Goal: Task Accomplishment & Management: Manage account settings

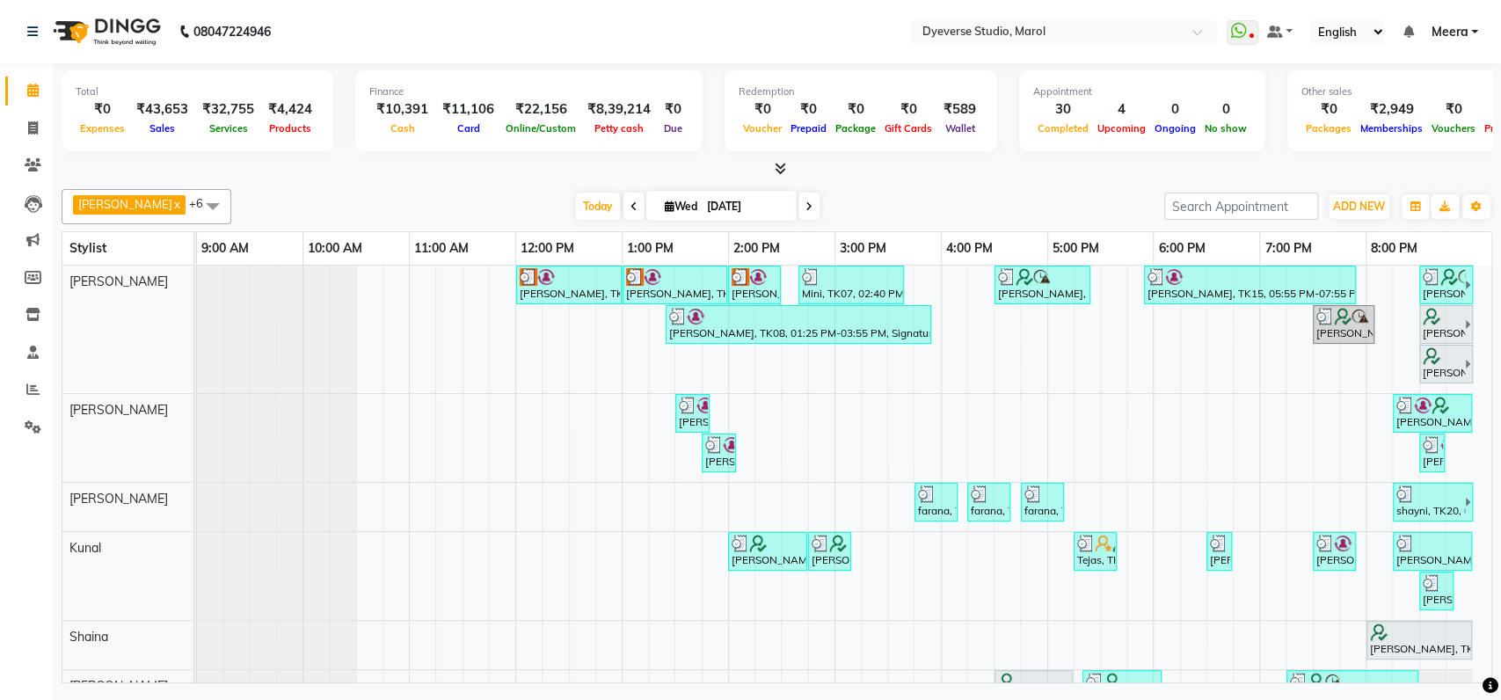
click at [798, 200] on span at bounding box center [808, 206] width 21 height 27
type input "[DATE]"
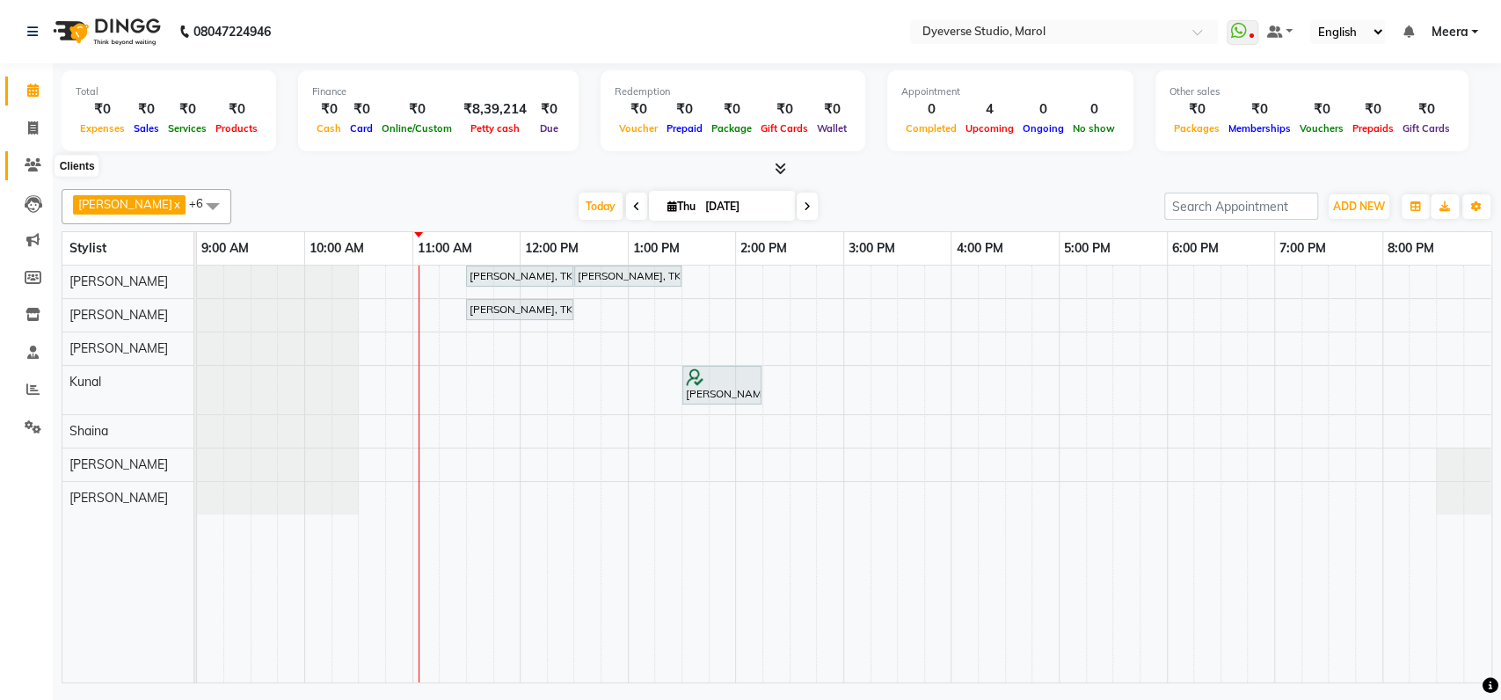
click at [30, 168] on icon at bounding box center [33, 164] width 17 height 13
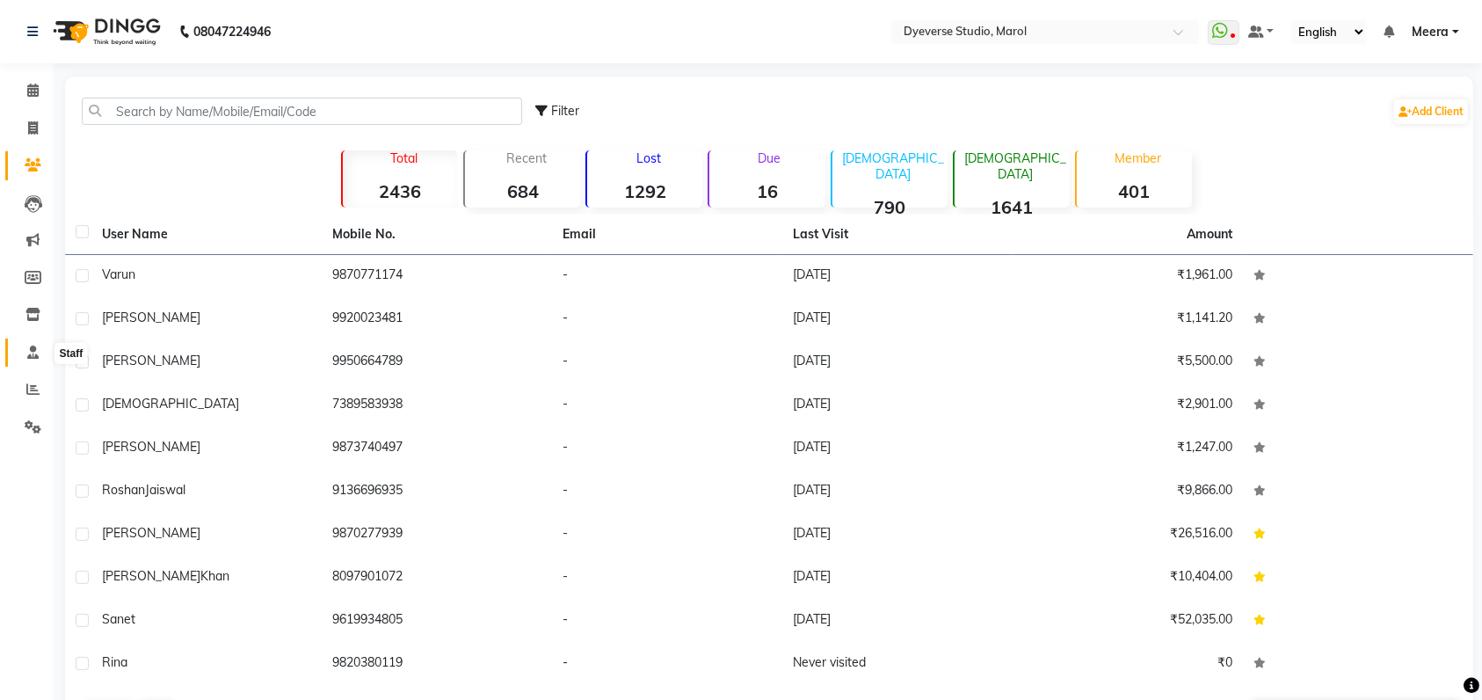
click at [33, 348] on icon at bounding box center [32, 351] width 11 height 13
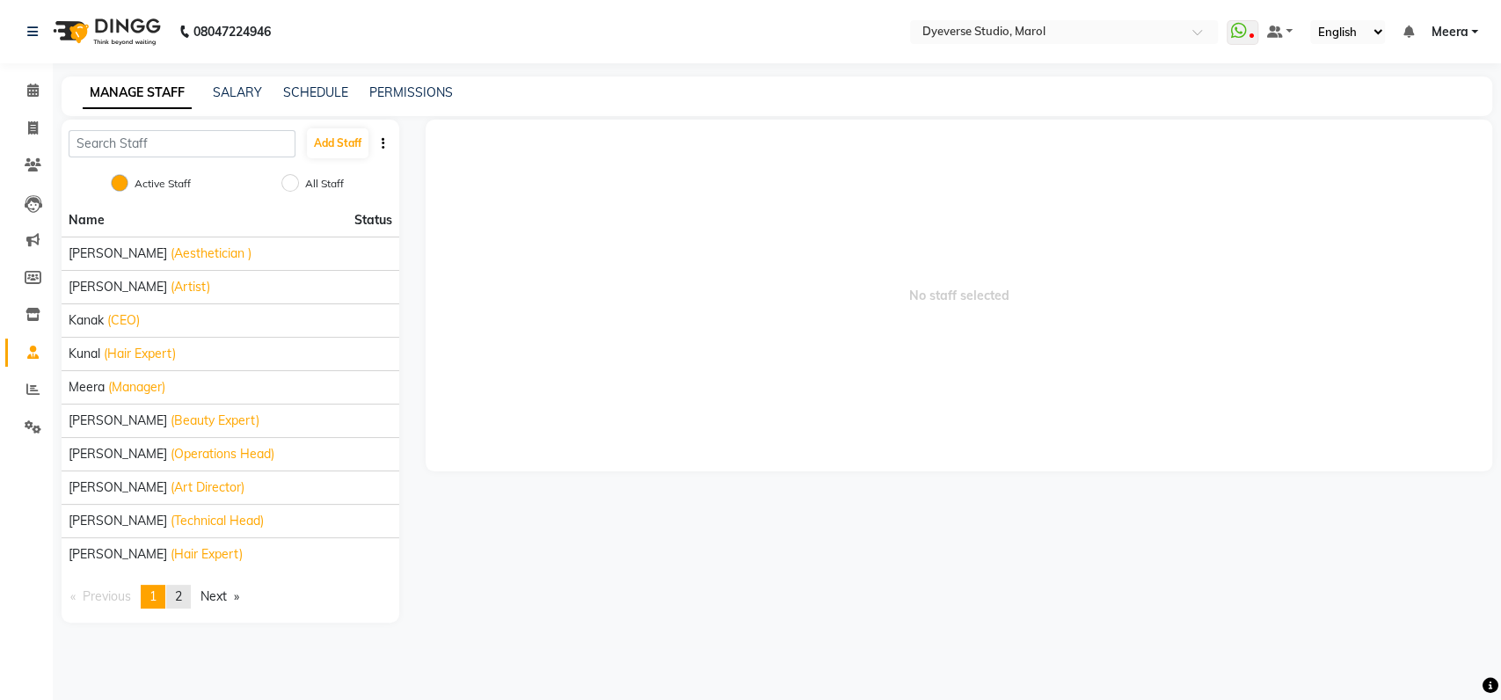
click at [182, 599] on span "2" at bounding box center [178, 596] width 7 height 16
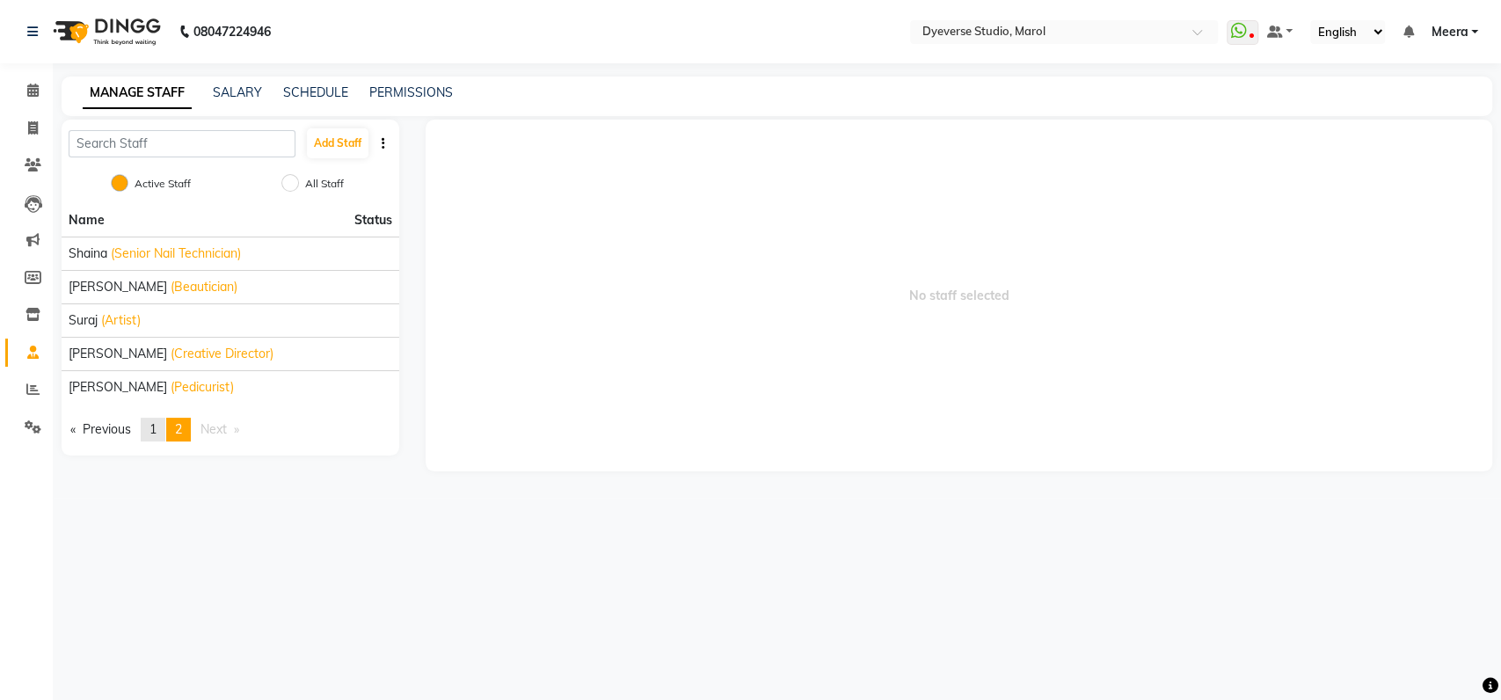
click at [154, 429] on span "1" at bounding box center [152, 429] width 7 height 16
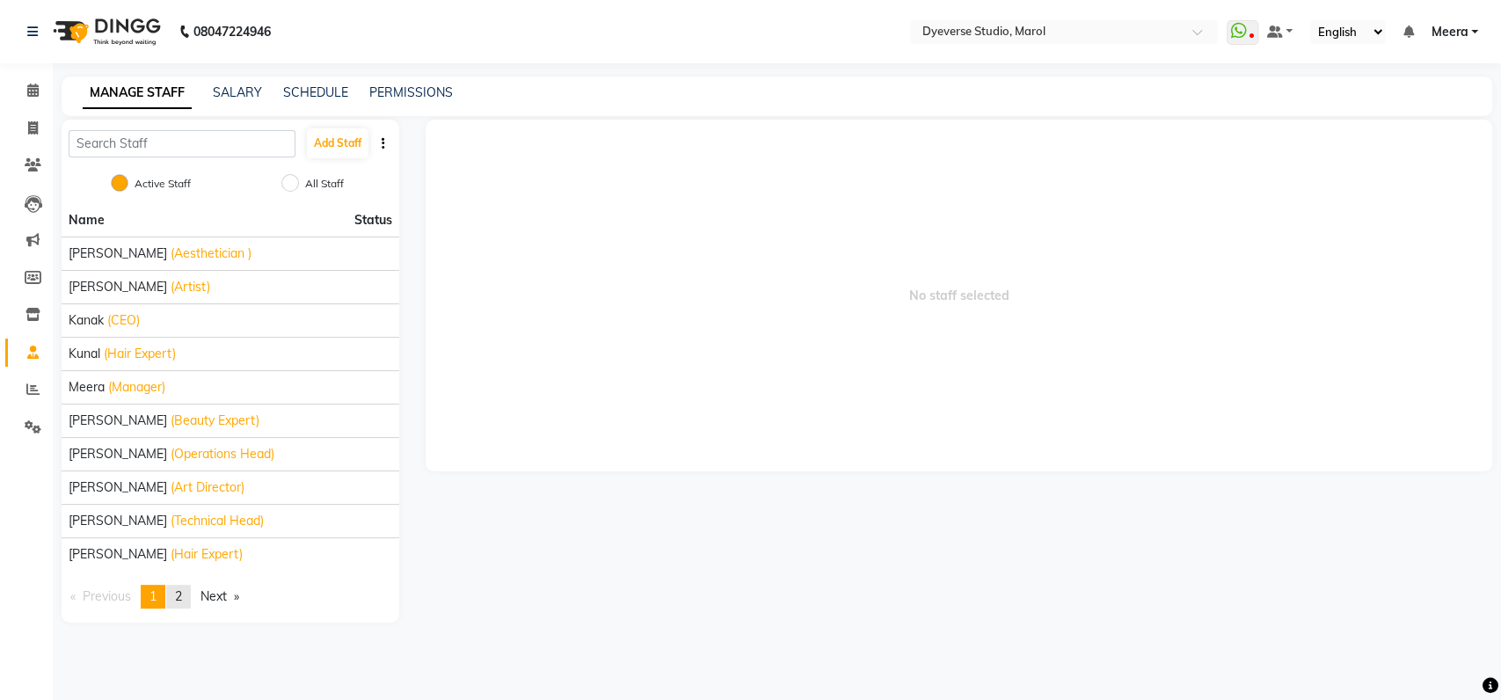
click at [185, 606] on link "page 2" at bounding box center [178, 597] width 25 height 24
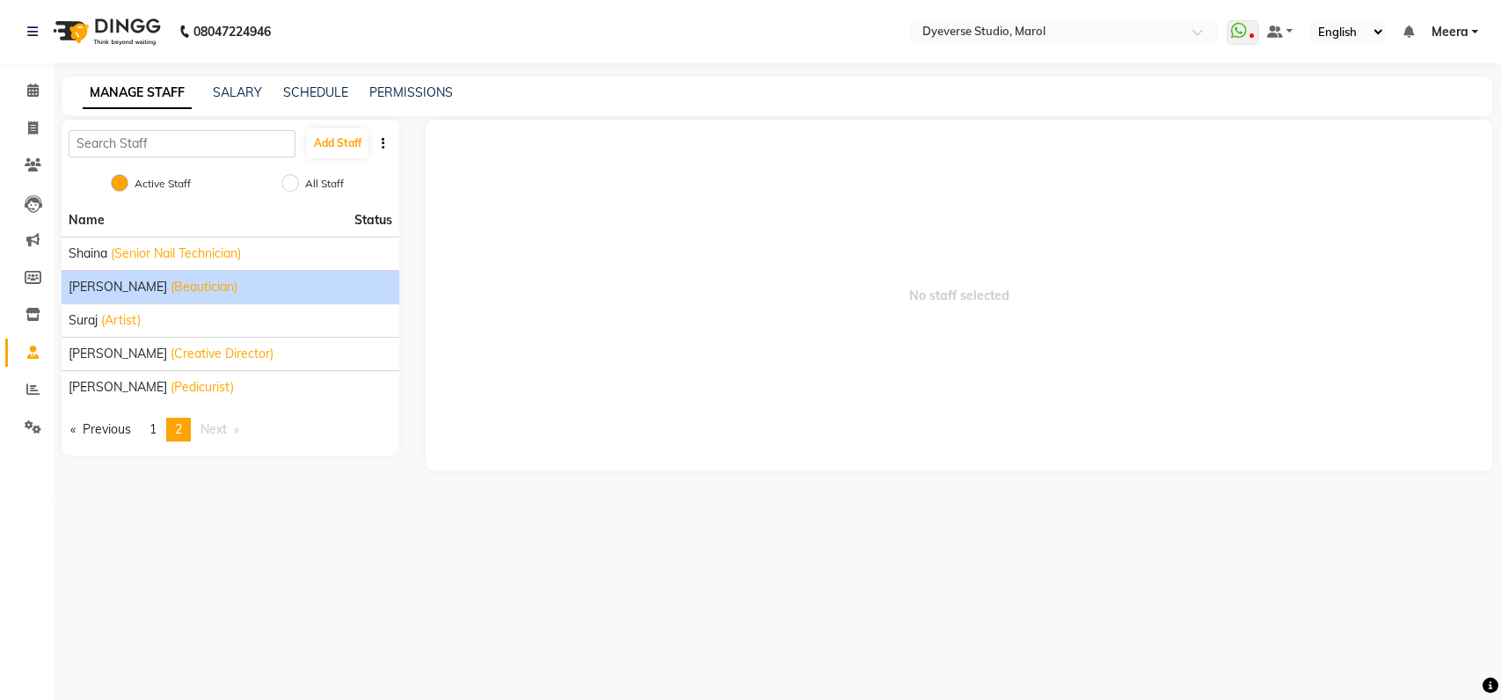
click at [199, 278] on div "[PERSON_NAME] (Beautician)" at bounding box center [230, 287] width 323 height 18
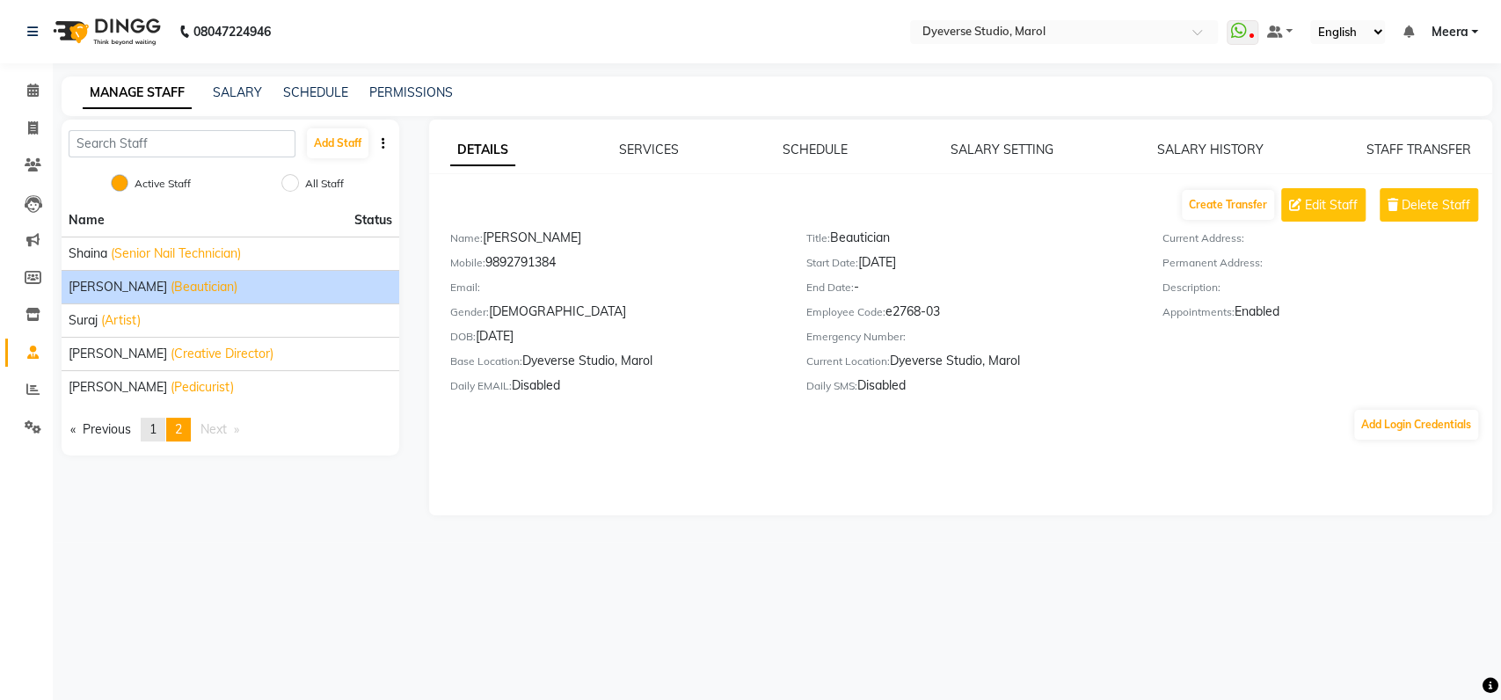
click at [156, 425] on span "1" at bounding box center [152, 429] width 7 height 16
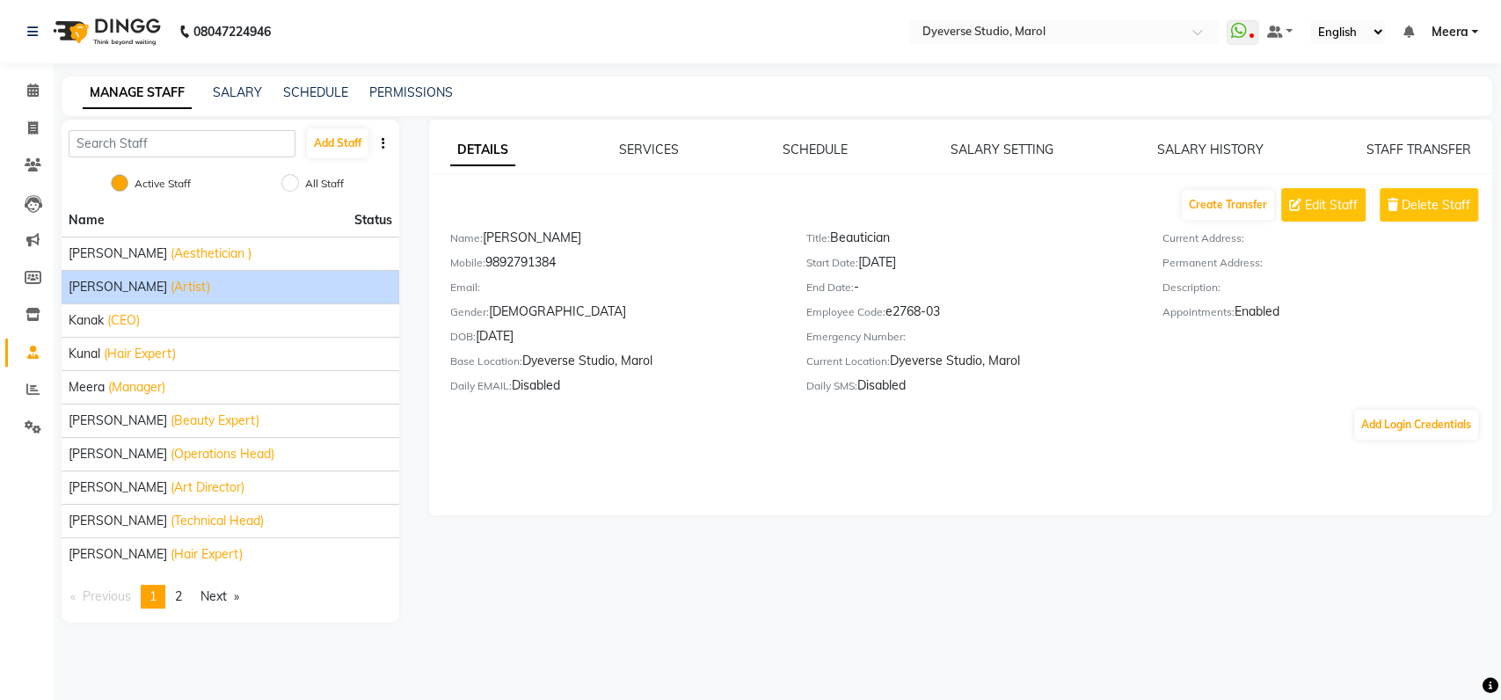
click at [183, 287] on div "[PERSON_NAME] (Artist)" at bounding box center [230, 287] width 323 height 18
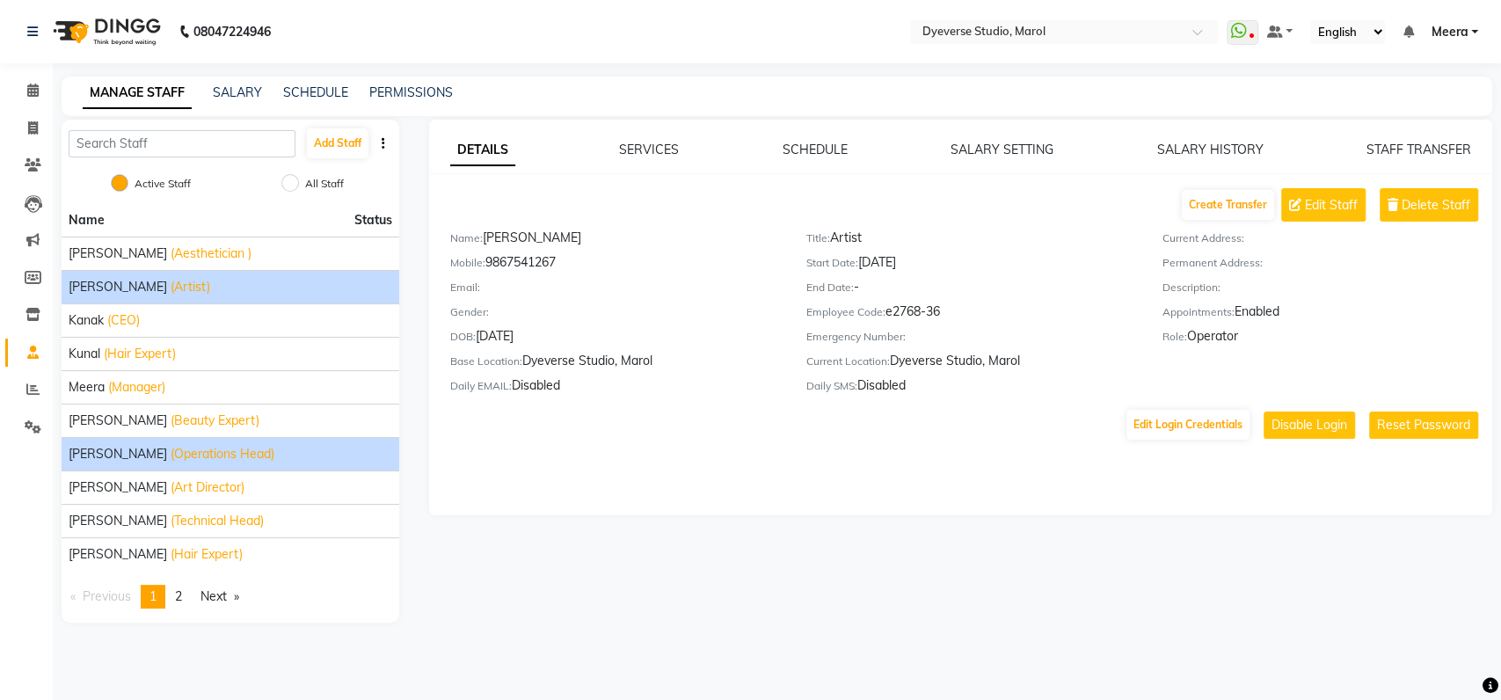
click at [175, 454] on span "(Operations Head)" at bounding box center [223, 454] width 104 height 18
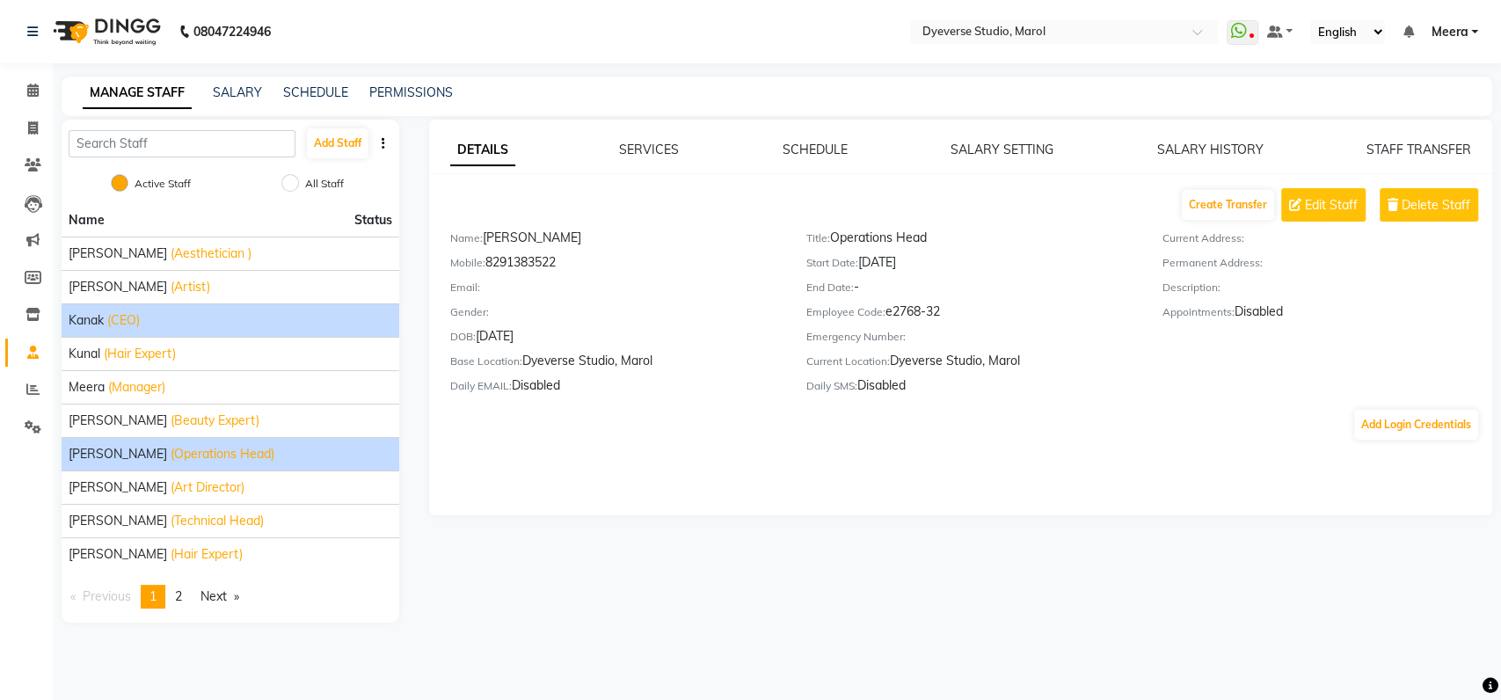
click at [168, 313] on div "Kanak (CEO)" at bounding box center [230, 320] width 323 height 18
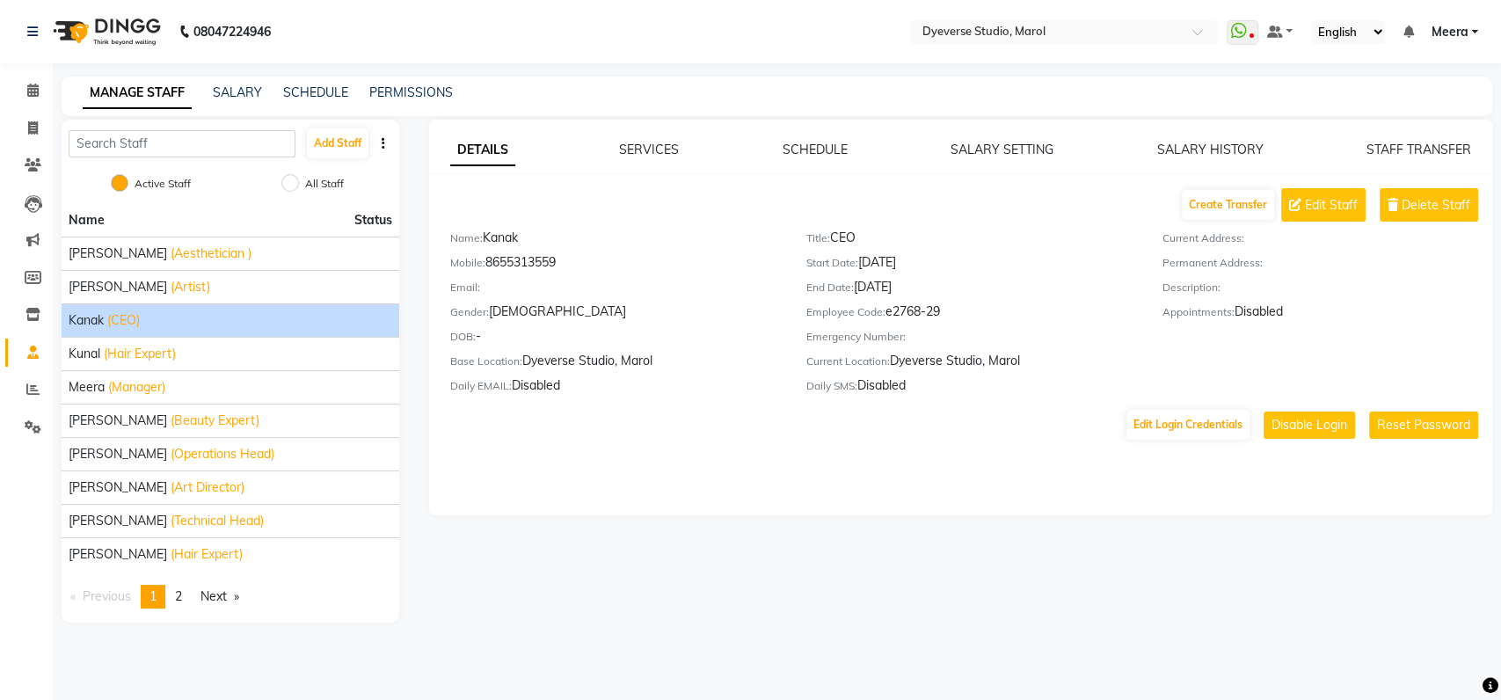
click at [168, 313] on div "Kanak (CEO)" at bounding box center [230, 320] width 323 height 18
click at [186, 585] on link "page 2" at bounding box center [178, 597] width 25 height 24
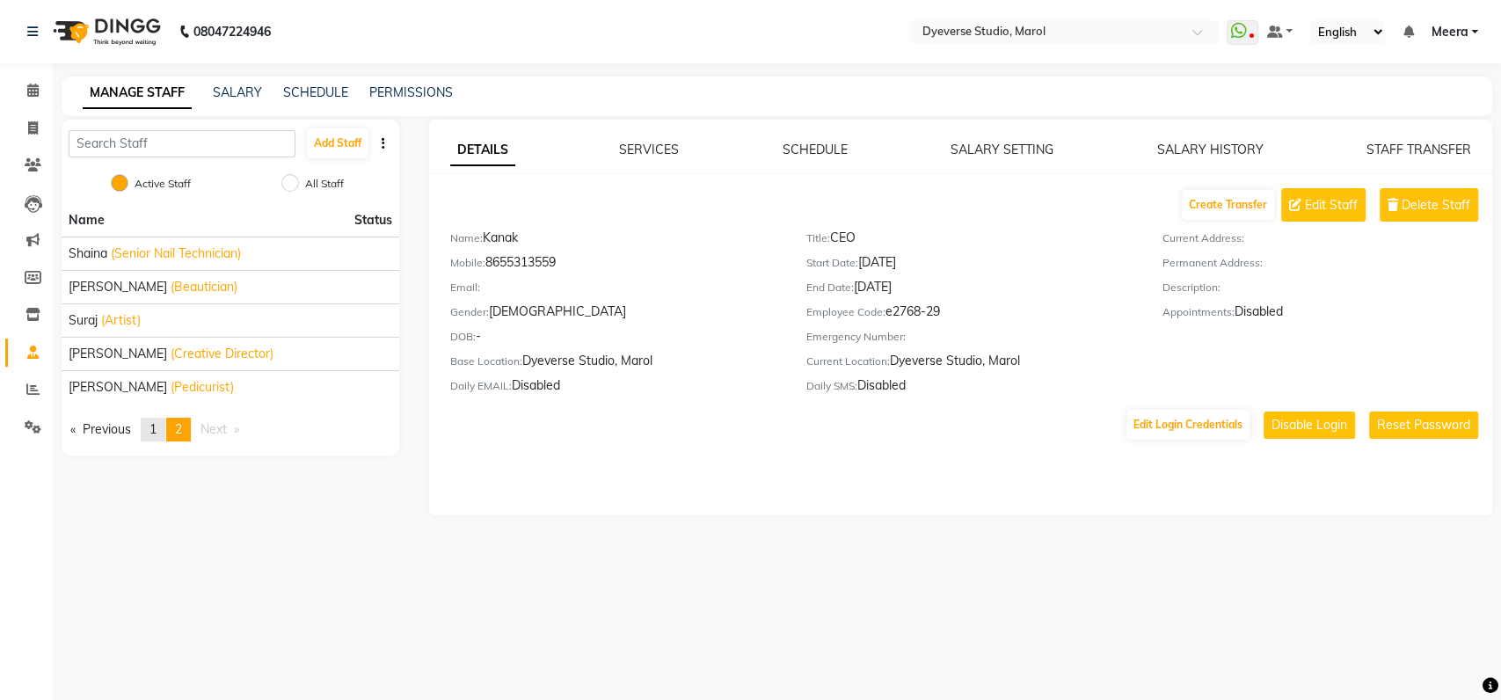
click at [156, 431] on span "1" at bounding box center [152, 429] width 7 height 16
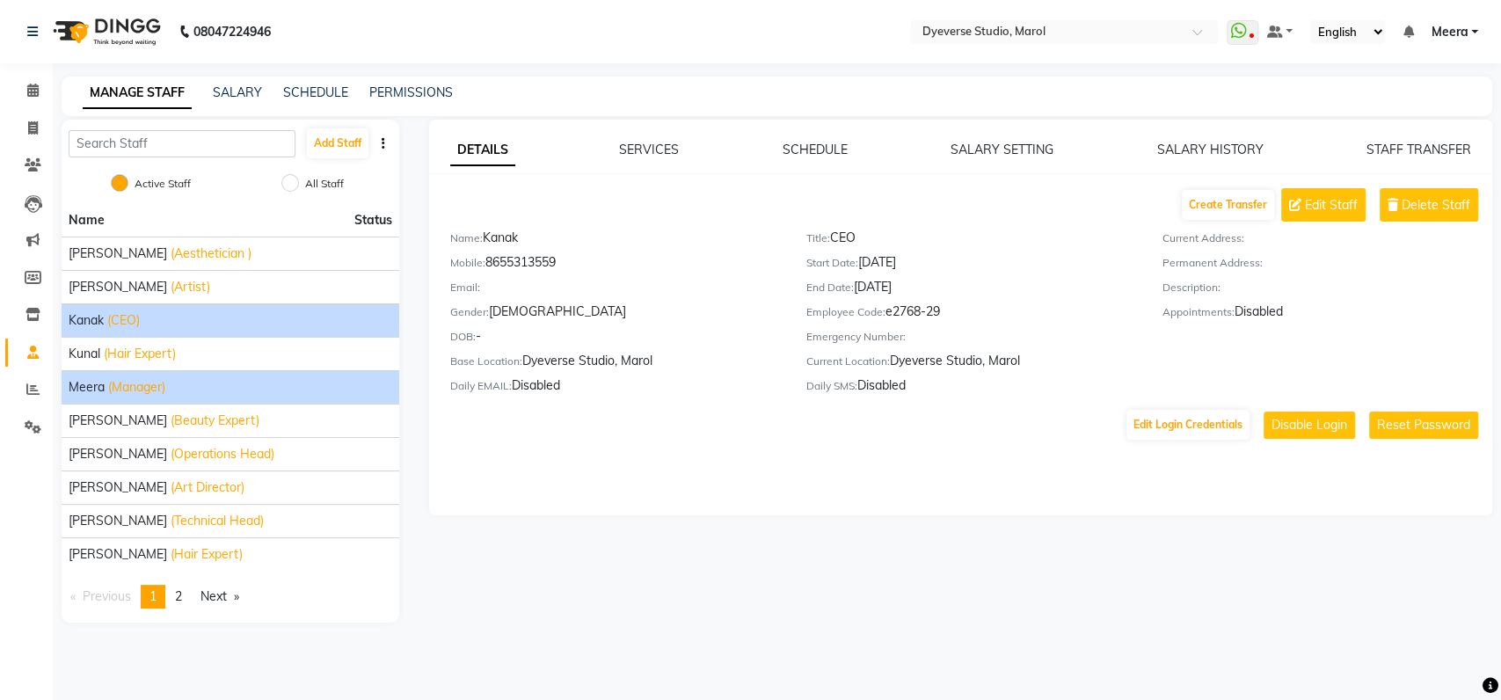
click at [150, 389] on span "(Manager)" at bounding box center [136, 387] width 57 height 18
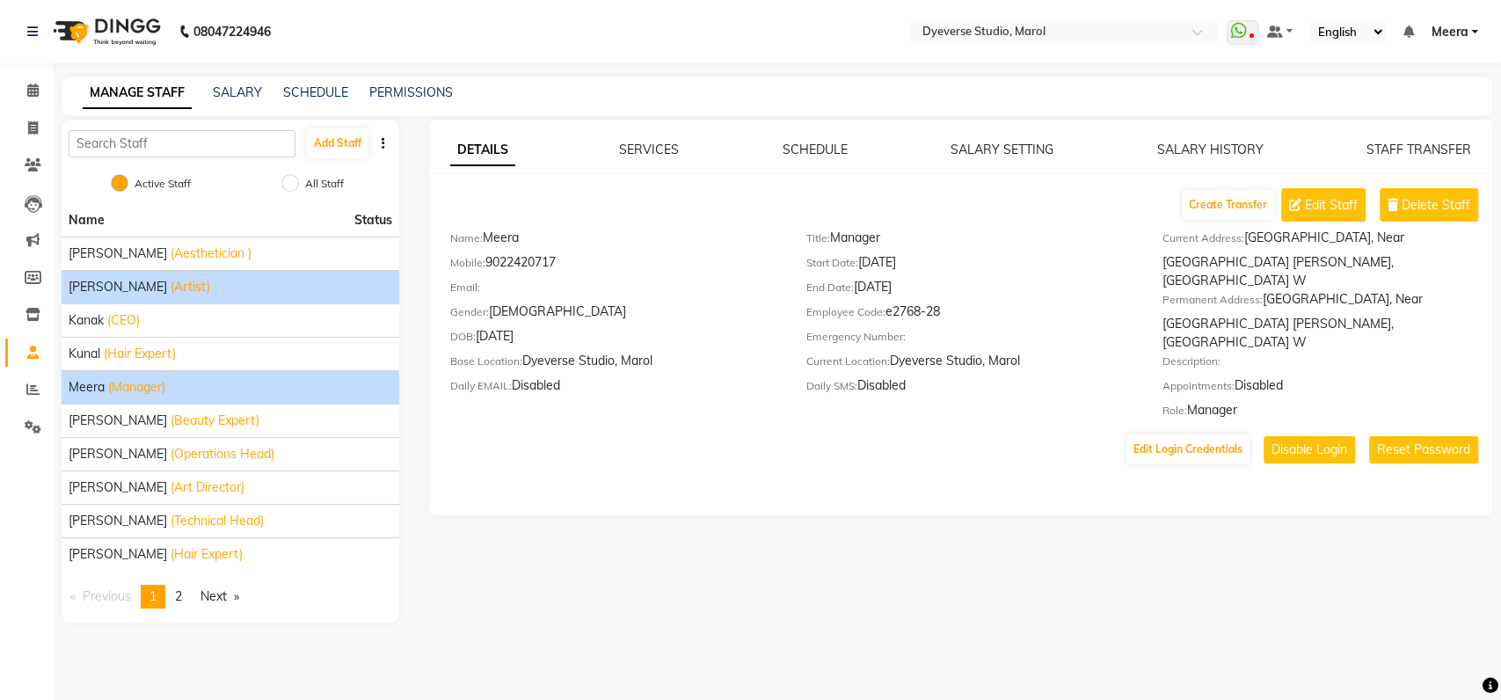
click at [171, 284] on span "(Artist)" at bounding box center [191, 287] width 40 height 18
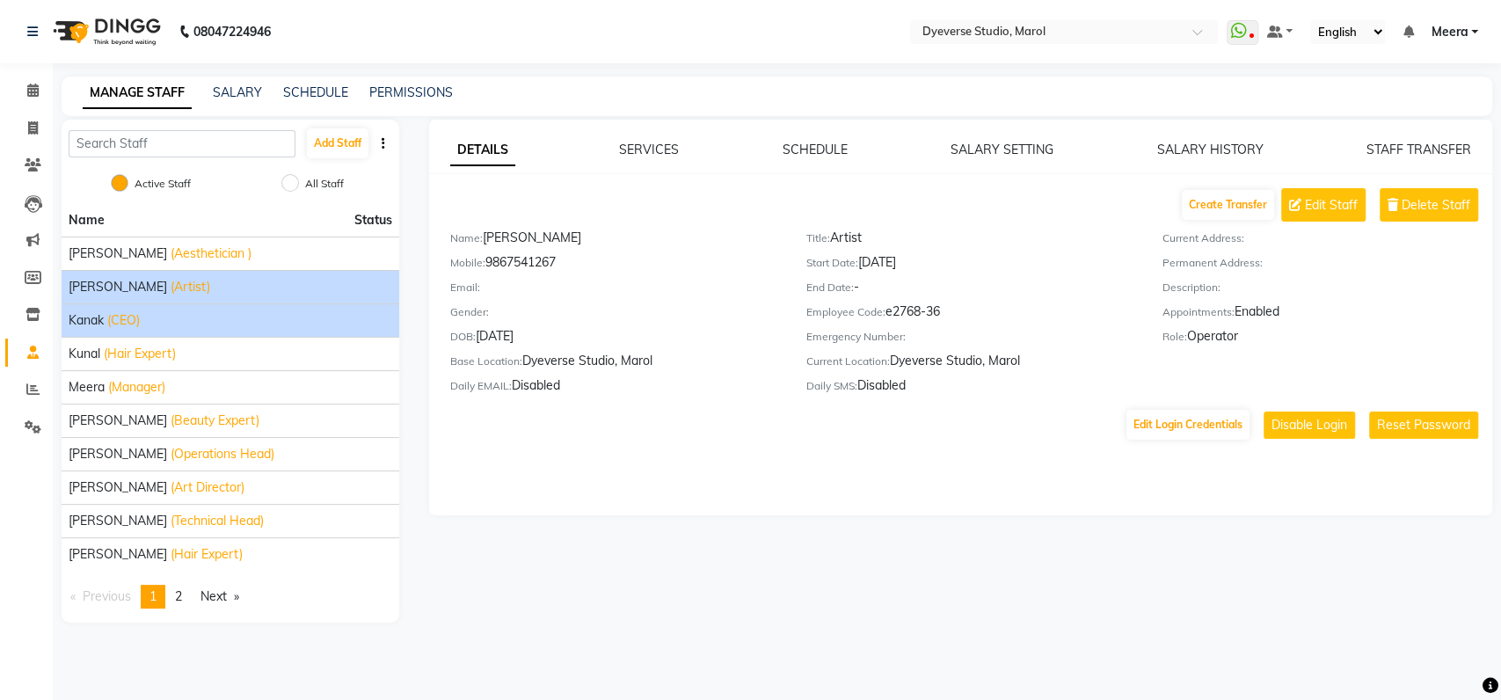
click at [147, 313] on div "Kanak (CEO)" at bounding box center [230, 320] width 323 height 18
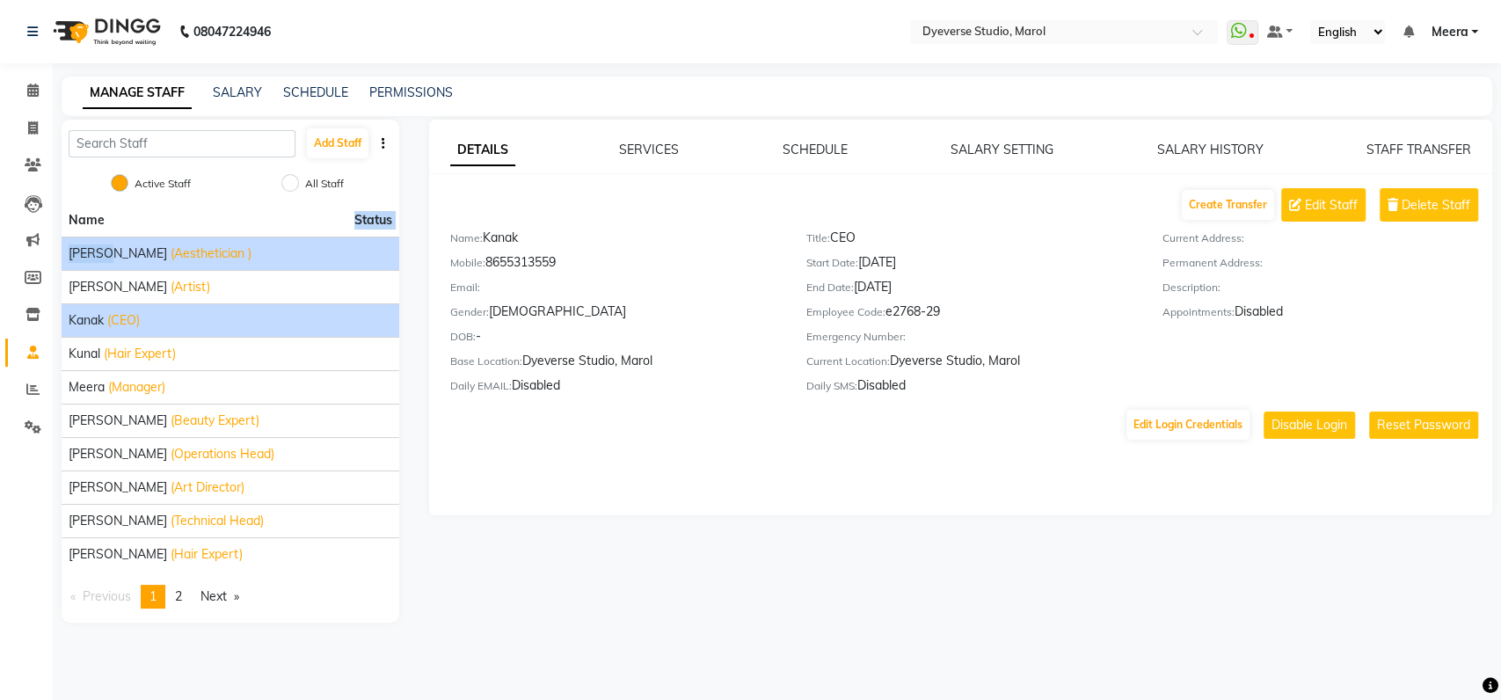
drag, startPoint x: 162, startPoint y: 234, endPoint x: 161, endPoint y: 243, distance: 8.8
click at [161, 243] on ul "Name Status [PERSON_NAME] (Aesthetician ) [PERSON_NAME] (Artist) [PERSON_NAME] …" at bounding box center [231, 387] width 338 height 367
click at [161, 243] on li "[PERSON_NAME] (Aesthetician )" at bounding box center [231, 252] width 338 height 33
click at [181, 257] on span "(Aesthetician )" at bounding box center [211, 253] width 81 height 18
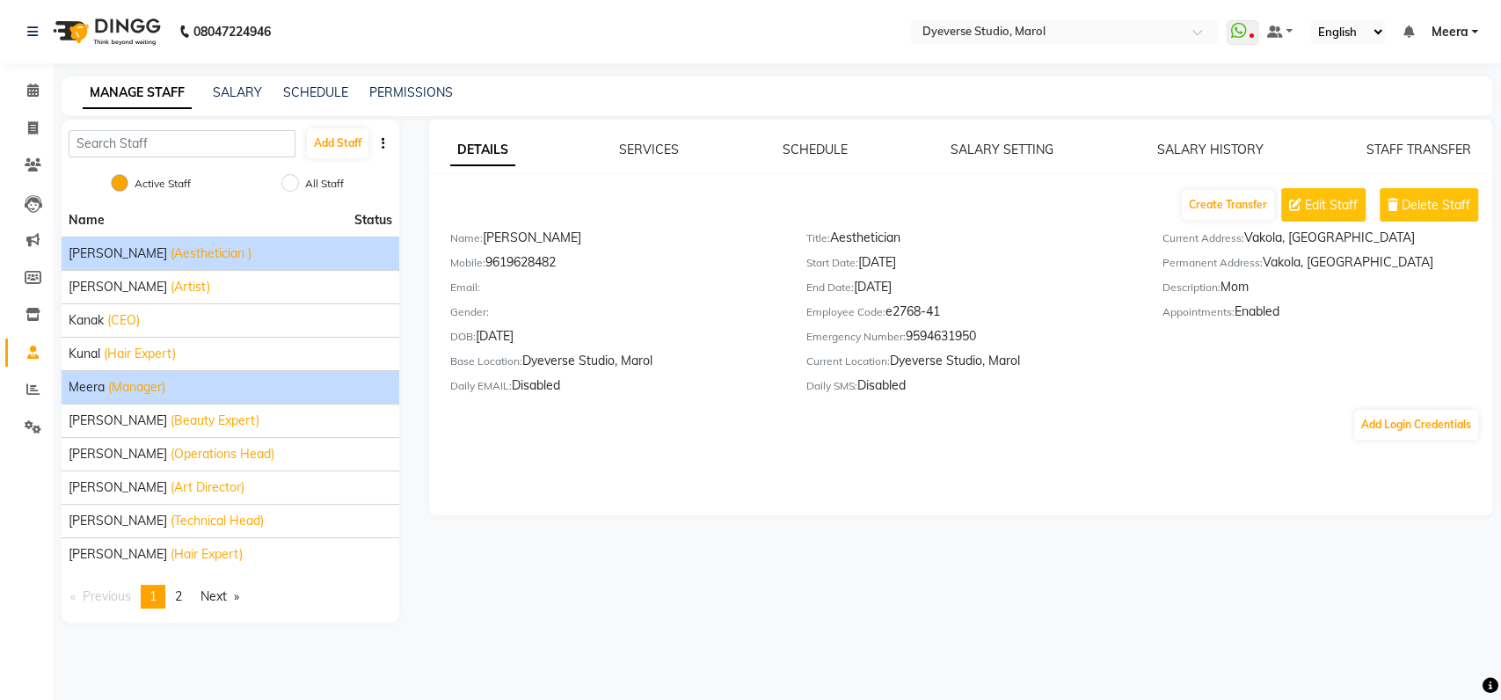
click at [190, 390] on div "[PERSON_NAME] (Manager)" at bounding box center [230, 387] width 323 height 18
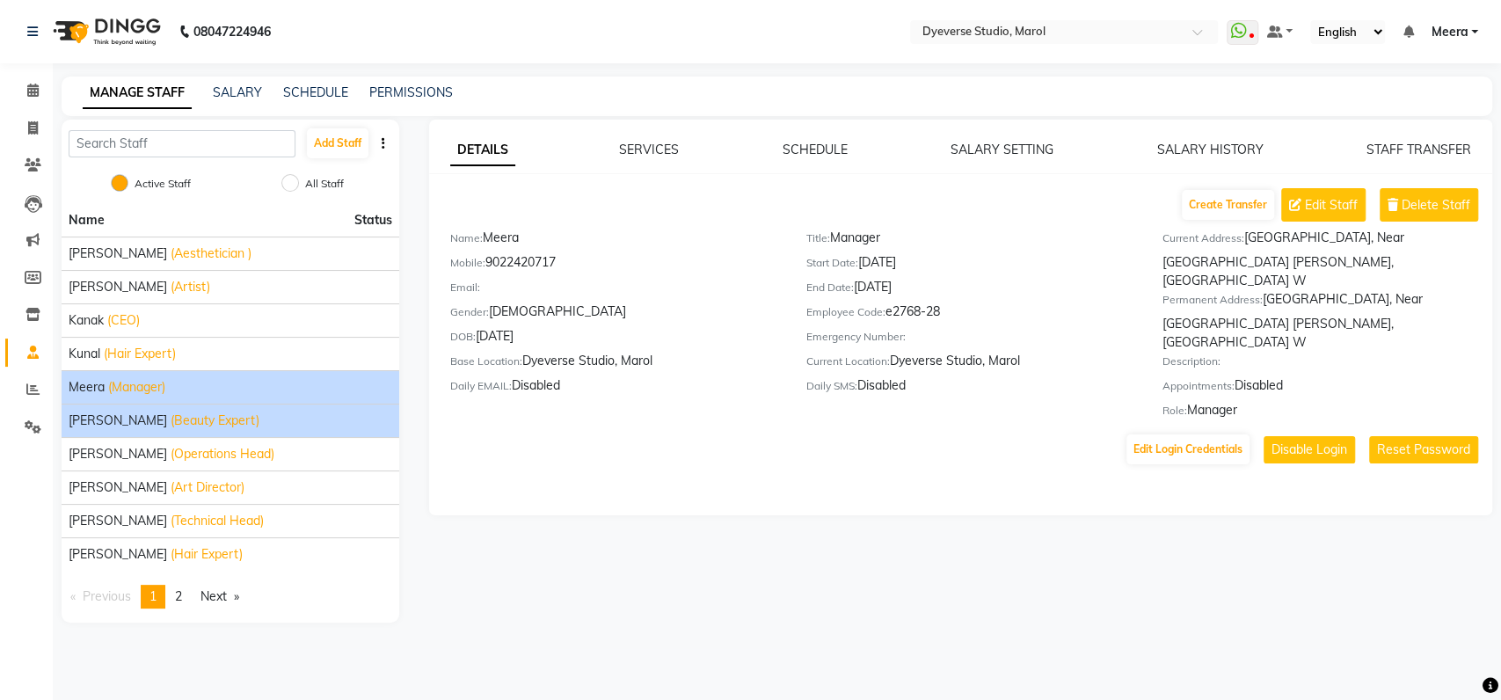
click at [195, 406] on li "[PERSON_NAME] (Beauty Expert)" at bounding box center [231, 419] width 338 height 33
click at [196, 416] on span "(Beauty Expert)" at bounding box center [215, 420] width 89 height 18
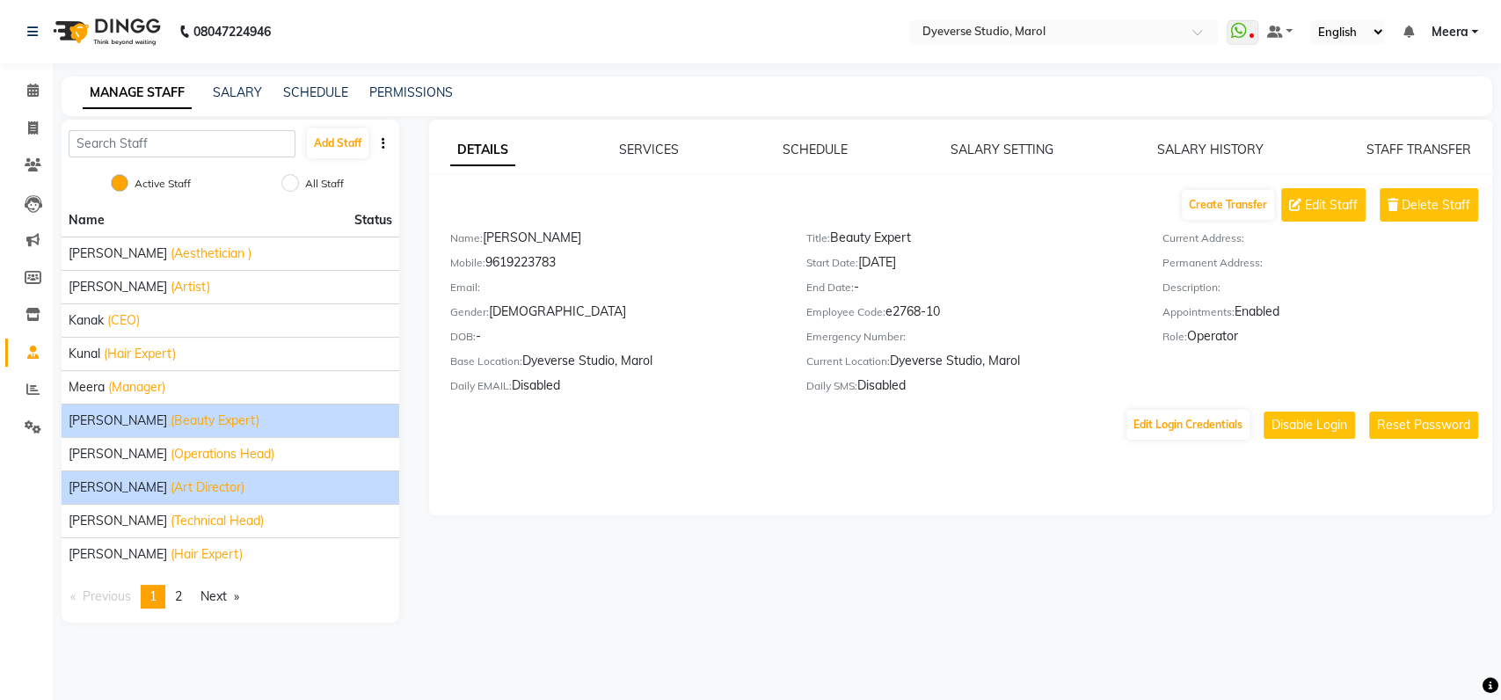
click at [206, 482] on div "[PERSON_NAME] (Art Director)" at bounding box center [230, 487] width 323 height 18
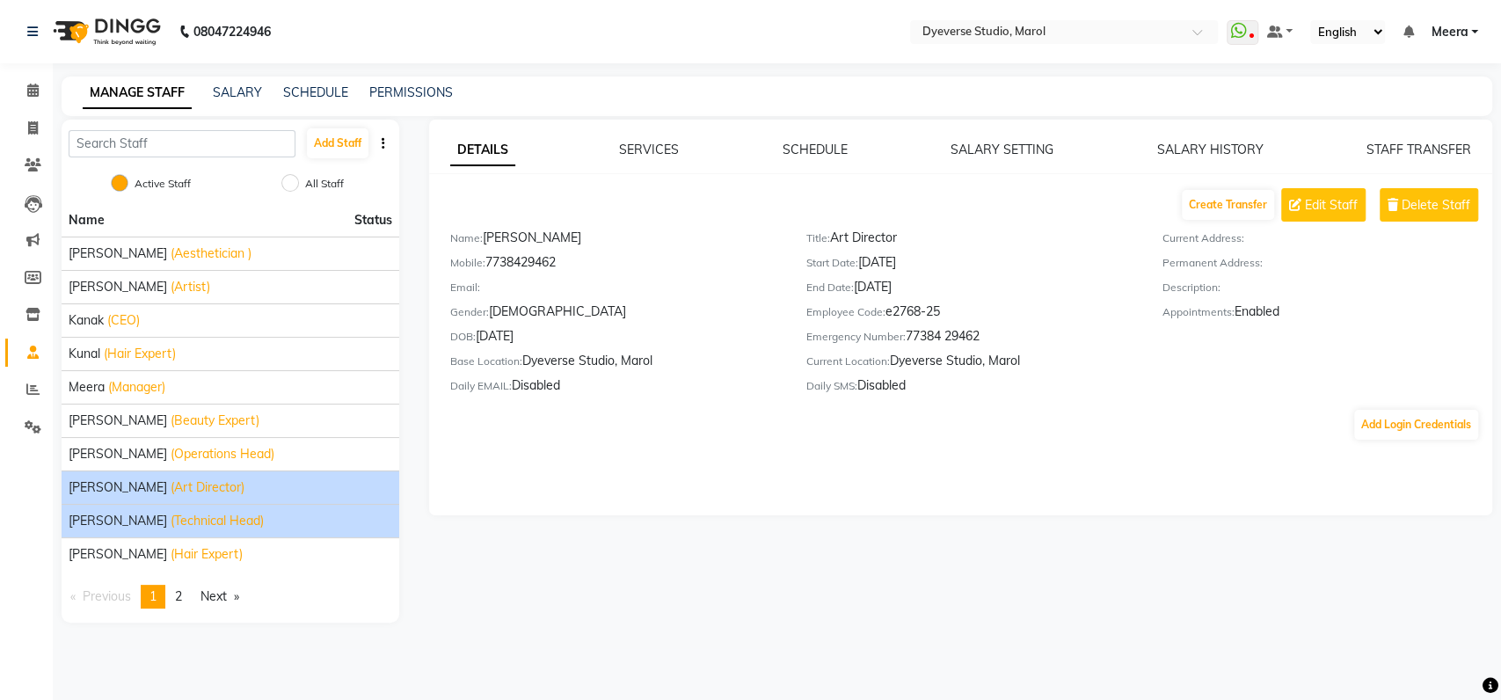
click at [202, 510] on li "[PERSON_NAME] (Technical Head)" at bounding box center [231, 520] width 338 height 33
click at [202, 514] on div "[PERSON_NAME] (Technical Head)" at bounding box center [230, 521] width 323 height 18
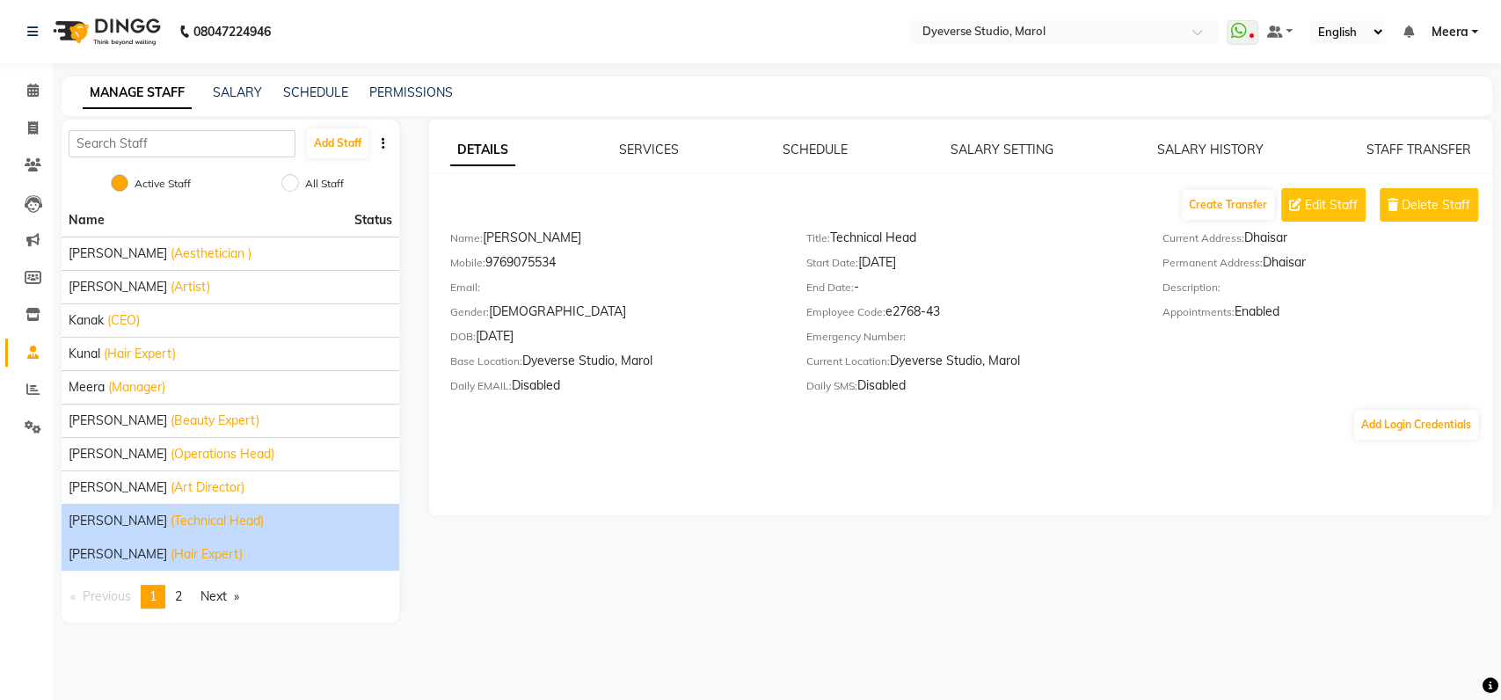
click at [228, 541] on li "[PERSON_NAME] (Hair Expert)" at bounding box center [231, 553] width 338 height 33
click at [222, 559] on div "[PERSON_NAME] (Hair Expert)" at bounding box center [230, 554] width 323 height 18
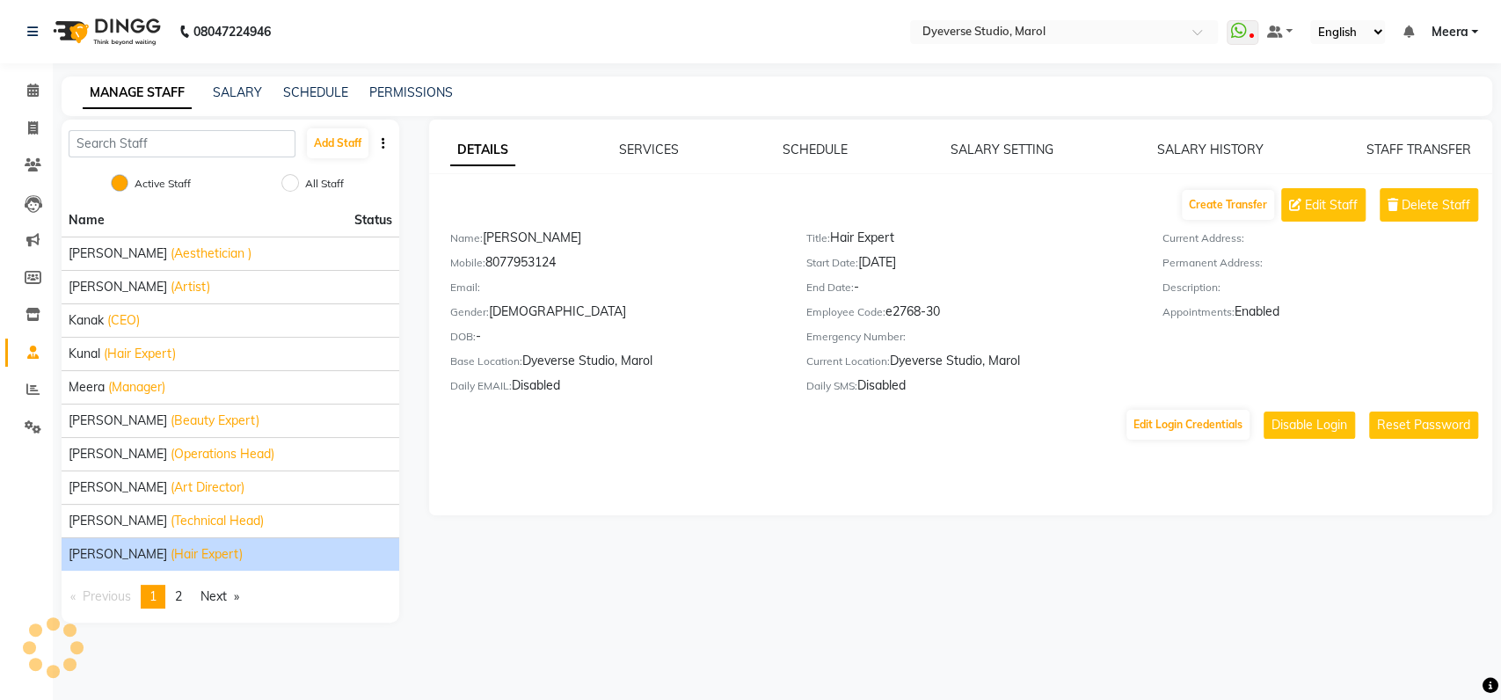
click at [222, 559] on div "[PERSON_NAME] (Hair Expert)" at bounding box center [230, 554] width 323 height 18
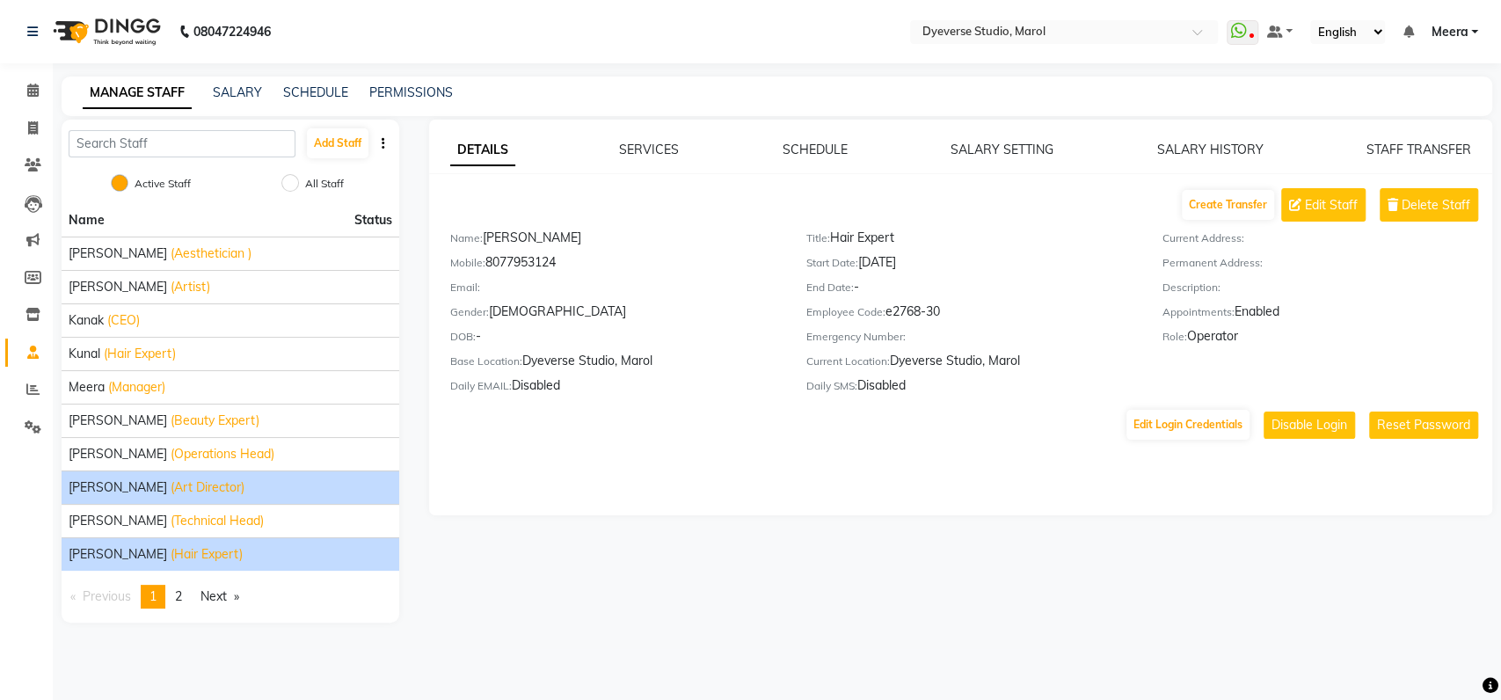
drag, startPoint x: 222, startPoint y: 559, endPoint x: 164, endPoint y: 491, distance: 89.7
click at [171, 491] on span "(Art Director)" at bounding box center [208, 487] width 74 height 18
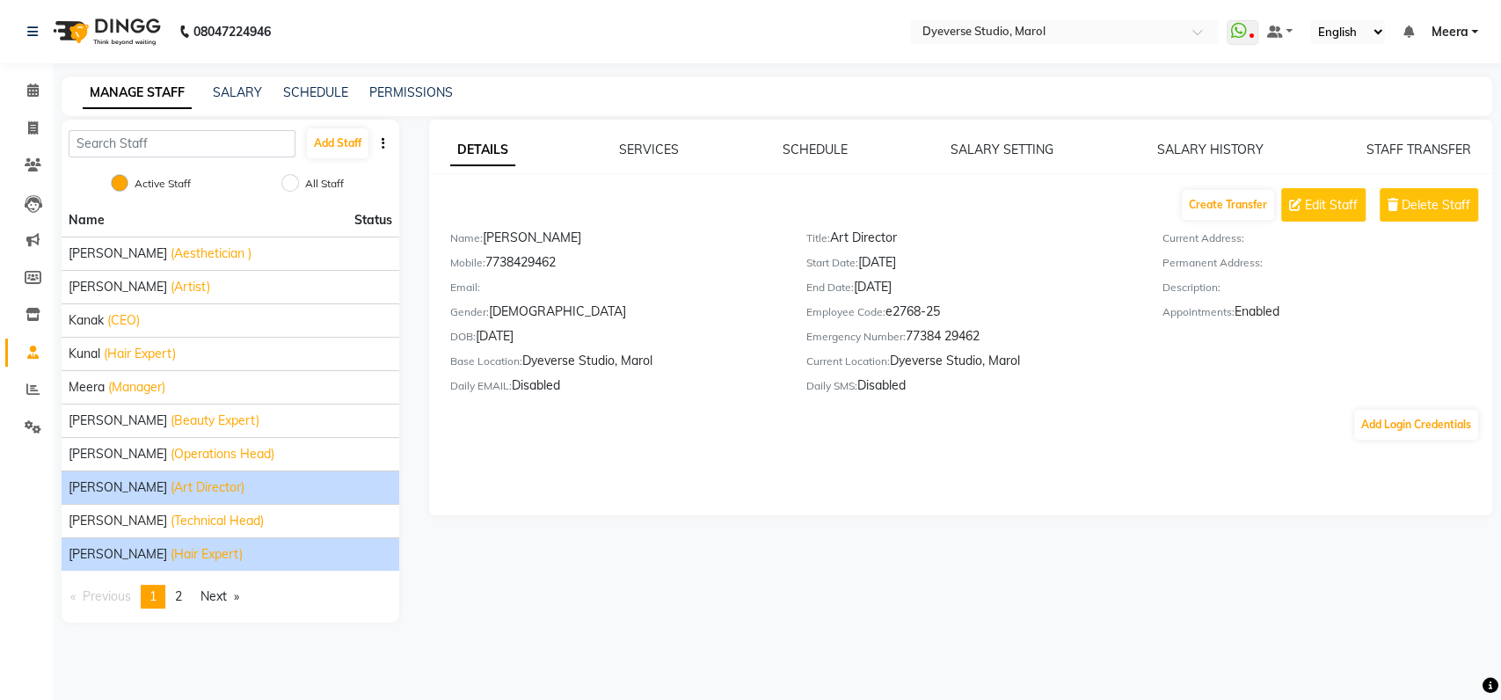
click at [209, 545] on div "[PERSON_NAME] (Hair Expert)" at bounding box center [230, 554] width 323 height 18
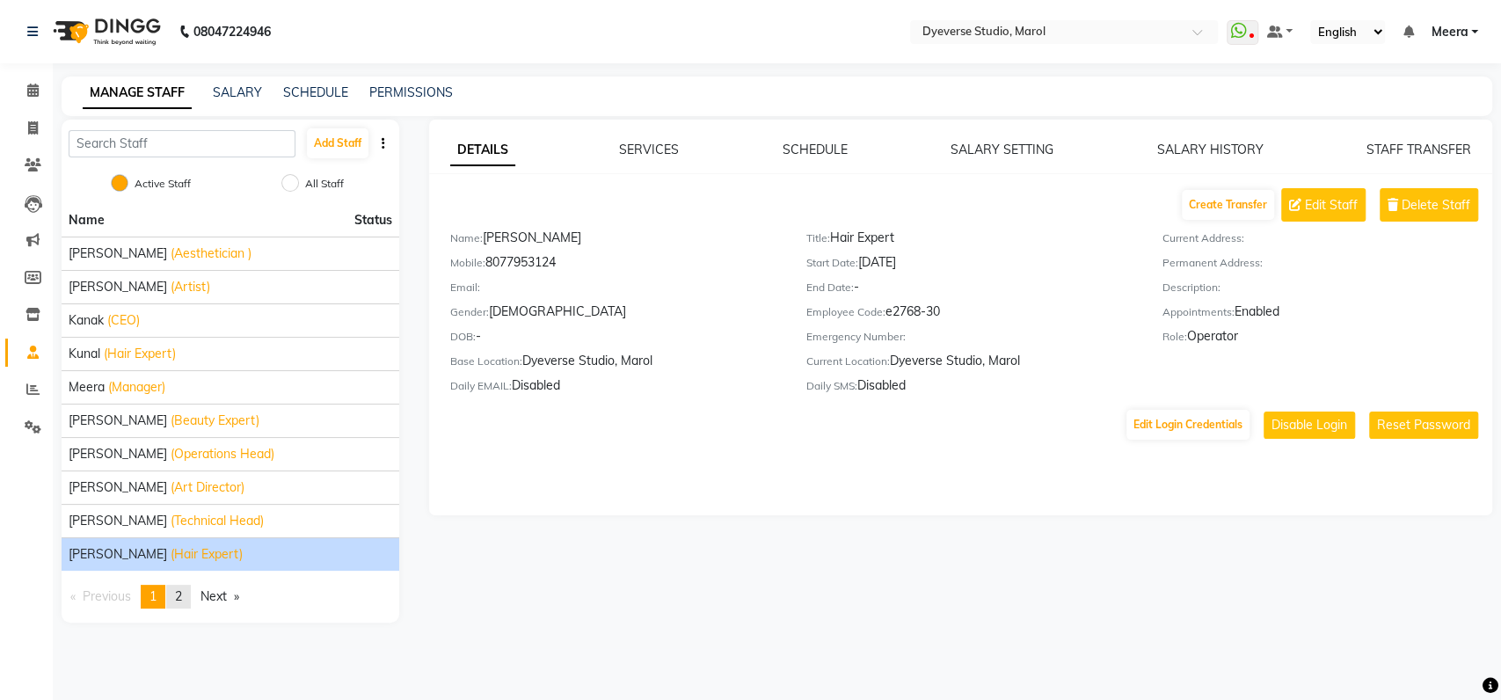
click at [181, 593] on span "2" at bounding box center [178, 596] width 7 height 16
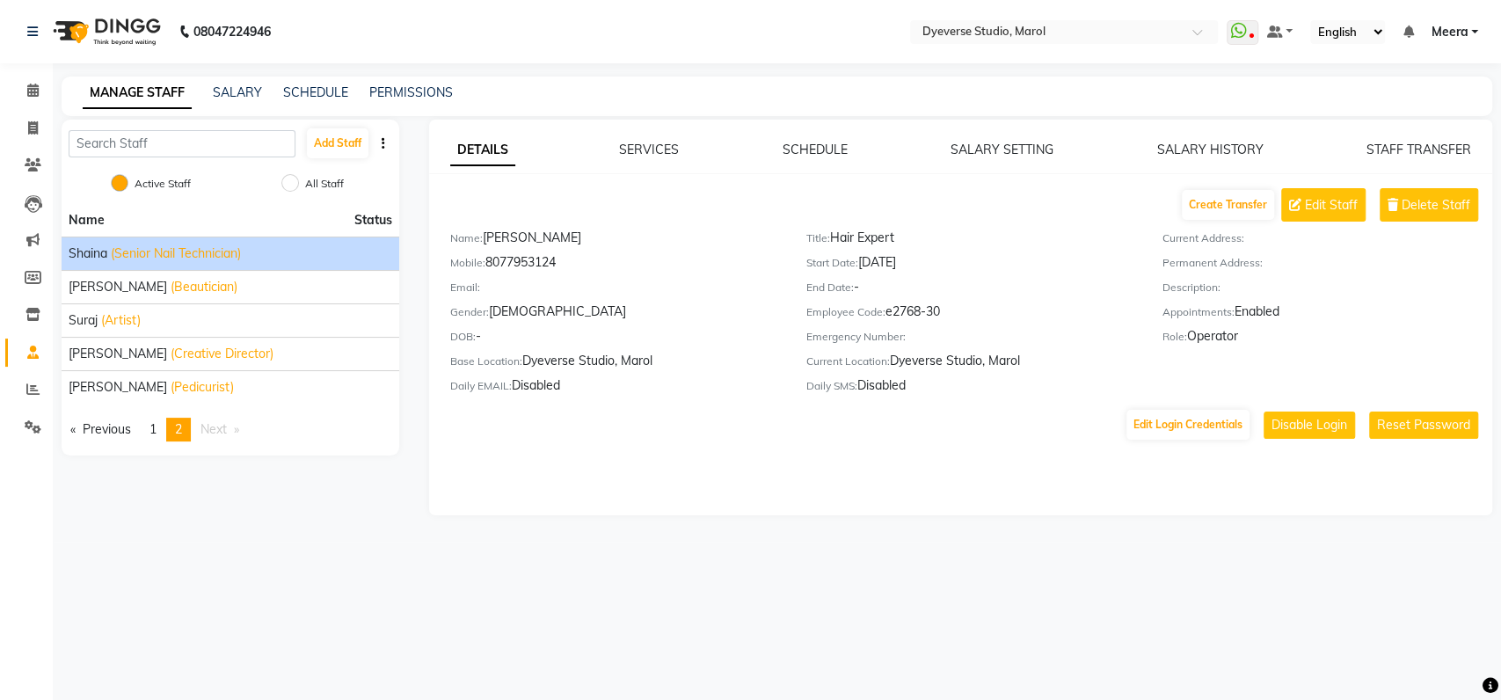
click at [223, 265] on li "Shaina (Senior Nail Technician)" at bounding box center [231, 252] width 338 height 33
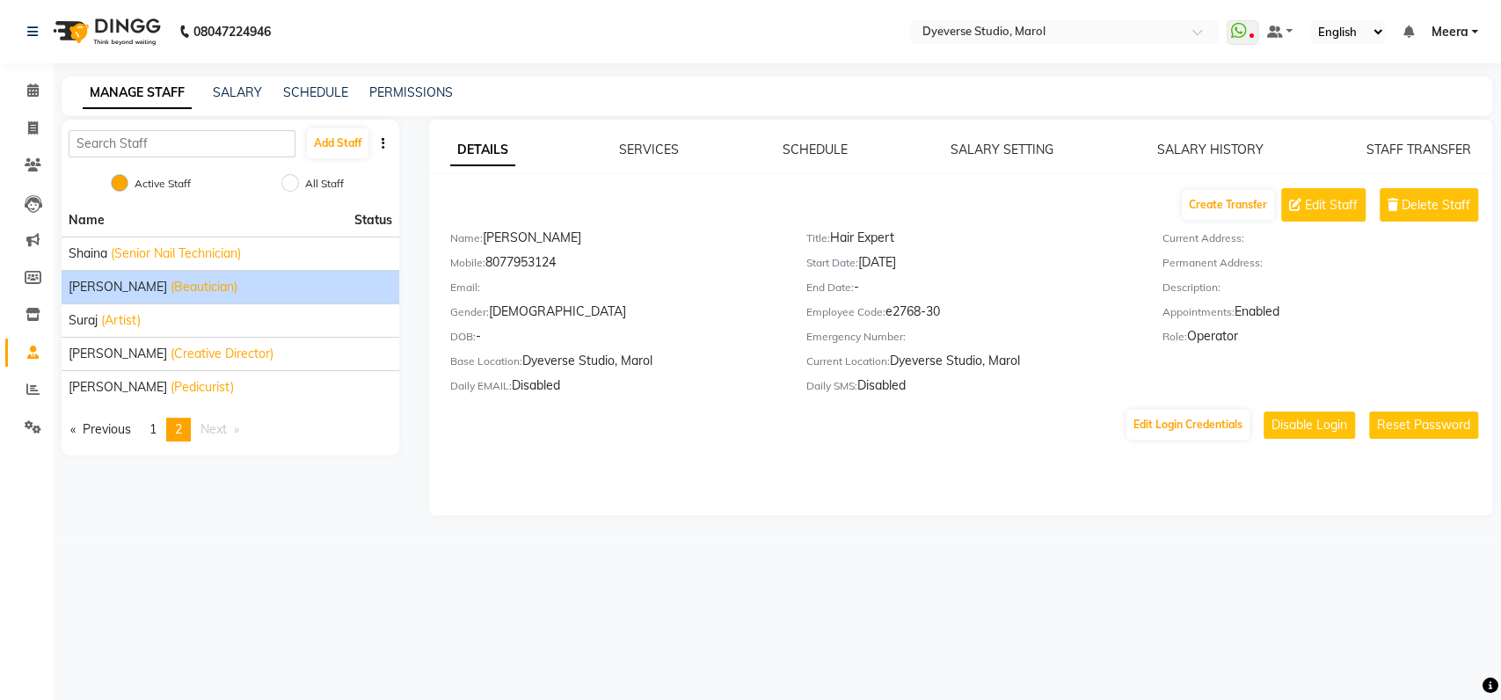
click at [222, 283] on div "[PERSON_NAME] (Beautician)" at bounding box center [230, 287] width 323 height 18
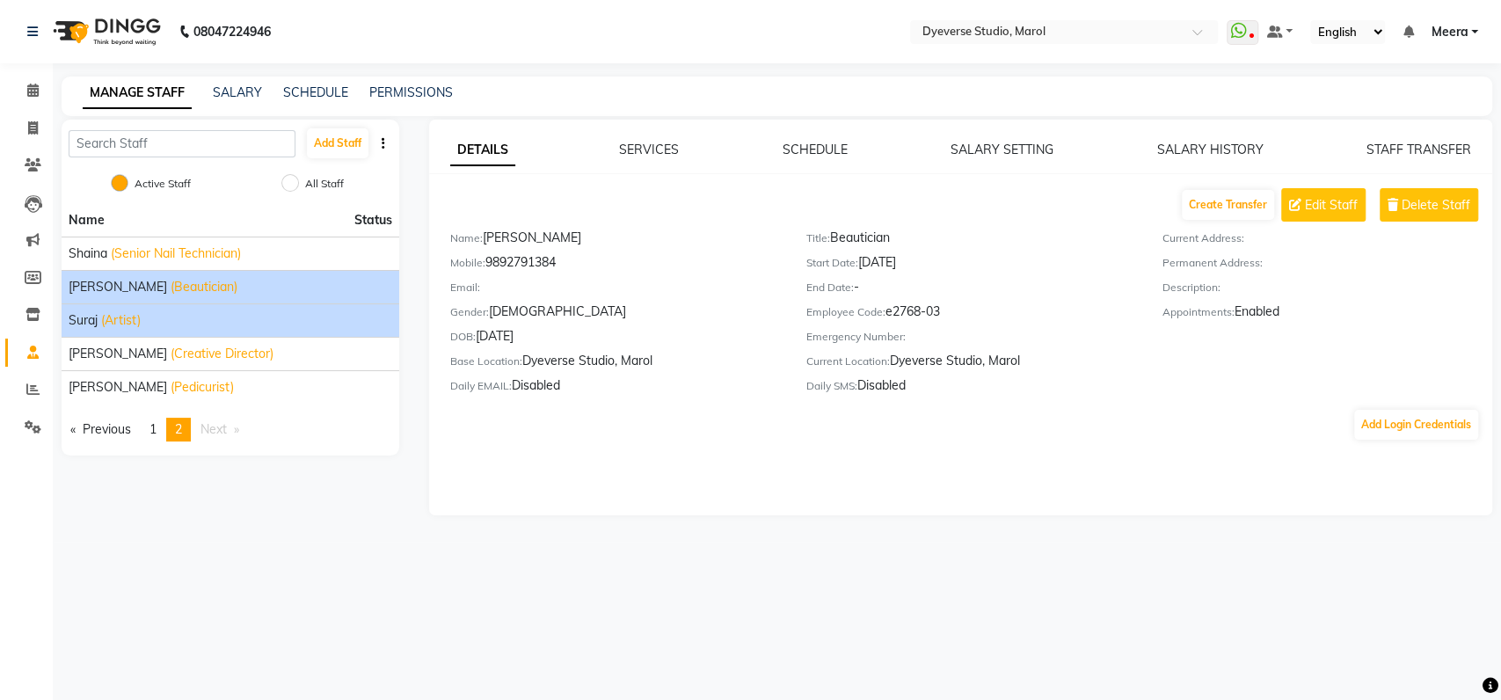
click at [211, 315] on div "Suraj (Artist)" at bounding box center [230, 320] width 323 height 18
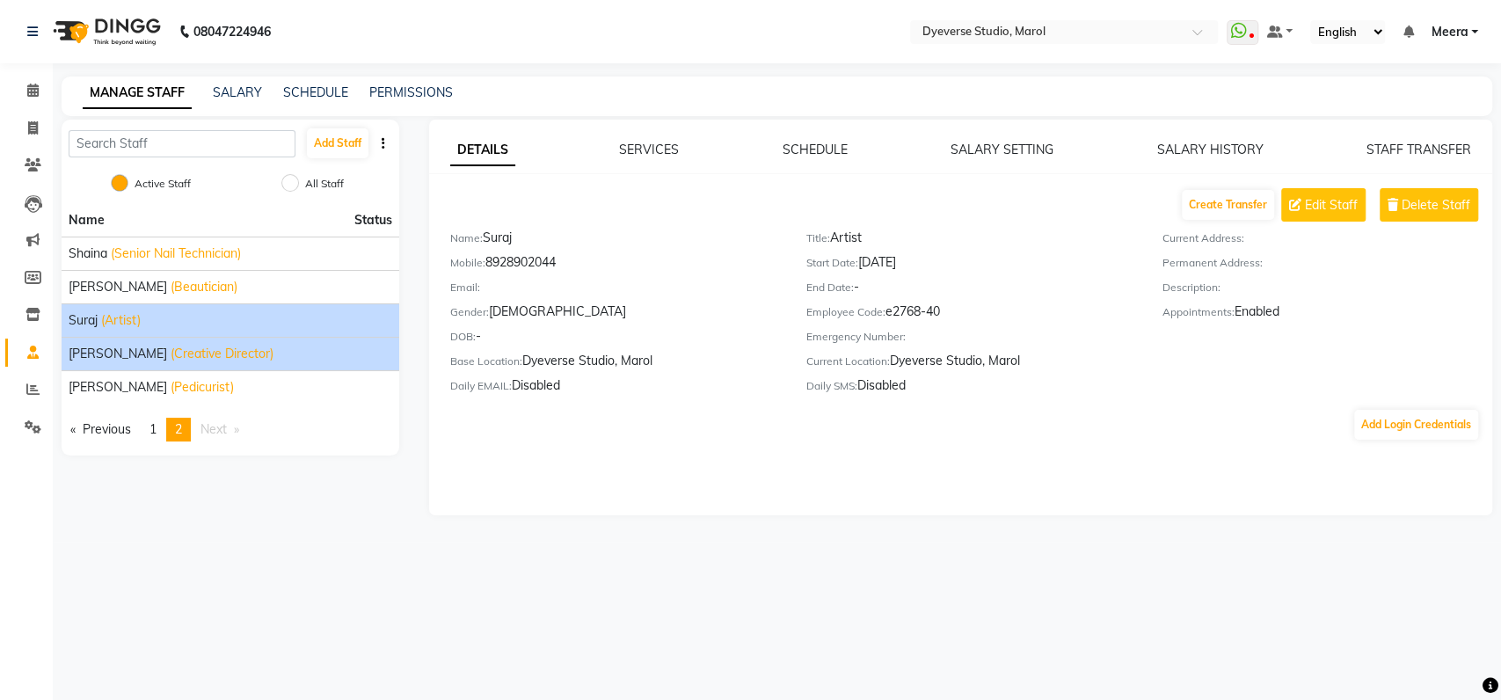
click at [203, 339] on li "[PERSON_NAME] (Creative Director)" at bounding box center [231, 353] width 338 height 33
click at [196, 352] on span "(Creative Director)" at bounding box center [222, 354] width 103 height 18
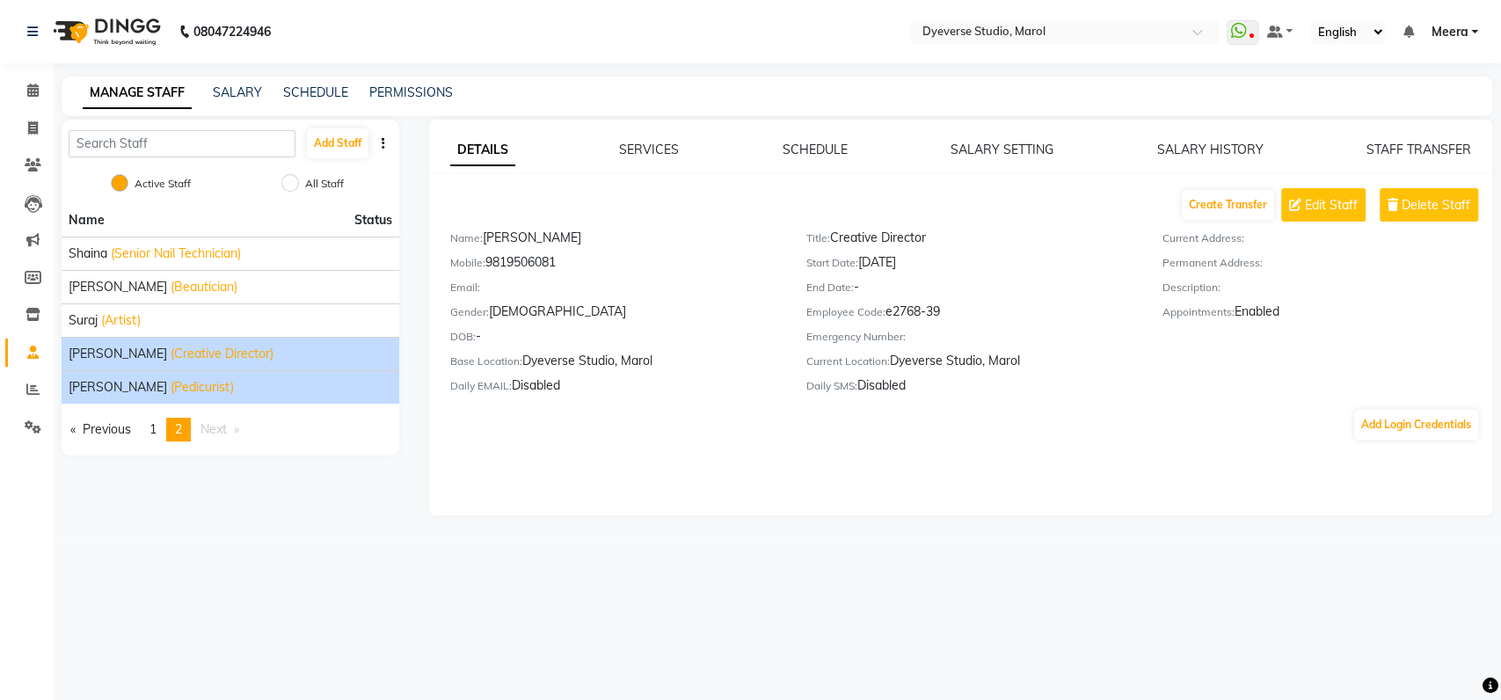
click at [184, 385] on div "[PERSON_NAME] (Pedicurist)" at bounding box center [230, 387] width 323 height 18
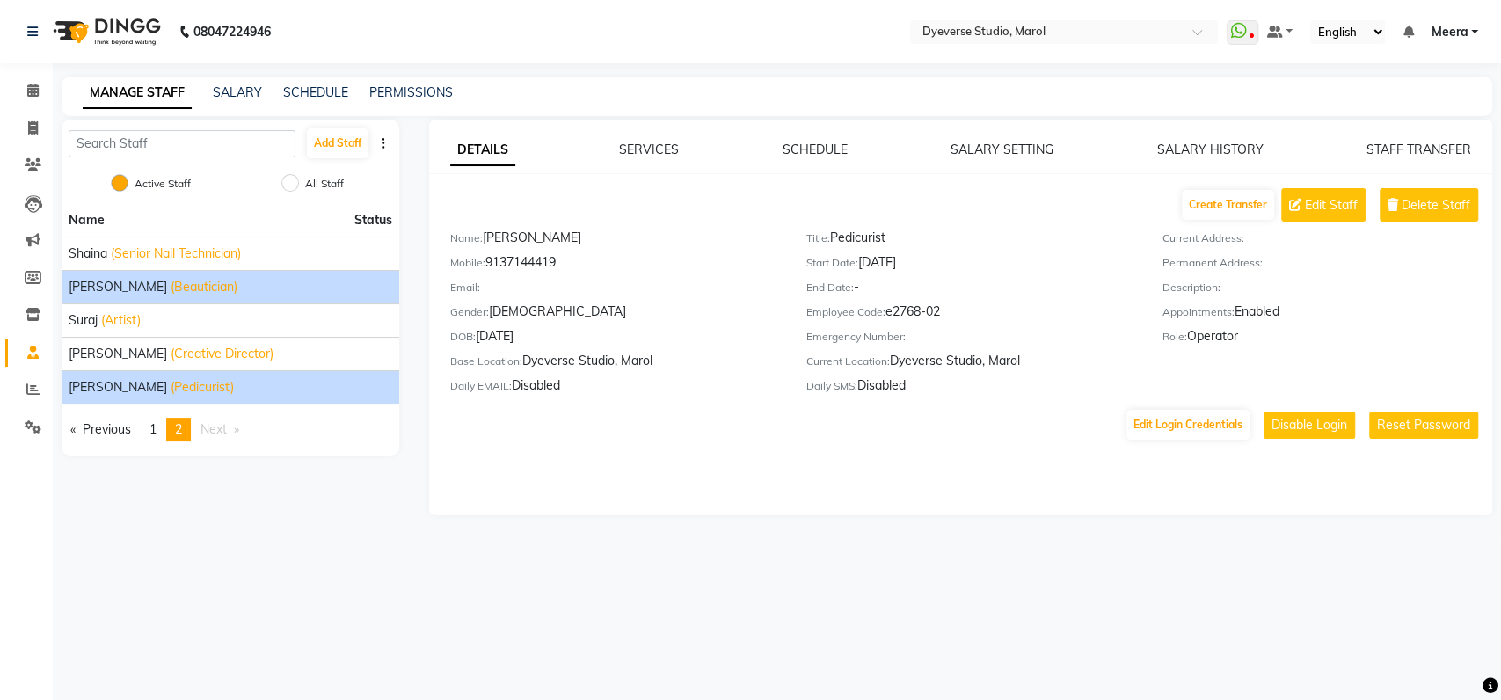
click at [176, 276] on li "[PERSON_NAME] (Beautician)" at bounding box center [231, 286] width 338 height 33
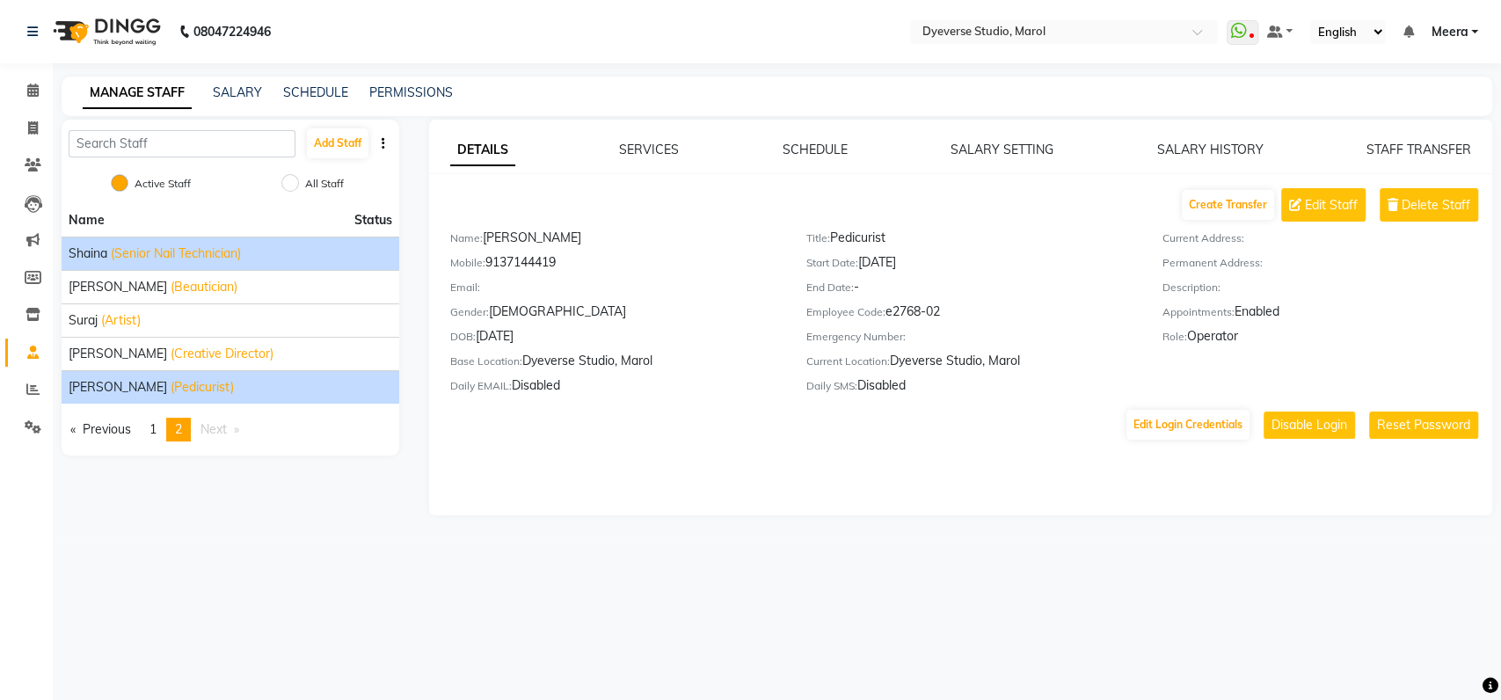
click at [159, 263] on li "Shaina (Senior Nail Technician)" at bounding box center [231, 252] width 338 height 33
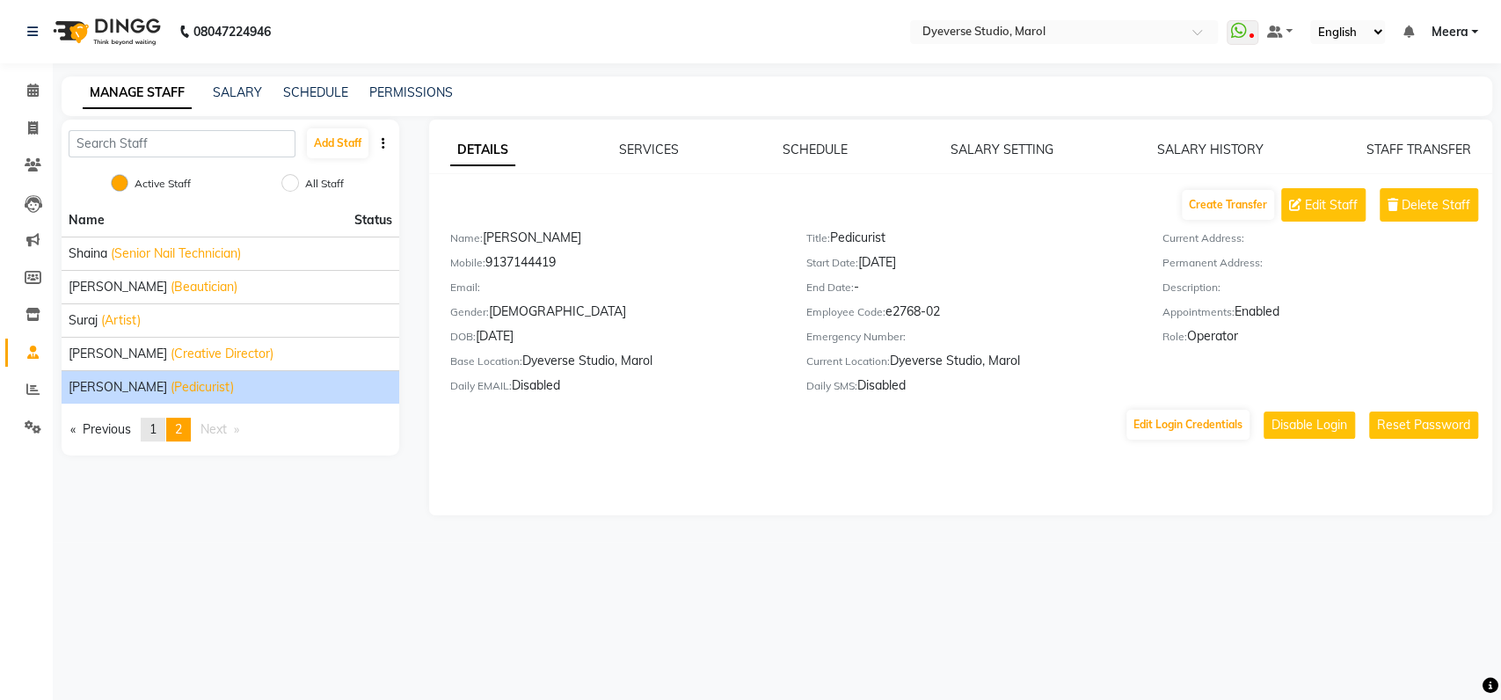
click at [148, 427] on link "page 1" at bounding box center [153, 430] width 25 height 24
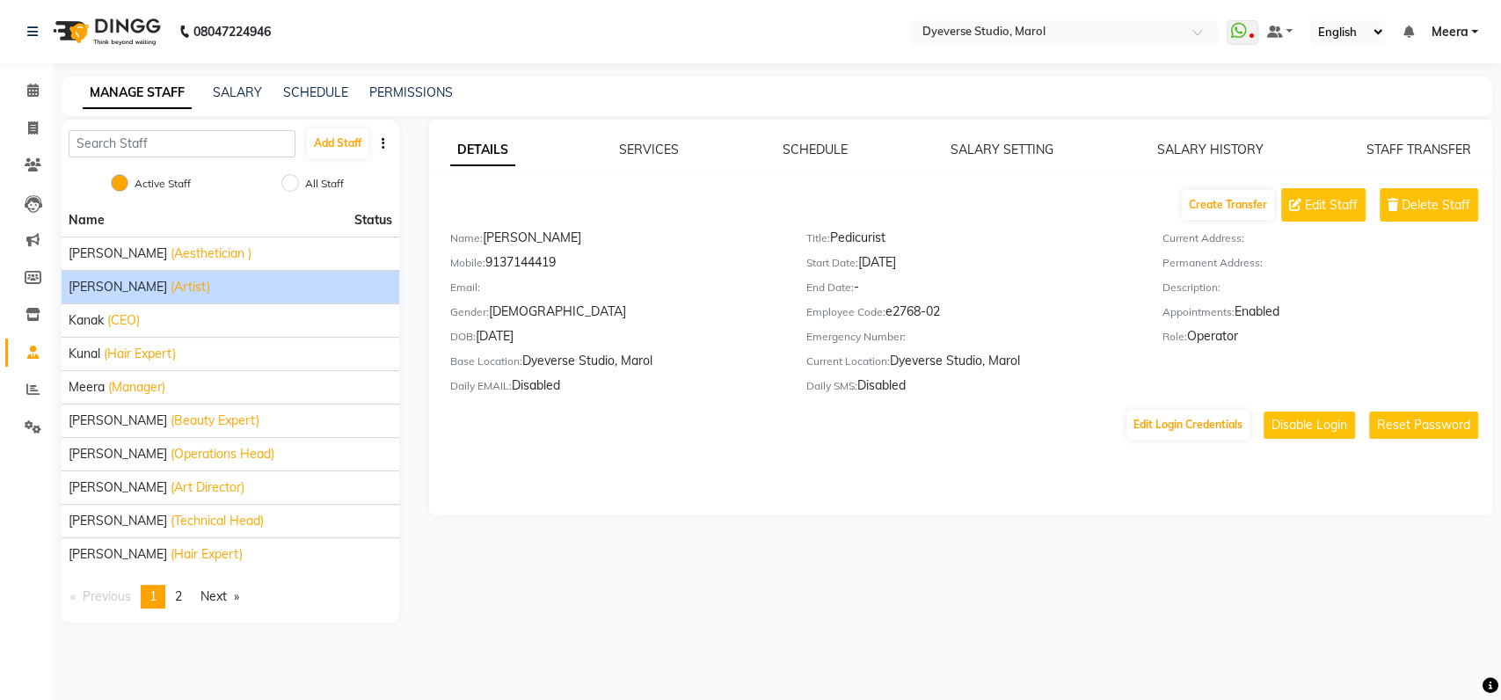
click at [171, 287] on span "(Artist)" at bounding box center [191, 287] width 40 height 18
click at [540, 336] on div "DOB: [DEMOGRAPHIC_DATA]" at bounding box center [615, 339] width 330 height 25
click at [564, 329] on div "DOB: [DEMOGRAPHIC_DATA]" at bounding box center [615, 339] width 330 height 25
click at [39, 99] on span at bounding box center [33, 91] width 31 height 20
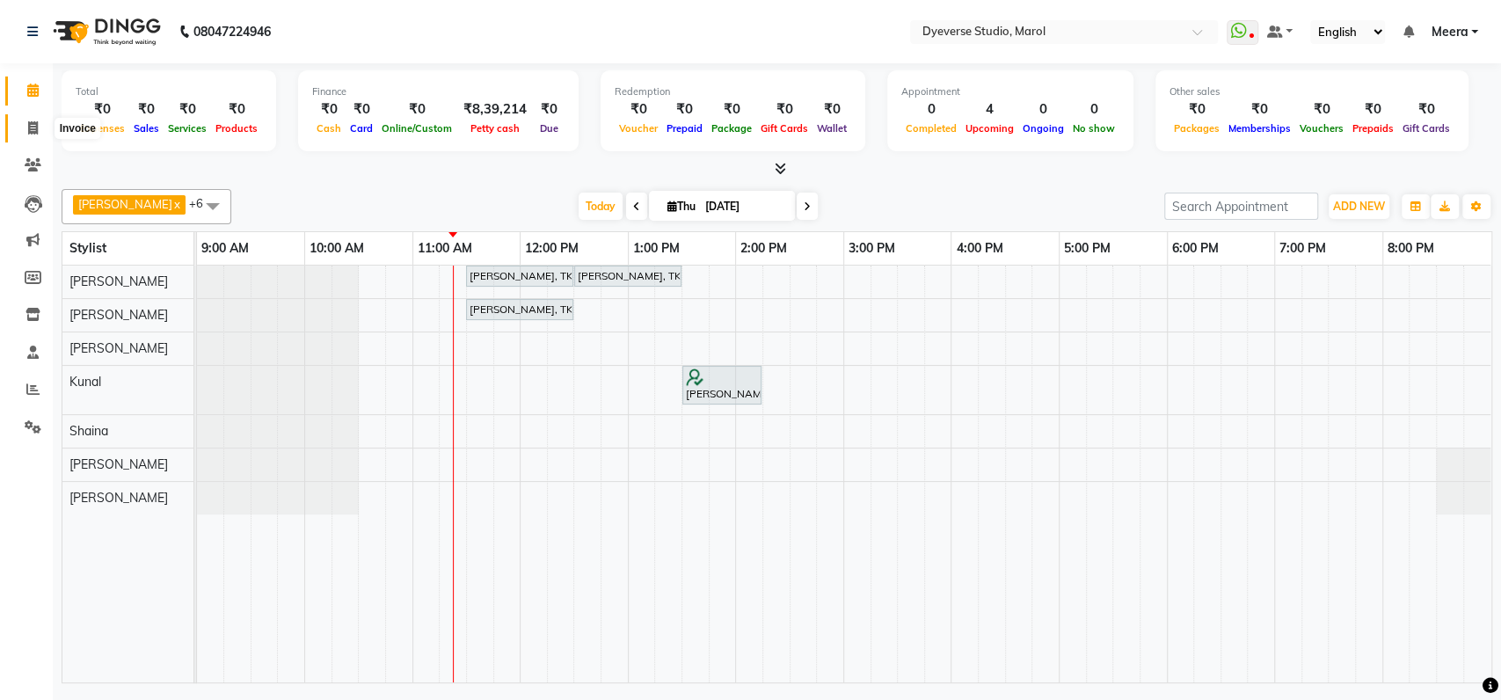
click at [22, 125] on span at bounding box center [33, 129] width 31 height 20
select select "service"
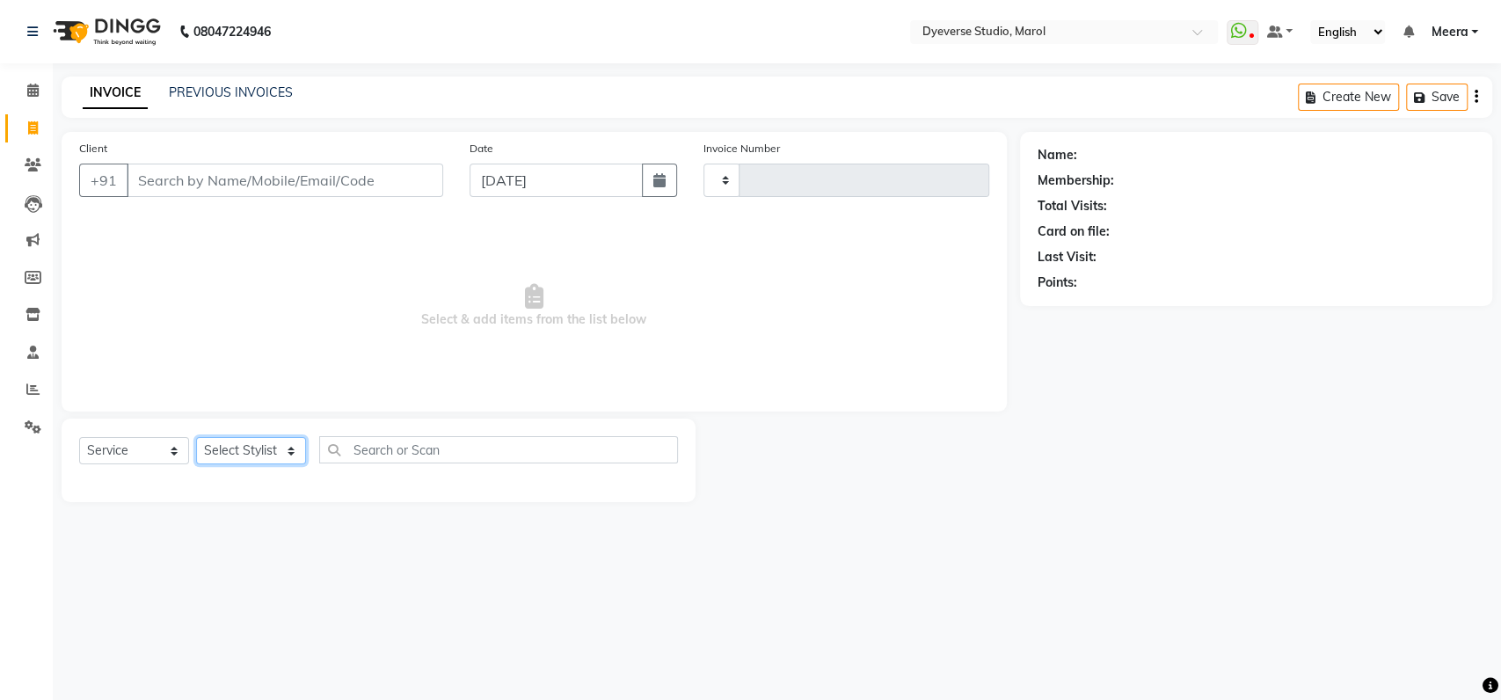
click at [279, 447] on select "Select Stylist" at bounding box center [251, 450] width 110 height 27
click at [196, 437] on select "Select Stylist" at bounding box center [251, 450] width 110 height 27
click at [257, 441] on select "Select Stylist" at bounding box center [251, 450] width 110 height 27
click at [284, 454] on select "Select Stylist" at bounding box center [251, 450] width 110 height 27
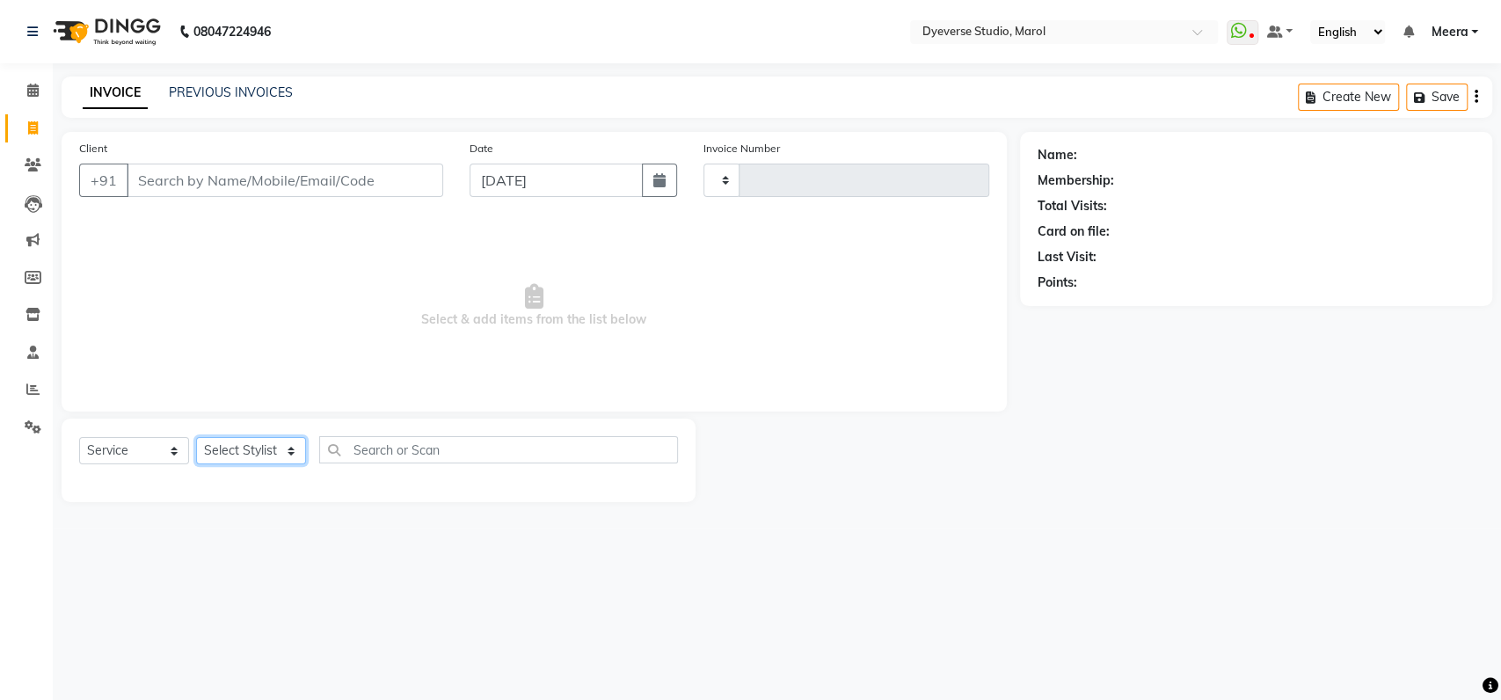
click at [284, 454] on select "Select Stylist" at bounding box center [251, 450] width 110 height 27
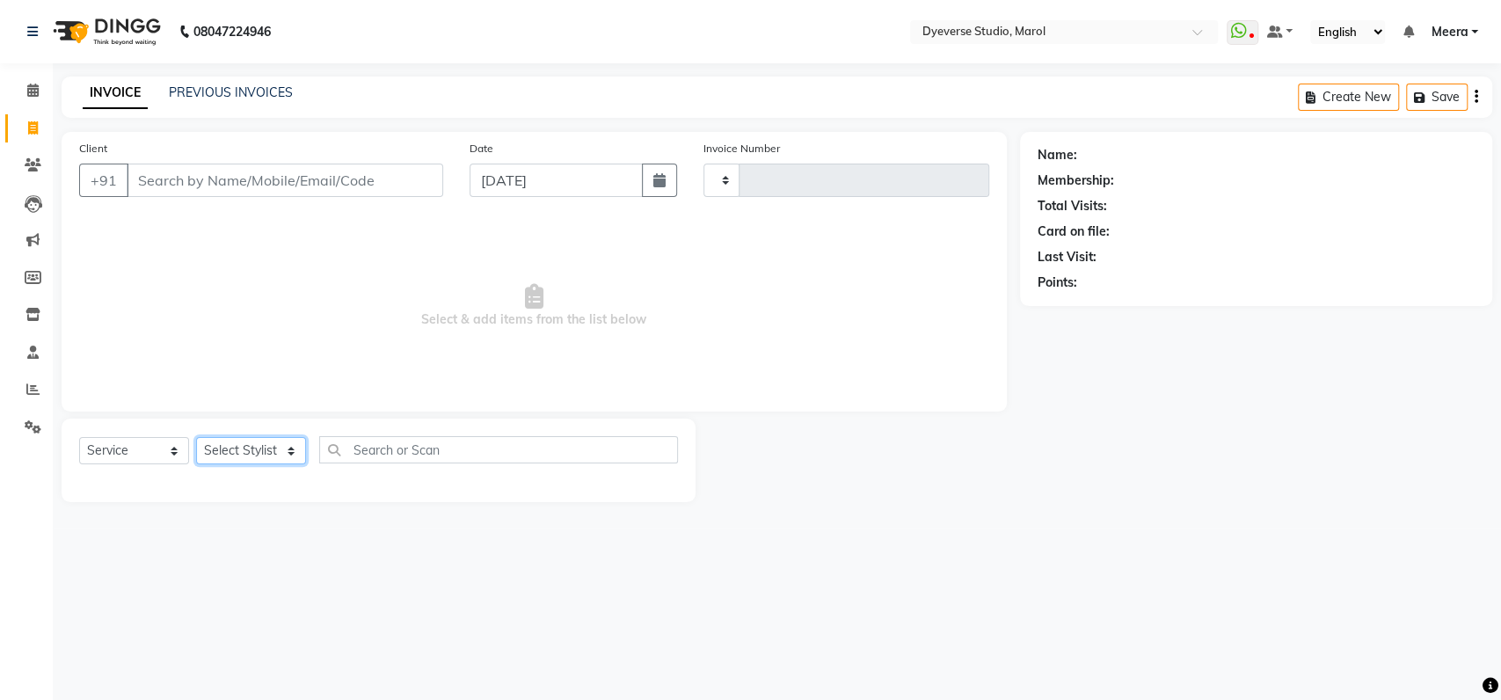
click at [284, 454] on select "Select Stylist" at bounding box center [251, 450] width 110 height 27
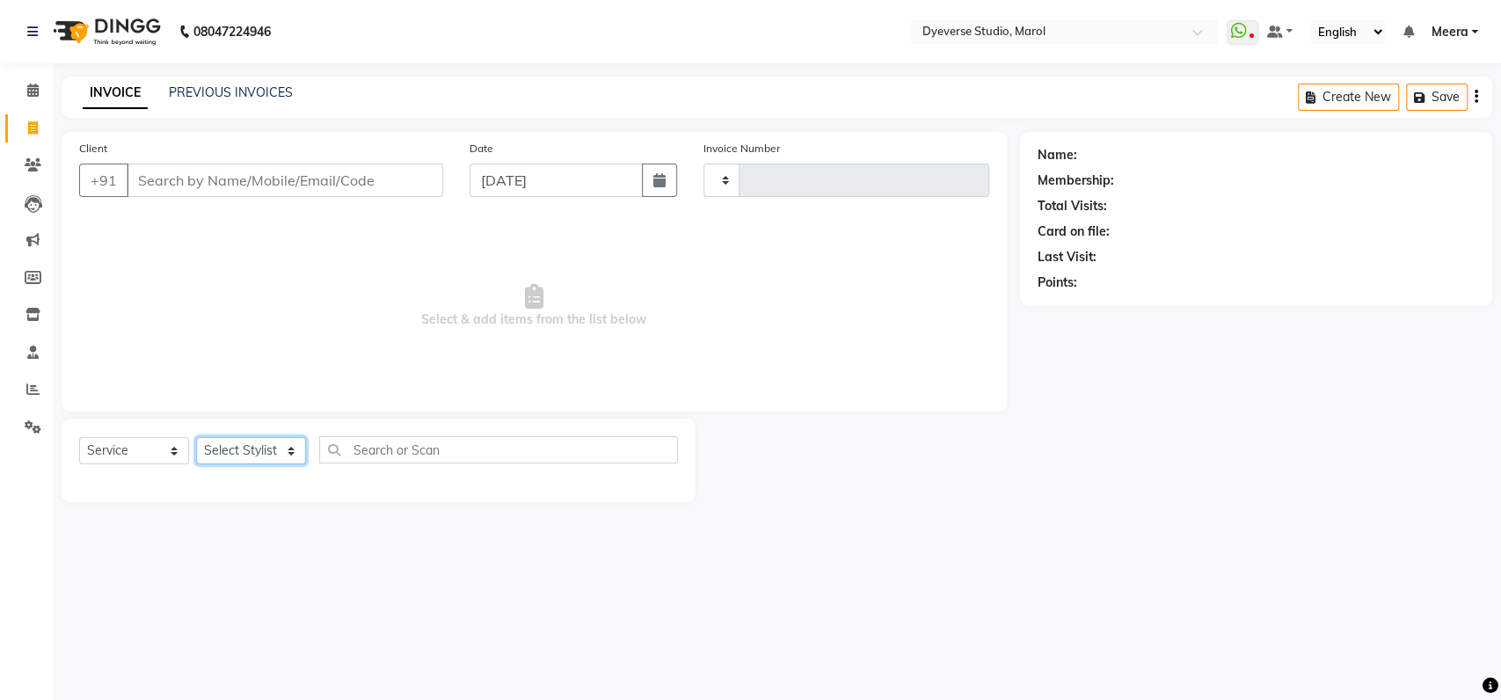
click at [284, 454] on select "Select Stylist" at bounding box center [251, 450] width 110 height 27
click at [28, 82] on span at bounding box center [33, 91] width 31 height 20
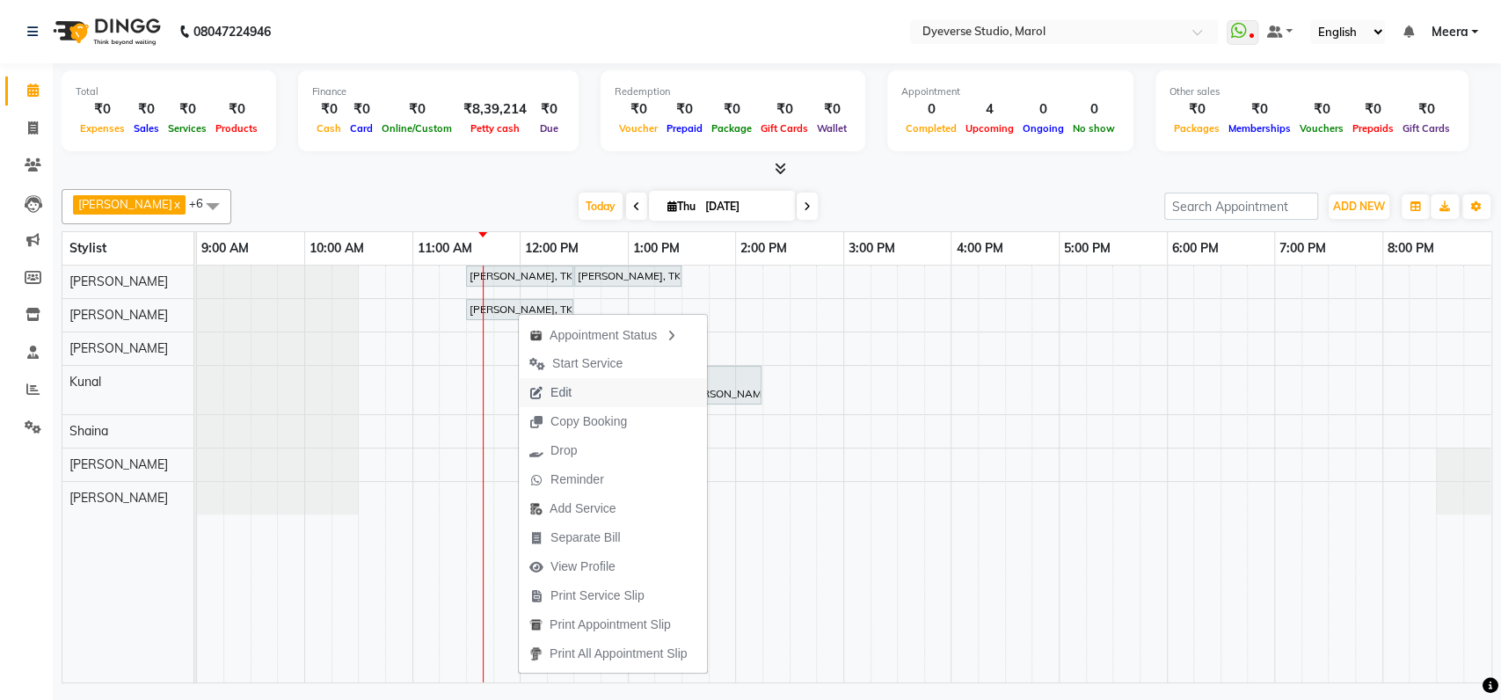
click at [543, 380] on span "Edit" at bounding box center [550, 392] width 63 height 29
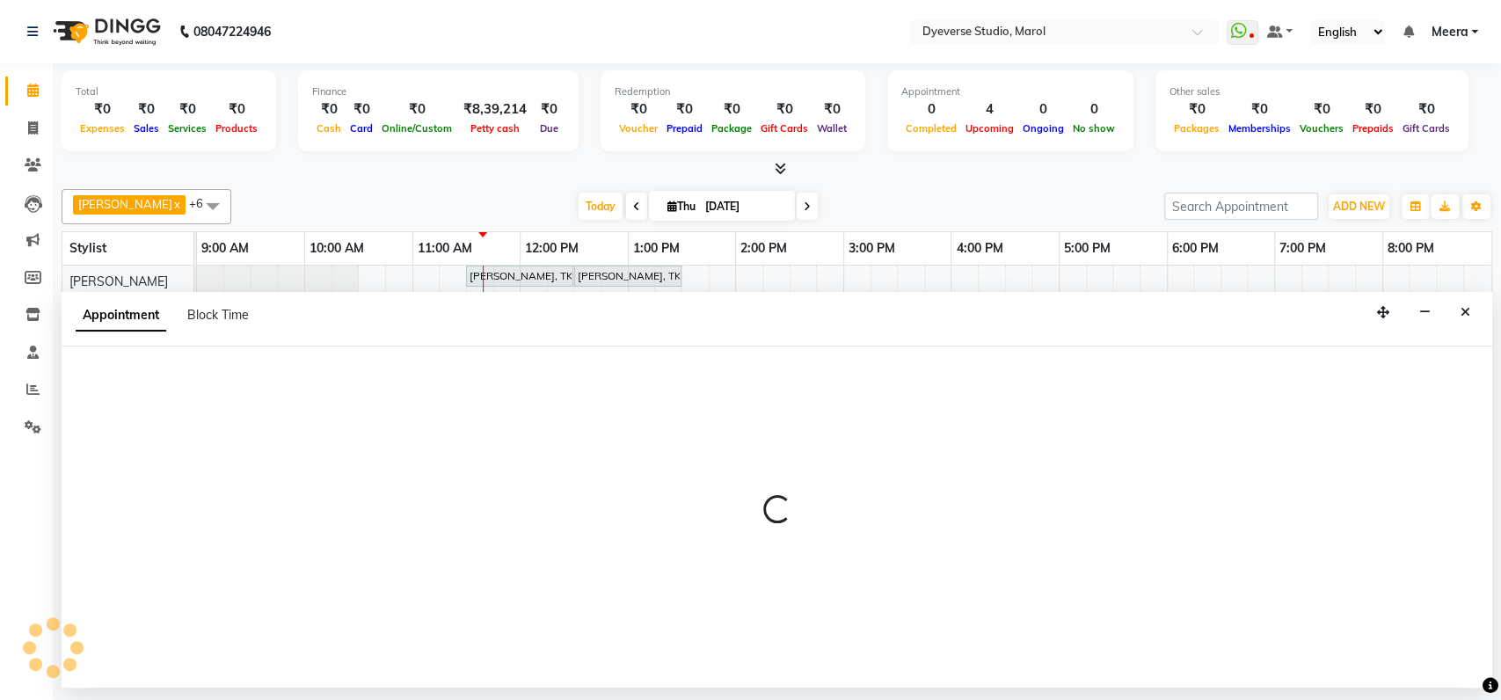
select select "tentative"
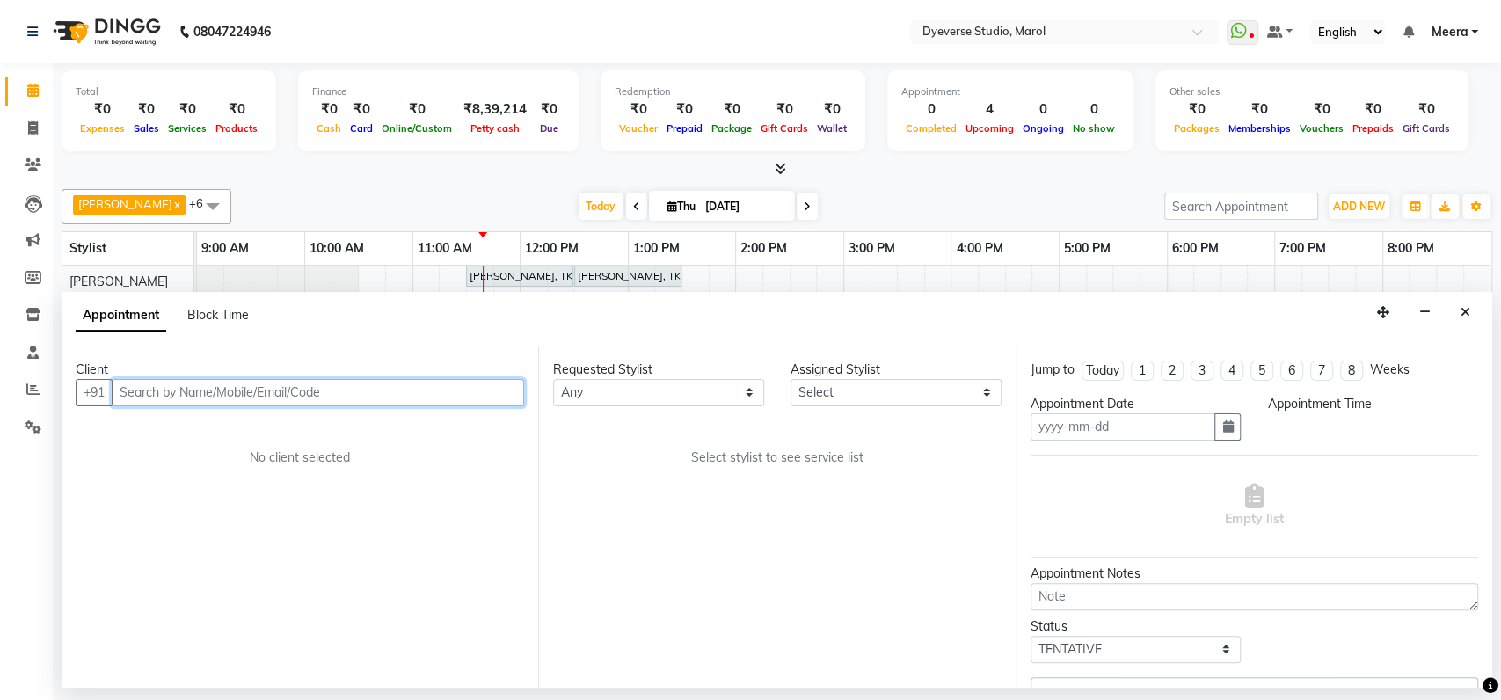
type input "[DATE]"
select select "690"
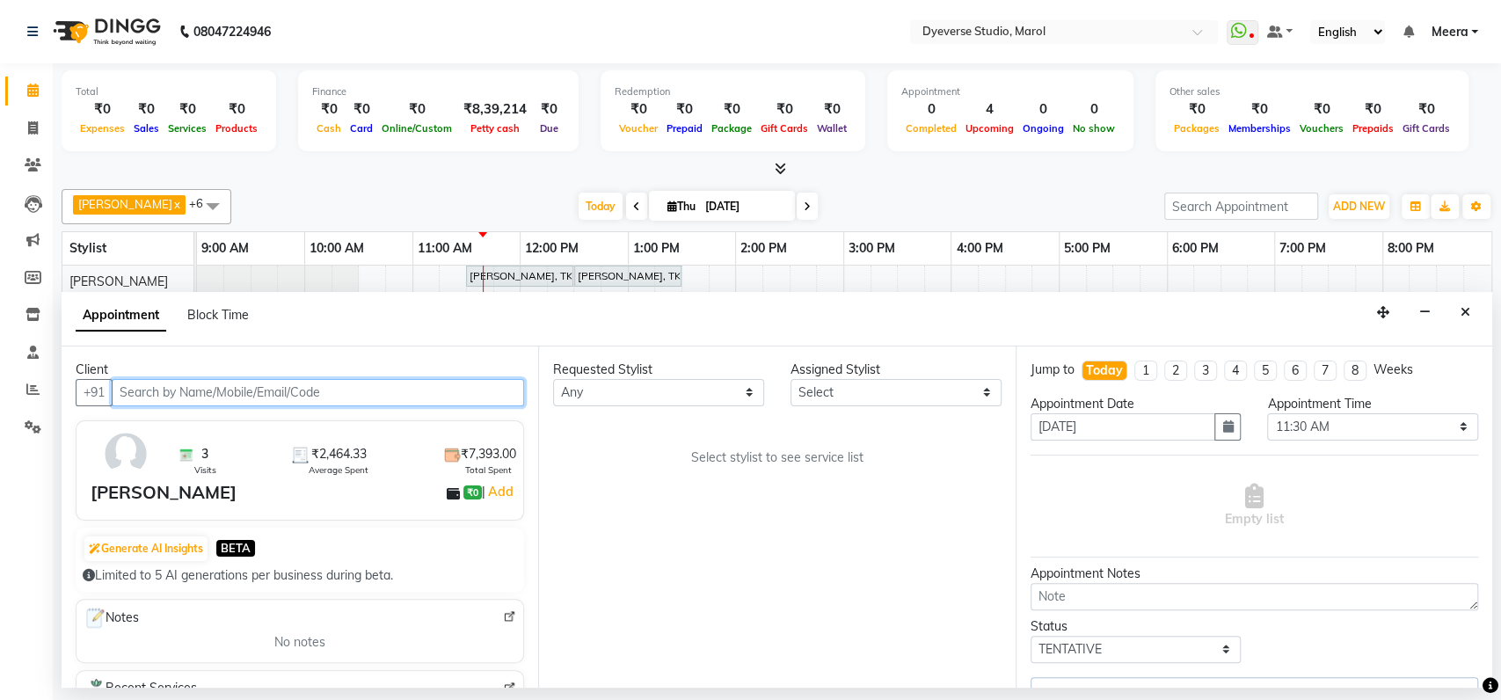
select select "48246"
select select "3155"
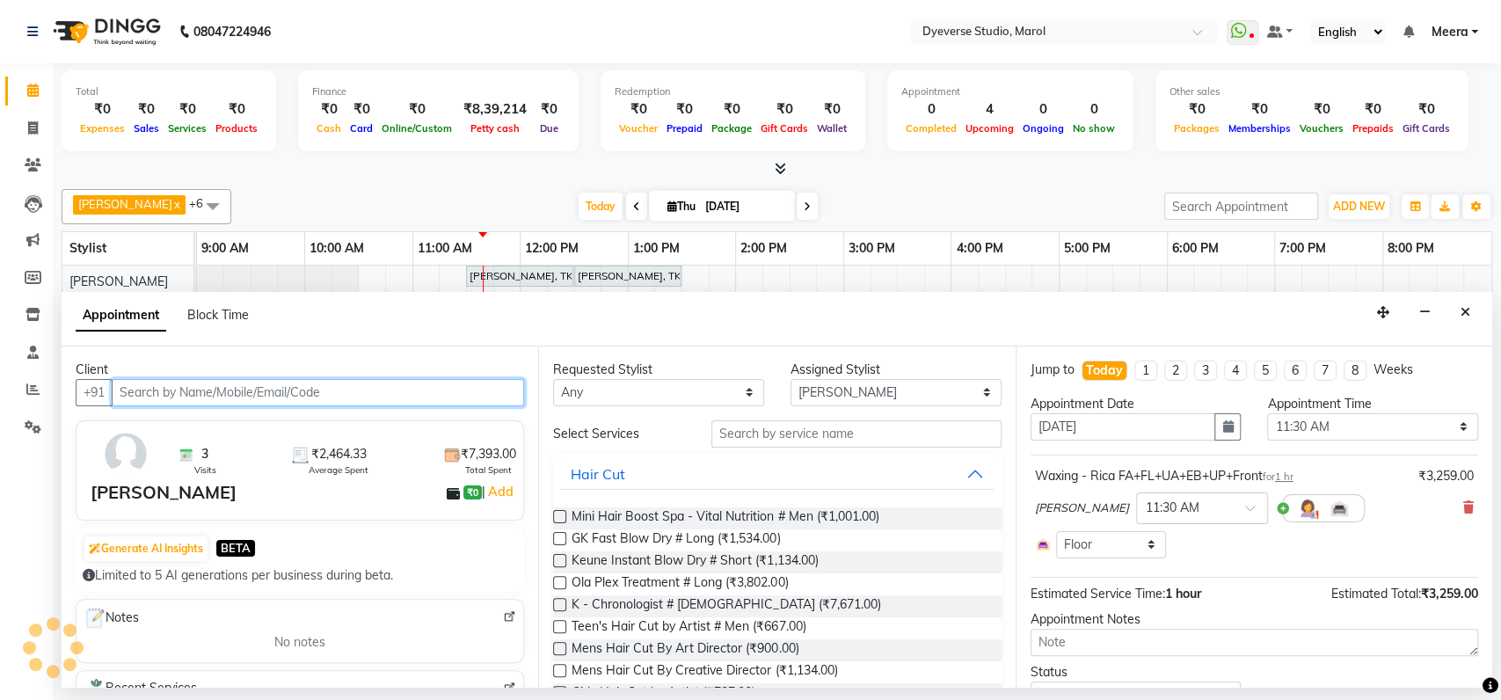
select select "3155"
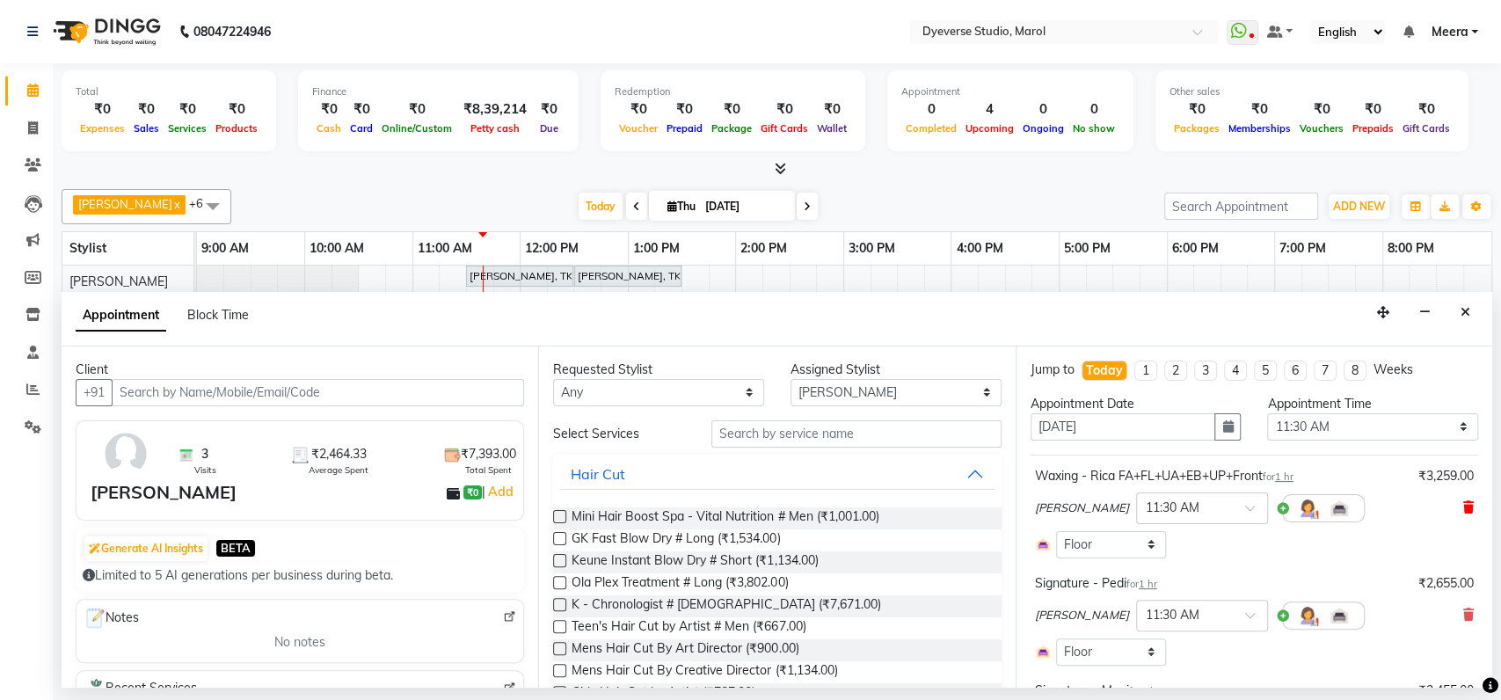
click at [1463, 502] on icon at bounding box center [1468, 507] width 11 height 12
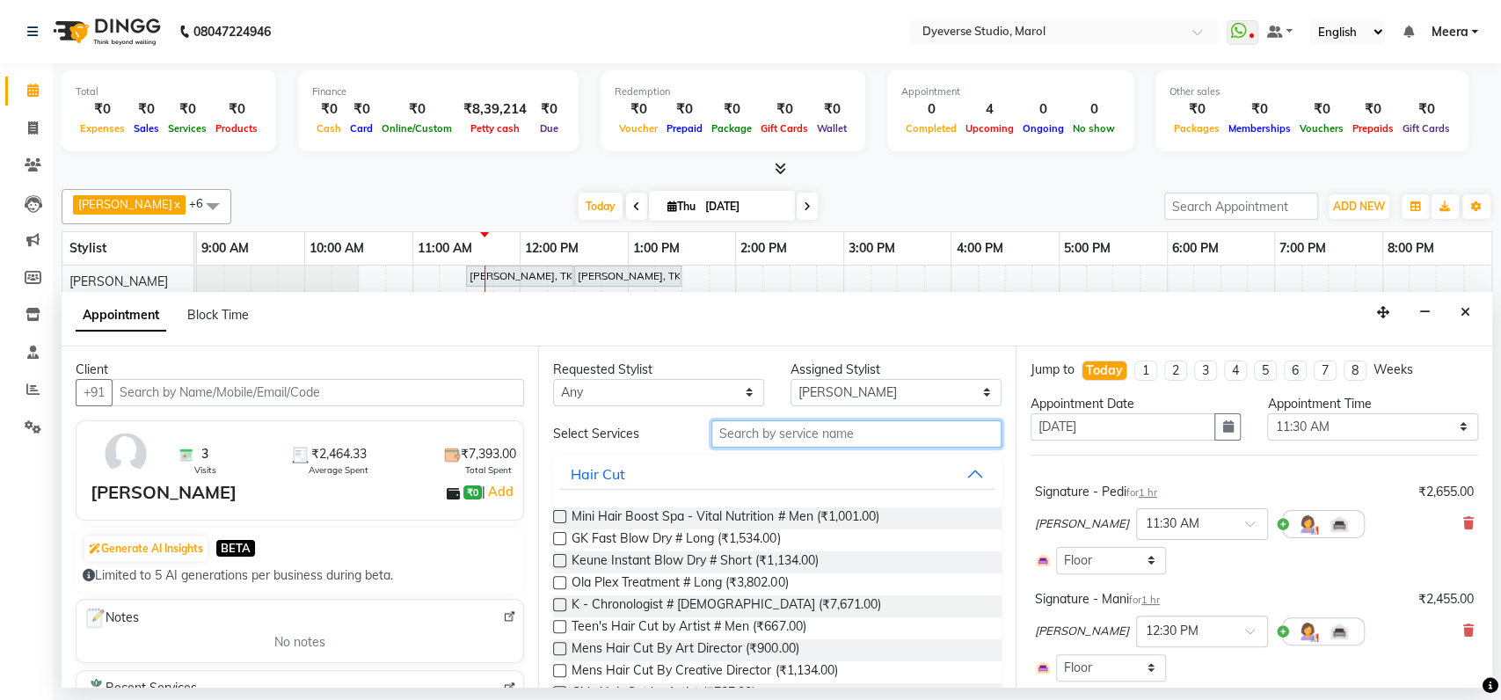
click at [891, 446] on input "text" at bounding box center [856, 433] width 290 height 27
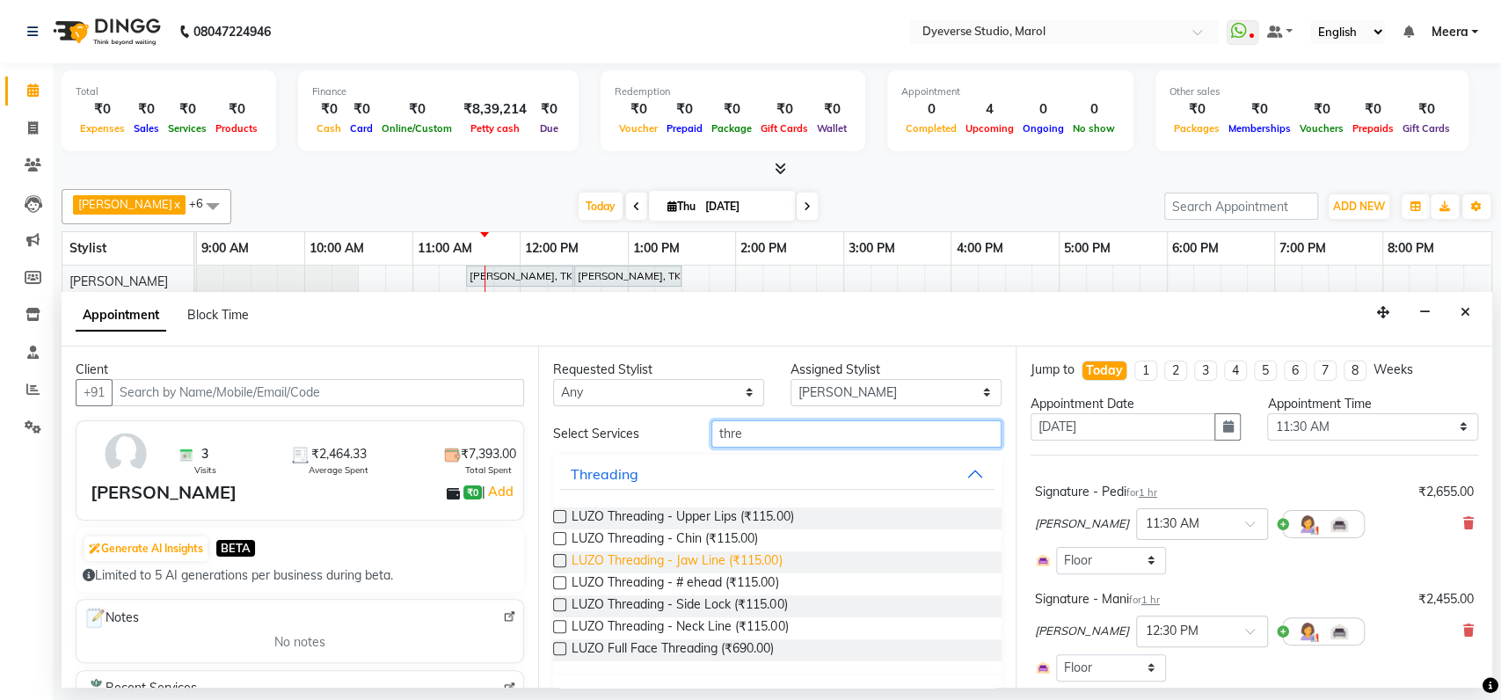
scroll to position [40, 0]
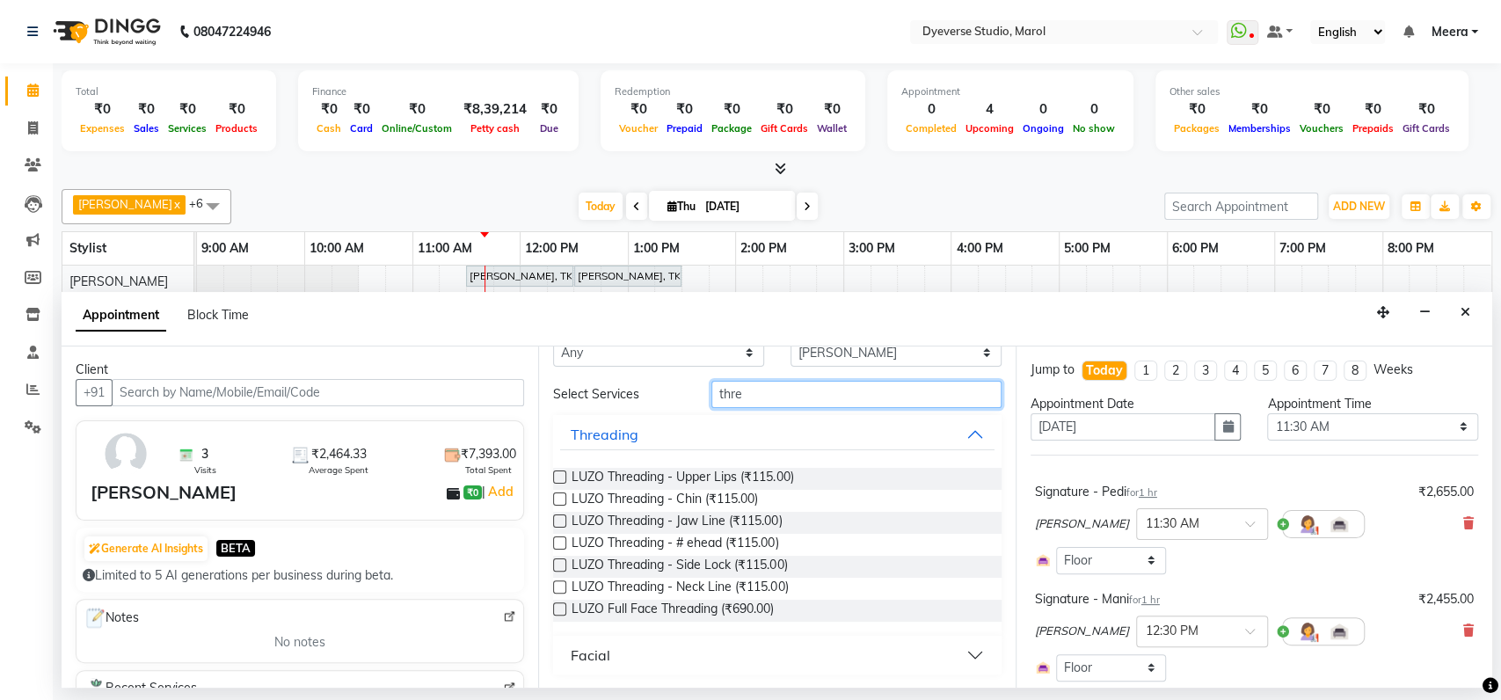
type input "thre"
click at [665, 658] on button "Facial" at bounding box center [776, 655] width 433 height 32
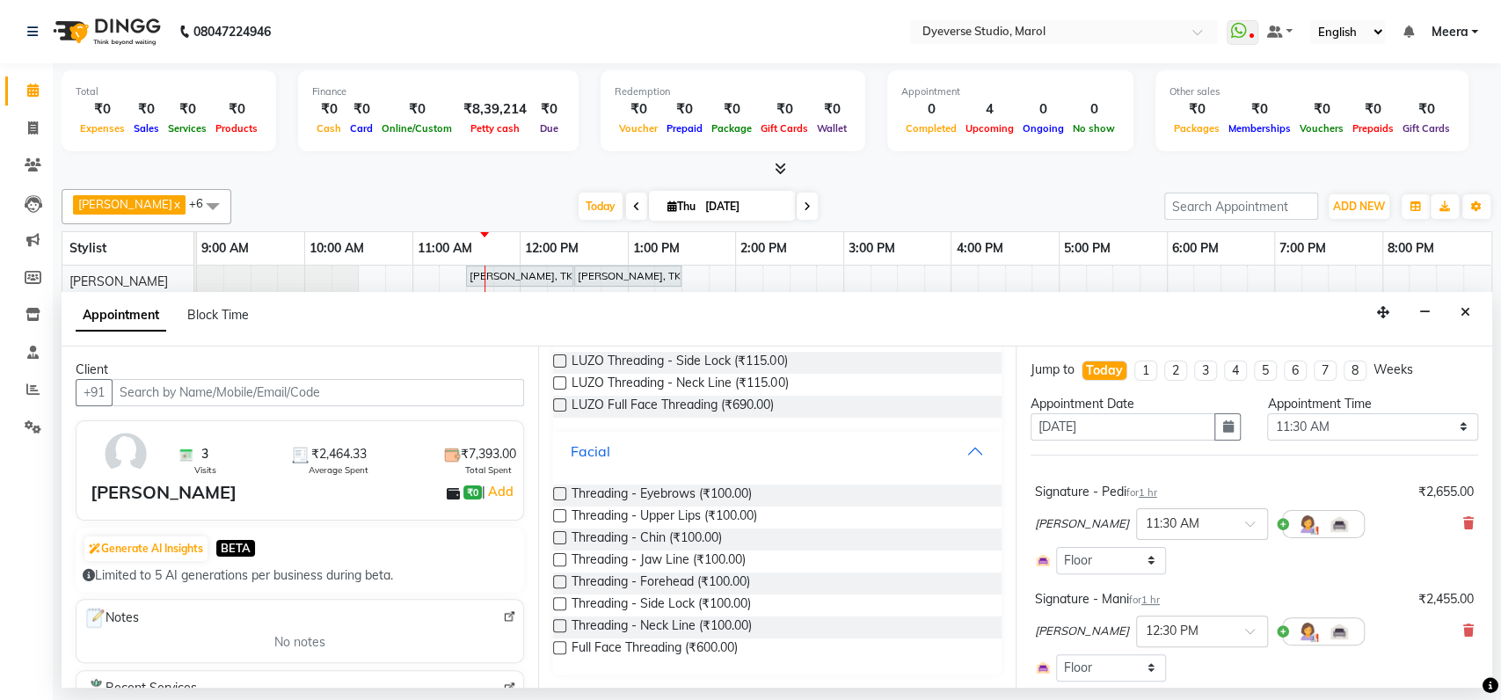
scroll to position [0, 0]
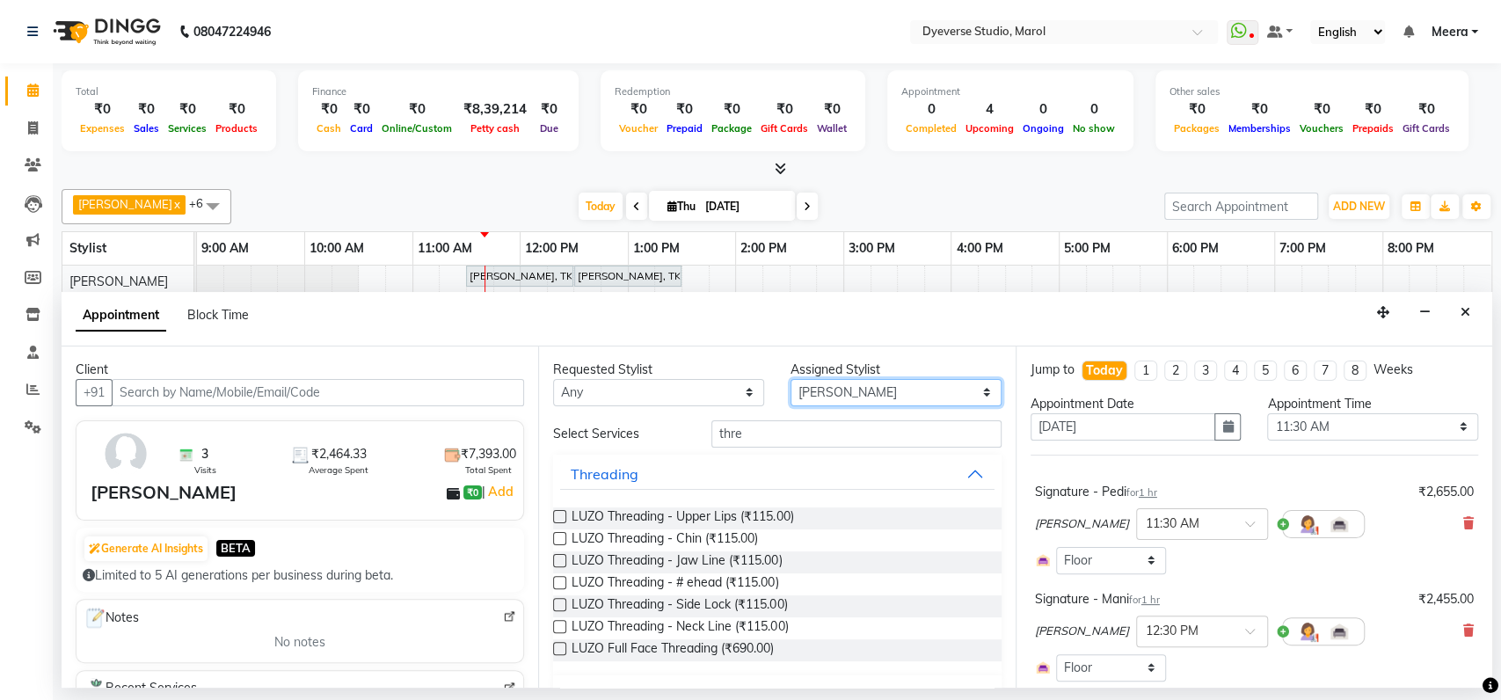
click at [914, 398] on select "Select [PERSON_NAME] [PERSON_NAME] Kunal [PERSON_NAME] [PERSON_NAME] [PERSON_NA…" at bounding box center [895, 392] width 211 height 27
select select "48247"
click at [790, 379] on select "Select [PERSON_NAME] [PERSON_NAME] Kunal [PERSON_NAME] [PERSON_NAME] [PERSON_NA…" at bounding box center [895, 392] width 211 height 27
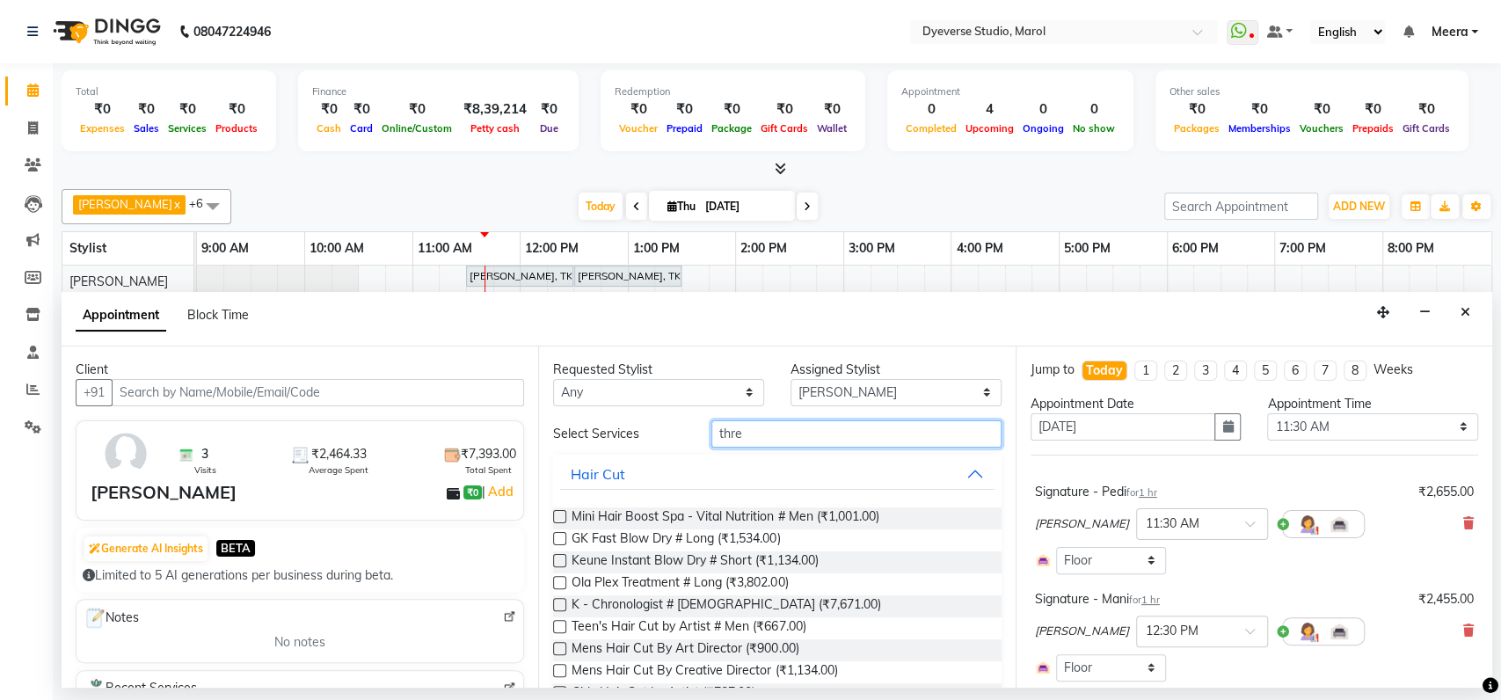
click at [776, 431] on input "thre" at bounding box center [856, 433] width 290 height 27
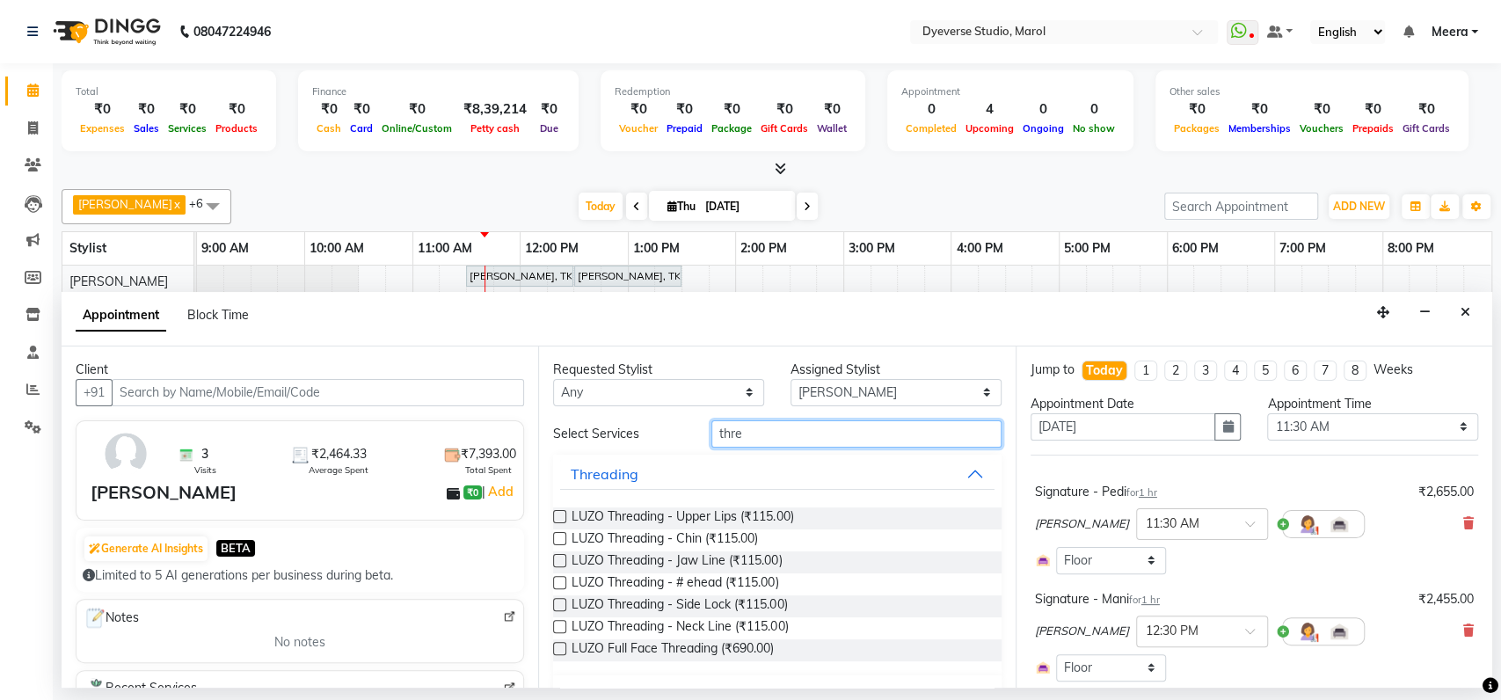
scroll to position [40, 0]
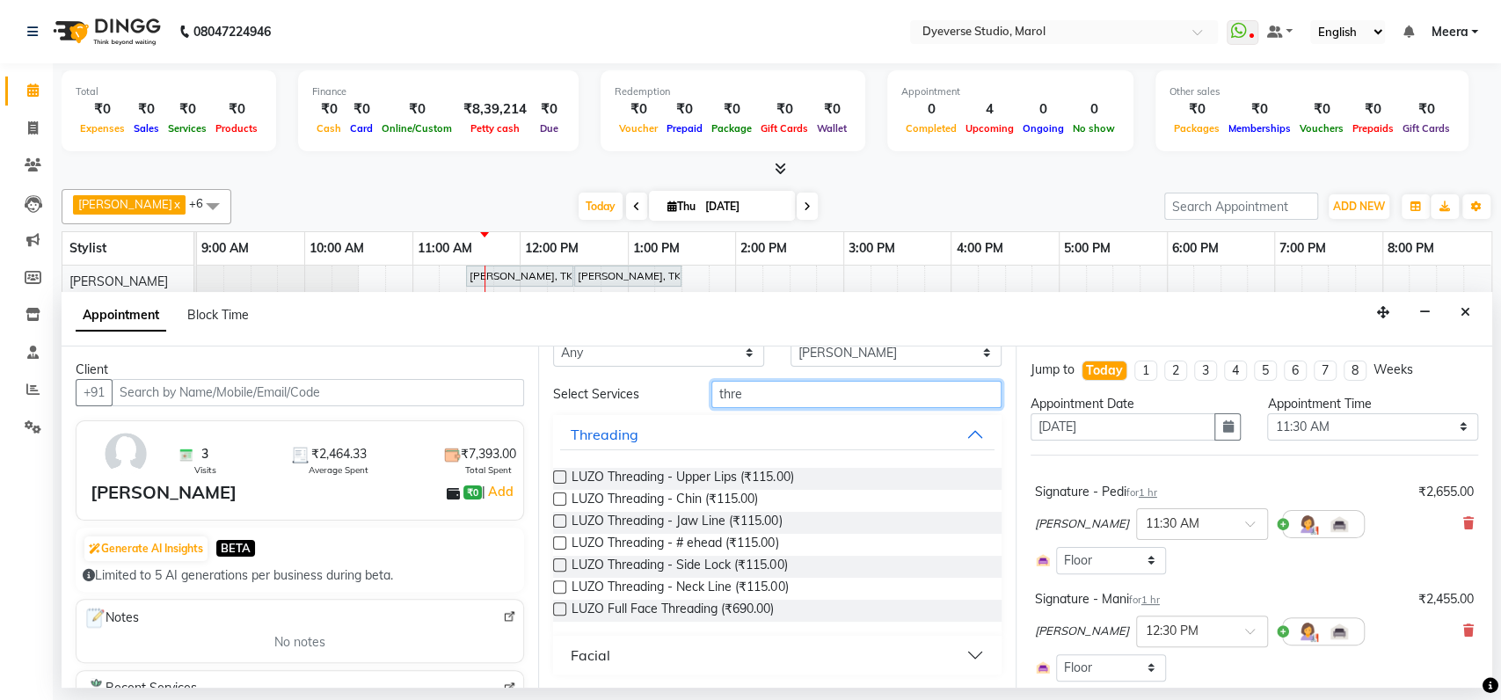
type input "thre"
click at [682, 667] on button "Facial" at bounding box center [776, 655] width 433 height 32
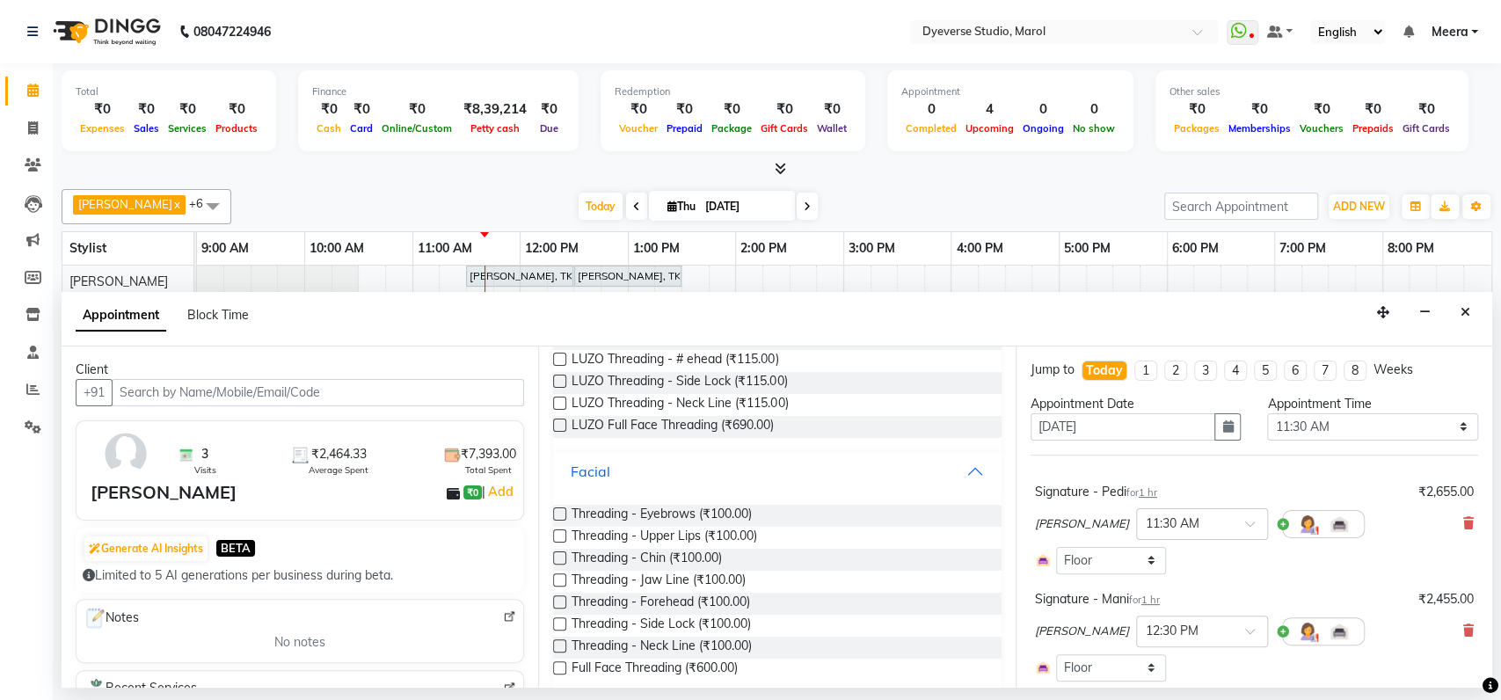
scroll to position [243, 0]
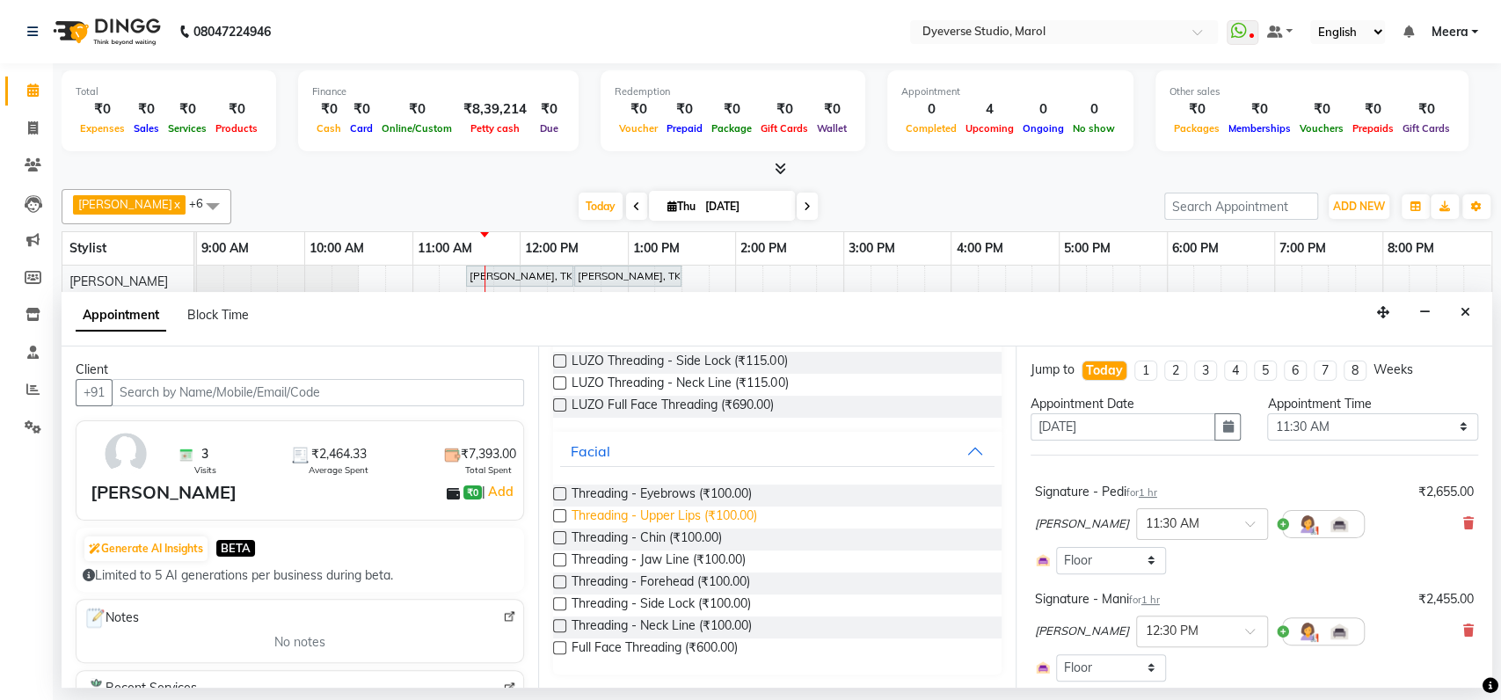
click at [621, 519] on span "Threading - Upper Lips (₹100.00)" at bounding box center [663, 517] width 185 height 22
checkbox input "false"
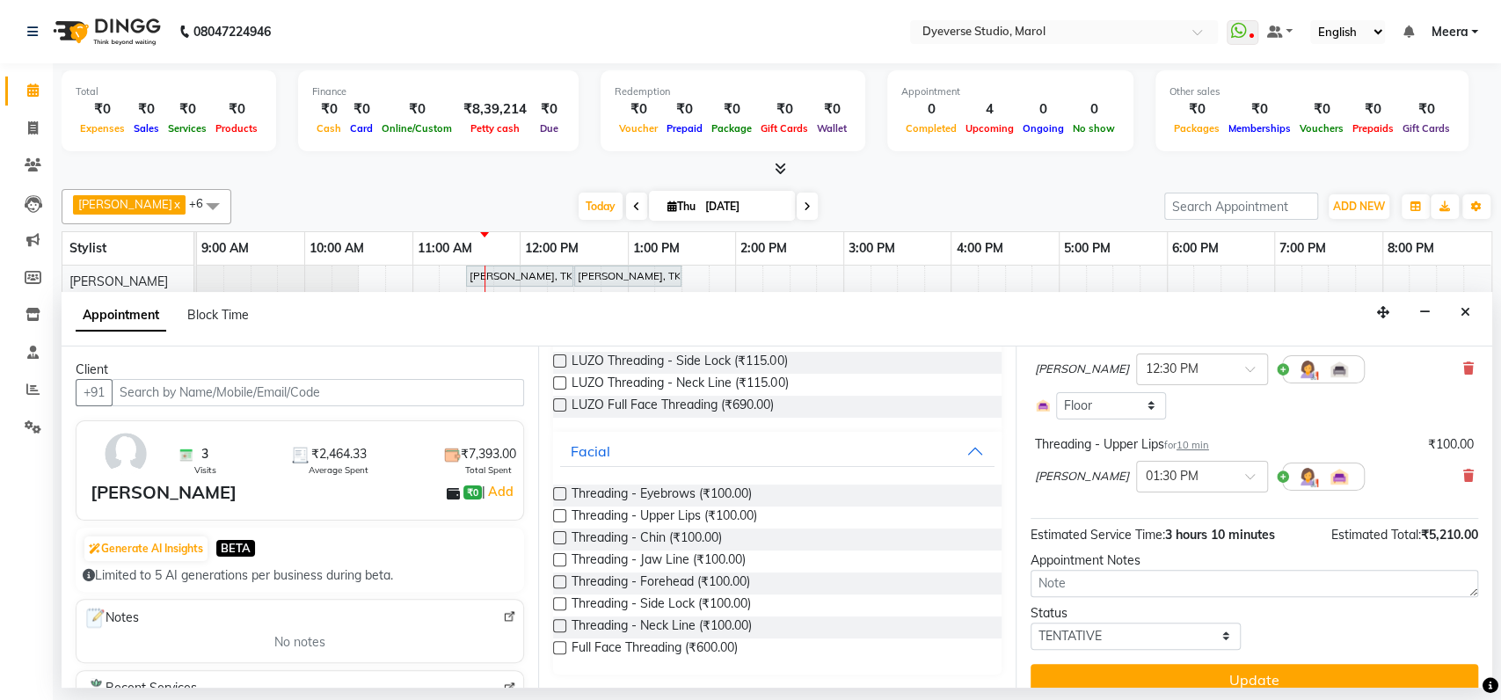
scroll to position [282, 0]
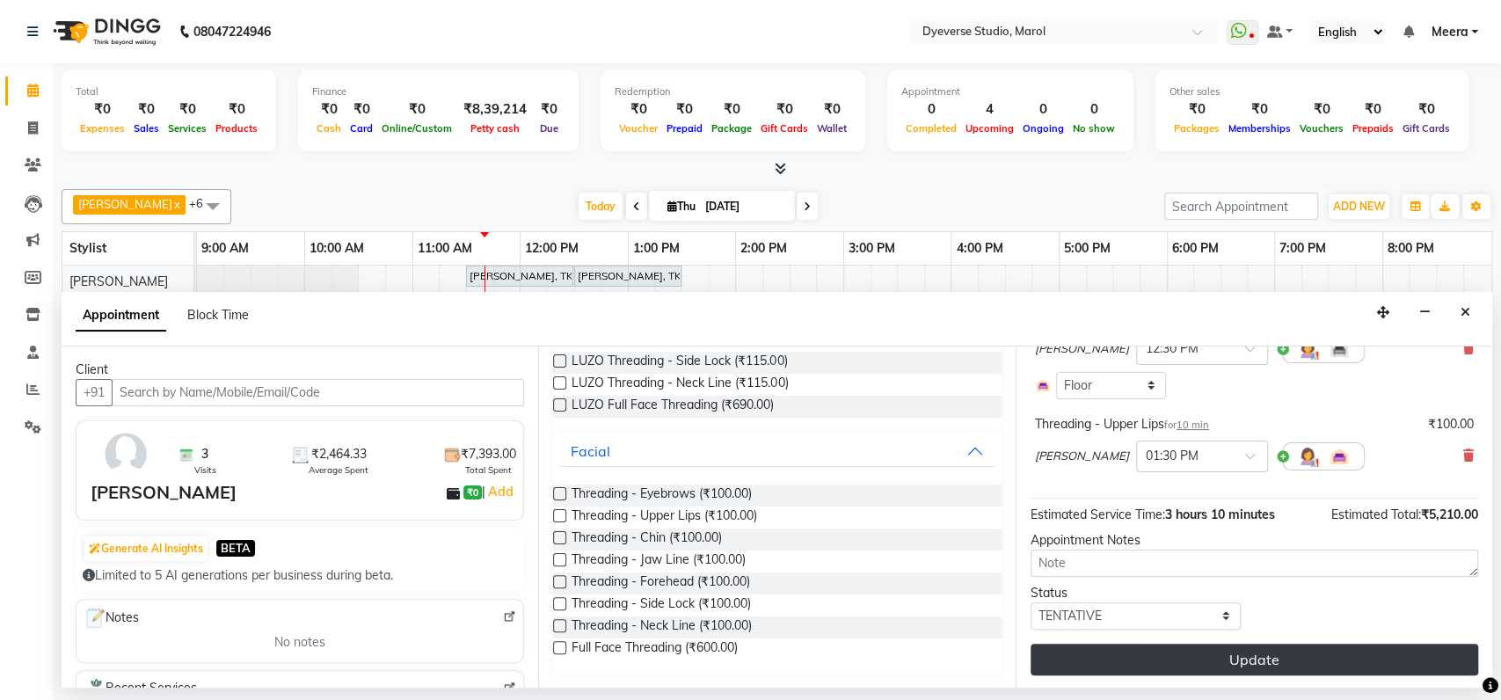
click at [1261, 656] on button "Update" at bounding box center [1253, 659] width 447 height 32
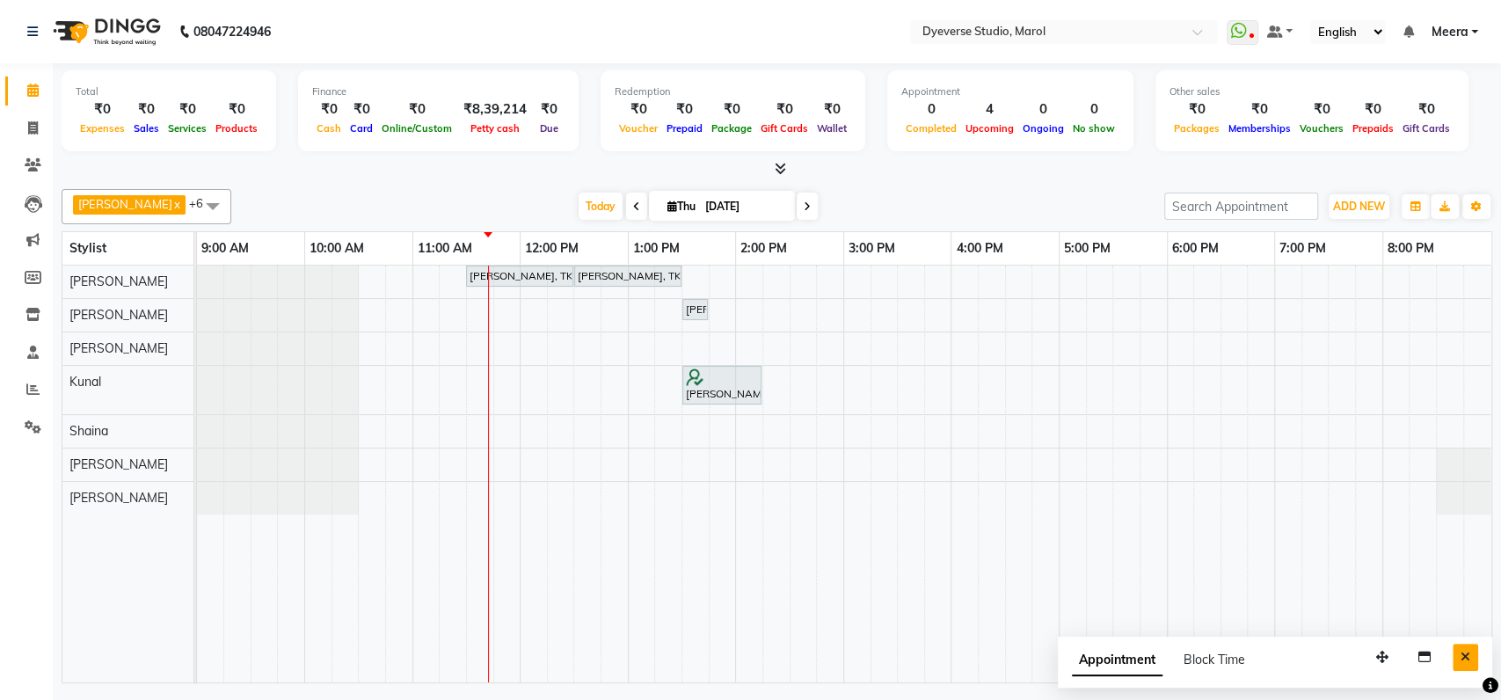
click at [1476, 649] on button "Close" at bounding box center [1464, 656] width 25 height 27
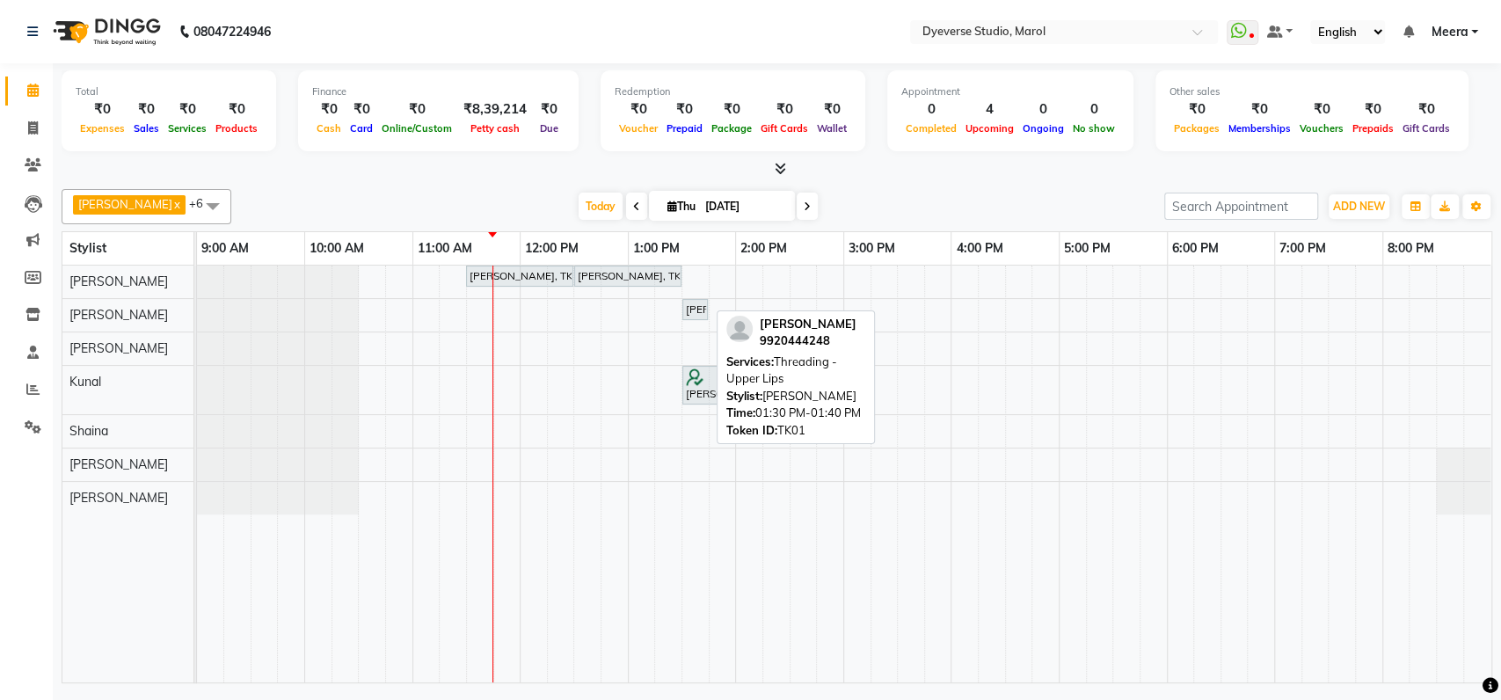
drag, startPoint x: 705, startPoint y: 302, endPoint x: 976, endPoint y: 247, distance: 276.2
click at [976, 247] on table "Stylist 9:00 AM 10:00 AM 11:00 AM 12:00 PM 1:00 PM 2:00 PM 3:00 PM 4:00 PM 5:00…" at bounding box center [777, 457] width 1430 height 452
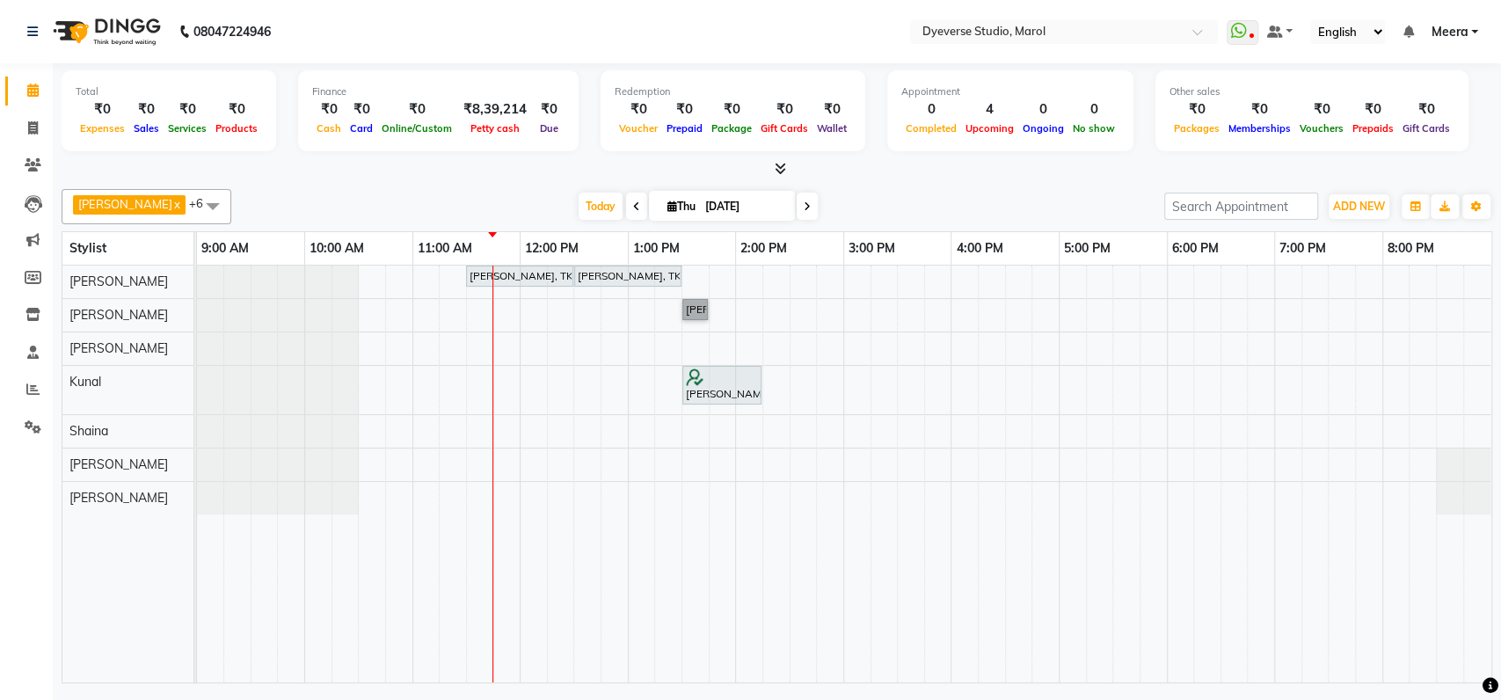
drag, startPoint x: 756, startPoint y: 295, endPoint x: 574, endPoint y: 318, distance: 183.4
drag, startPoint x: 574, startPoint y: 318, endPoint x: 1050, endPoint y: 184, distance: 494.2
click at [1050, 184] on div "[PERSON_NAME] x Kunal x [PERSON_NAME] x [PERSON_NAME] x [PERSON_NAME] x +6 Sele…" at bounding box center [777, 432] width 1430 height 501
drag, startPoint x: 705, startPoint y: 307, endPoint x: 658, endPoint y: 307, distance: 47.5
drag, startPoint x: 658, startPoint y: 307, endPoint x: 883, endPoint y: 176, distance: 261.1
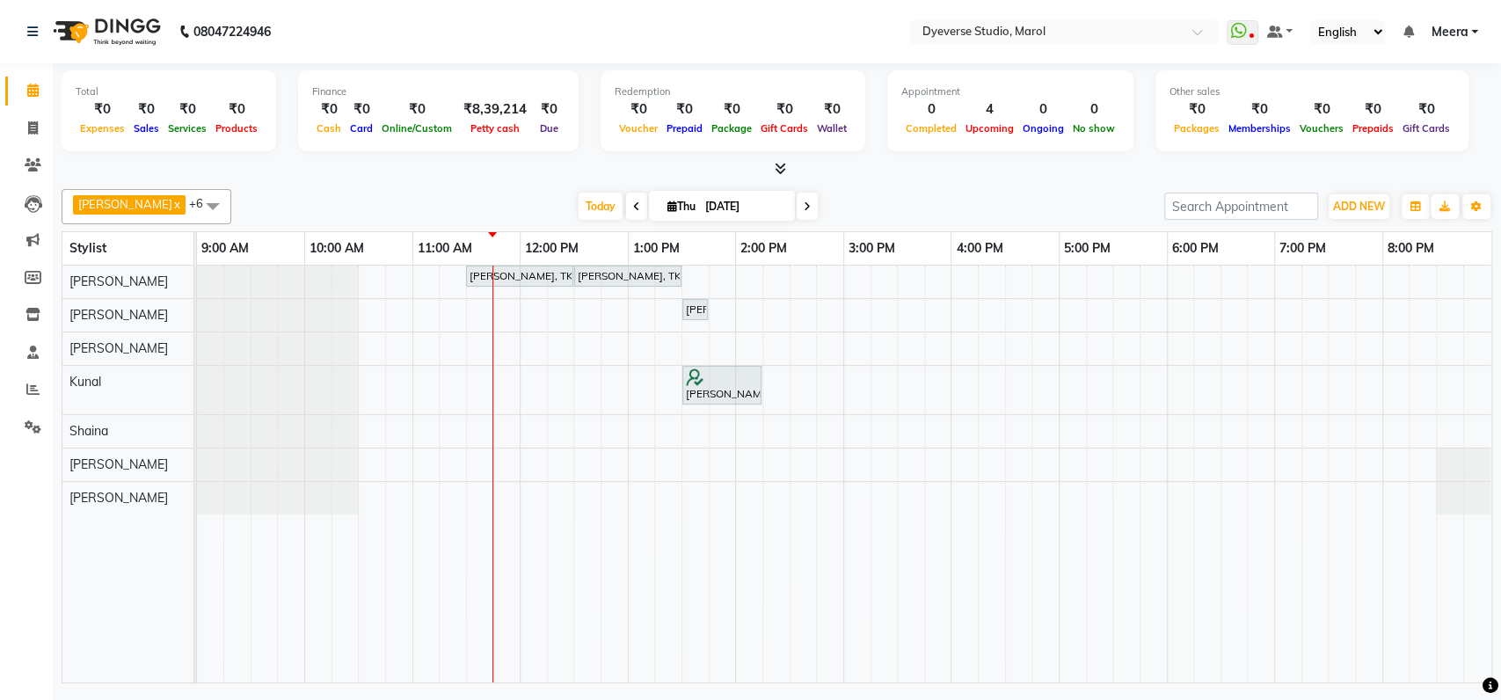
click at [883, 176] on div at bounding box center [777, 169] width 1430 height 18
click at [695, 308] on div "[PERSON_NAME], TK01, 01:30 PM-01:40 PM, Threading - Upper Lips" at bounding box center [695, 310] width 22 height 16
select select "7"
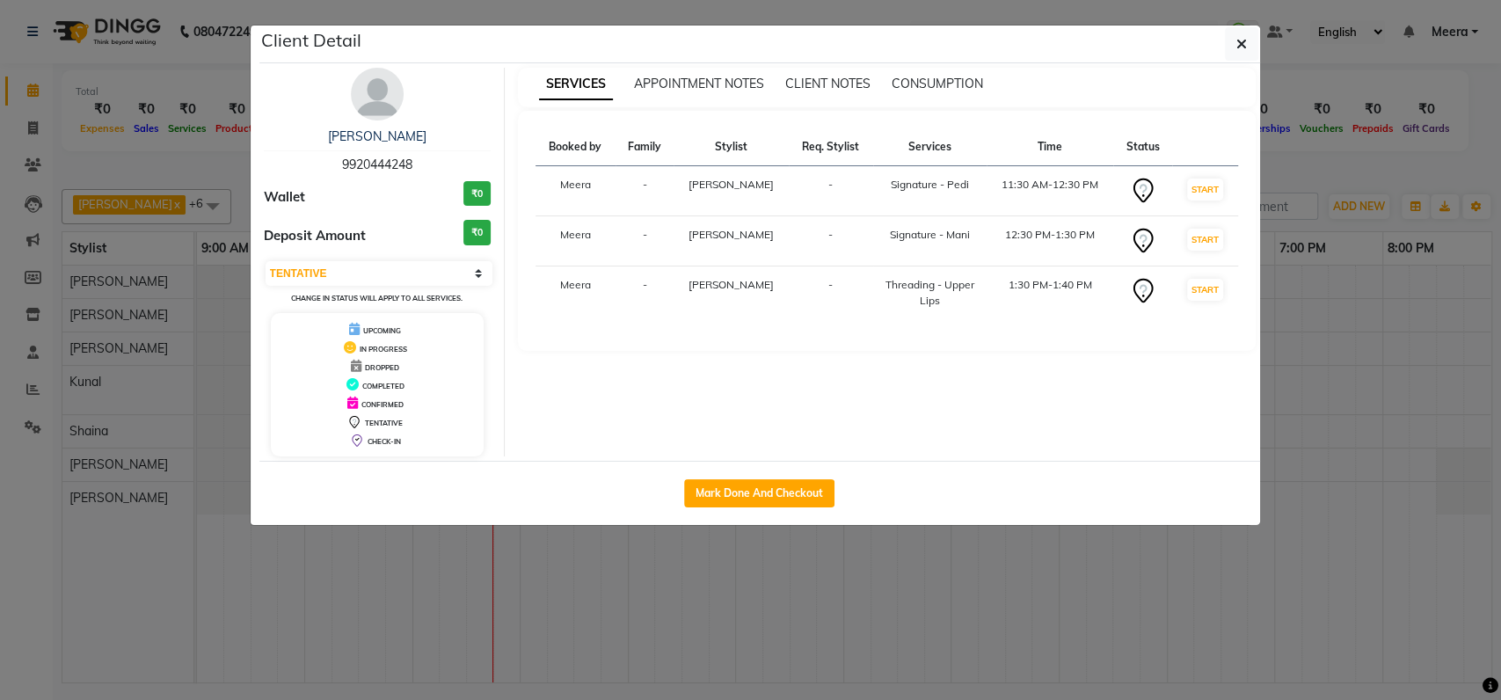
click at [1287, 164] on ngb-modal-window "Client Detail [PERSON_NAME] 9920444248 Wallet ₹0 Deposit Amount ₹0 Select IN SE…" at bounding box center [750, 350] width 1501 height 700
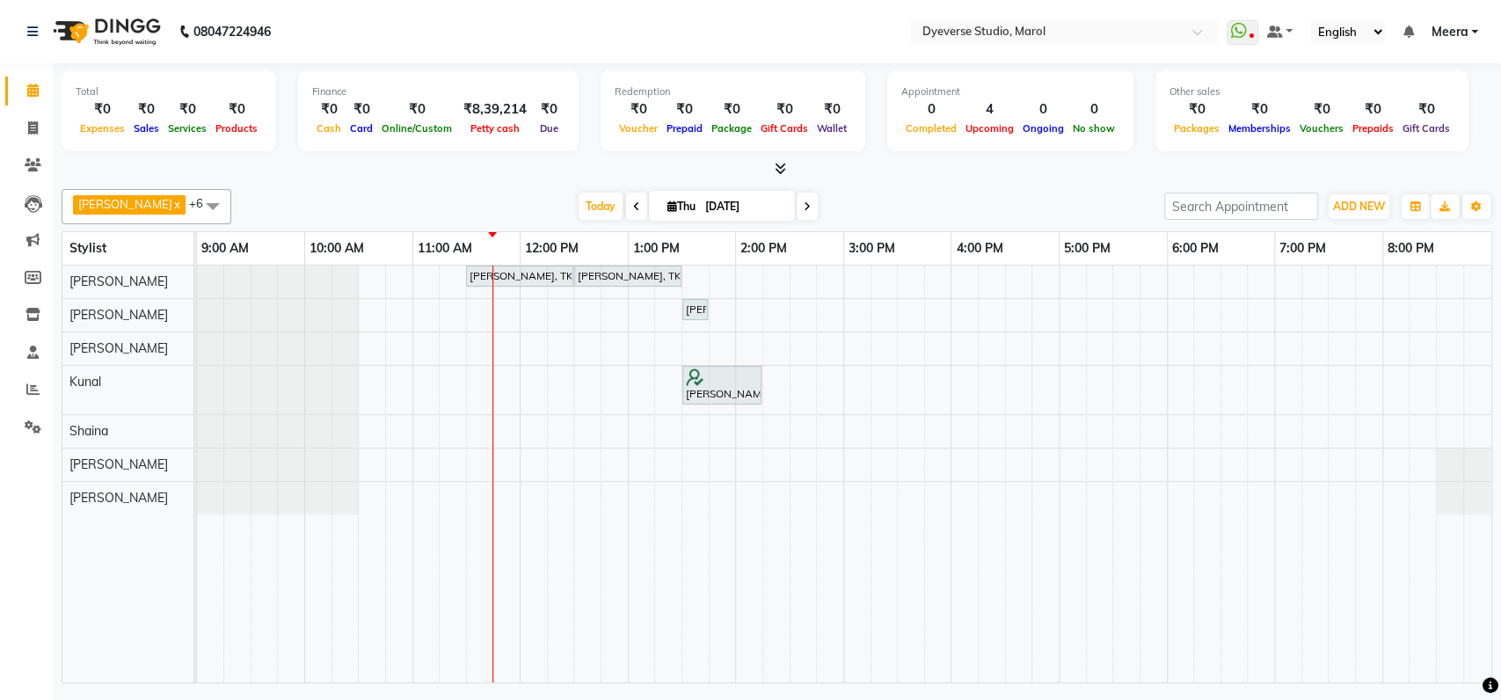
drag, startPoint x: 717, startPoint y: 320, endPoint x: 628, endPoint y: 302, distance: 91.4
drag, startPoint x: 628, startPoint y: 302, endPoint x: 887, endPoint y: 198, distance: 279.6
click at [887, 198] on div "[DATE] [DATE]" at bounding box center [697, 206] width 915 height 26
click at [701, 307] on div "[PERSON_NAME], TK01, 01:30 PM-01:40 PM, Threading - Upper Lips" at bounding box center [695, 310] width 22 height 16
select select "7"
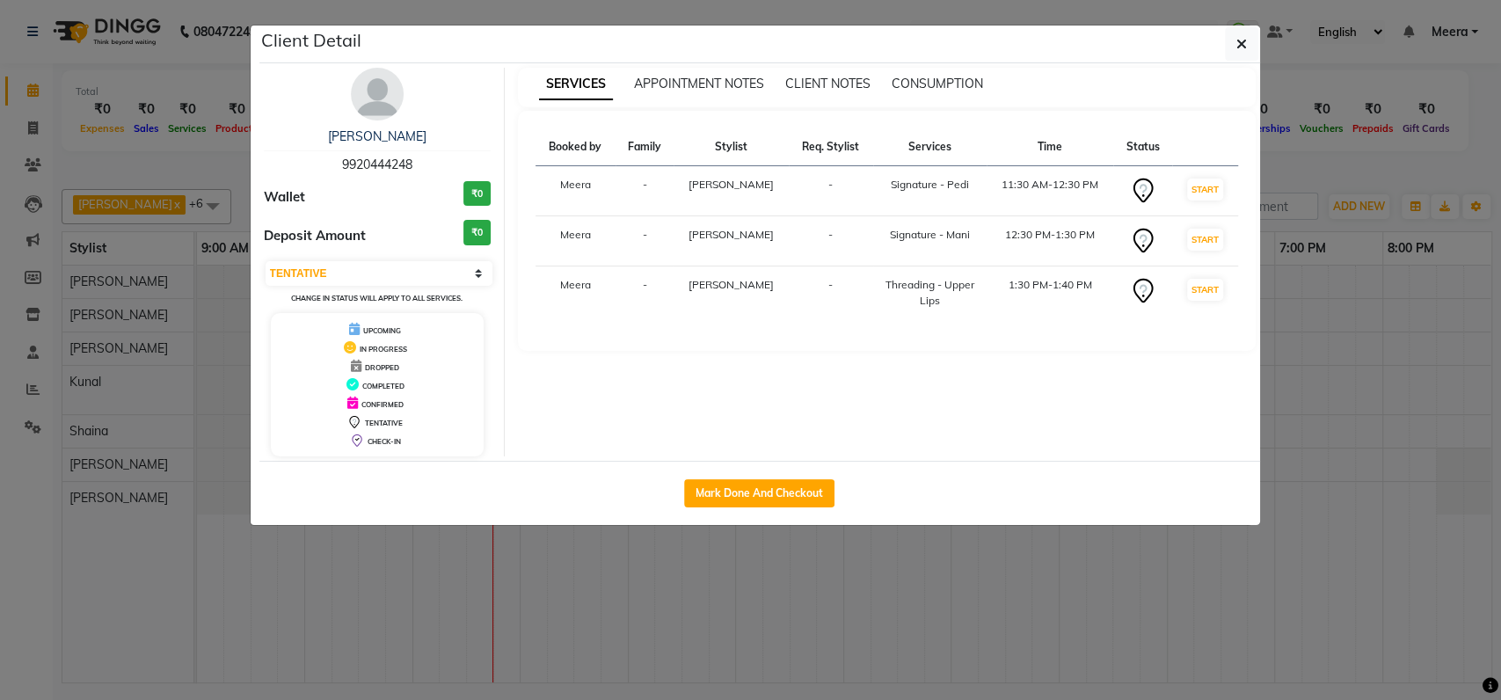
click at [1328, 175] on ngb-modal-window "Client Detail [PERSON_NAME] 9920444248 Wallet ₹0 Deposit Amount ₹0 Select IN SE…" at bounding box center [750, 350] width 1501 height 700
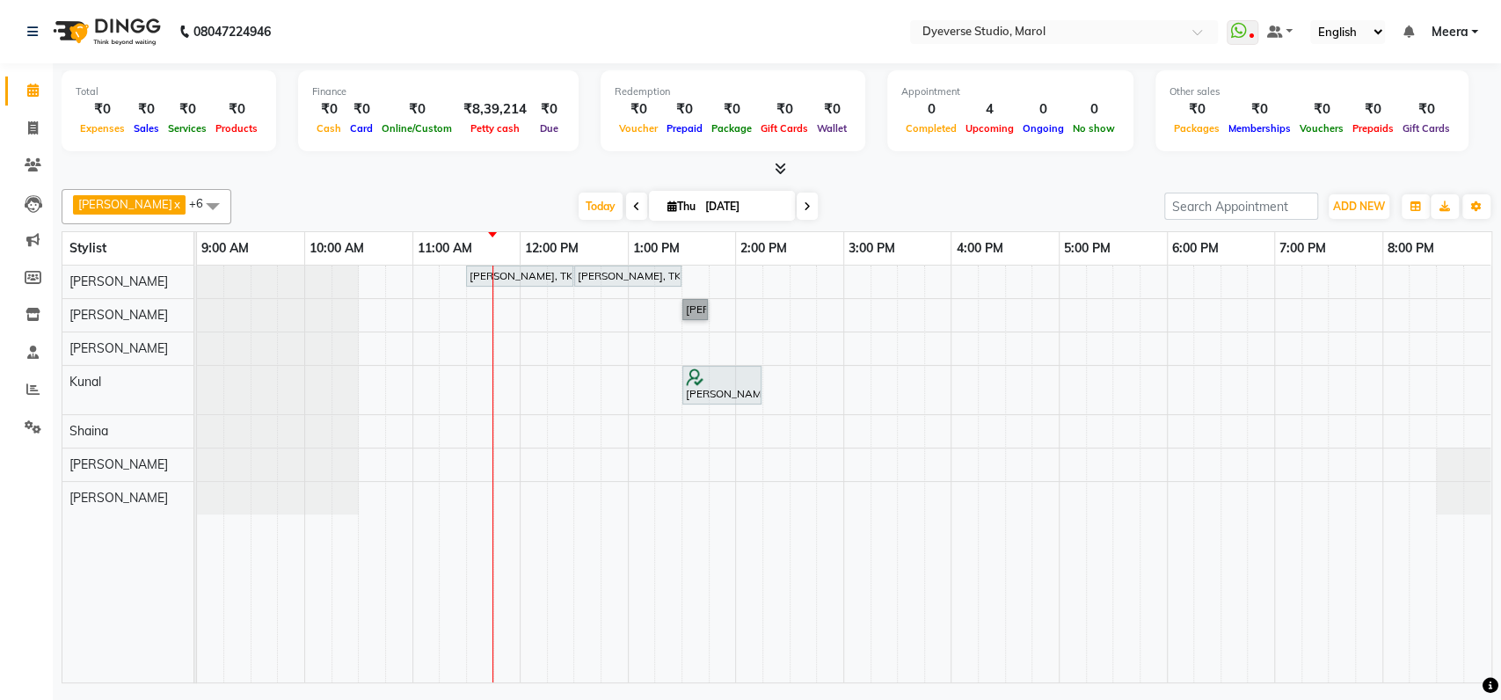
drag, startPoint x: 703, startPoint y: 311, endPoint x: 783, endPoint y: 368, distance: 98.3
select select "6368"
select select "service"
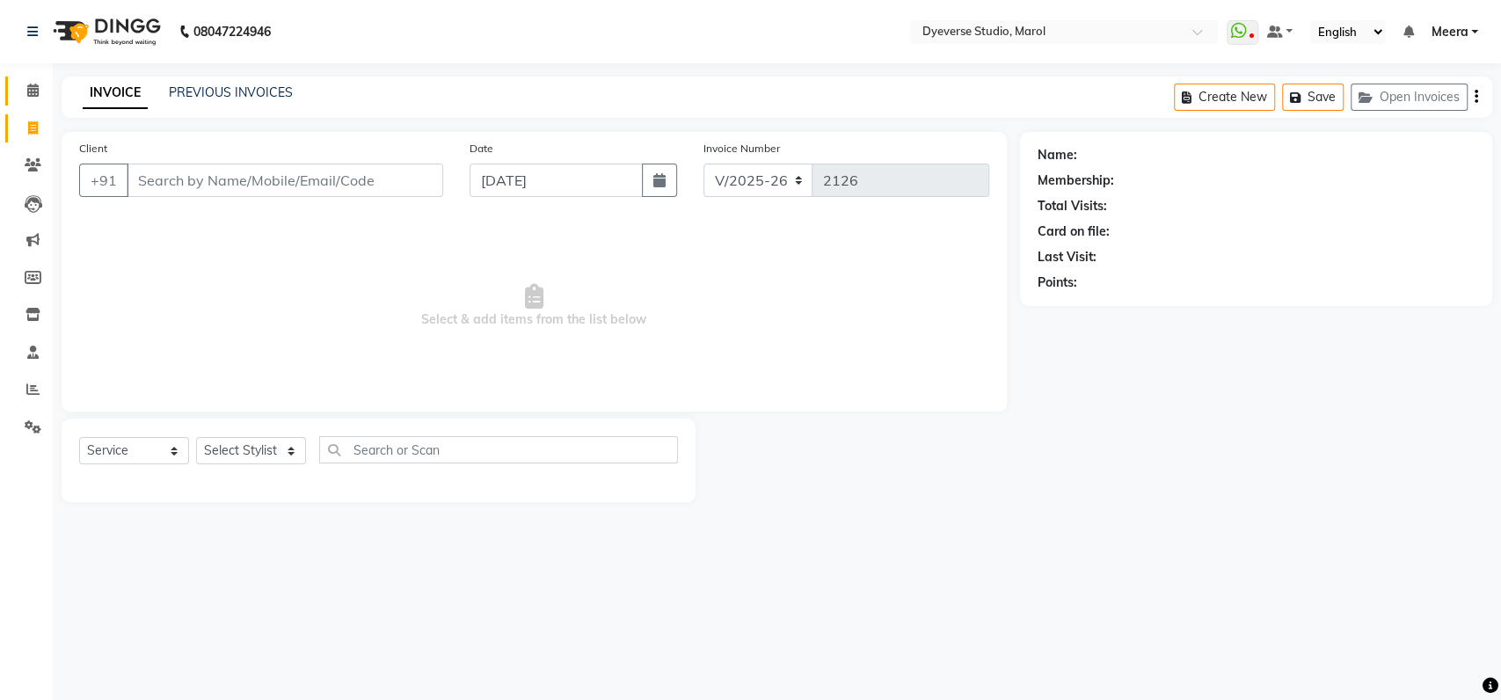
click at [41, 77] on link "Calendar" at bounding box center [26, 90] width 42 height 29
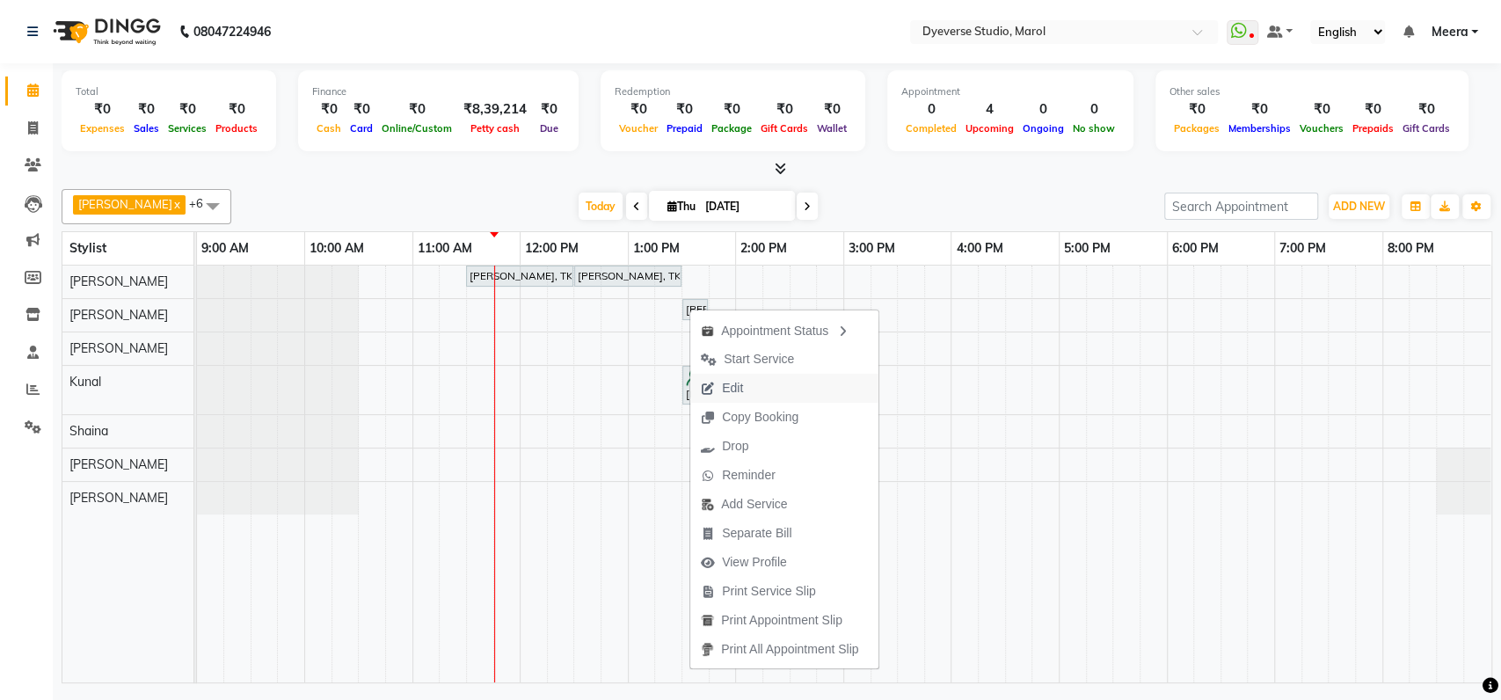
click at [746, 382] on span "Edit" at bounding box center [721, 388] width 63 height 29
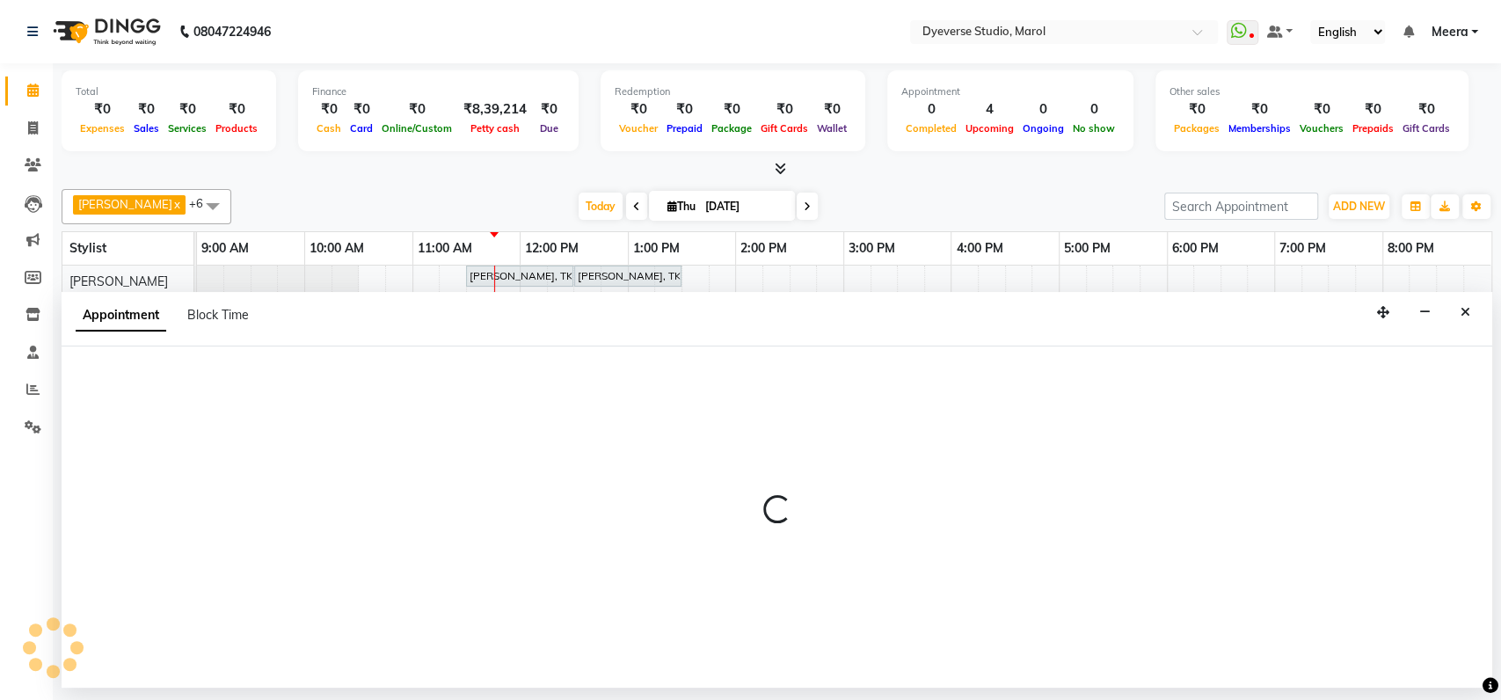
select select "690"
select select "tentative"
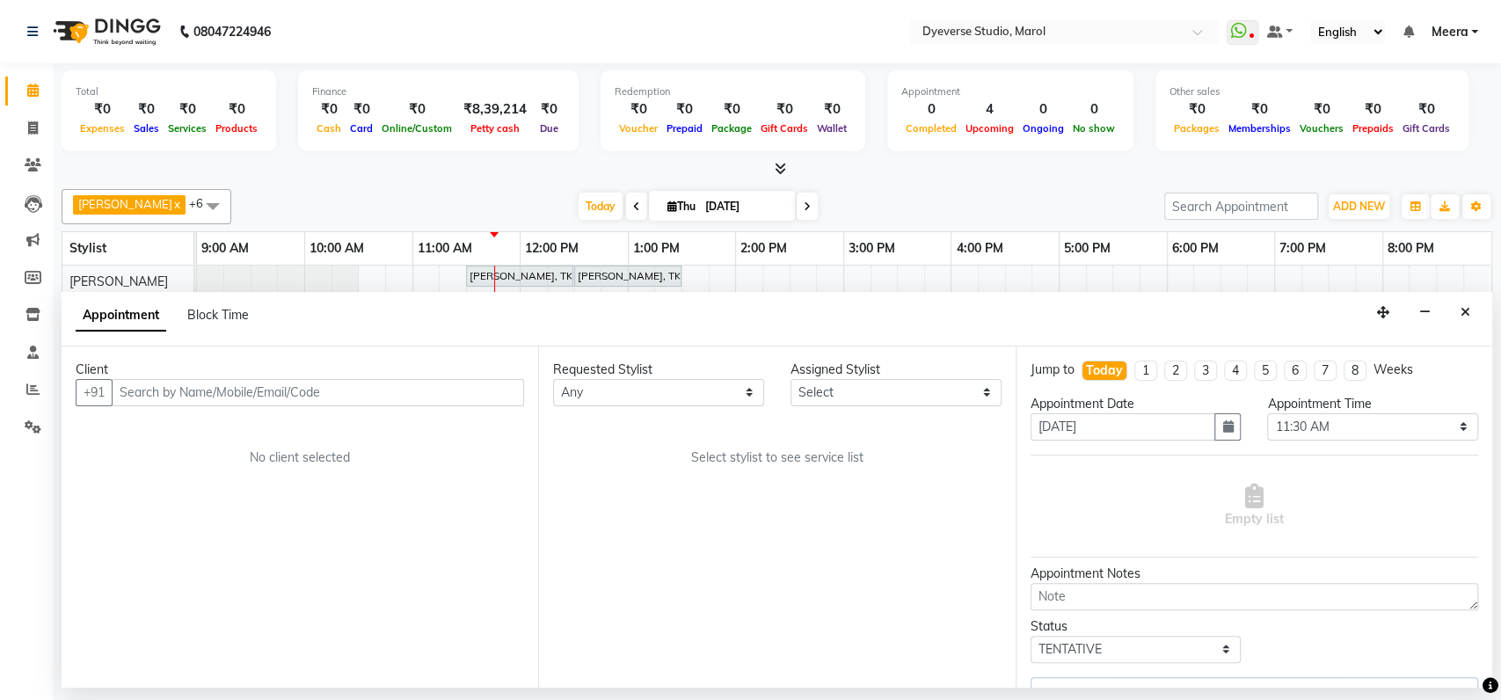
select select "48247"
select select "3155"
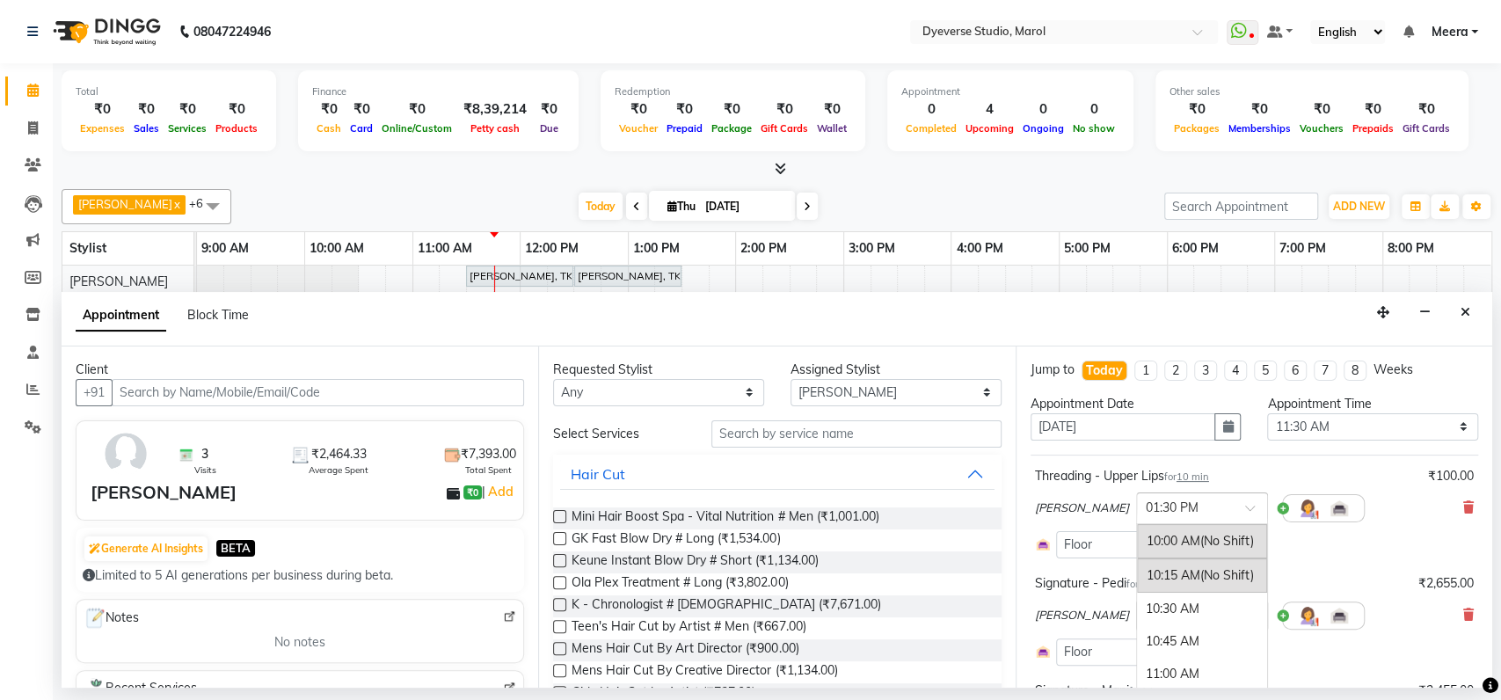
click at [1145, 510] on input "text" at bounding box center [1183, 507] width 77 height 18
click at [1137, 559] on div "11:15 AM" at bounding box center [1202, 562] width 130 height 33
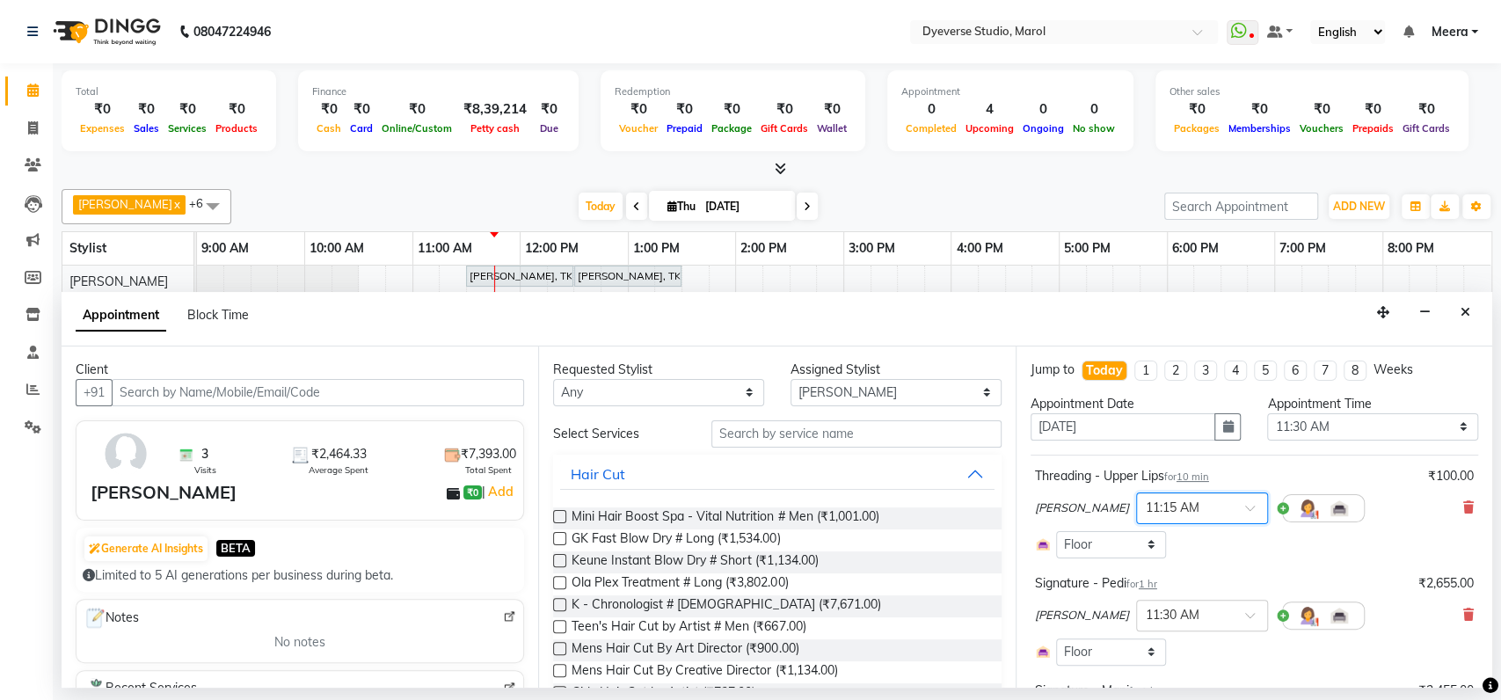
click at [1145, 503] on input "text" at bounding box center [1183, 507] width 77 height 18
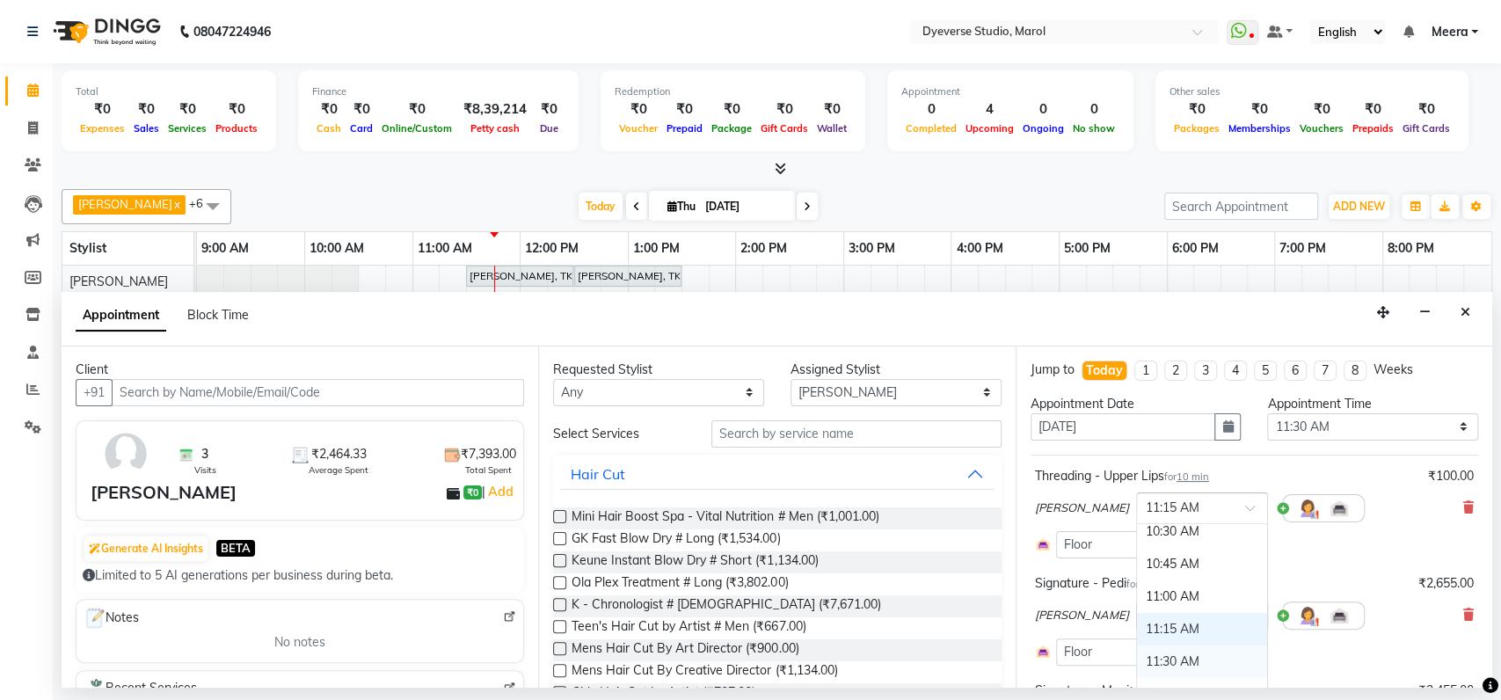
click at [1137, 654] on div "11:30 AM" at bounding box center [1202, 661] width 130 height 33
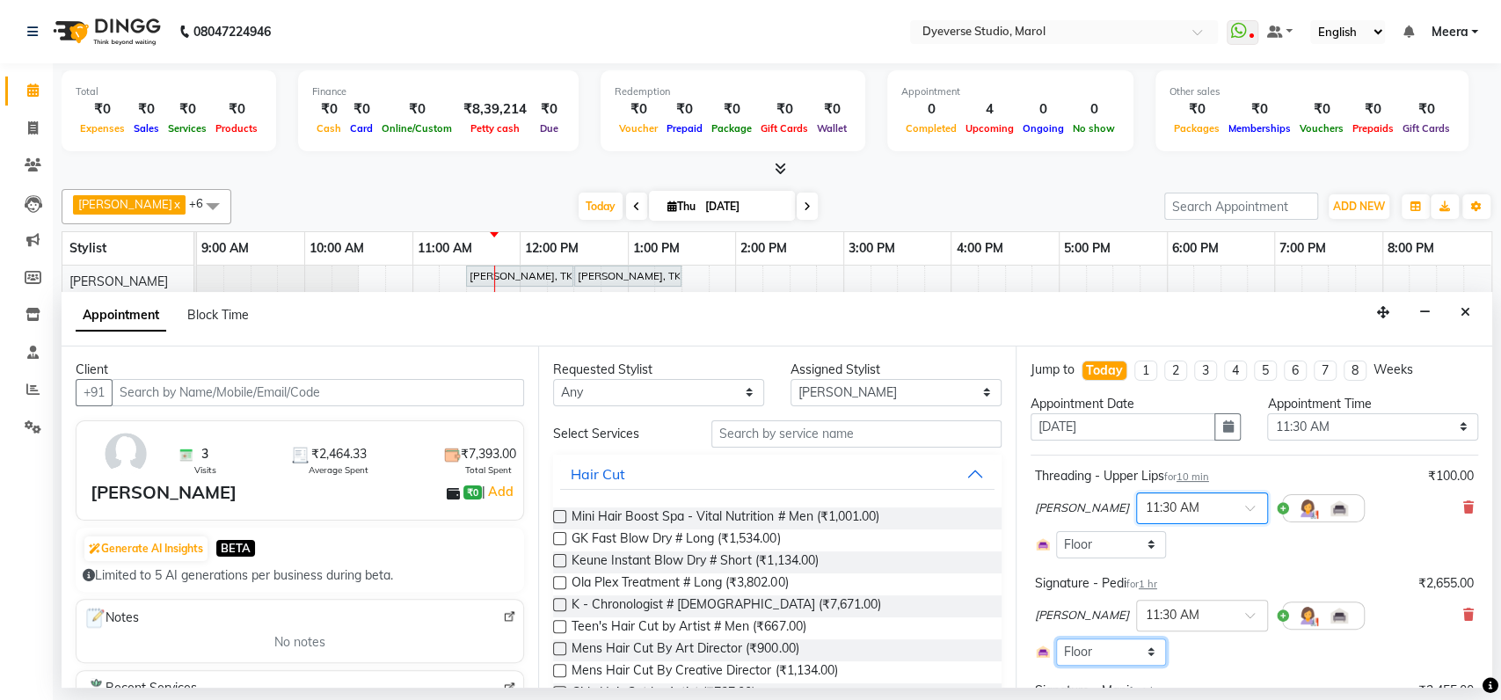
click at [1124, 654] on select "Select Room Floor" at bounding box center [1111, 651] width 111 height 27
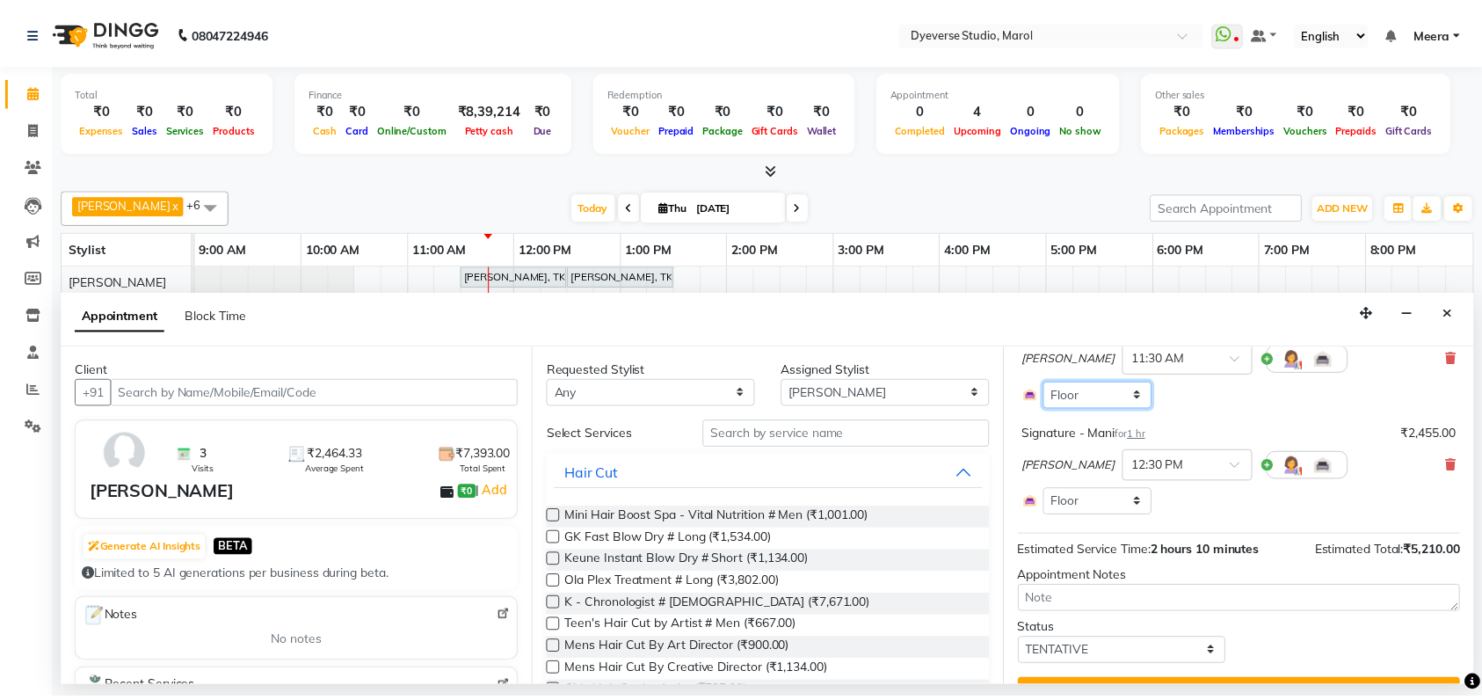
scroll to position [294, 0]
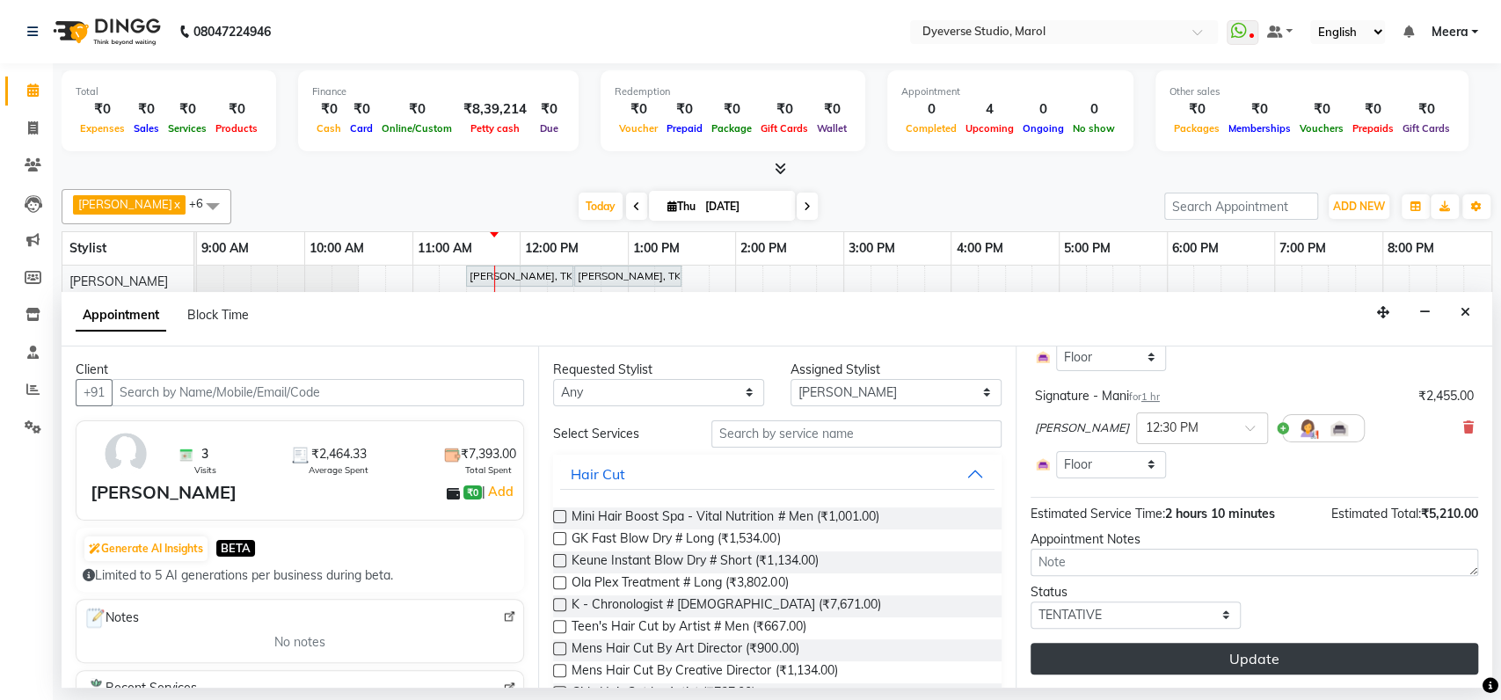
click at [1132, 672] on button "Update" at bounding box center [1253, 659] width 447 height 32
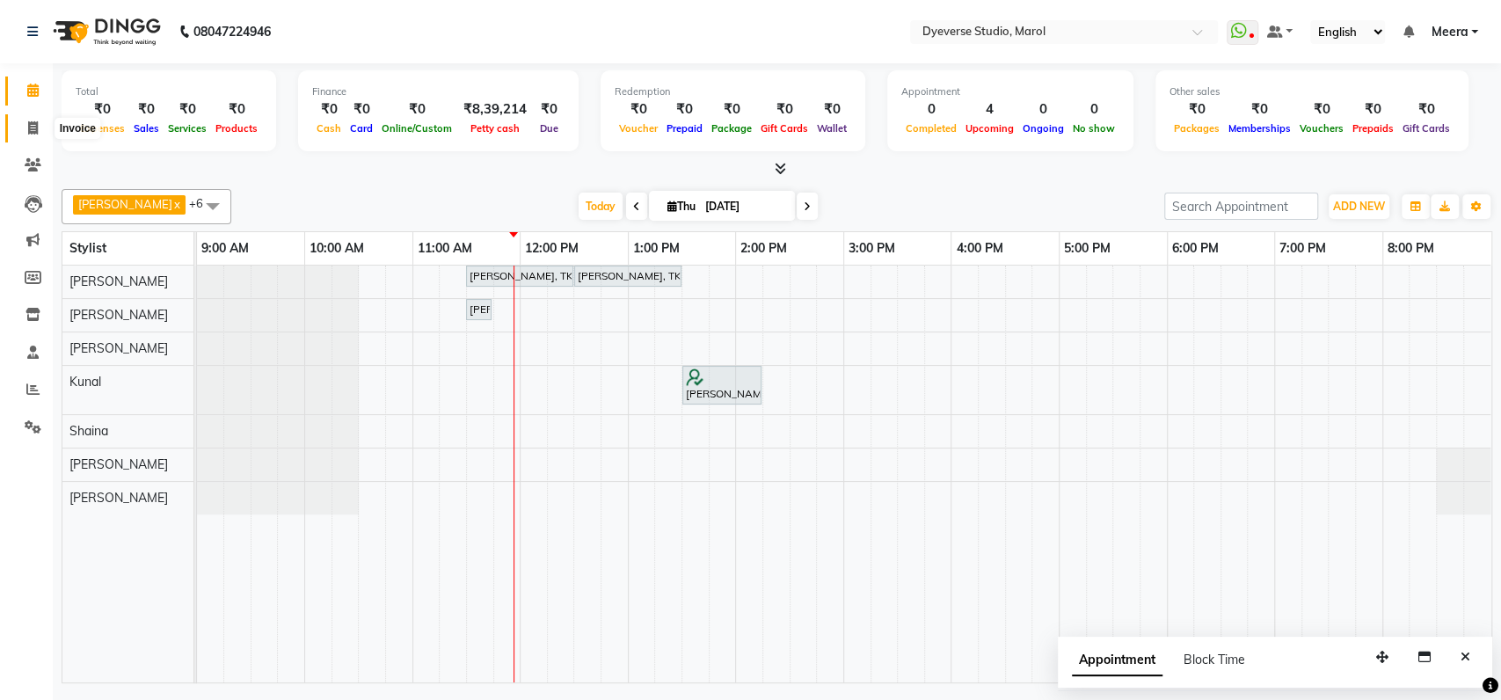
click at [31, 123] on icon at bounding box center [33, 127] width 10 height 13
select select "6368"
select select "service"
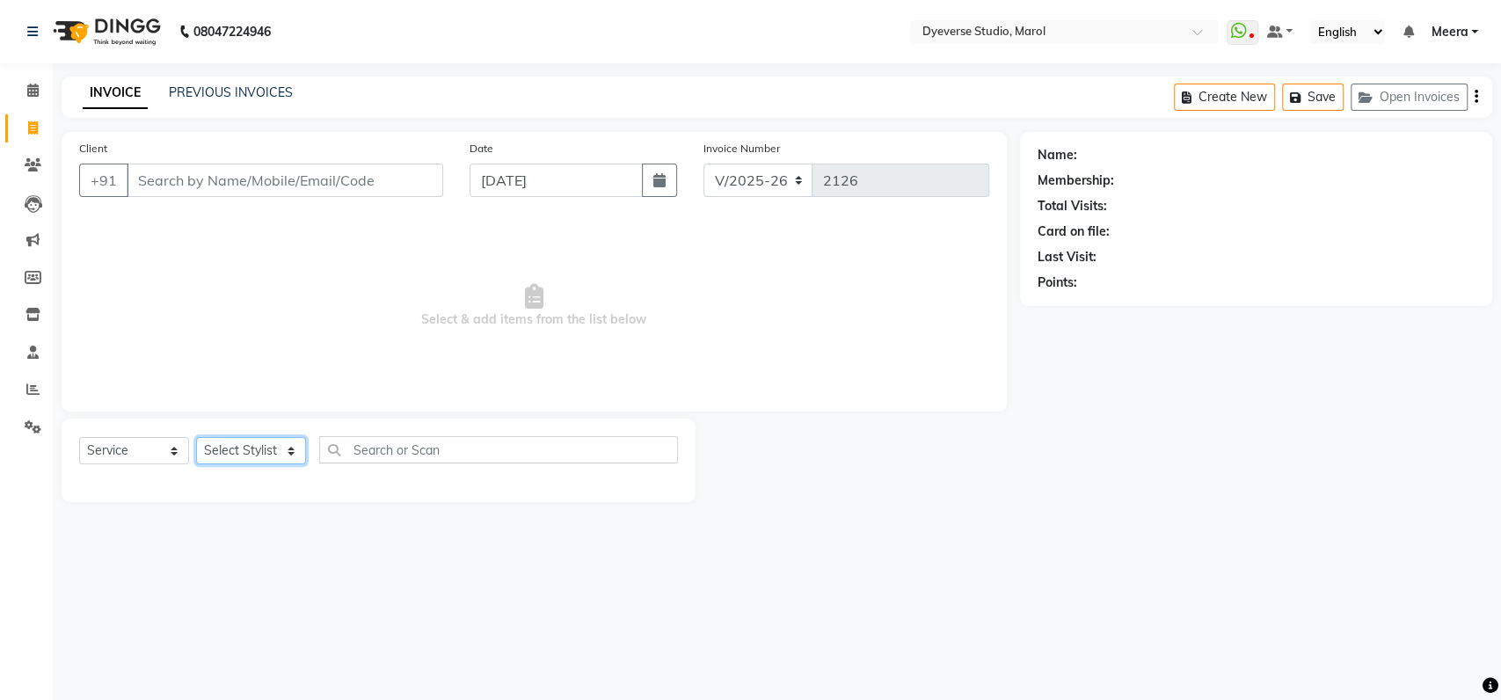
click at [253, 437] on select "Select Stylist [PERSON_NAME] [PERSON_NAME] [PERSON_NAME] [PERSON_NAME] [PERSON_…" at bounding box center [251, 450] width 110 height 27
select select "64802"
click at [196, 437] on select "Select Stylist [PERSON_NAME] [PERSON_NAME] [PERSON_NAME] [PERSON_NAME] [PERSON_…" at bounding box center [251, 450] width 110 height 27
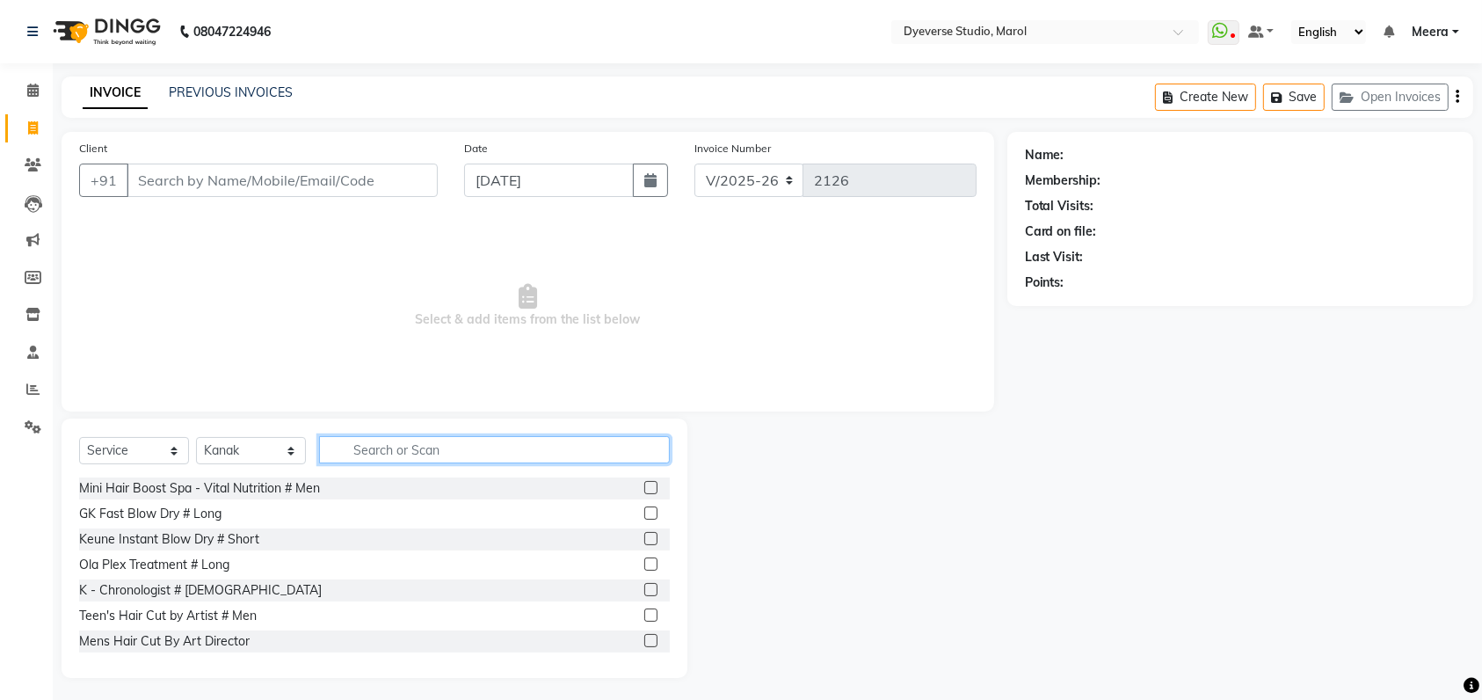
click at [362, 461] on input "text" at bounding box center [494, 449] width 351 height 27
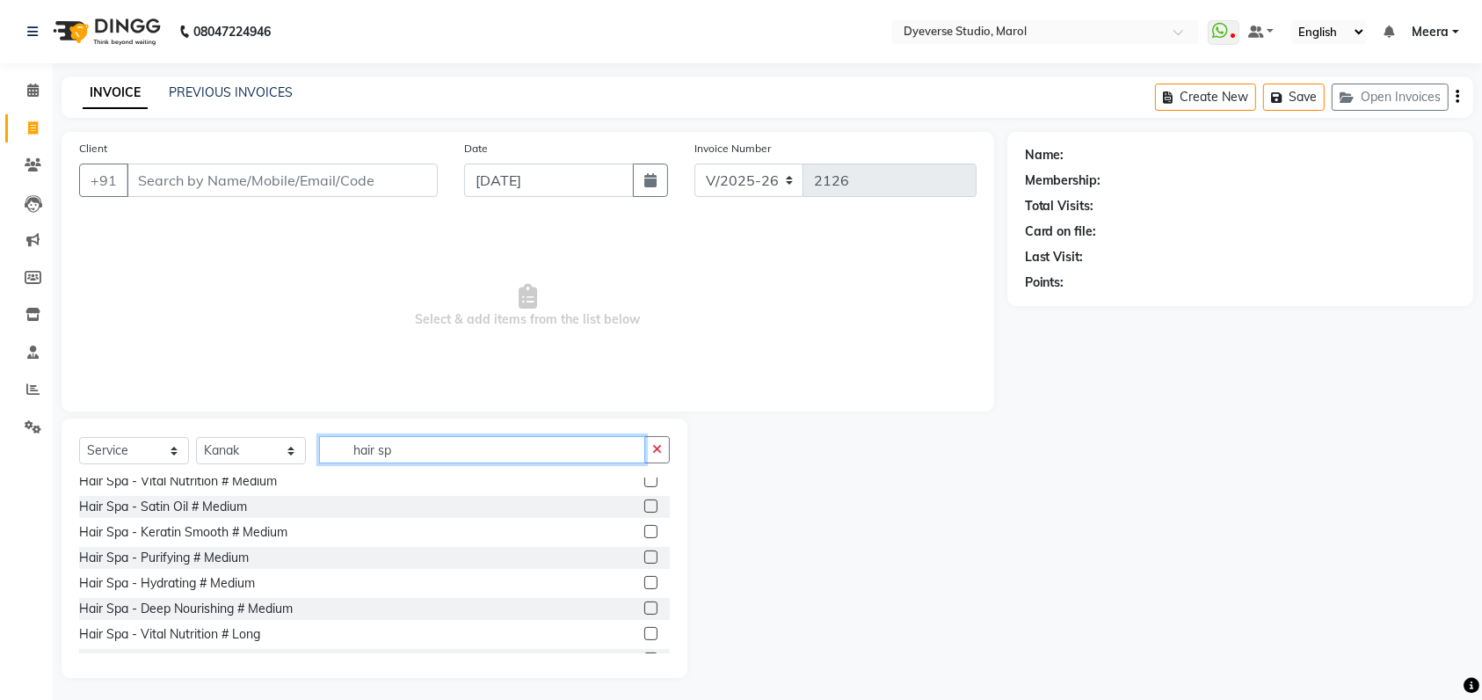
scroll to position [239, 0]
type input "hair sp"
click at [644, 523] on label at bounding box center [650, 528] width 13 height 13
click at [644, 524] on input "checkbox" at bounding box center [649, 529] width 11 height 11
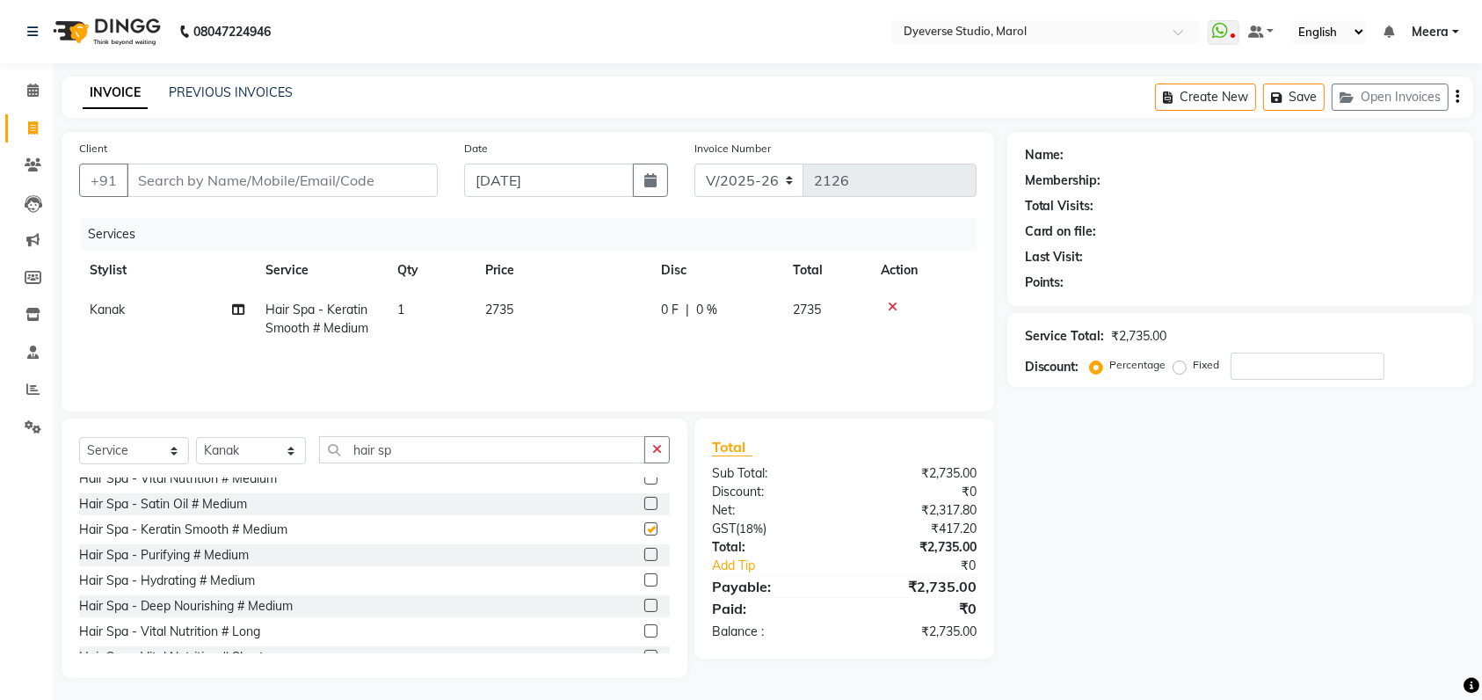
checkbox input "false"
click at [893, 303] on icon at bounding box center [893, 307] width 10 height 12
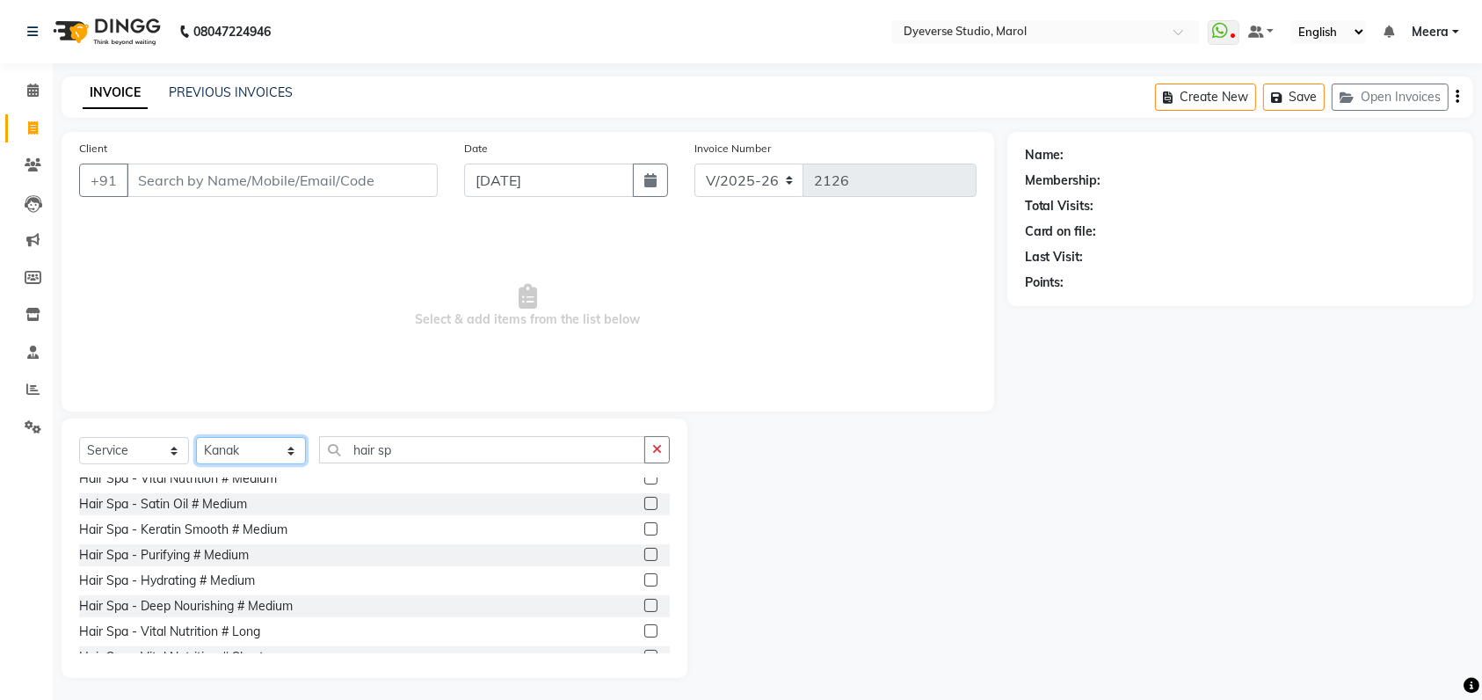
click at [227, 454] on select "Select Stylist [PERSON_NAME] [PERSON_NAME] [PERSON_NAME] [PERSON_NAME] [PERSON_…" at bounding box center [251, 450] width 110 height 27
select select "48247"
click at [196, 437] on select "Select Stylist [PERSON_NAME] [PERSON_NAME] [PERSON_NAME] [PERSON_NAME] [PERSON_…" at bounding box center [251, 450] width 110 height 27
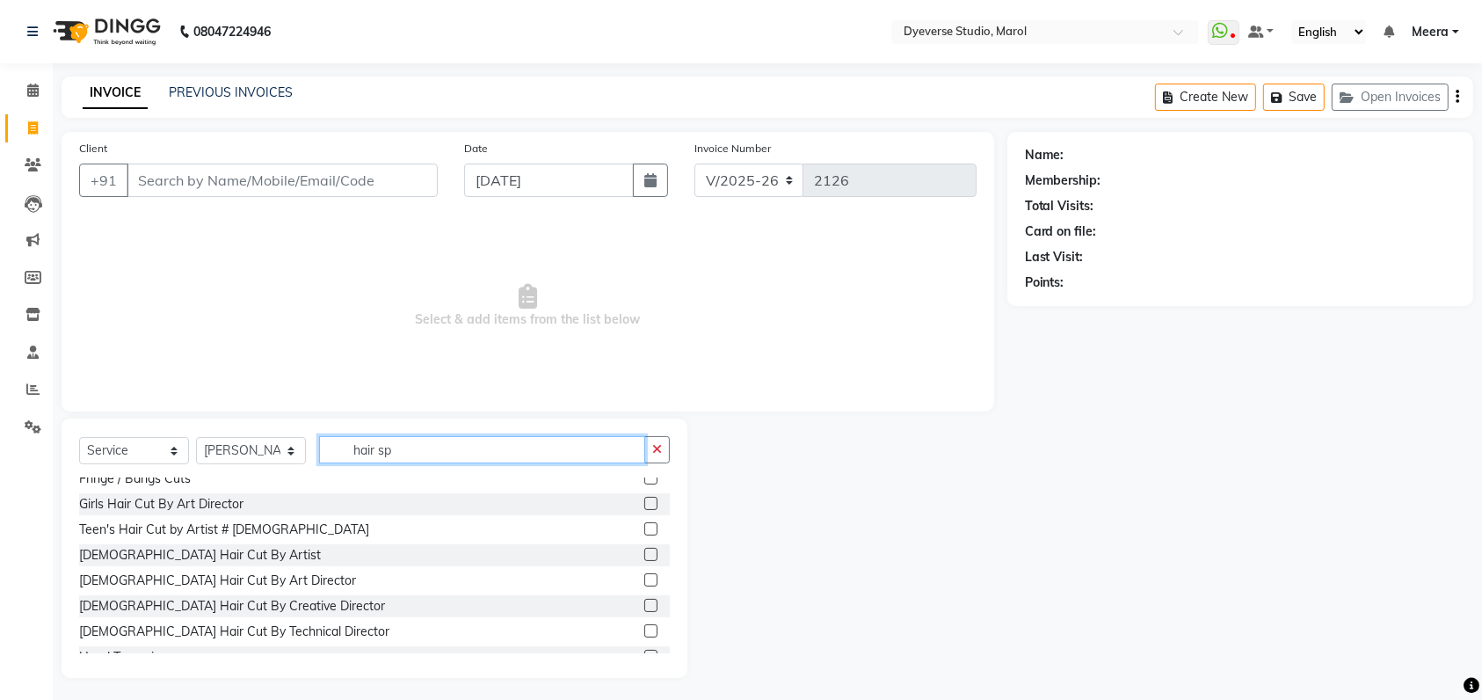
click at [404, 454] on input "hair sp" at bounding box center [482, 449] width 326 height 27
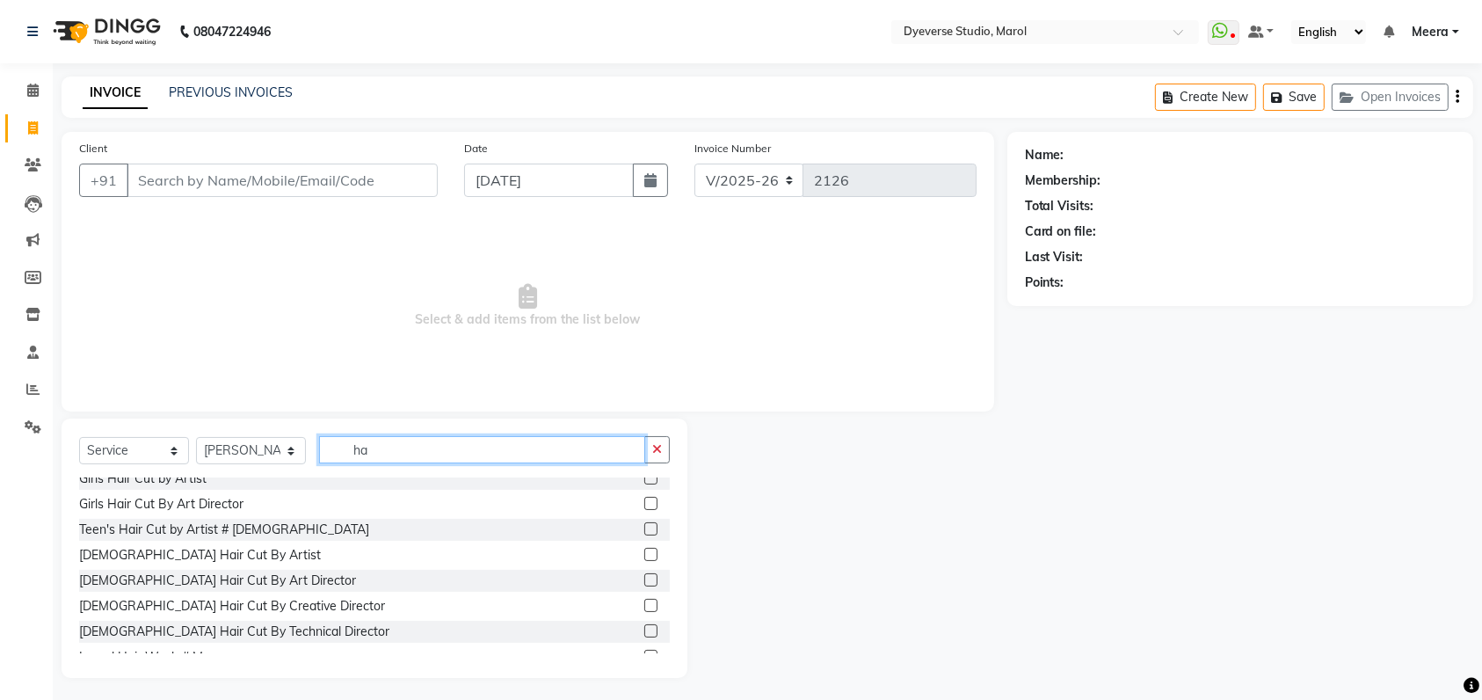
type input "h"
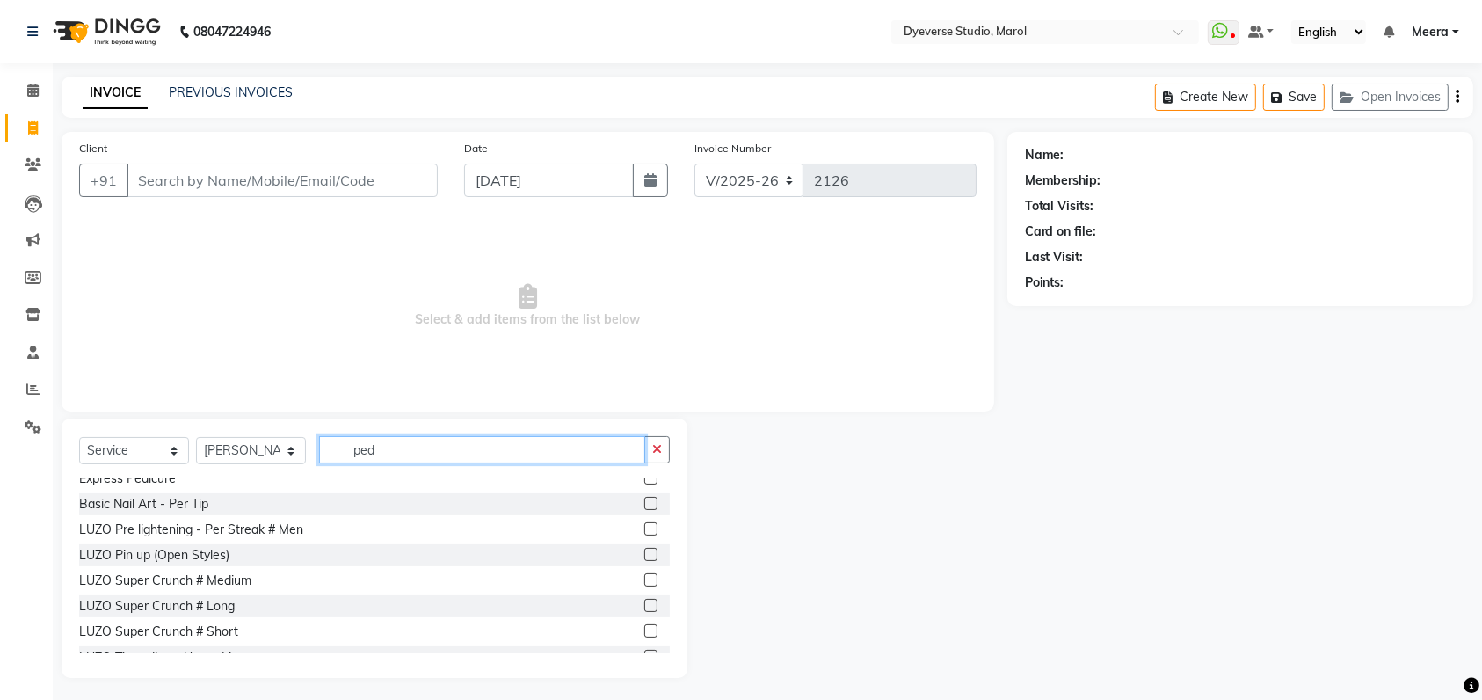
scroll to position [54, 0]
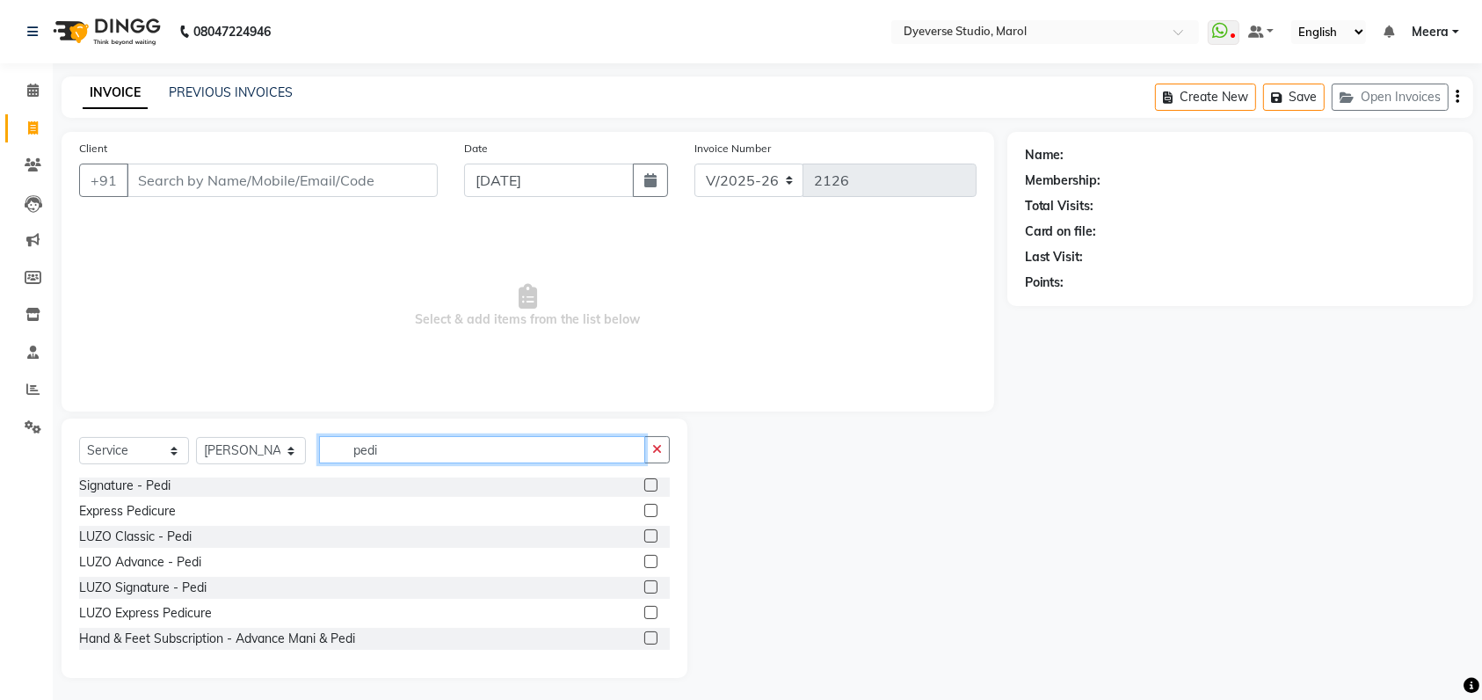
type input "pedi"
click at [644, 485] on label at bounding box center [650, 484] width 13 height 13
click at [644, 485] on input "checkbox" at bounding box center [649, 485] width 11 height 11
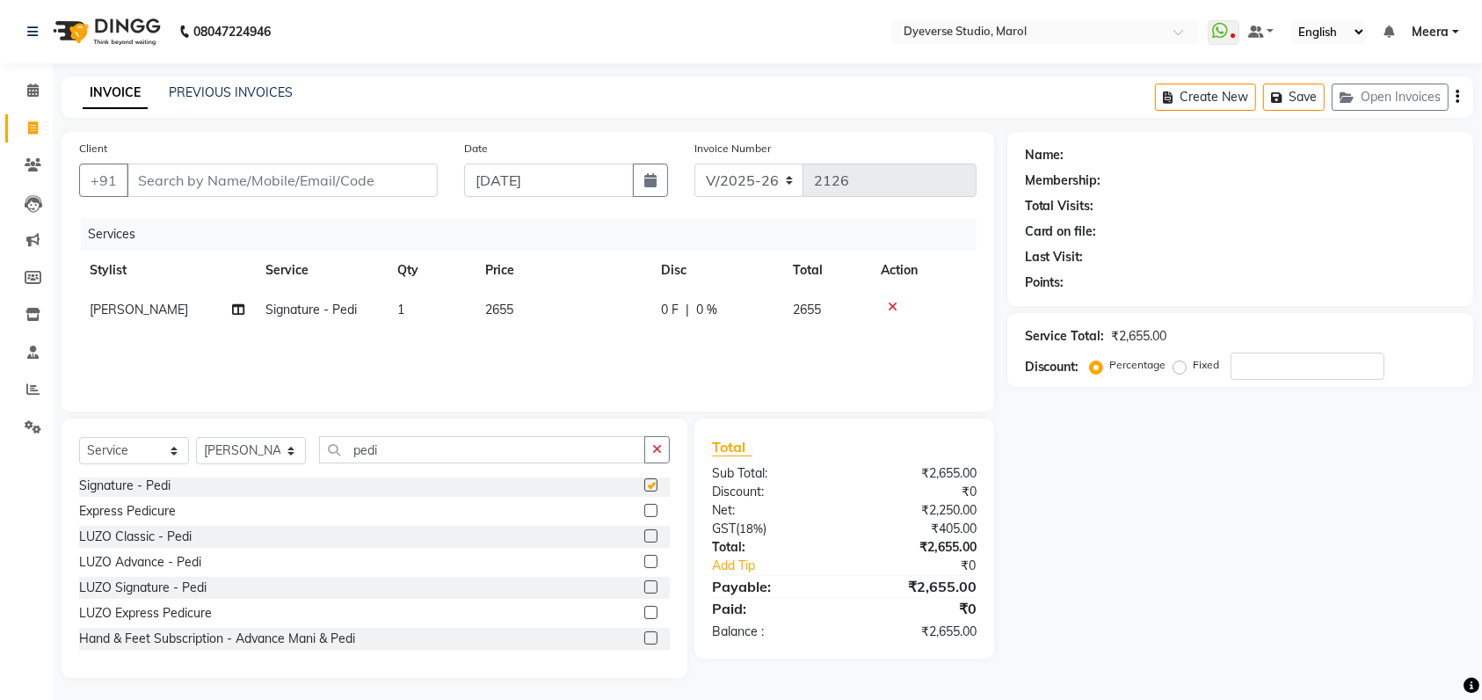
checkbox input "false"
click at [29, 91] on icon at bounding box center [32, 90] width 11 height 13
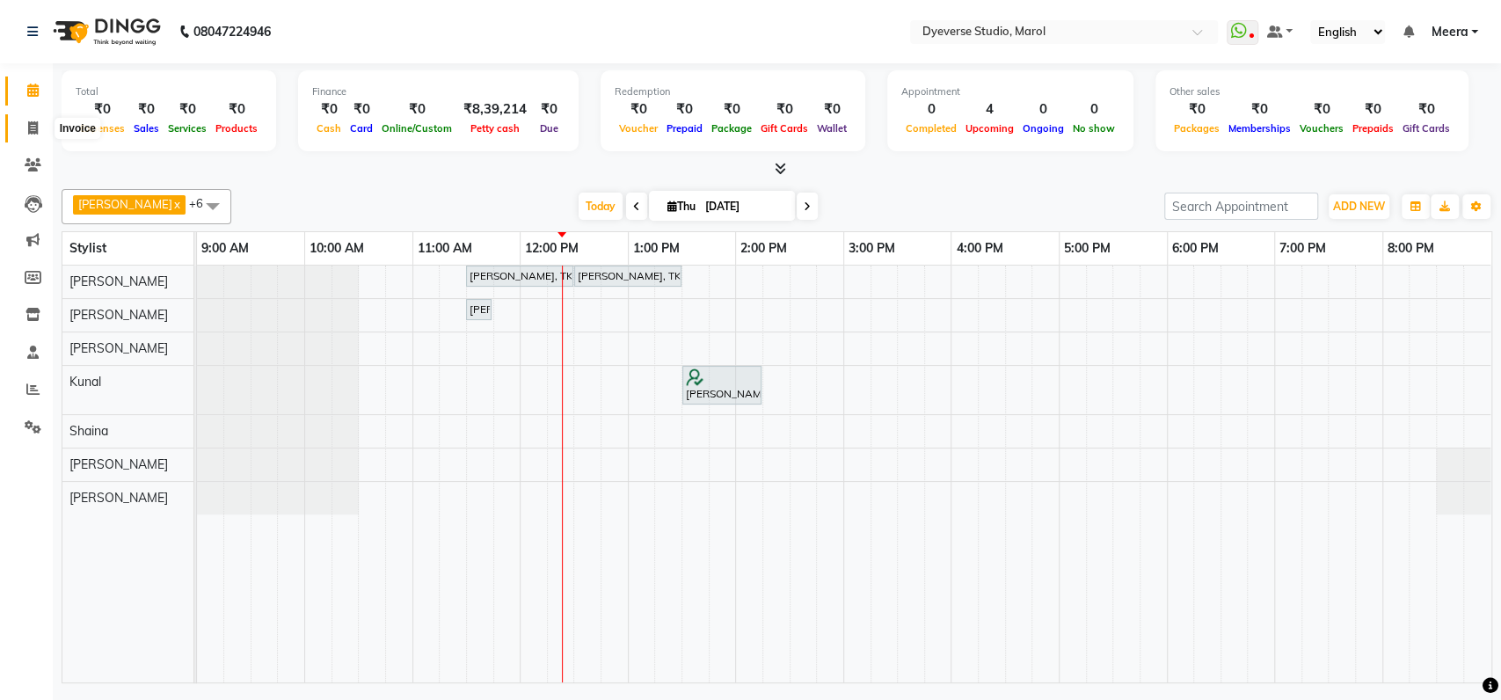
click at [32, 123] on icon at bounding box center [33, 127] width 10 height 13
select select "6368"
select select "service"
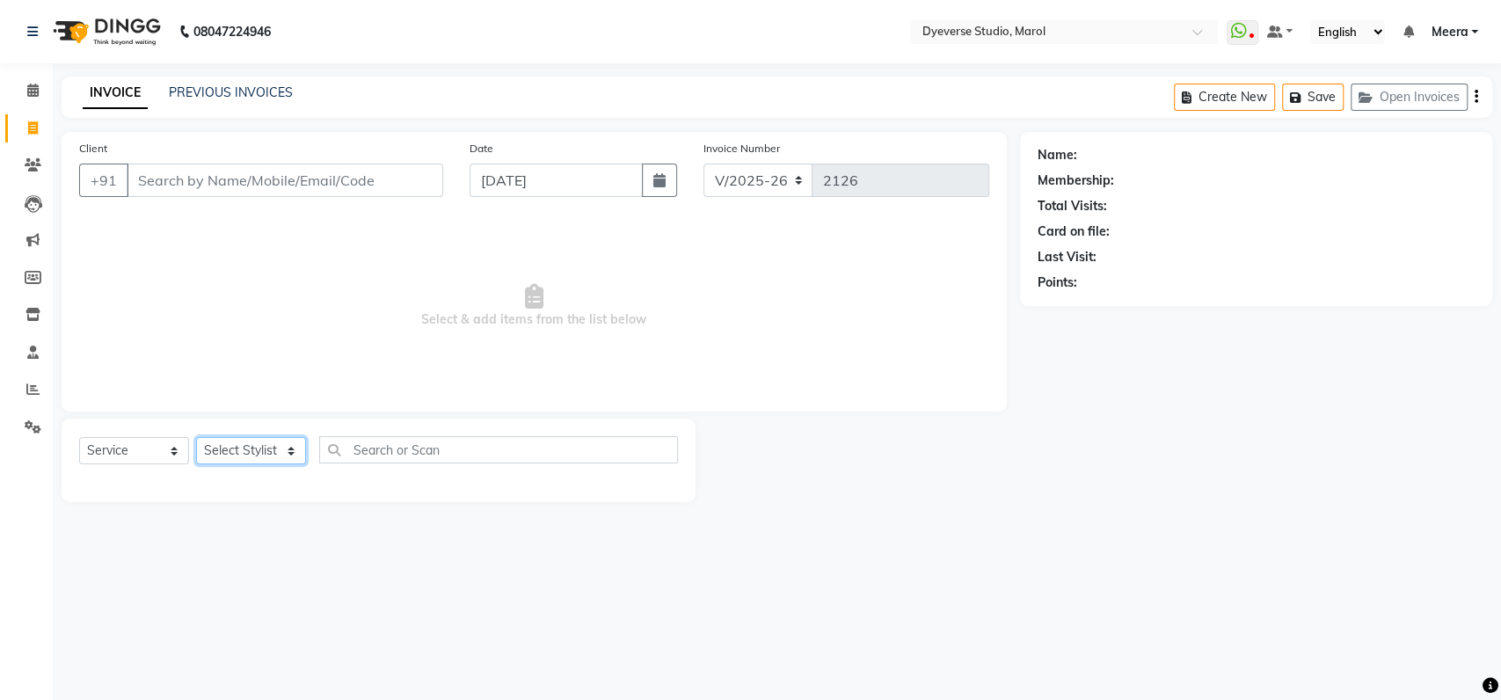
click at [270, 456] on select "Select Stylist [PERSON_NAME] [PERSON_NAME] [PERSON_NAME] [PERSON_NAME] [PERSON_…" at bounding box center [251, 450] width 110 height 27
select select "48845"
click at [196, 437] on select "Select Stylist [PERSON_NAME] [PERSON_NAME] [PERSON_NAME] [PERSON_NAME] [PERSON_…" at bounding box center [251, 450] width 110 height 27
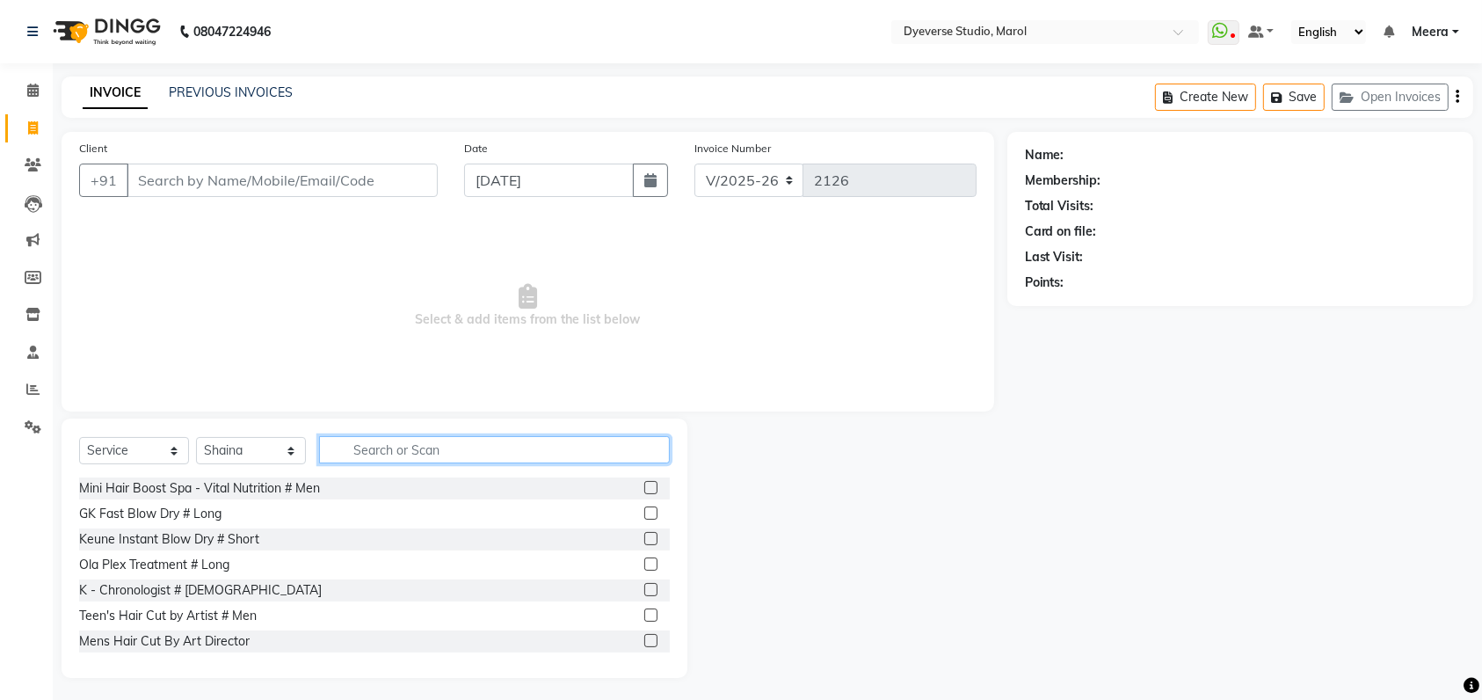
click at [377, 447] on input "text" at bounding box center [494, 449] width 351 height 27
type input "gel"
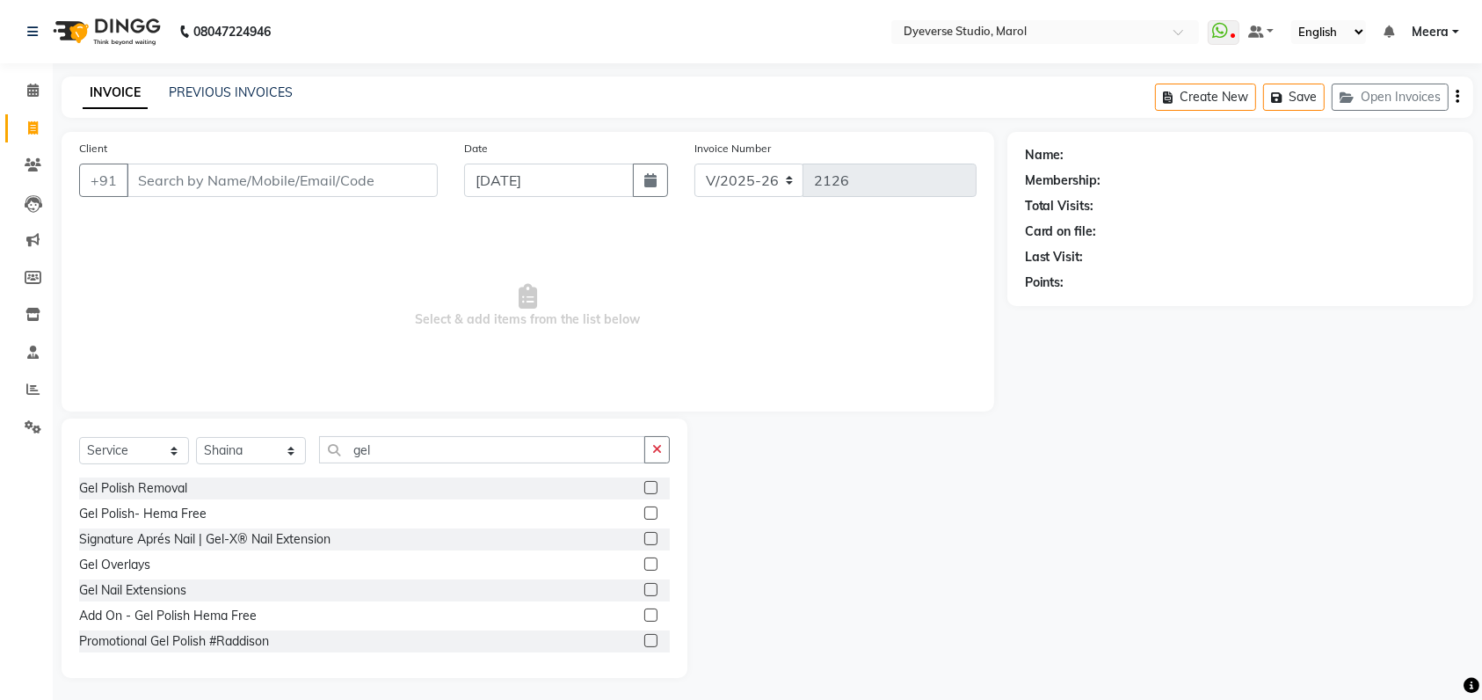
click at [644, 489] on label at bounding box center [650, 487] width 13 height 13
click at [644, 489] on input "checkbox" at bounding box center [649, 488] width 11 height 11
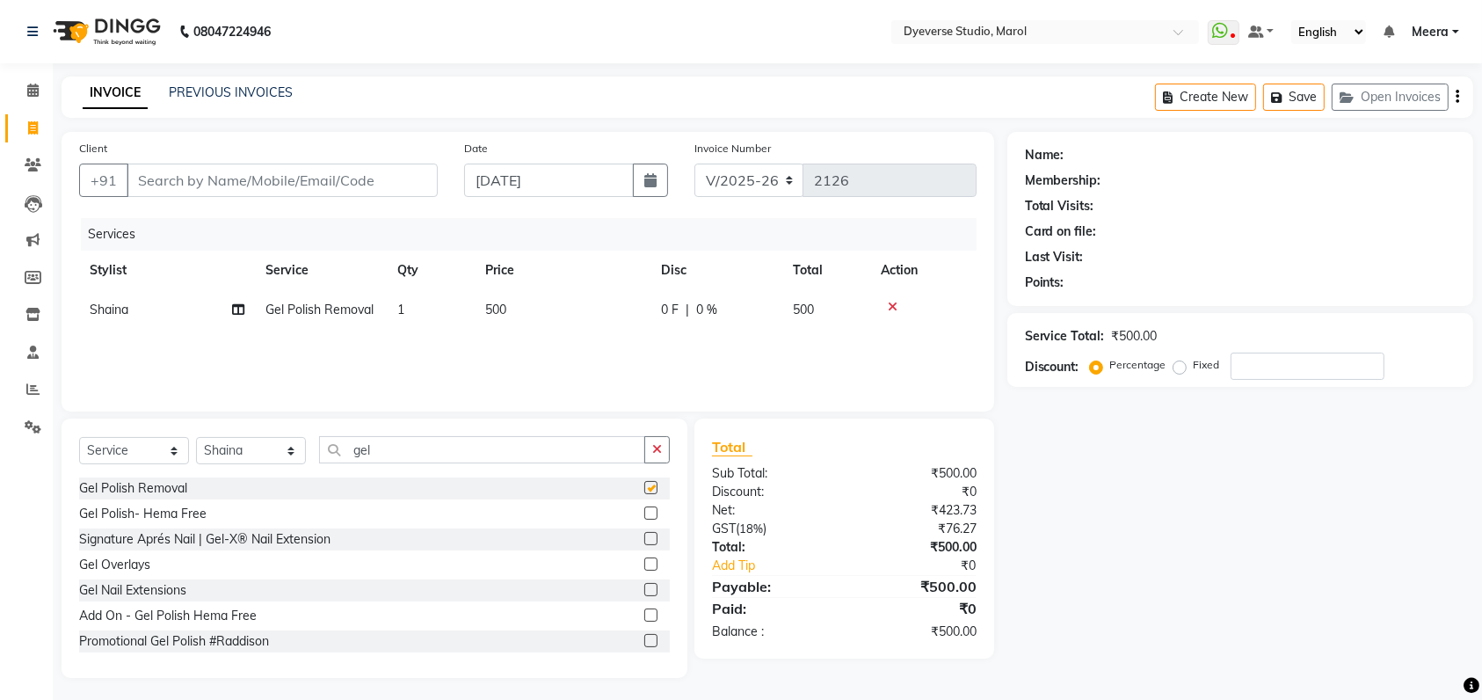
checkbox input "false"
click at [652, 446] on icon "button" at bounding box center [657, 449] width 10 height 12
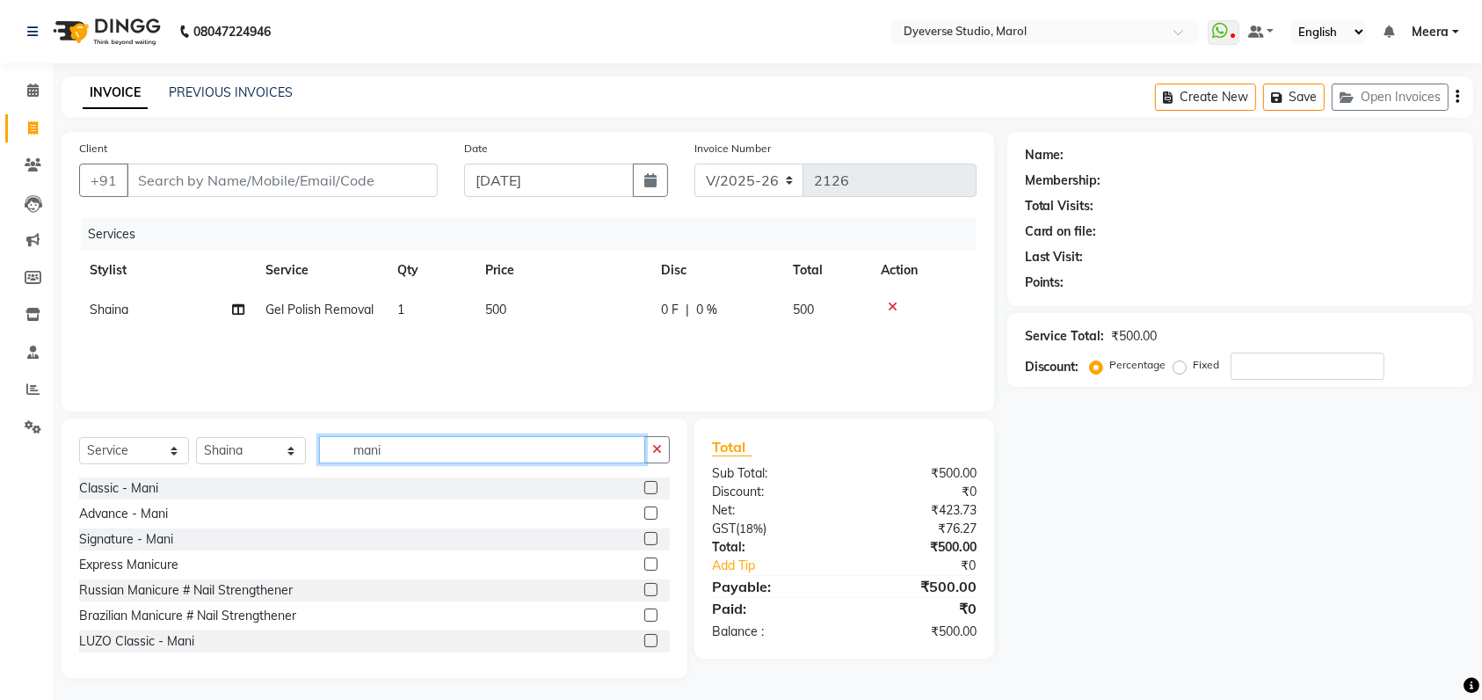
type input "mani"
click at [644, 491] on label at bounding box center [650, 487] width 13 height 13
click at [644, 491] on input "checkbox" at bounding box center [649, 488] width 11 height 11
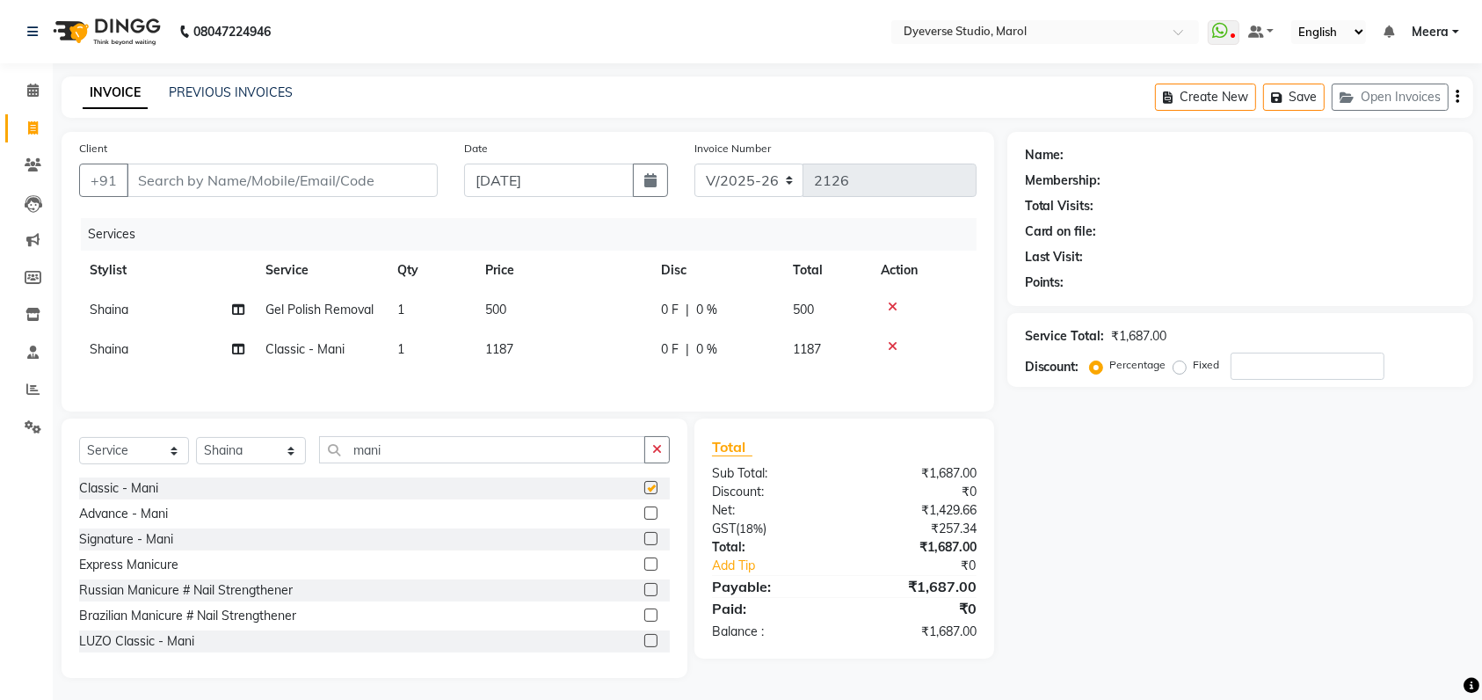
checkbox input "false"
click at [608, 462] on input "mani" at bounding box center [482, 449] width 326 height 27
type input "m"
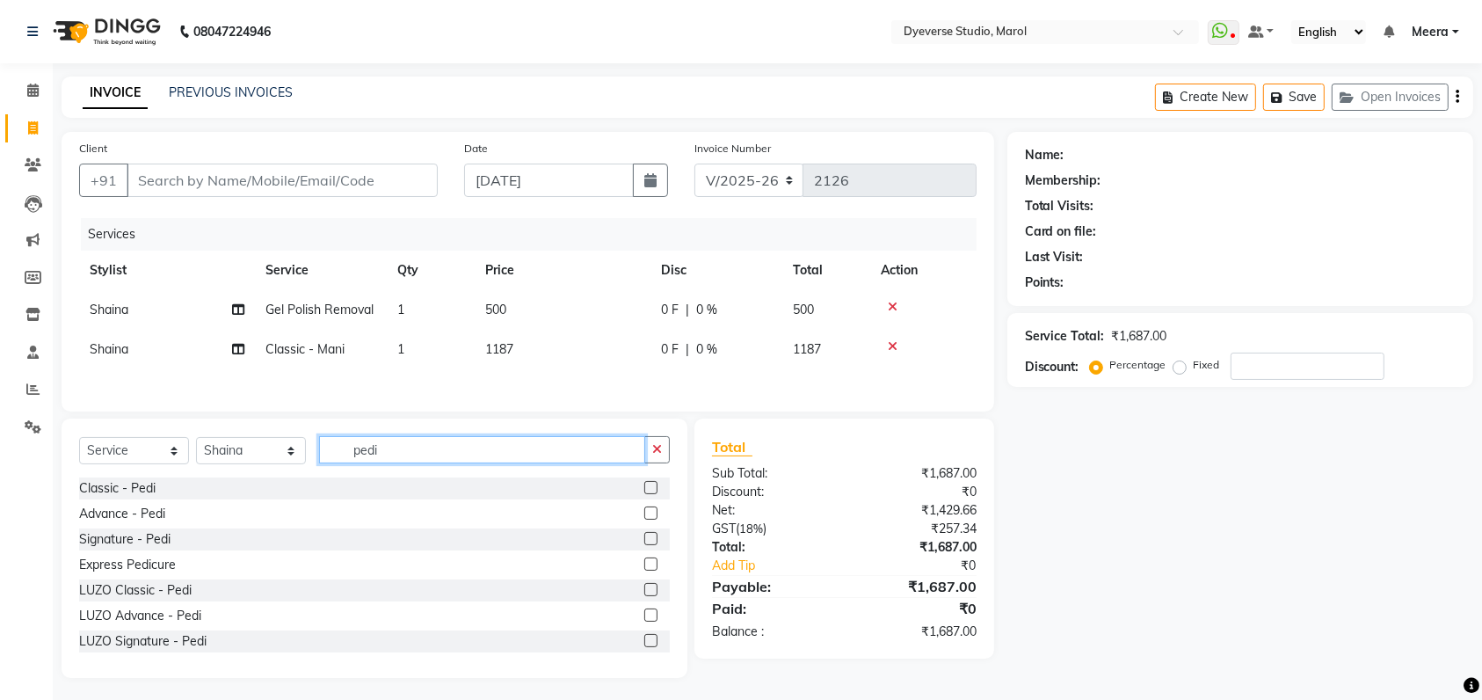
type input "pedi"
click at [644, 491] on label at bounding box center [650, 487] width 13 height 13
click at [644, 491] on input "checkbox" at bounding box center [649, 488] width 11 height 11
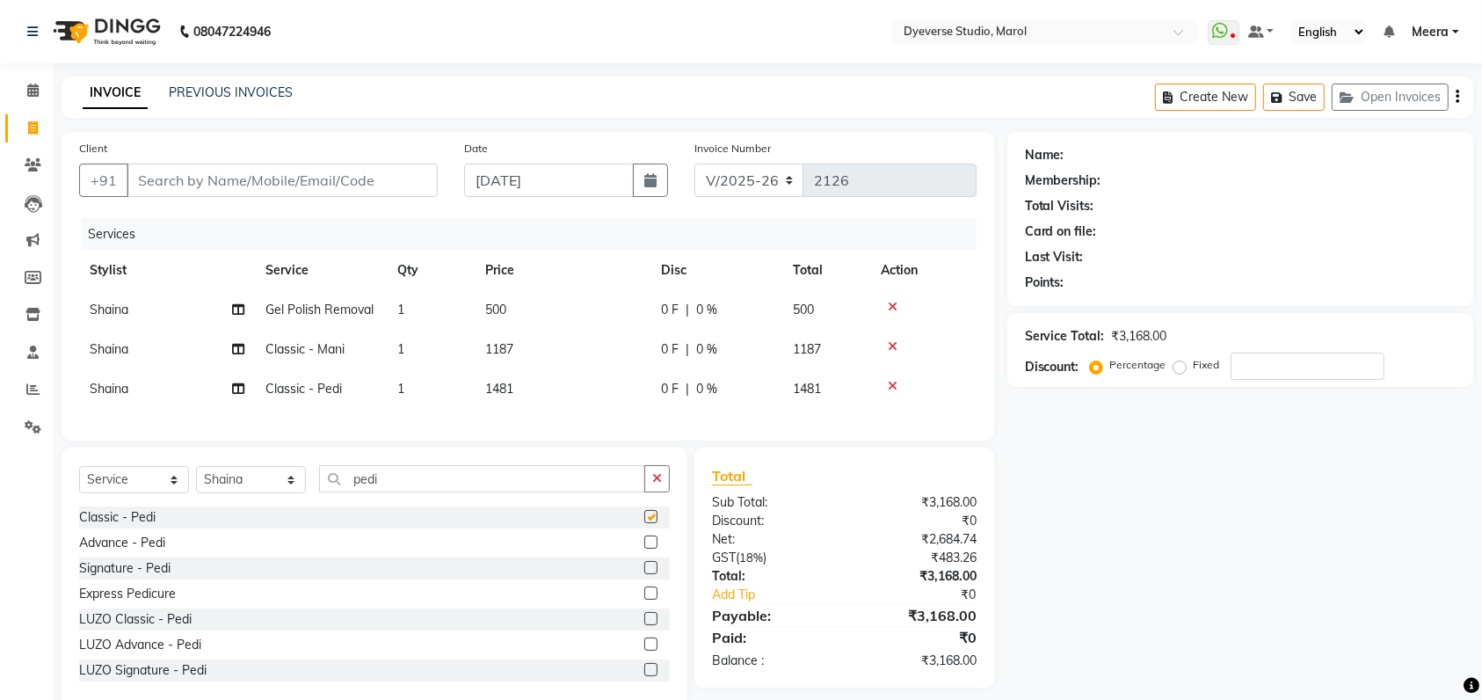
checkbox input "false"
click at [27, 91] on icon at bounding box center [32, 90] width 11 height 13
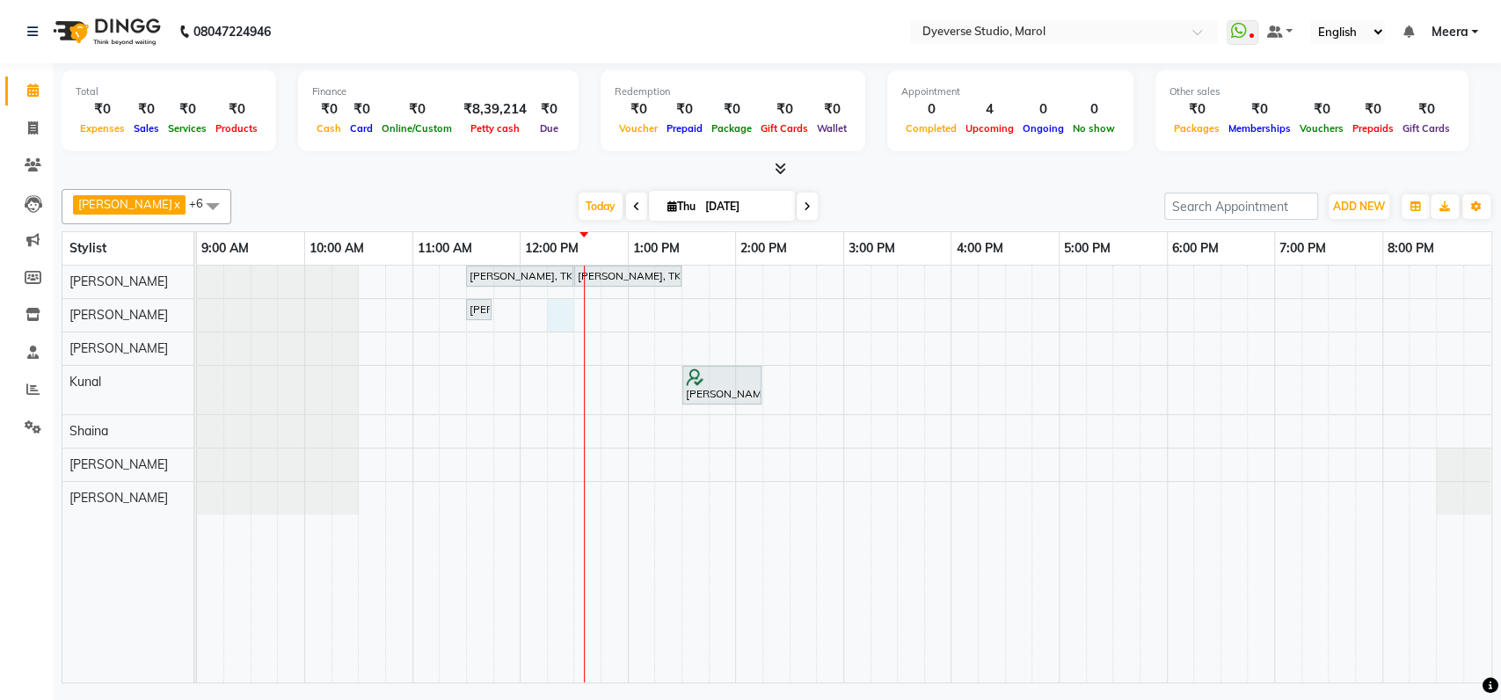
click at [571, 316] on div "[PERSON_NAME], TK01, 11:30 AM-12:30 PM, Signature - [PERSON_NAME], TK01, 12:30 …" at bounding box center [844, 473] width 1294 height 417
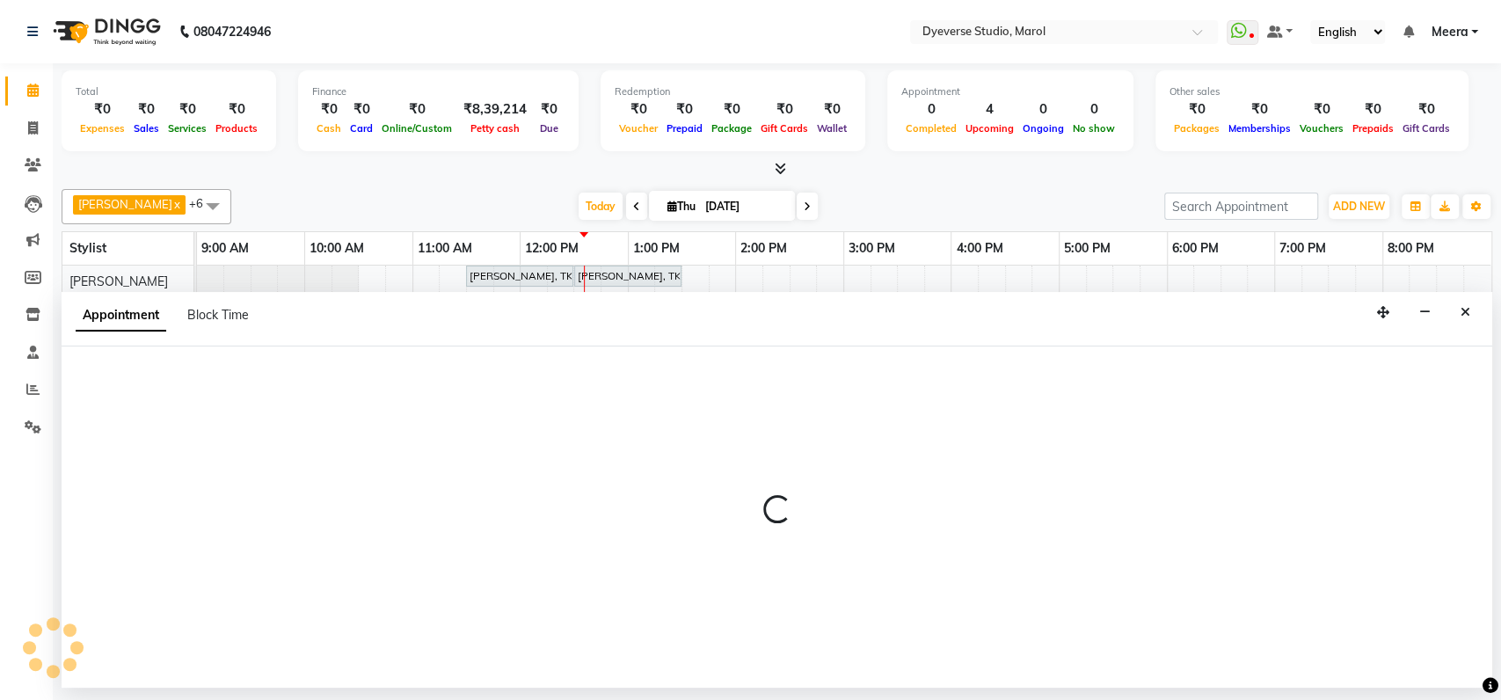
select select "48247"
select select "735"
select select "tentative"
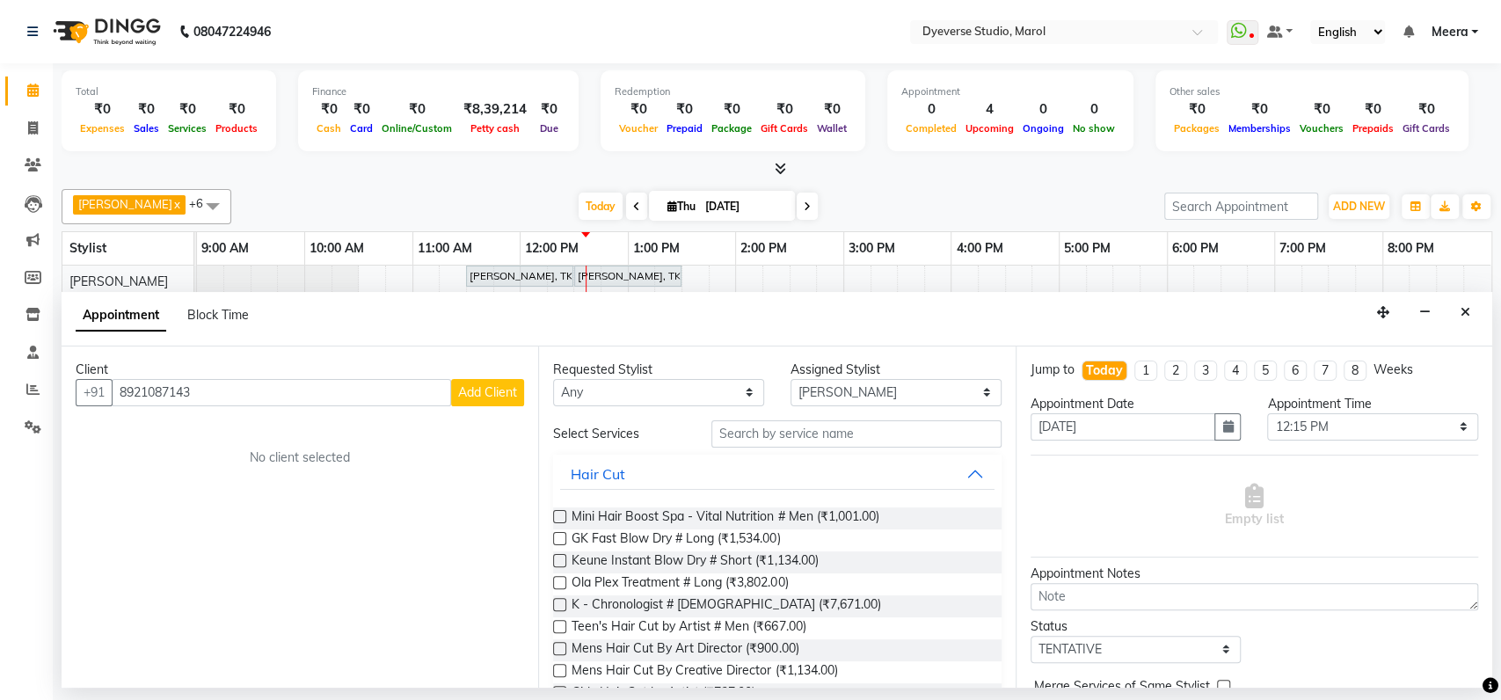
type input "8921087143"
click at [459, 403] on button "Add Client" at bounding box center [487, 392] width 73 height 27
select select "22"
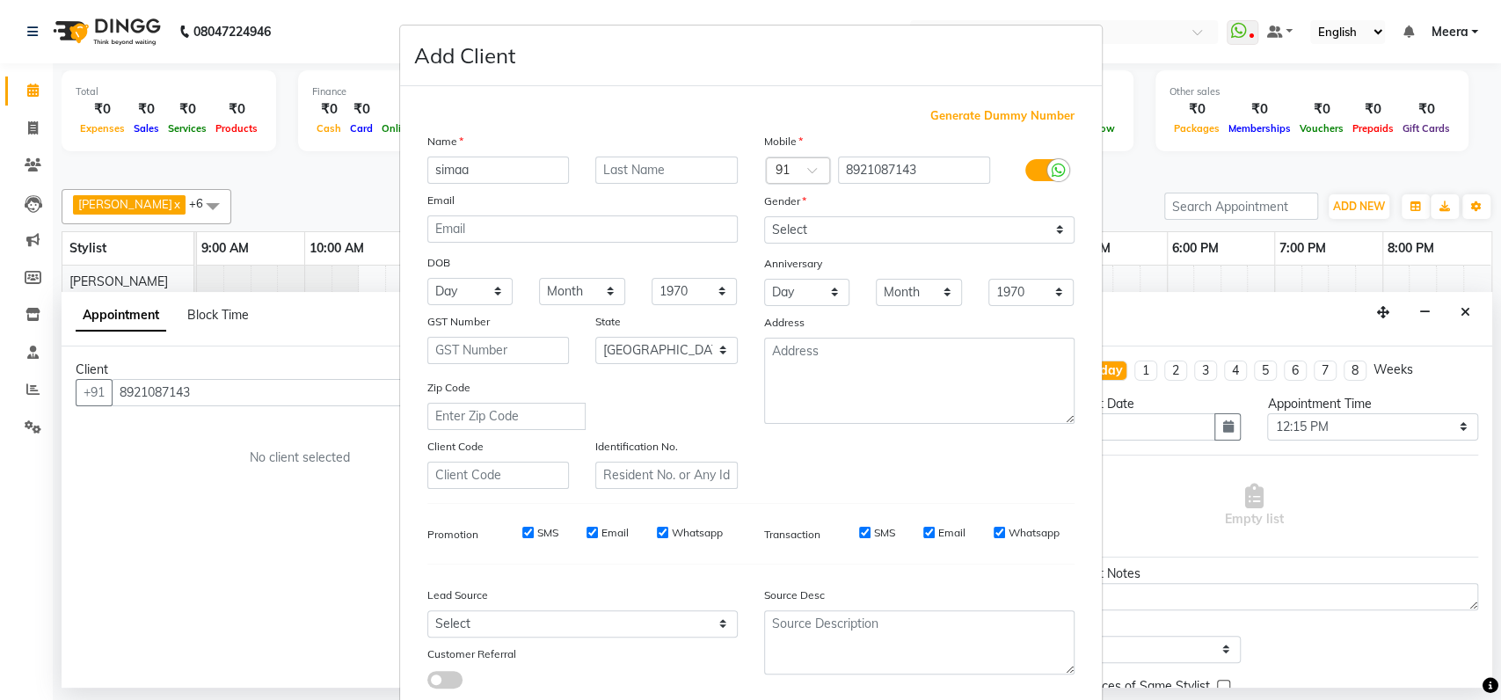
type input "simaa"
click at [802, 223] on select "Select [DEMOGRAPHIC_DATA] [DEMOGRAPHIC_DATA] Other Prefer Not To Say" at bounding box center [919, 229] width 310 height 27
select select "[DEMOGRAPHIC_DATA]"
click at [764, 216] on select "Select [DEMOGRAPHIC_DATA] [DEMOGRAPHIC_DATA] Other Prefer Not To Say" at bounding box center [919, 229] width 310 height 27
click at [576, 614] on select "Select Walk-in Referral Internet Friend Word of Mouth Advertisement Facebook Ju…" at bounding box center [582, 623] width 310 height 27
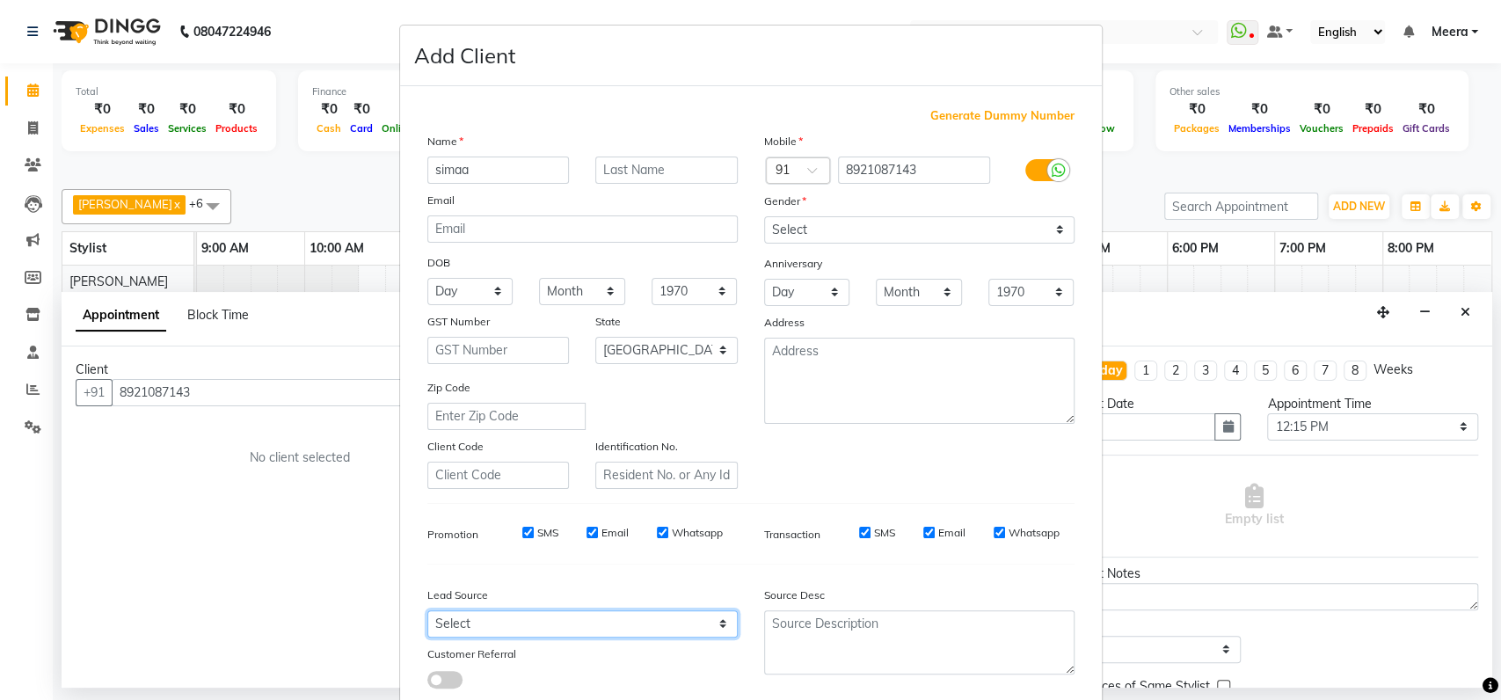
select select "45593"
click at [427, 610] on select "Select Walk-in Referral Internet Friend Word of Mouth Advertisement Facebook Ju…" at bounding box center [582, 623] width 310 height 27
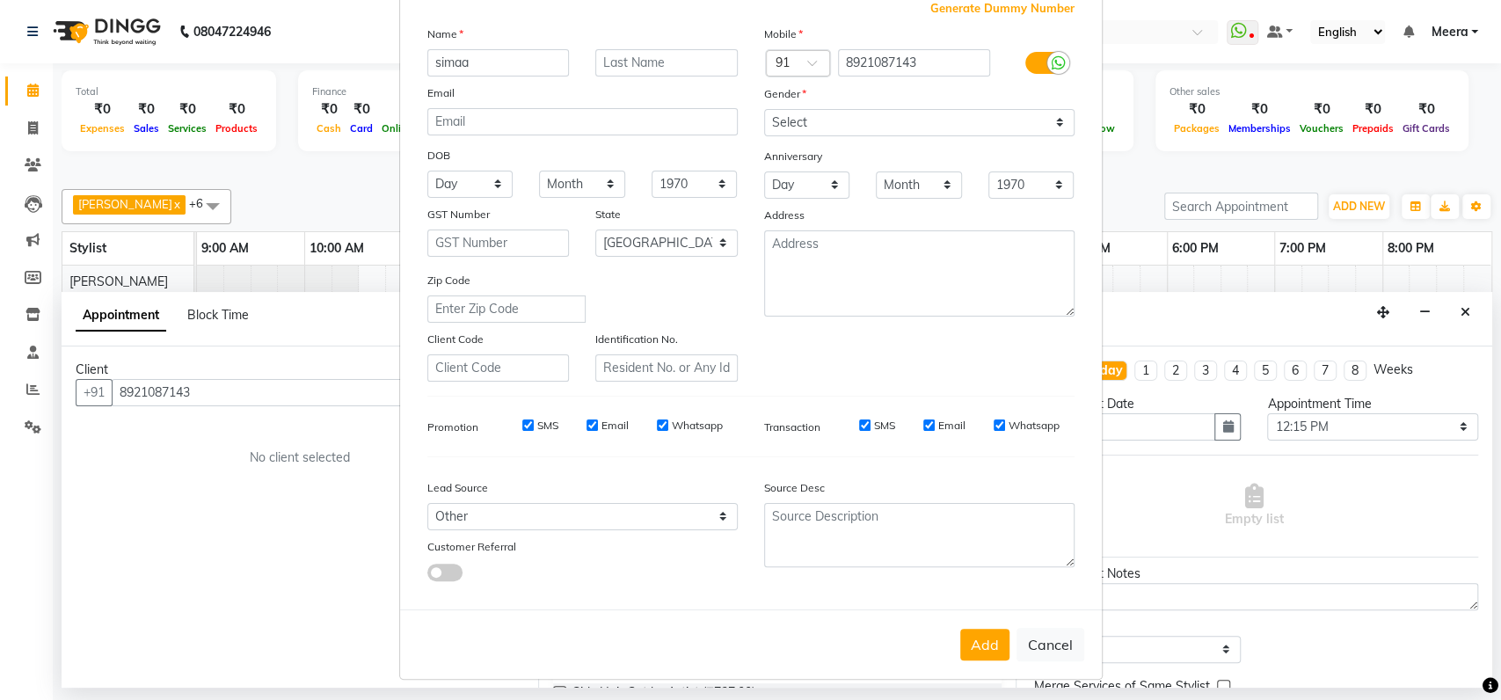
click at [977, 658] on div "Add Cancel" at bounding box center [750, 643] width 701 height 69
click at [978, 638] on button "Add" at bounding box center [984, 645] width 49 height 32
select select
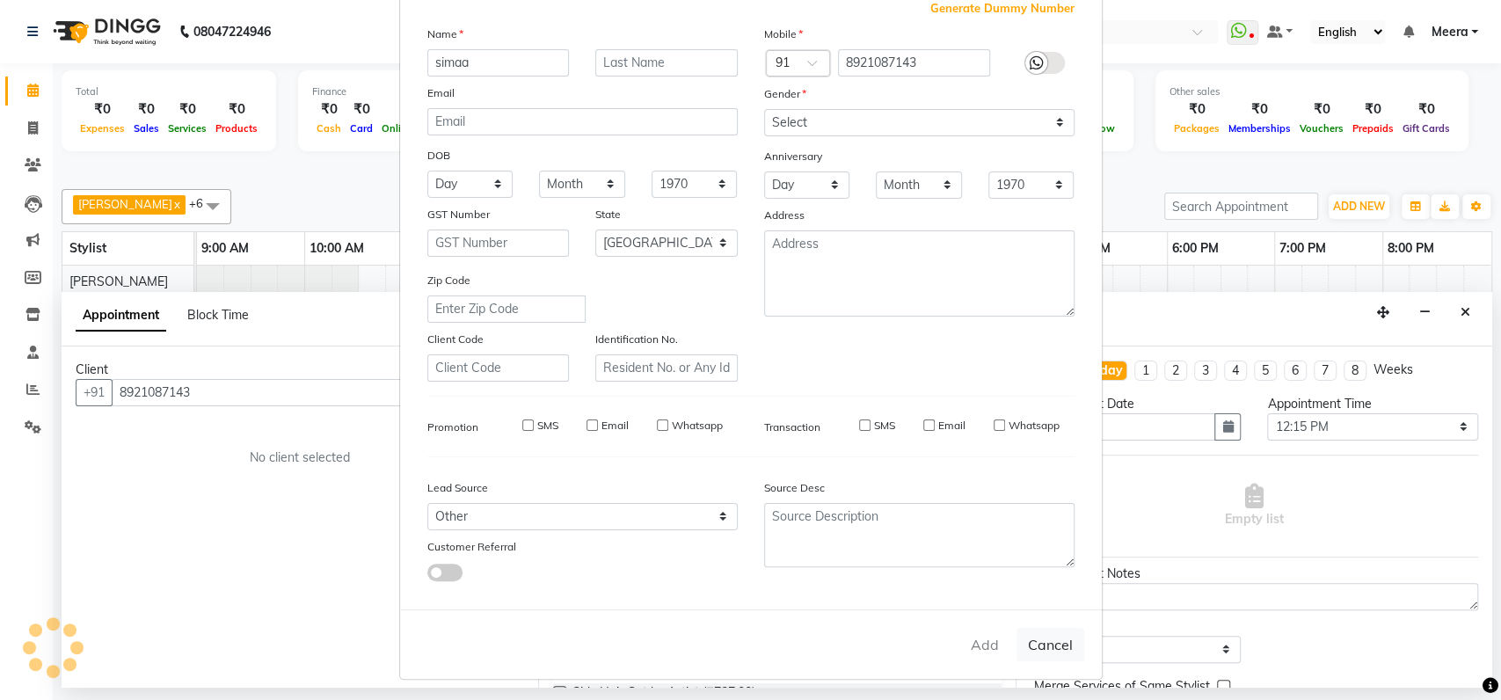
select select "null"
select select
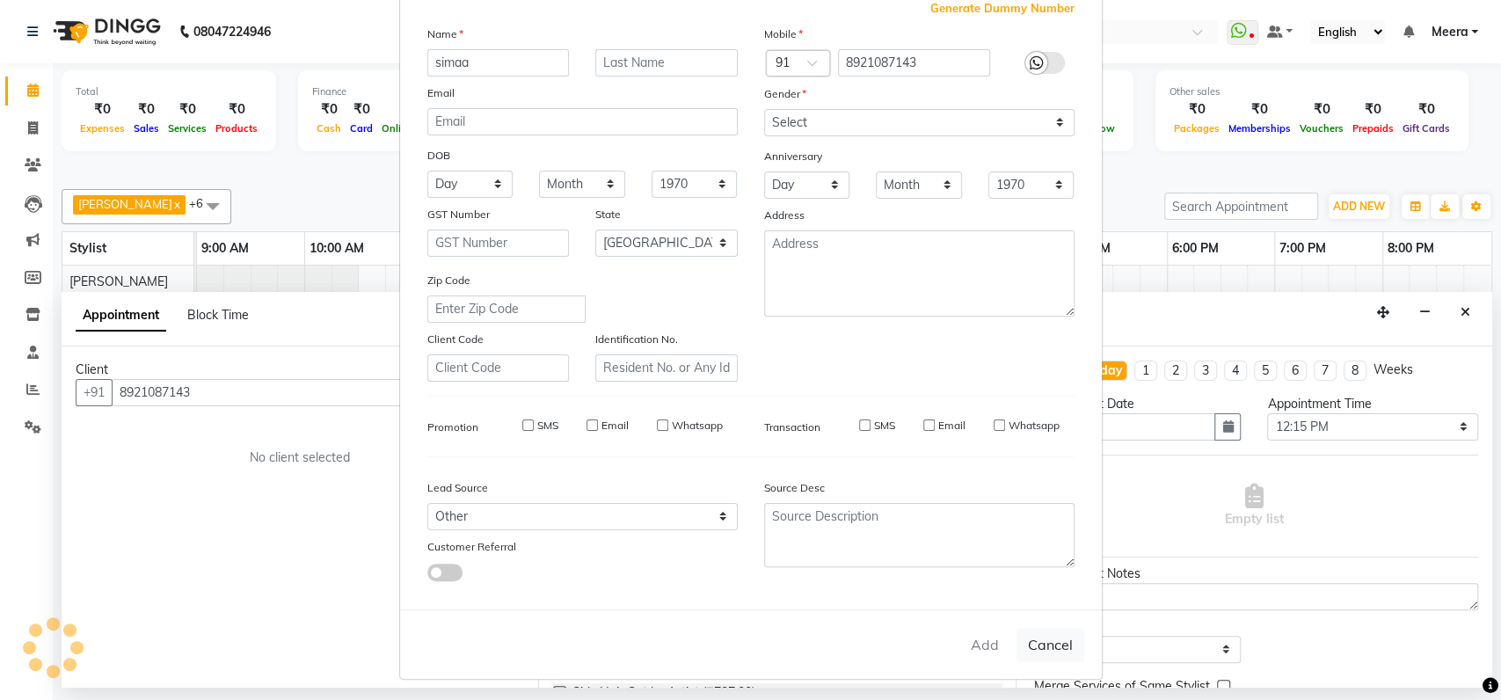
checkbox input "false"
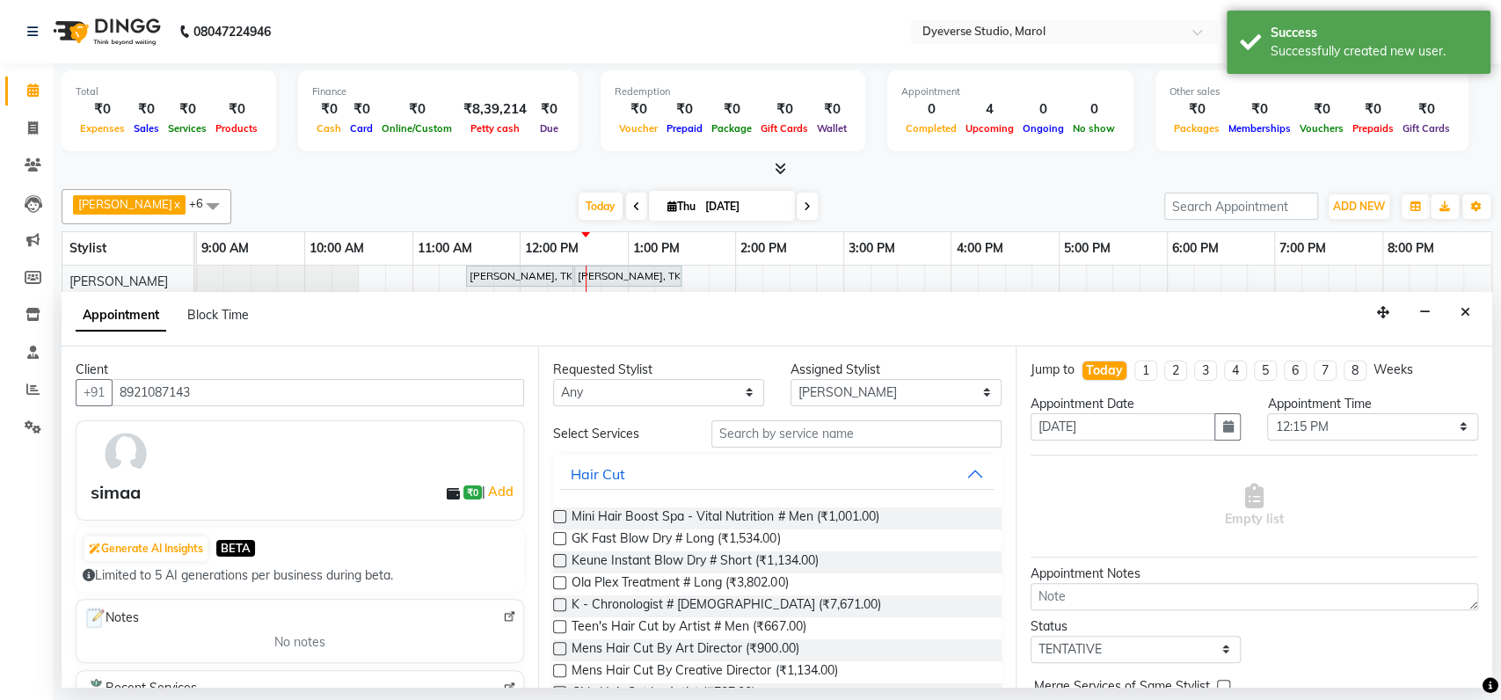
click at [323, 483] on div "simaa ₹0 | Add" at bounding box center [303, 492] width 425 height 26
click at [963, 477] on button "Hair Cut" at bounding box center [776, 474] width 433 height 32
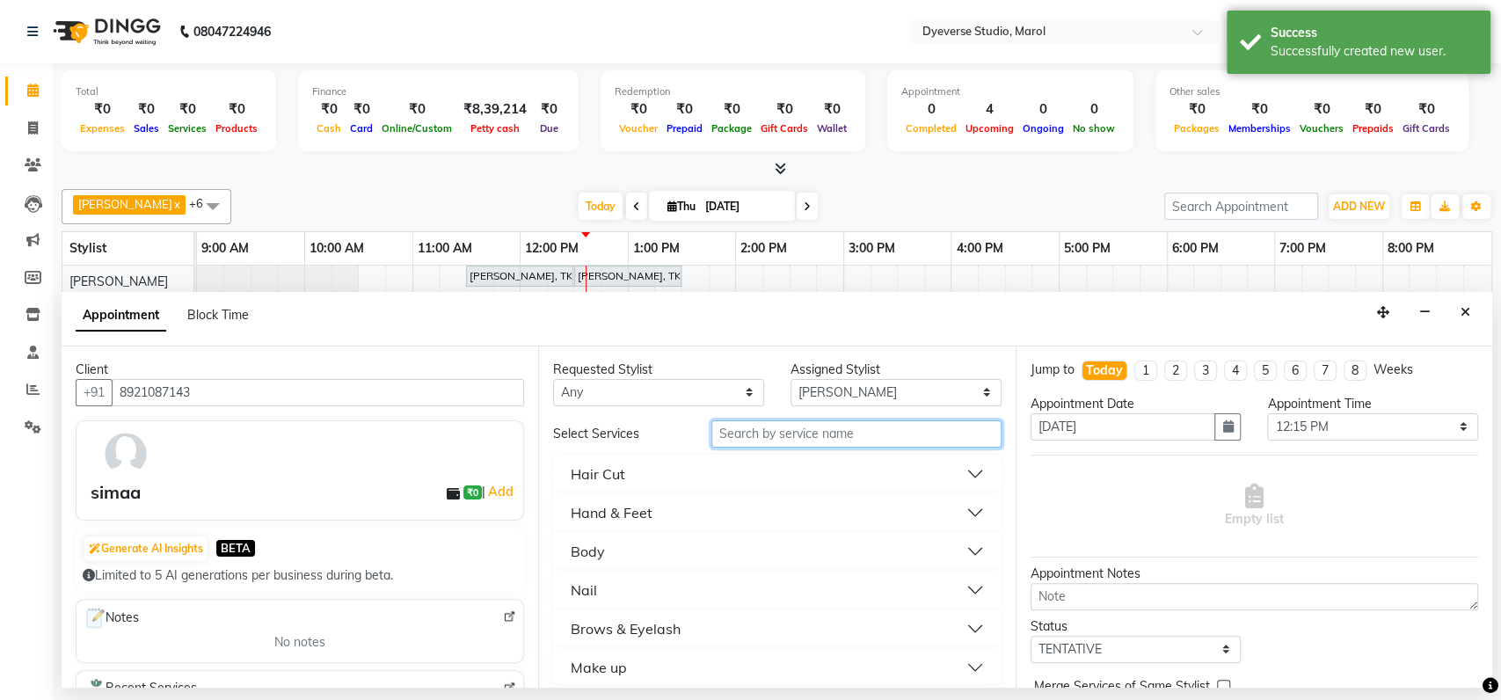
click at [878, 426] on input "text" at bounding box center [856, 433] width 290 height 27
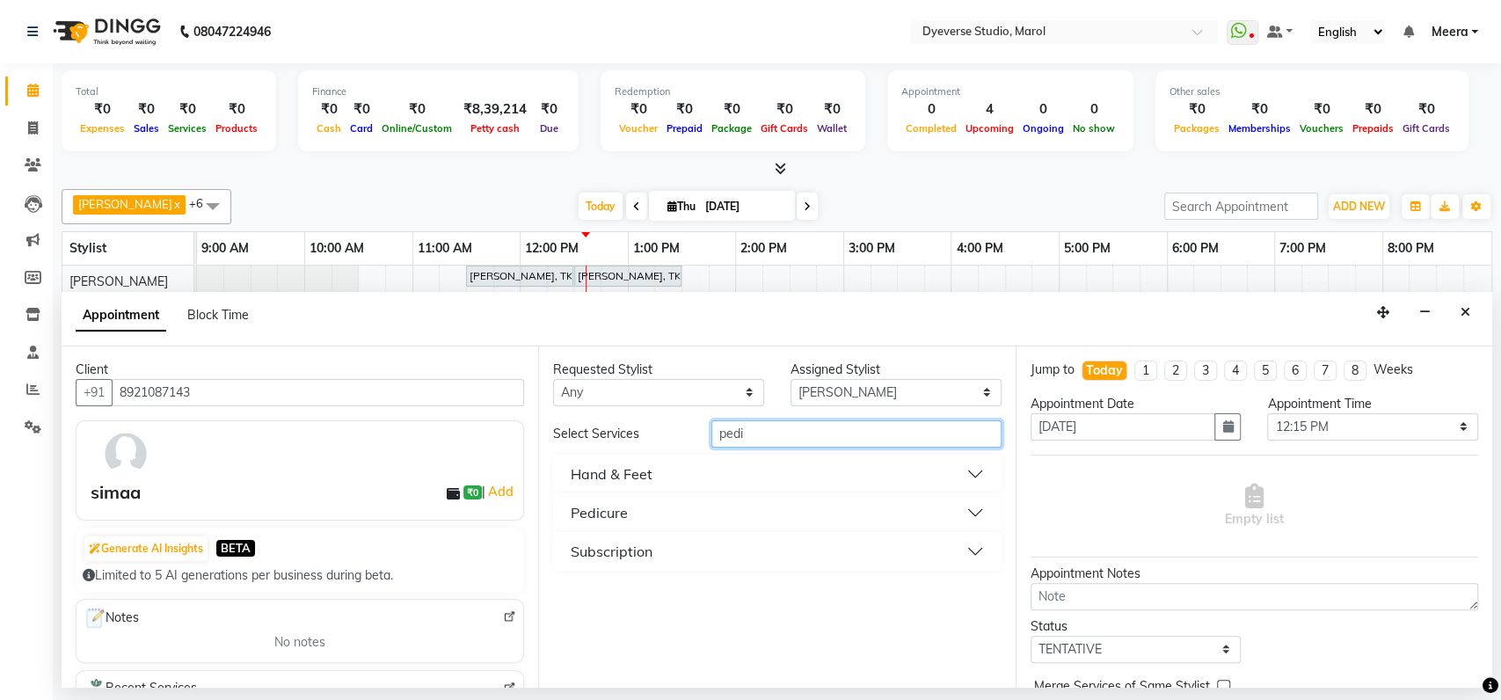
type input "pedi"
click at [799, 486] on button "Hand & Feet" at bounding box center [776, 474] width 433 height 32
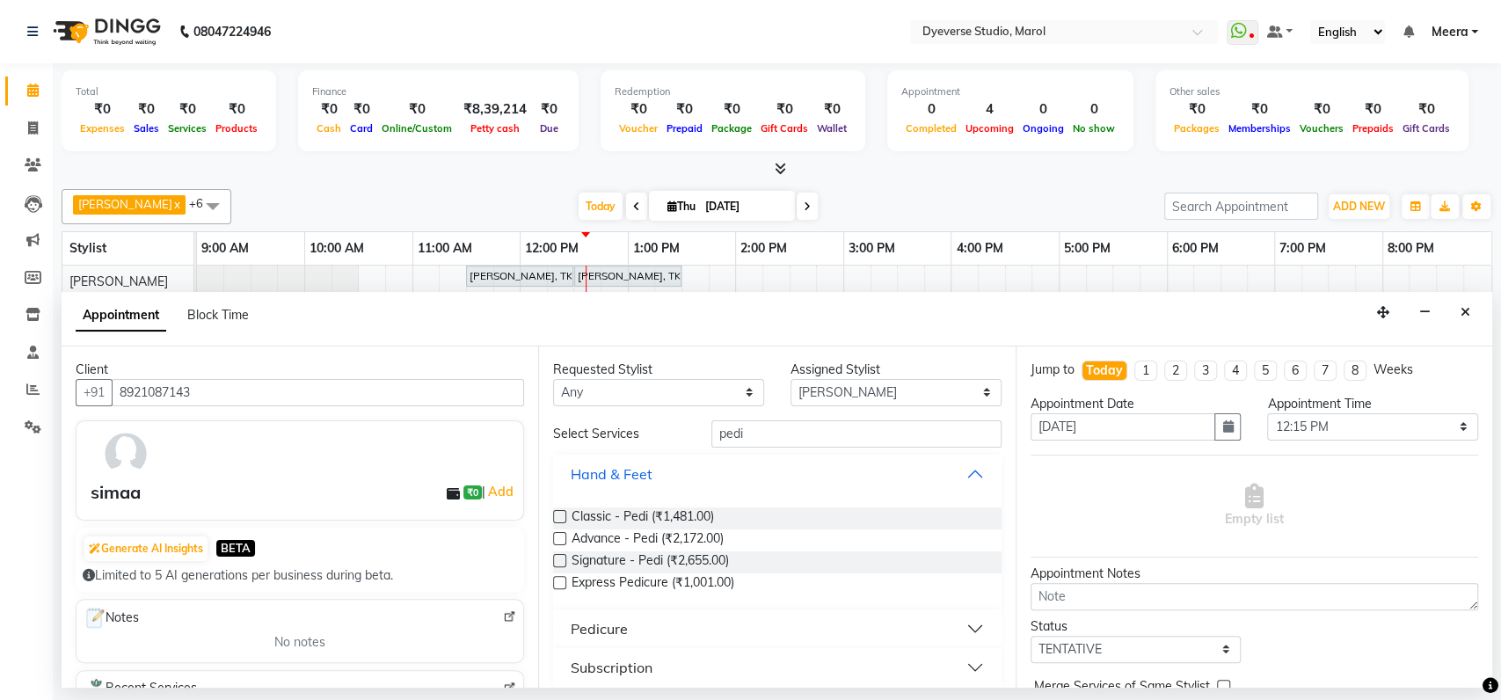
scroll to position [12, 0]
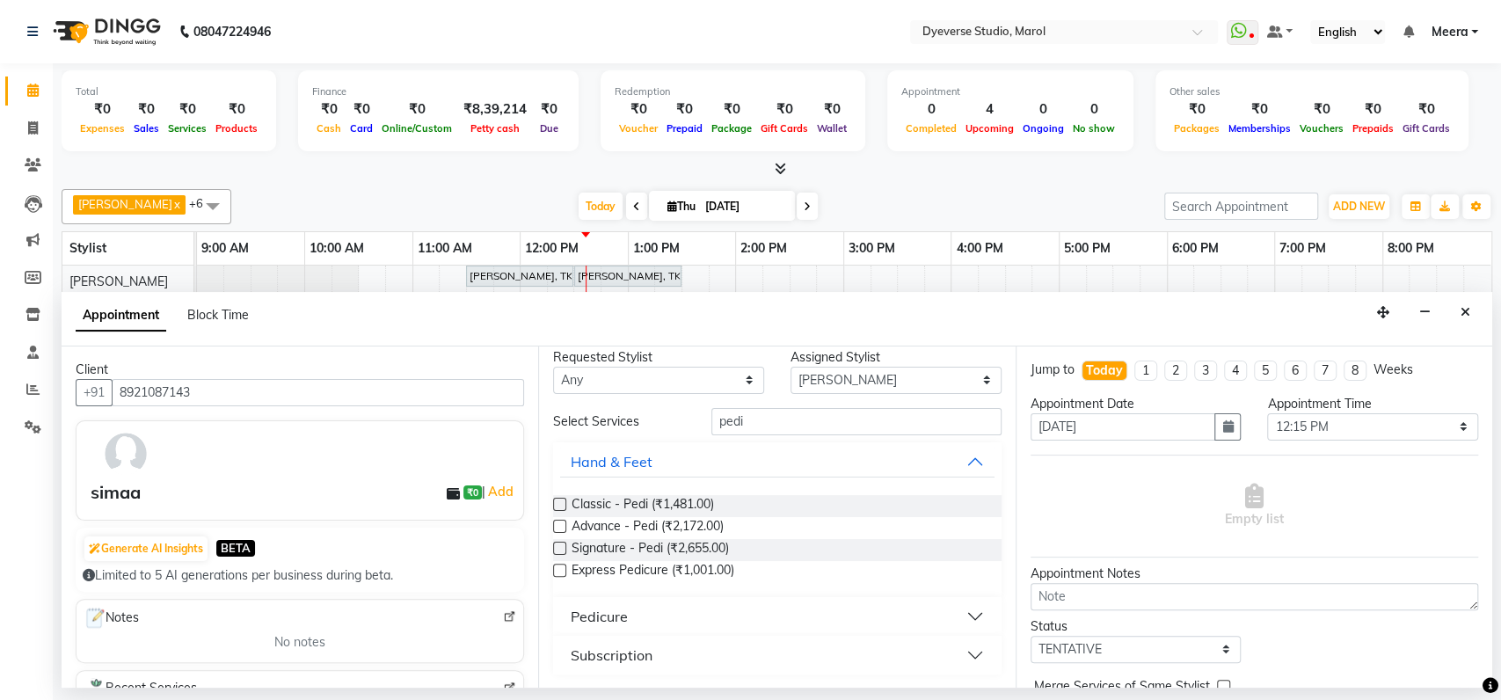
click at [562, 503] on label at bounding box center [559, 504] width 13 height 13
click at [562, 503] on input "checkbox" at bounding box center [558, 505] width 11 height 11
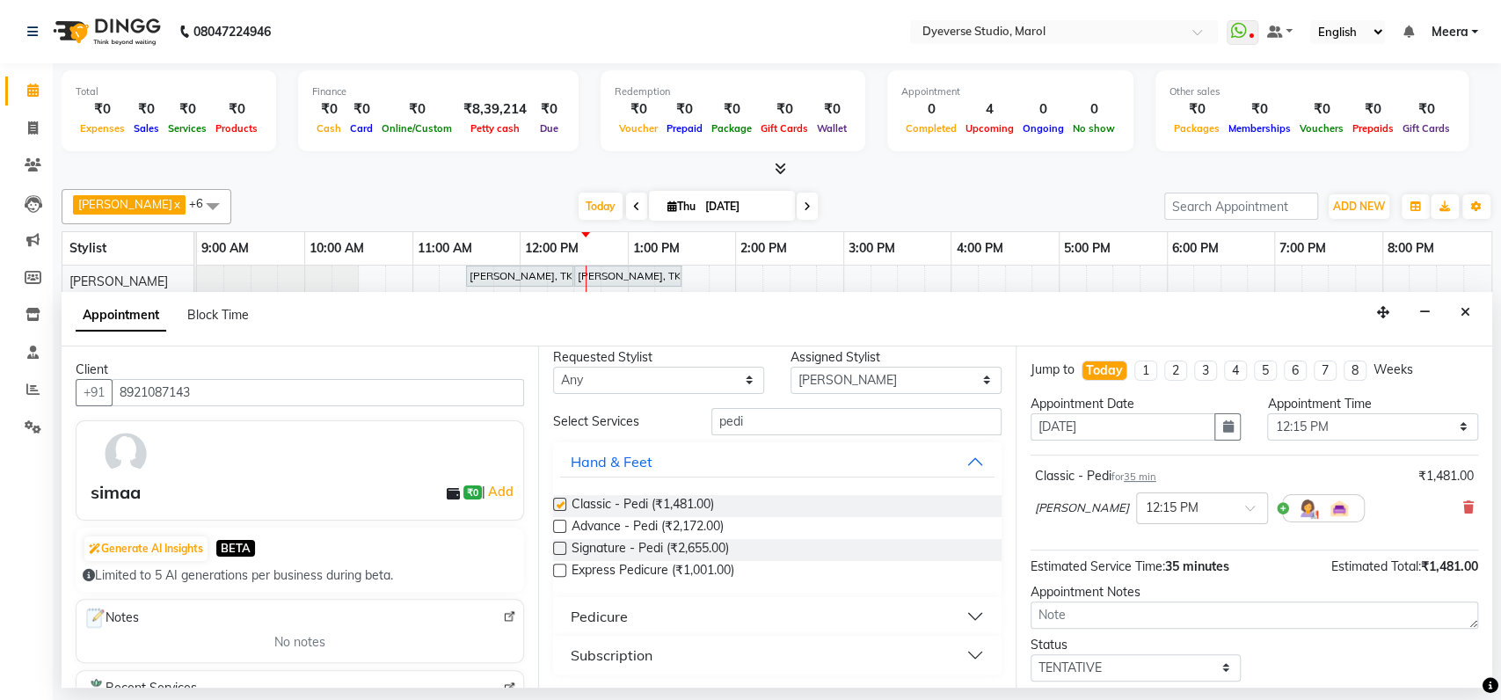
checkbox input "false"
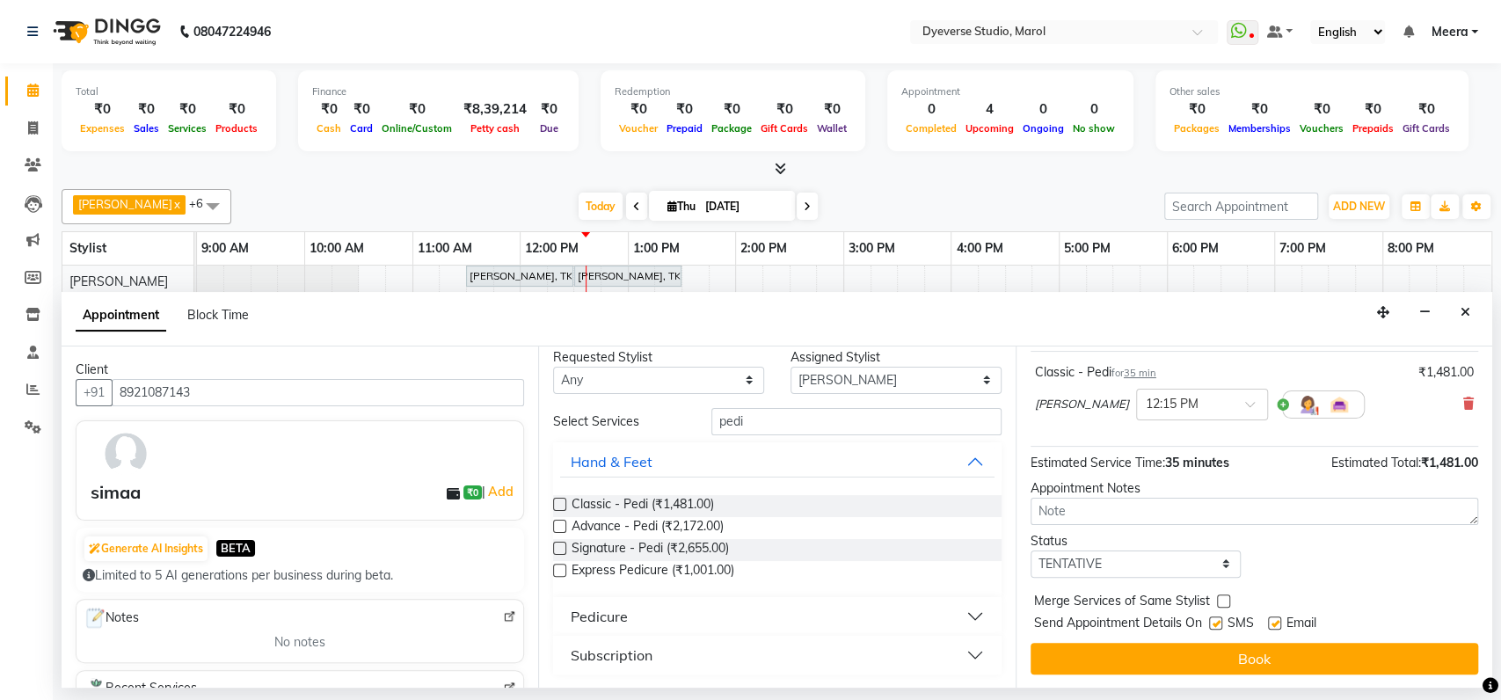
scroll to position [0, 0]
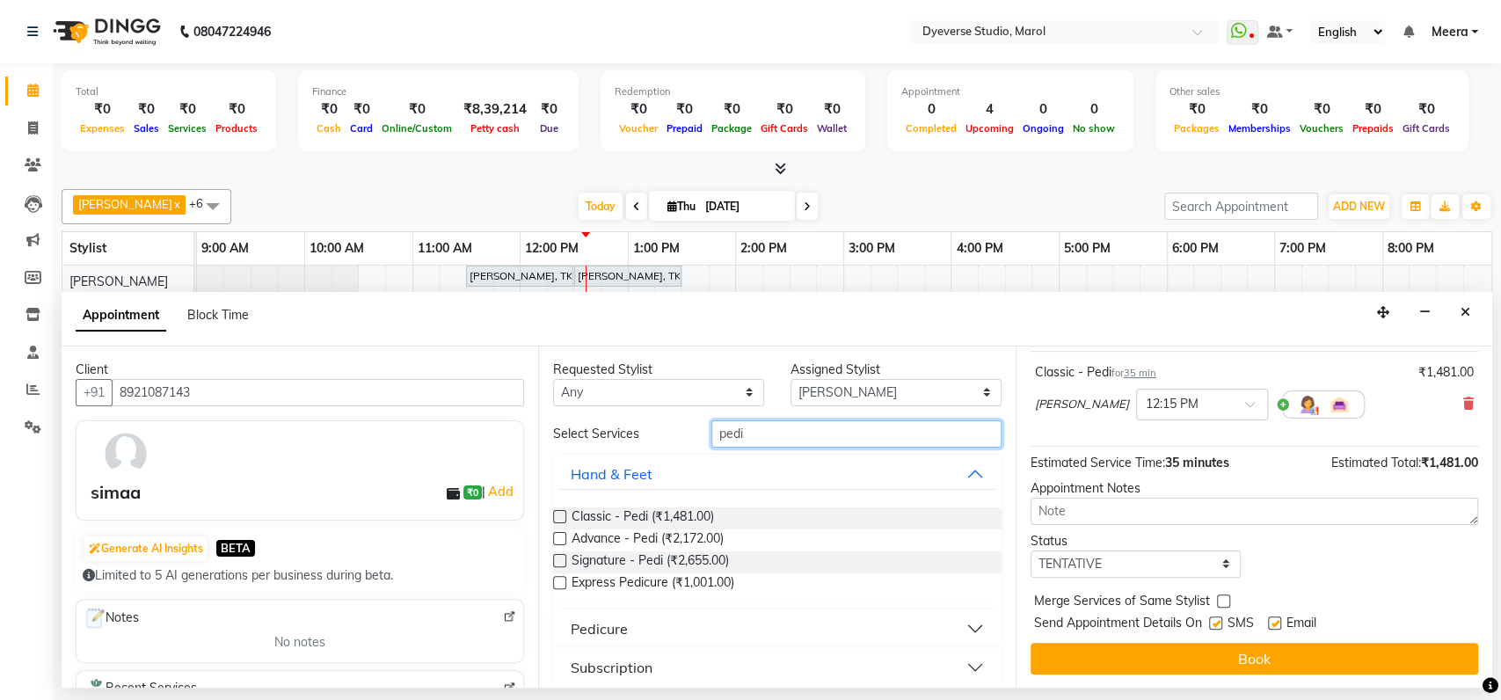
click at [825, 434] on input "pedi" at bounding box center [856, 433] width 290 height 27
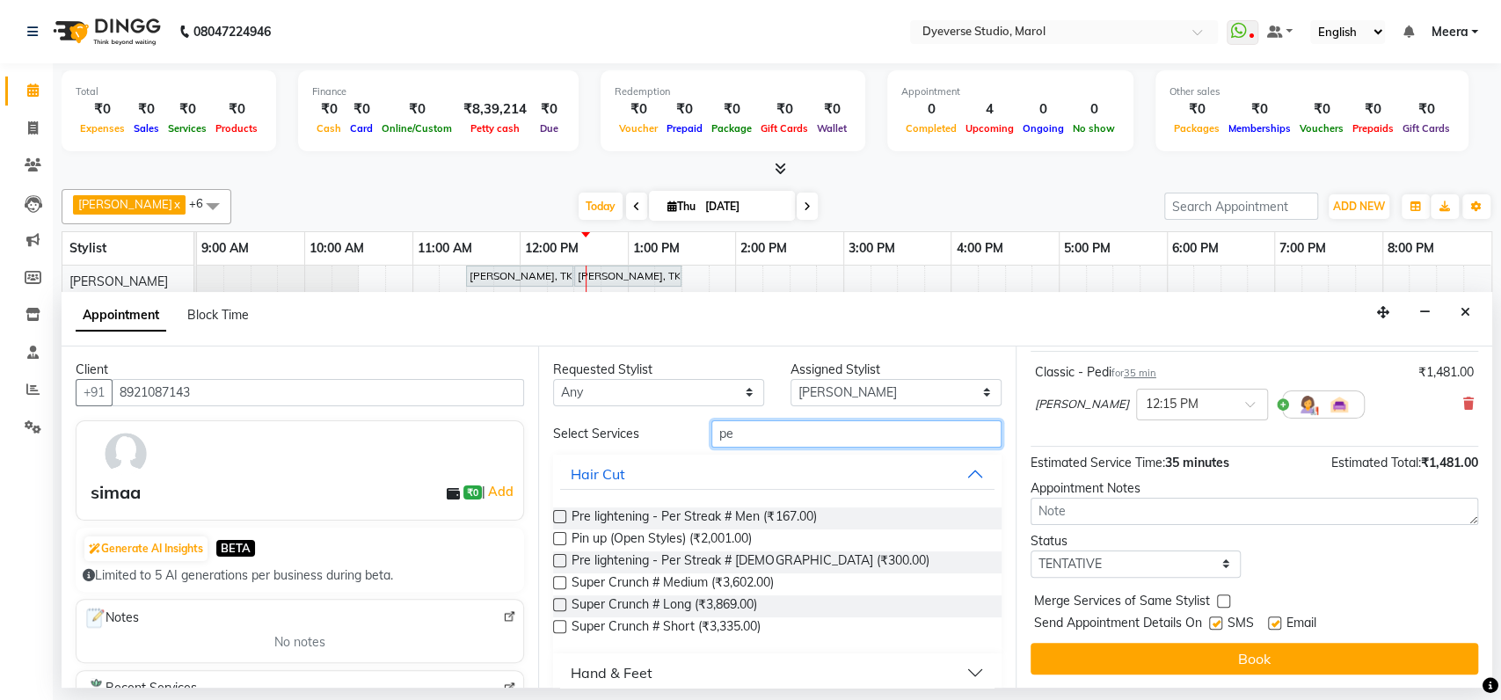
type input "p"
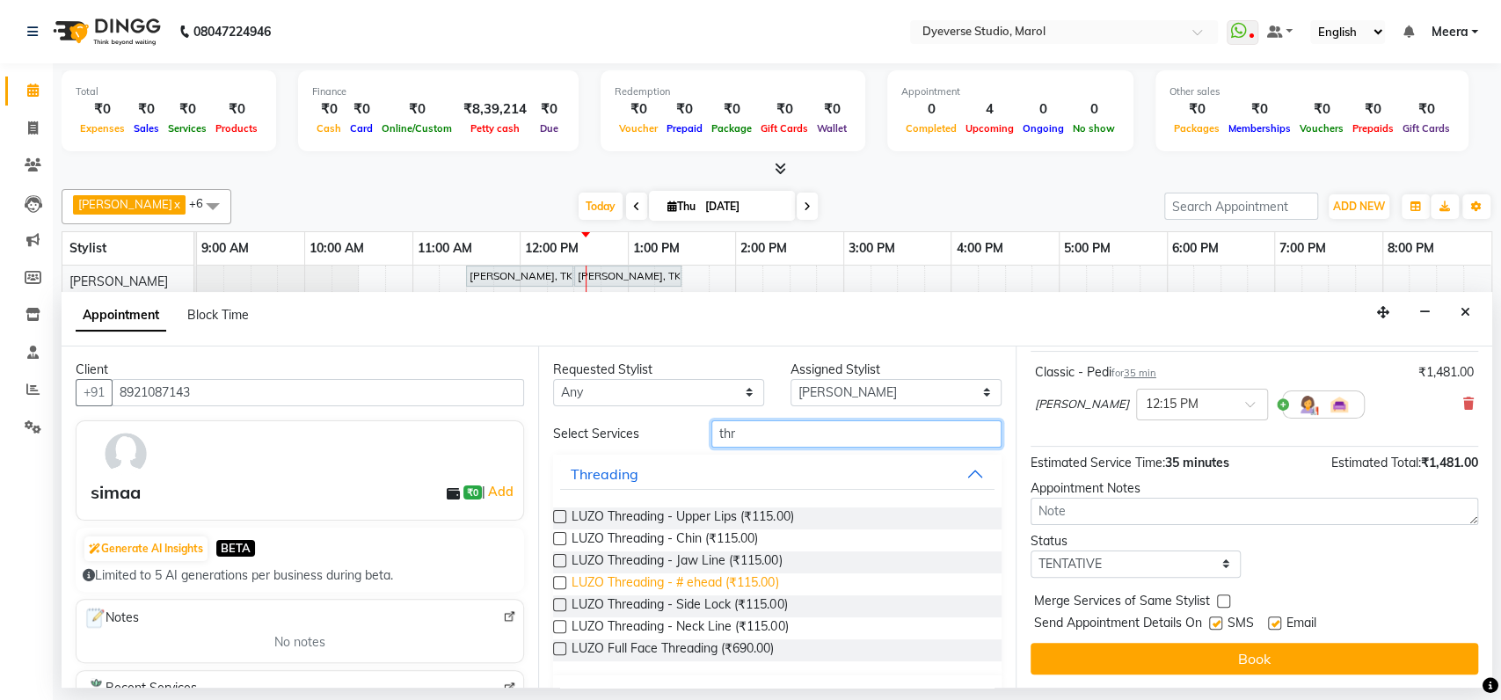
scroll to position [40, 0]
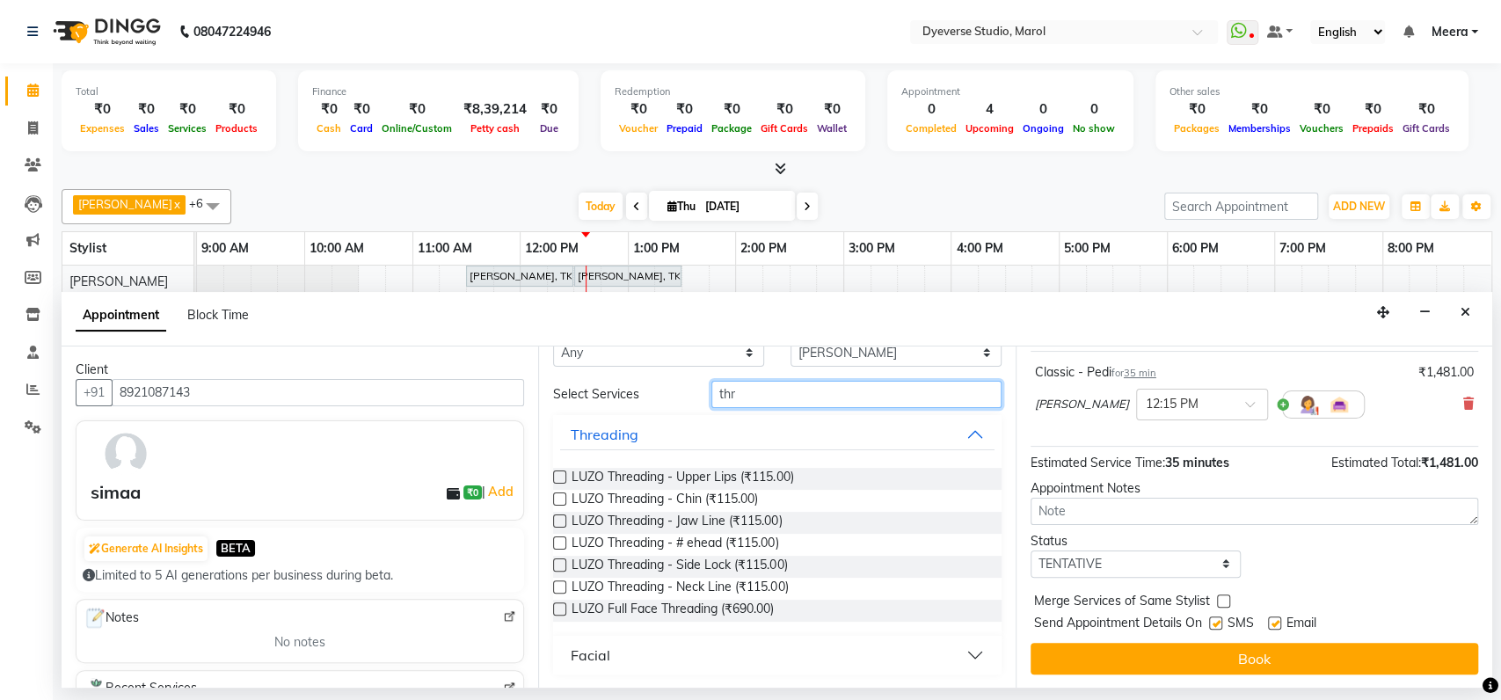
type input "thr"
click at [631, 642] on button "Facial" at bounding box center [776, 655] width 433 height 32
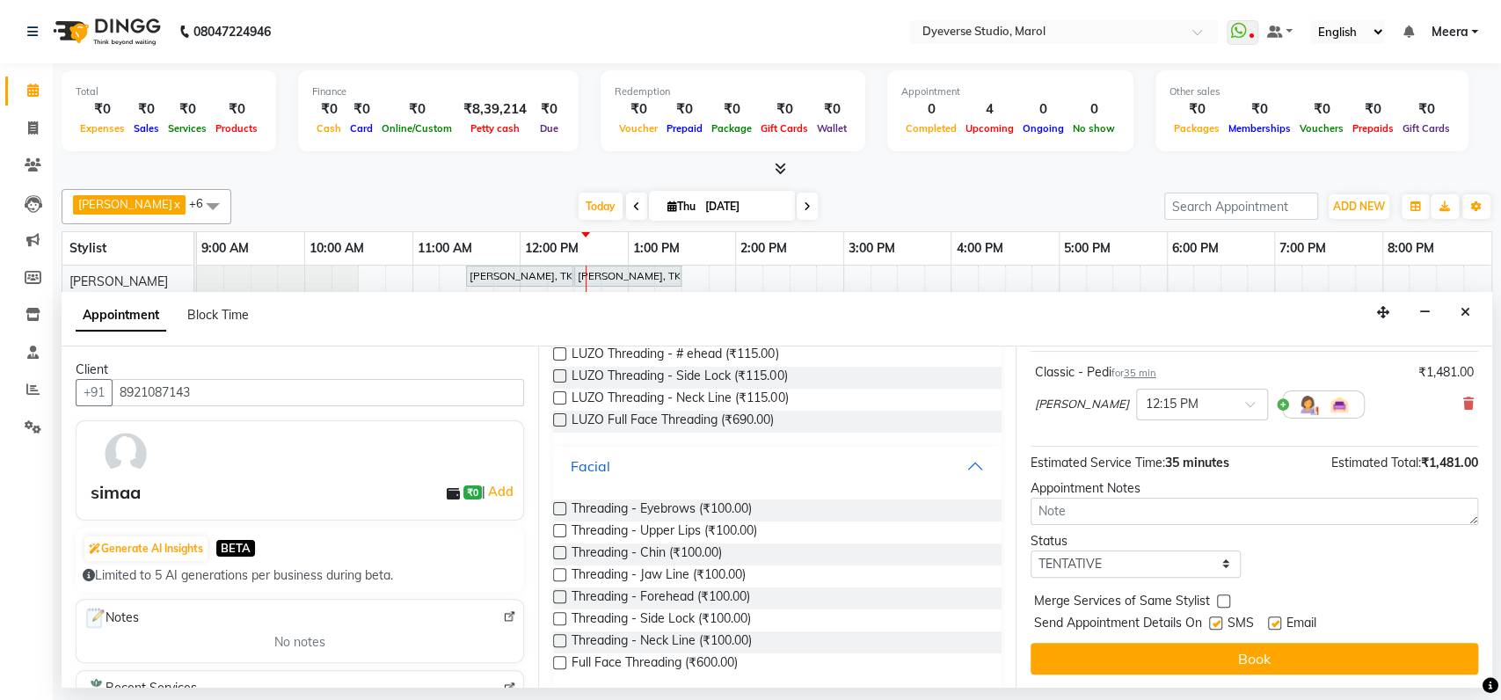
scroll to position [243, 0]
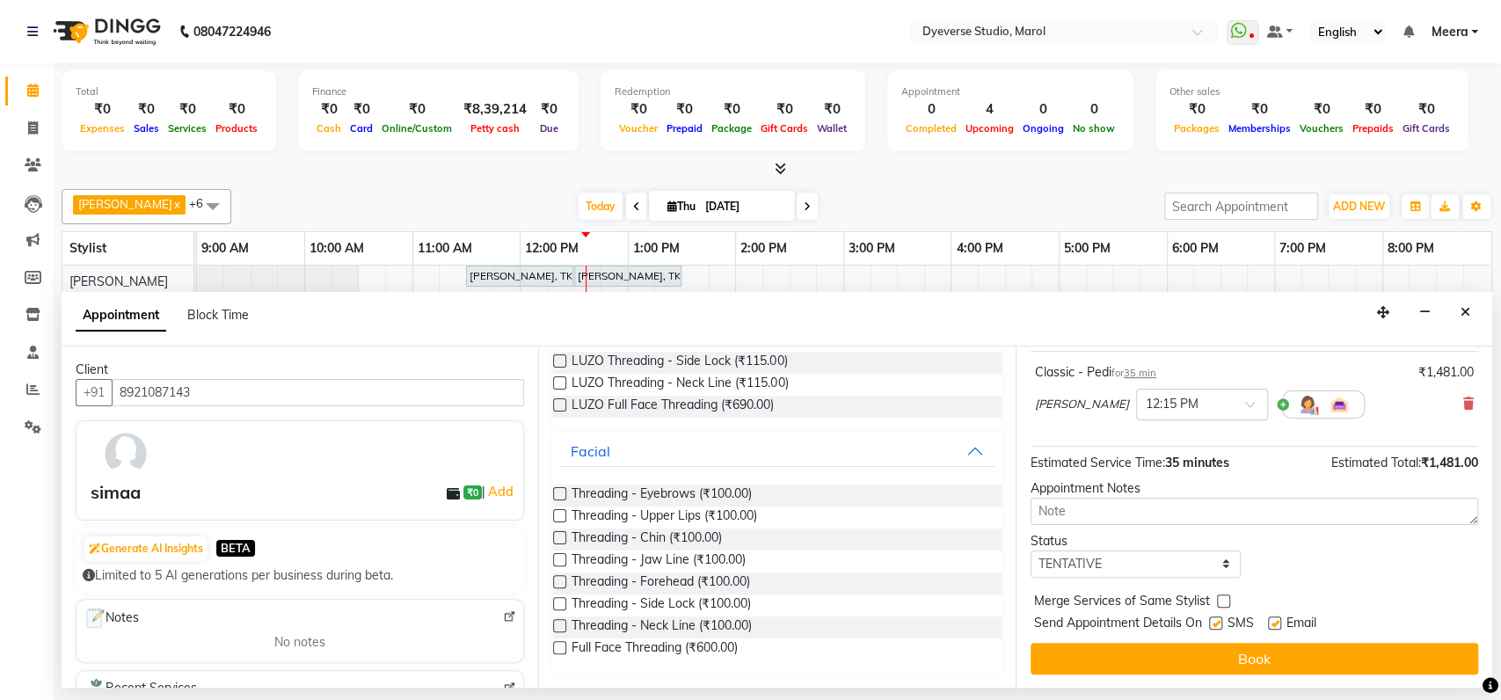
click at [562, 491] on label at bounding box center [559, 493] width 13 height 13
click at [562, 491] on input "checkbox" at bounding box center [558, 495] width 11 height 11
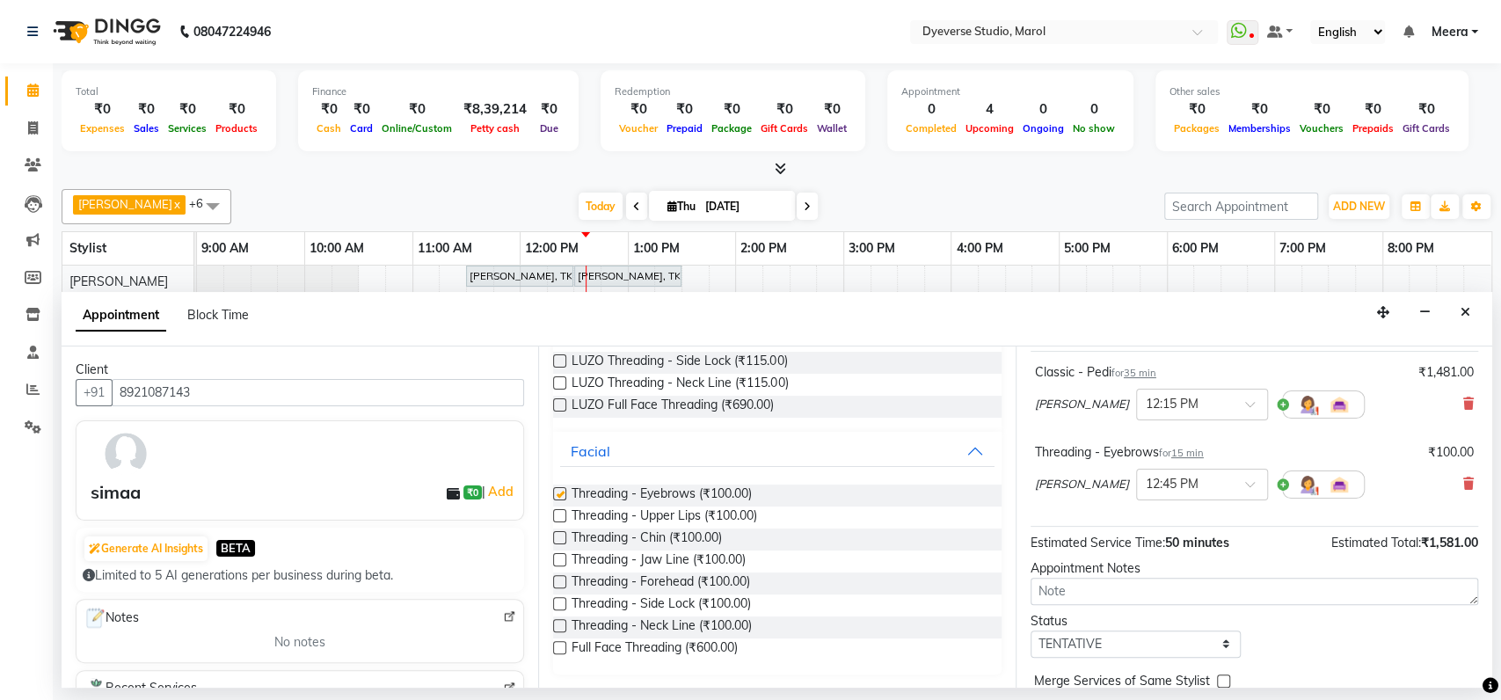
checkbox input "false"
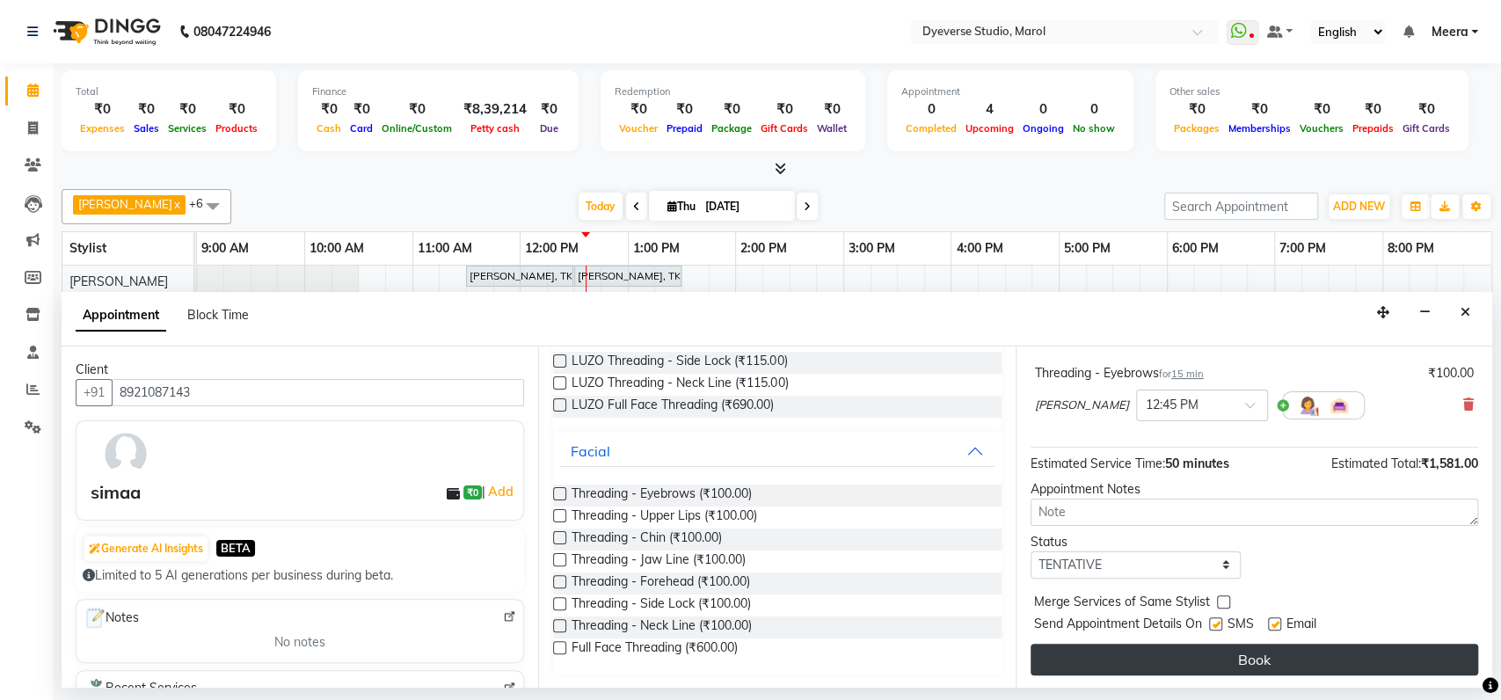
click at [1201, 665] on button "Book" at bounding box center [1253, 659] width 447 height 32
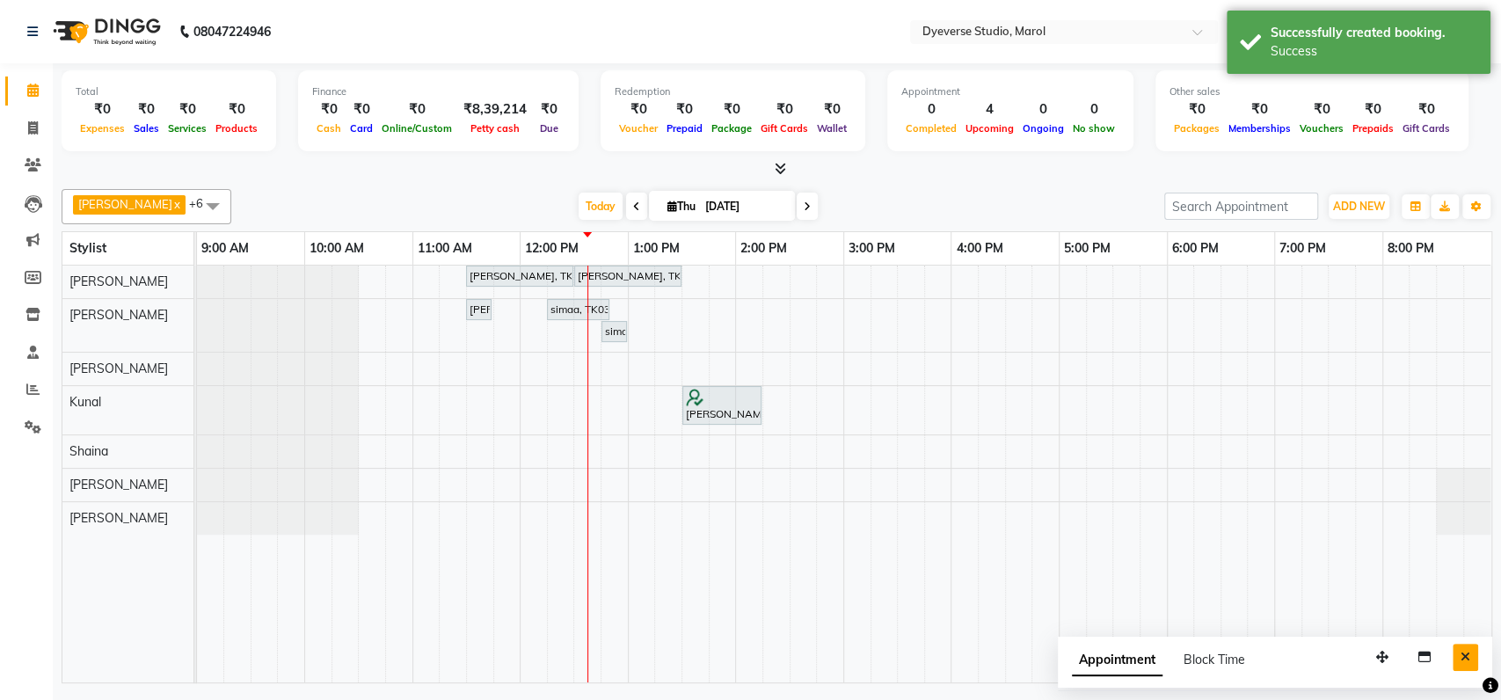
click at [1466, 648] on button "Close" at bounding box center [1464, 656] width 25 height 27
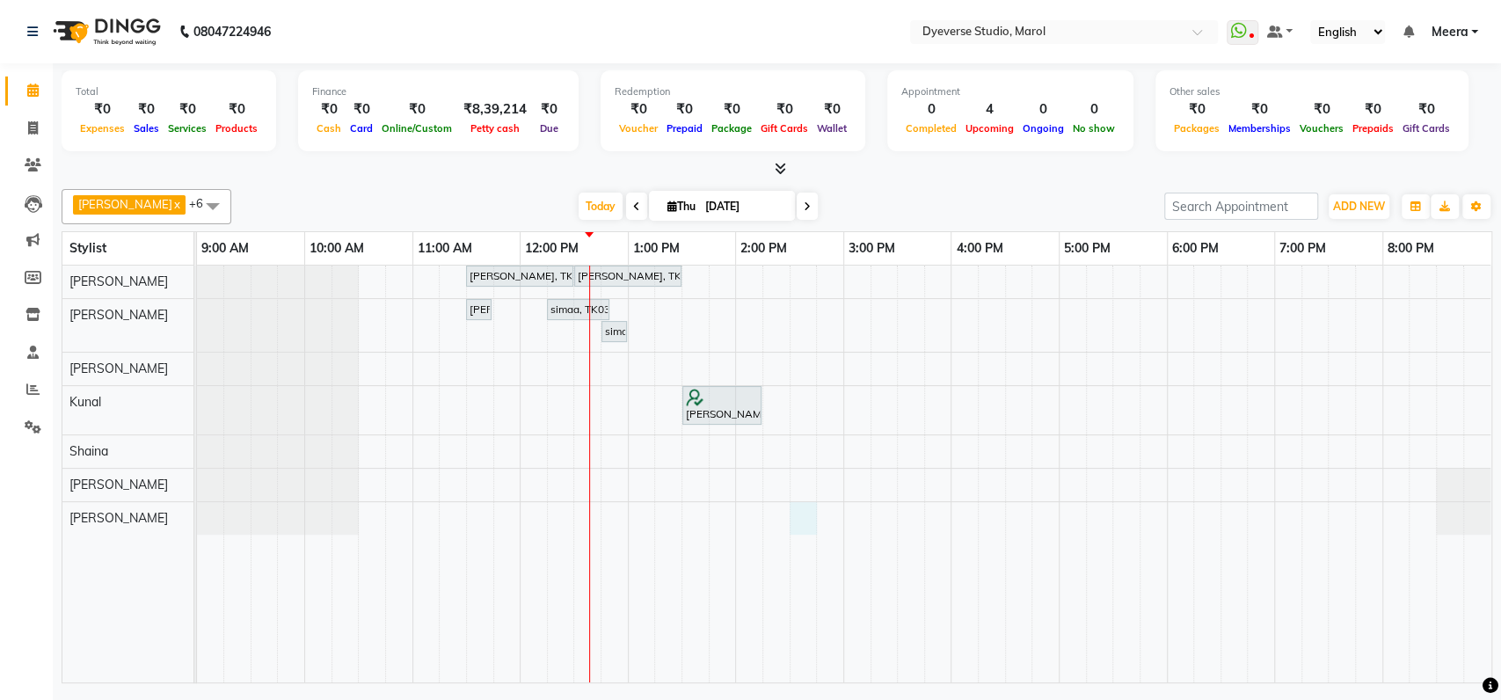
click at [796, 515] on div "[PERSON_NAME], TK01, 11:30 AM-12:30 PM, Signature - [PERSON_NAME], TK01, 12:30 …" at bounding box center [844, 473] width 1294 height 417
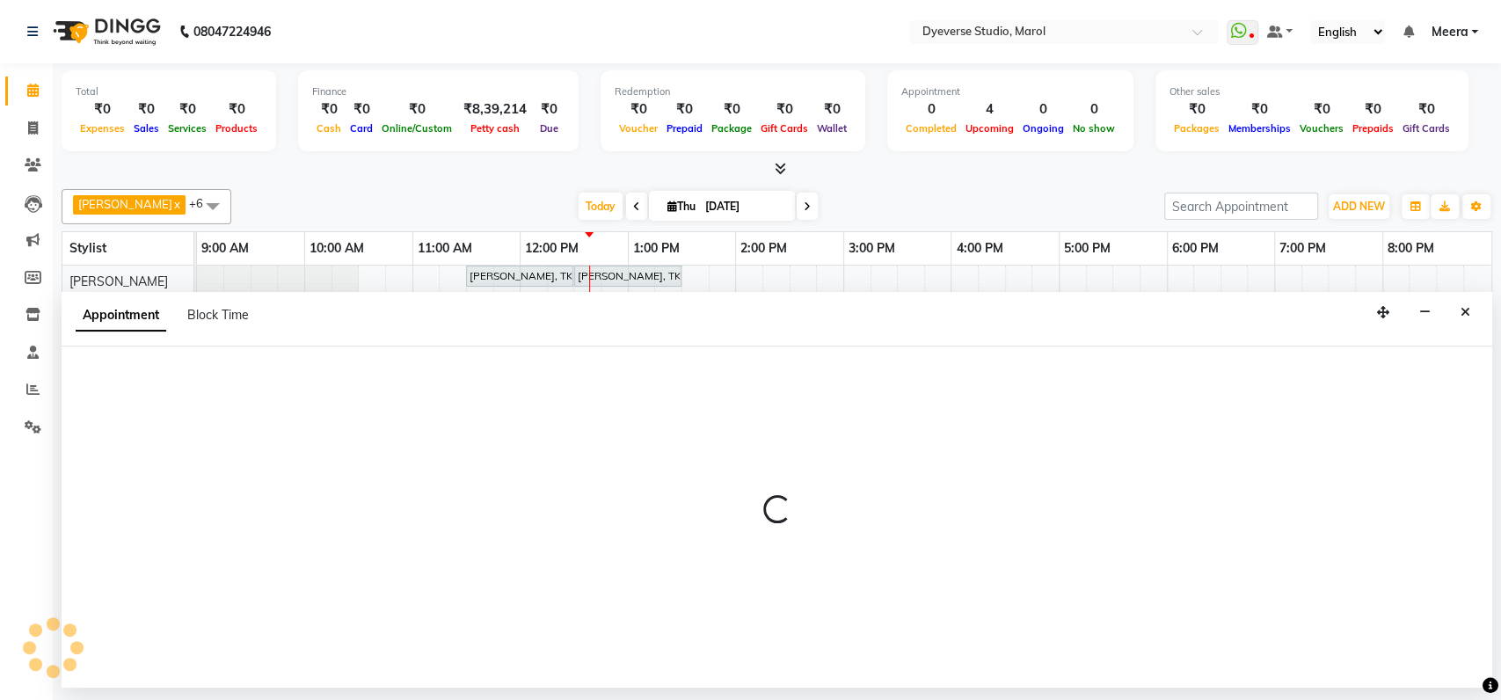
select select "68355"
select select "870"
select select "tentative"
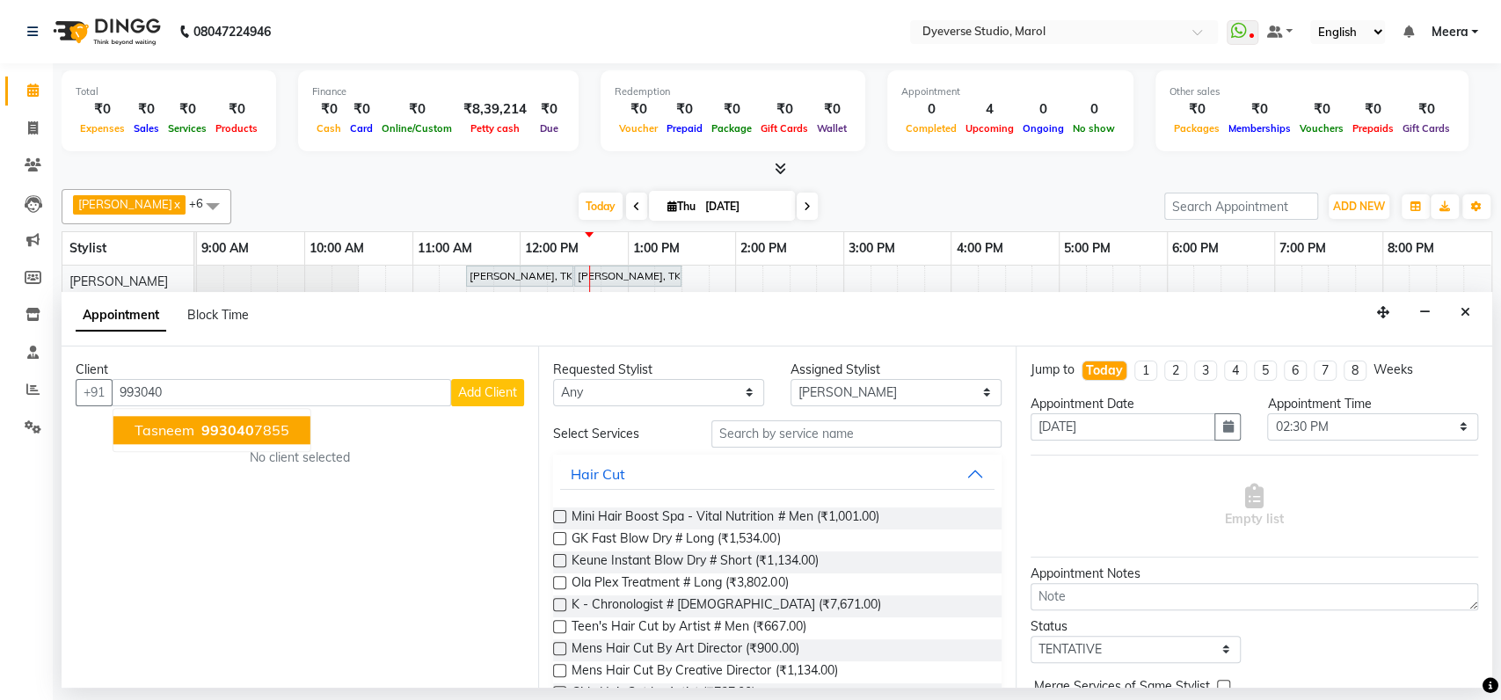
click at [264, 421] on ngb-highlight "993040 7855" at bounding box center [243, 430] width 91 height 18
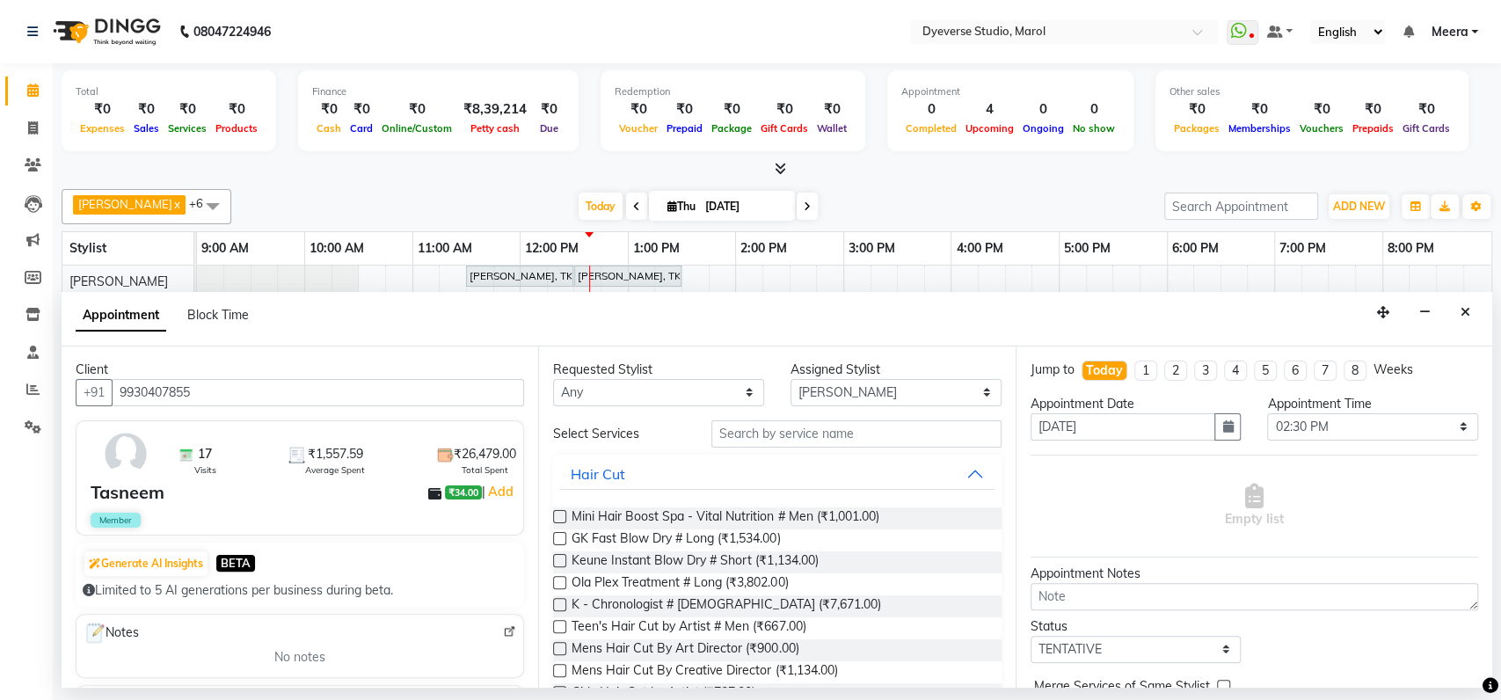
type input "9930407855"
click at [378, 494] on div "Tasneem ₹34.00 | Add" at bounding box center [303, 492] width 425 height 26
click at [780, 429] on input "text" at bounding box center [856, 433] width 290 height 27
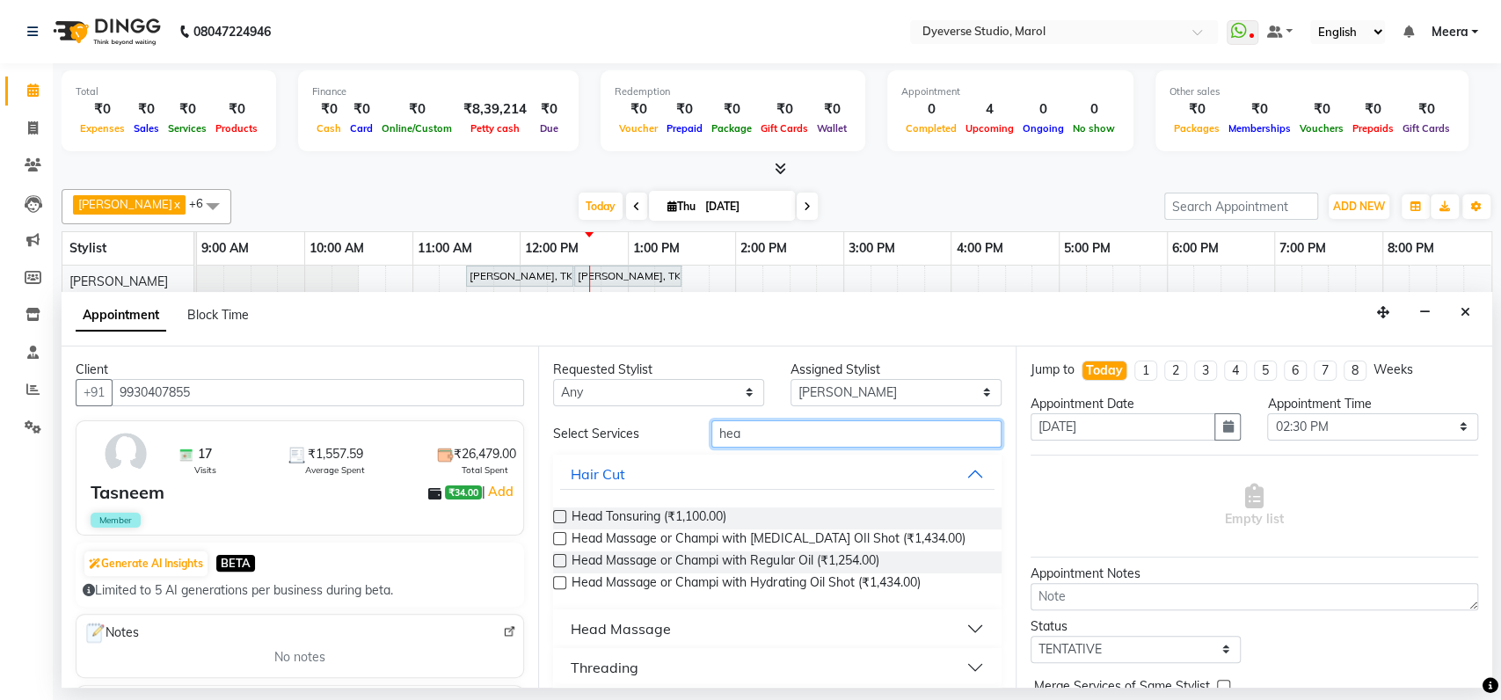
type input "hea"
click at [560, 556] on label at bounding box center [559, 560] width 13 height 13
click at [560, 556] on input "checkbox" at bounding box center [558, 561] width 11 height 11
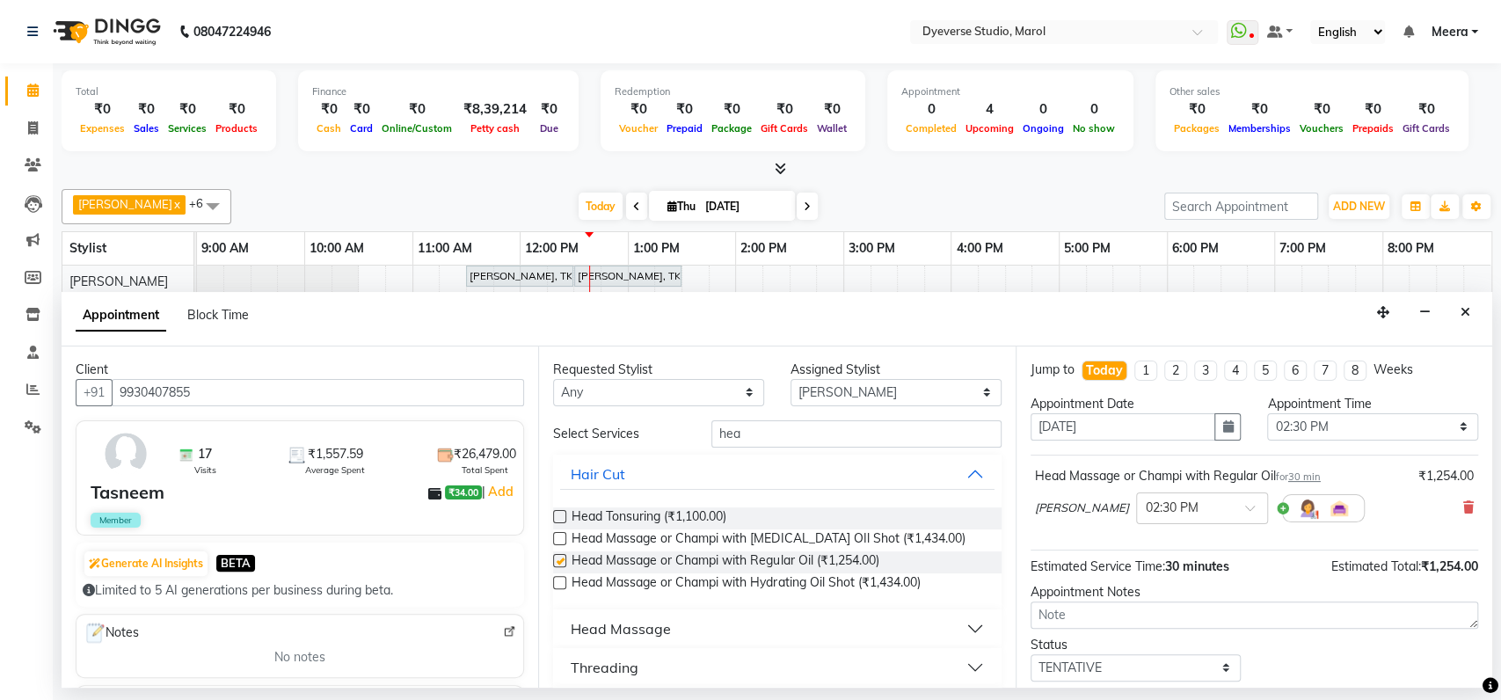
checkbox input "false"
click at [1463, 503] on icon at bounding box center [1468, 507] width 11 height 12
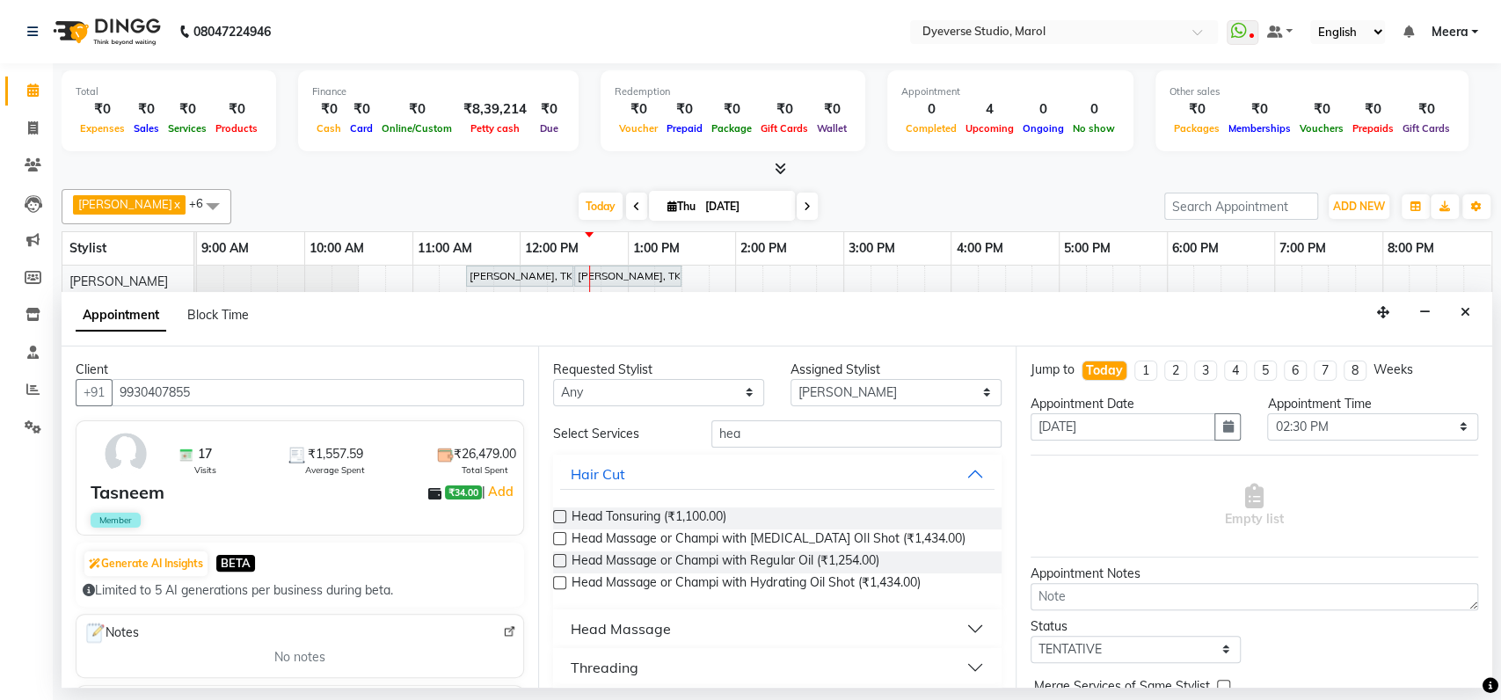
click at [558, 536] on label at bounding box center [559, 538] width 13 height 13
click at [558, 536] on input "checkbox" at bounding box center [558, 539] width 11 height 11
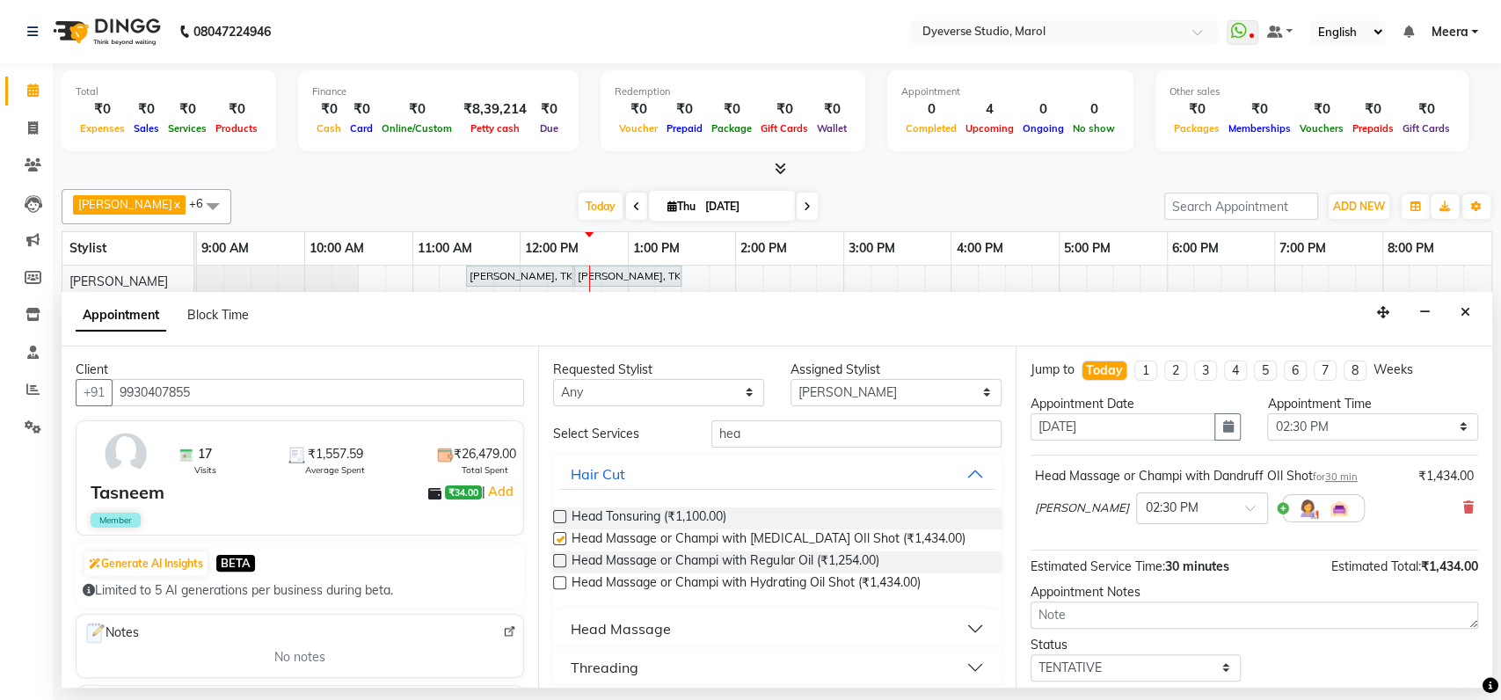
checkbox input "false"
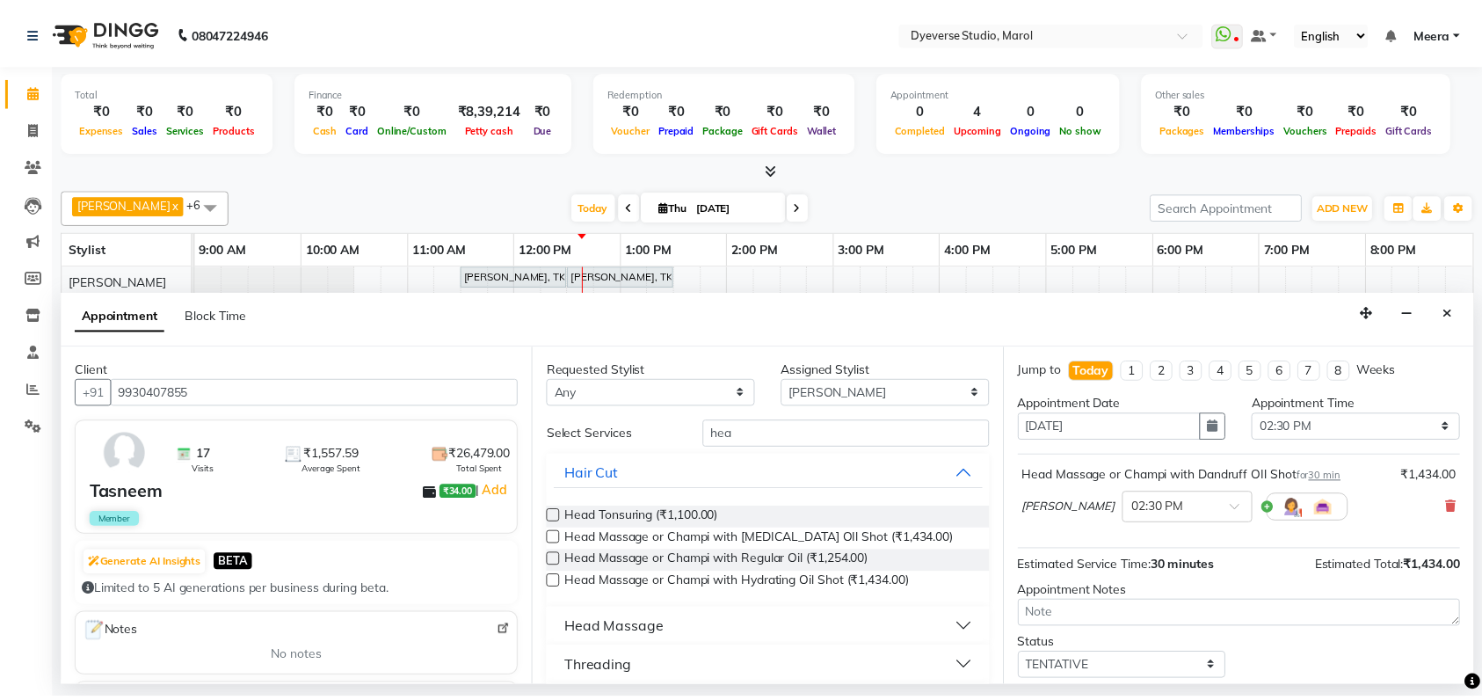
scroll to position [104, 0]
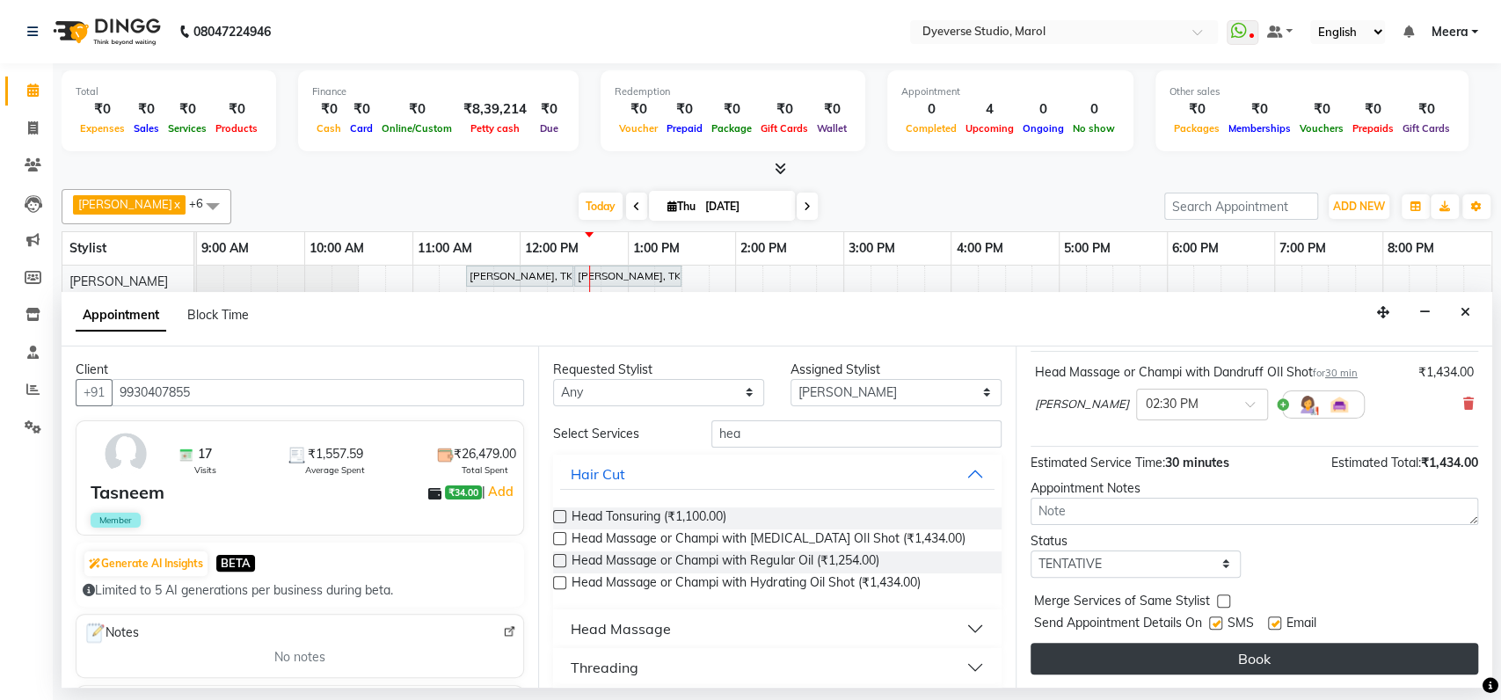
click at [1238, 643] on button "Book" at bounding box center [1253, 659] width 447 height 32
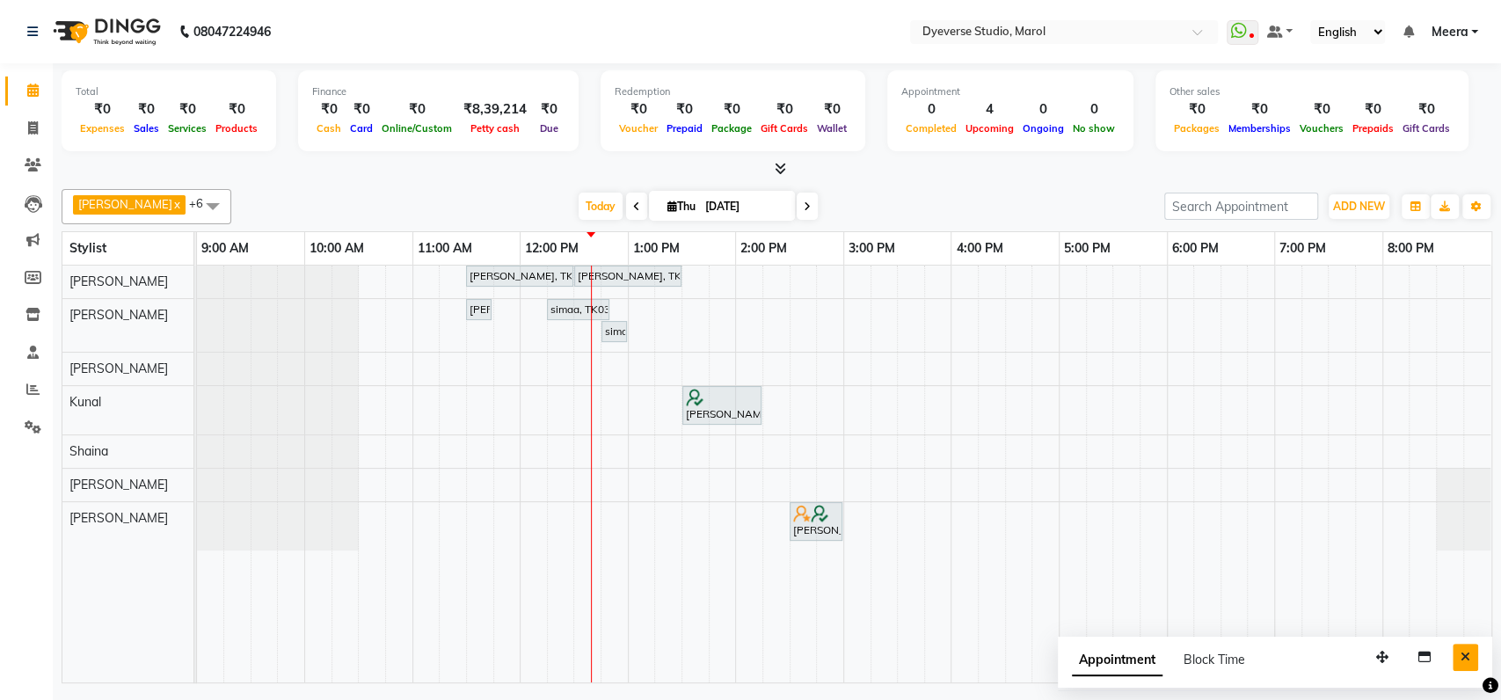
click at [1464, 646] on button "Close" at bounding box center [1464, 656] width 25 height 27
click at [32, 129] on icon at bounding box center [33, 127] width 10 height 13
select select "6368"
select select "service"
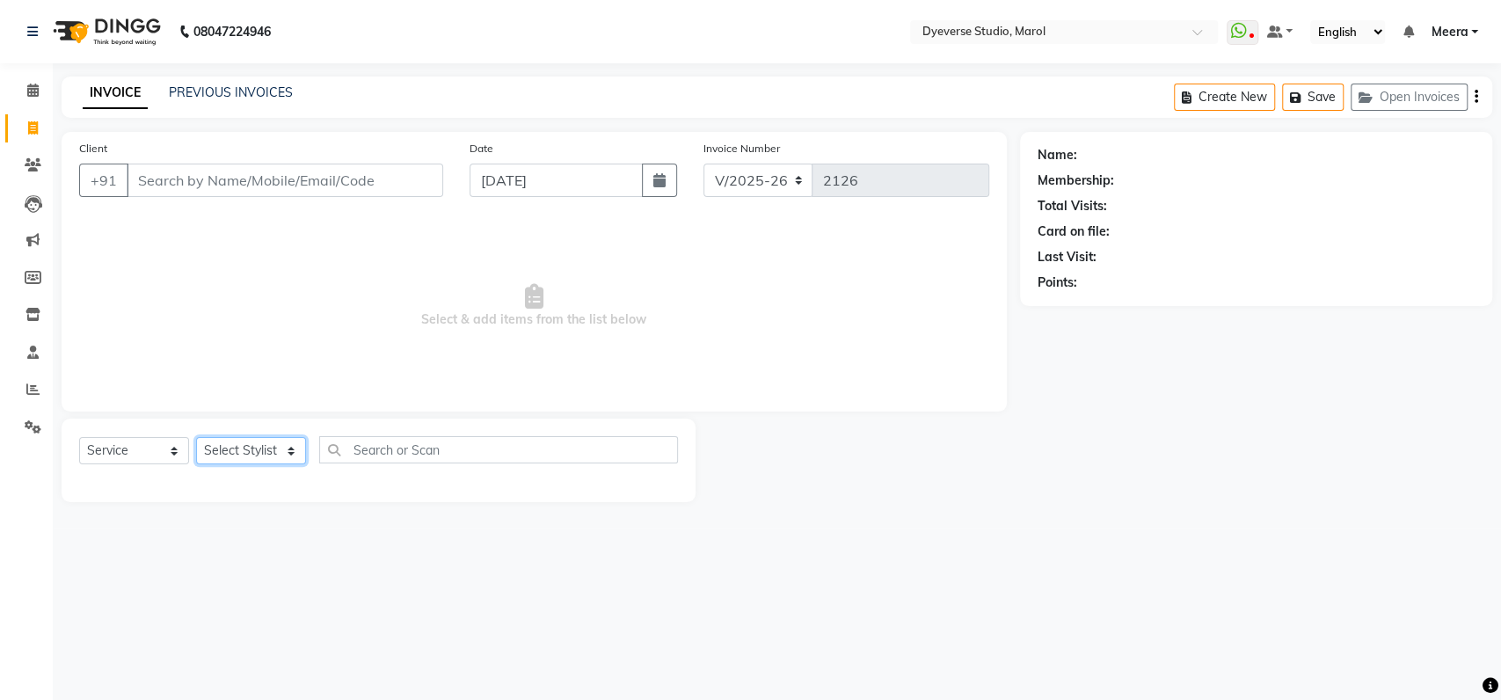
click at [265, 459] on select "Select Stylist [PERSON_NAME] [PERSON_NAME] [PERSON_NAME] [PERSON_NAME] [PERSON_…" at bounding box center [251, 450] width 110 height 27
select select "48845"
click at [196, 437] on select "Select Stylist [PERSON_NAME] [PERSON_NAME] [PERSON_NAME] [PERSON_NAME] [PERSON_…" at bounding box center [251, 450] width 110 height 27
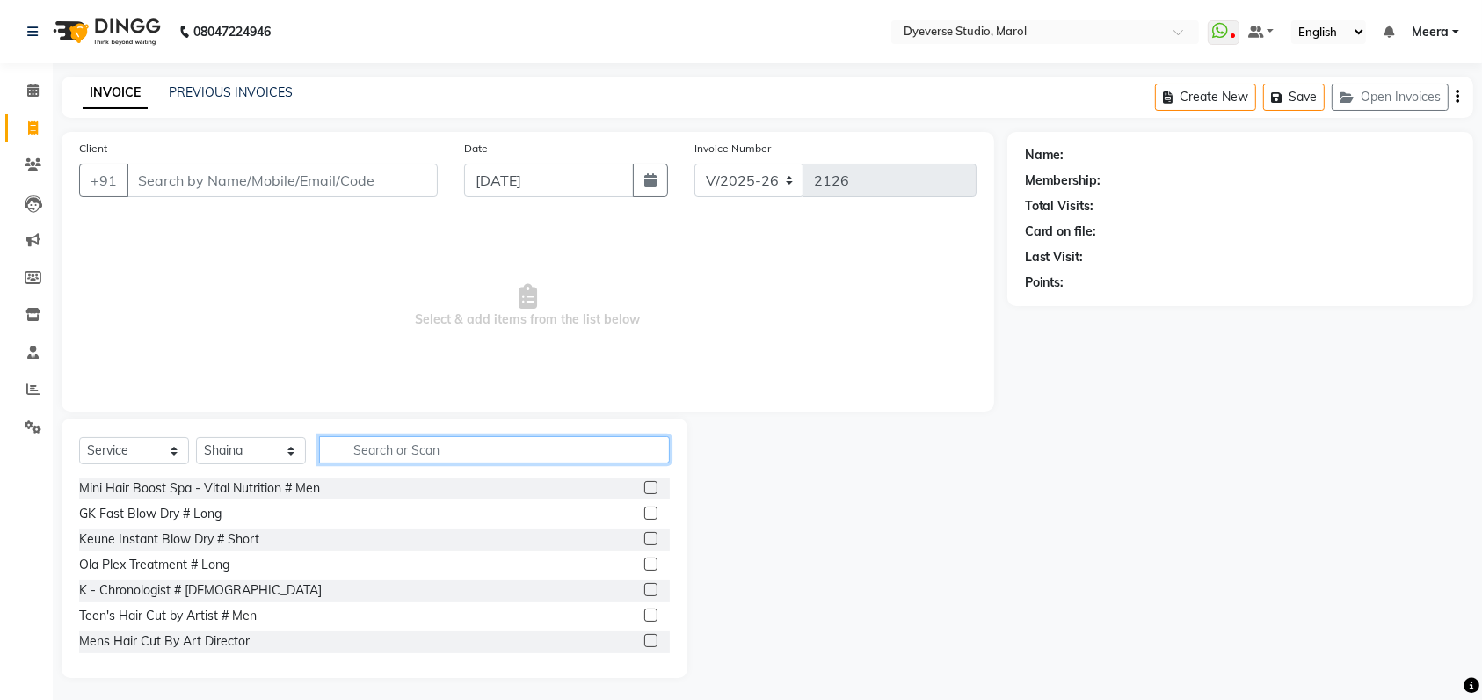
click at [375, 447] on input "text" at bounding box center [494, 449] width 351 height 27
type input "gel"
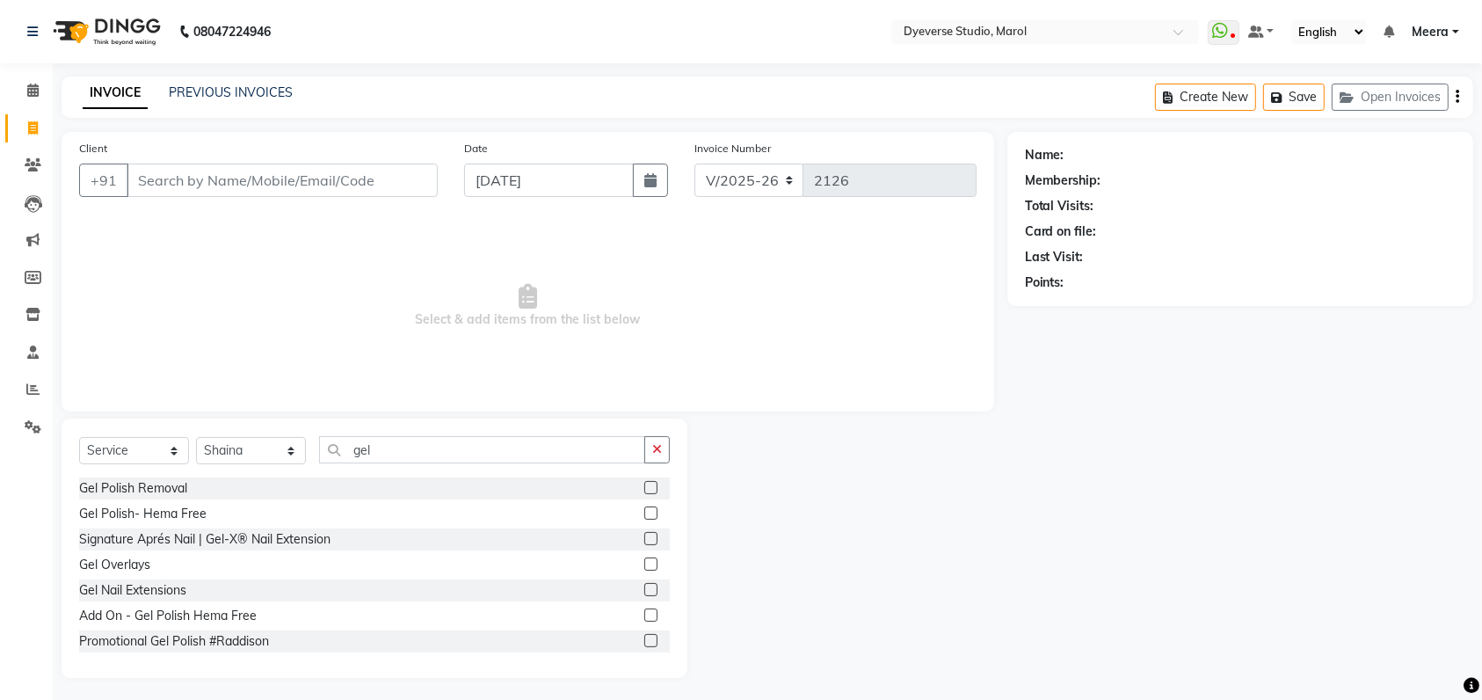
click at [644, 515] on label at bounding box center [650, 512] width 13 height 13
click at [644, 515] on input "checkbox" at bounding box center [649, 513] width 11 height 11
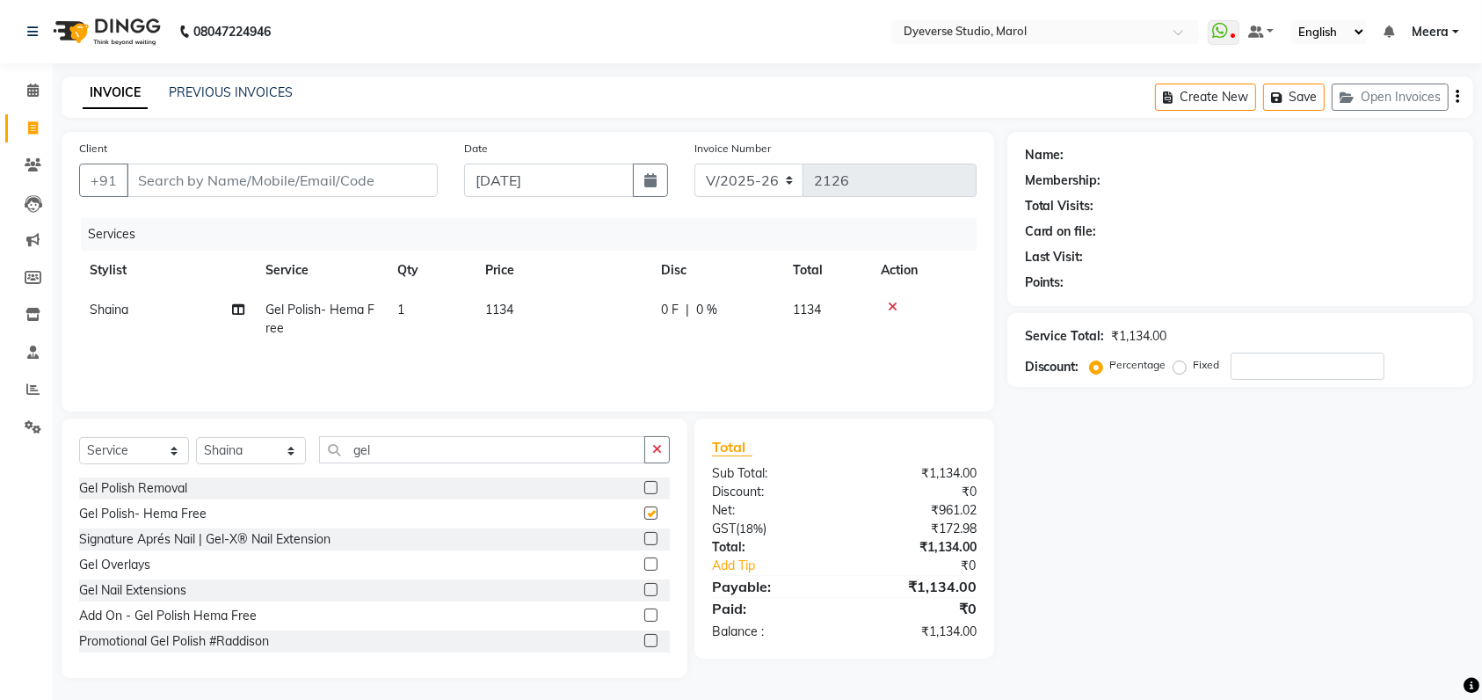
checkbox input "false"
click at [644, 490] on label at bounding box center [650, 487] width 13 height 13
click at [644, 490] on input "checkbox" at bounding box center [649, 488] width 11 height 11
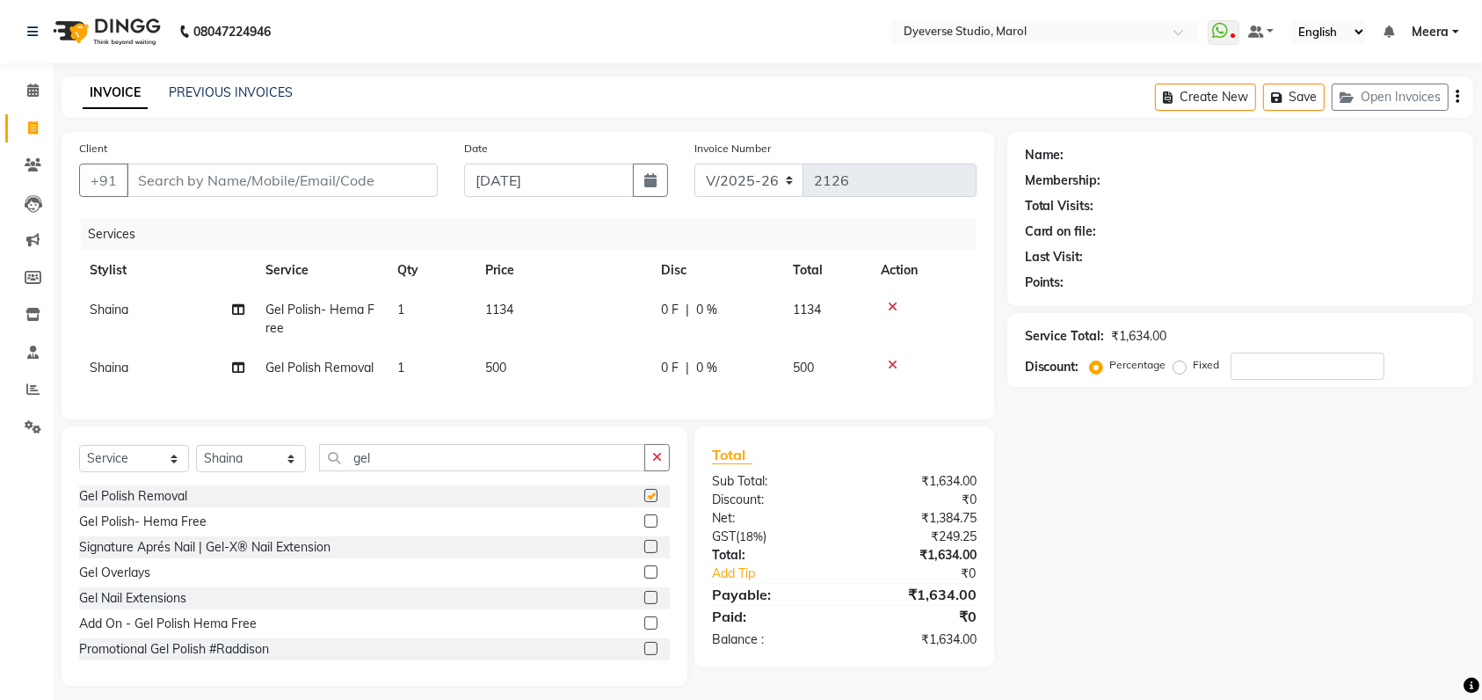
checkbox input "false"
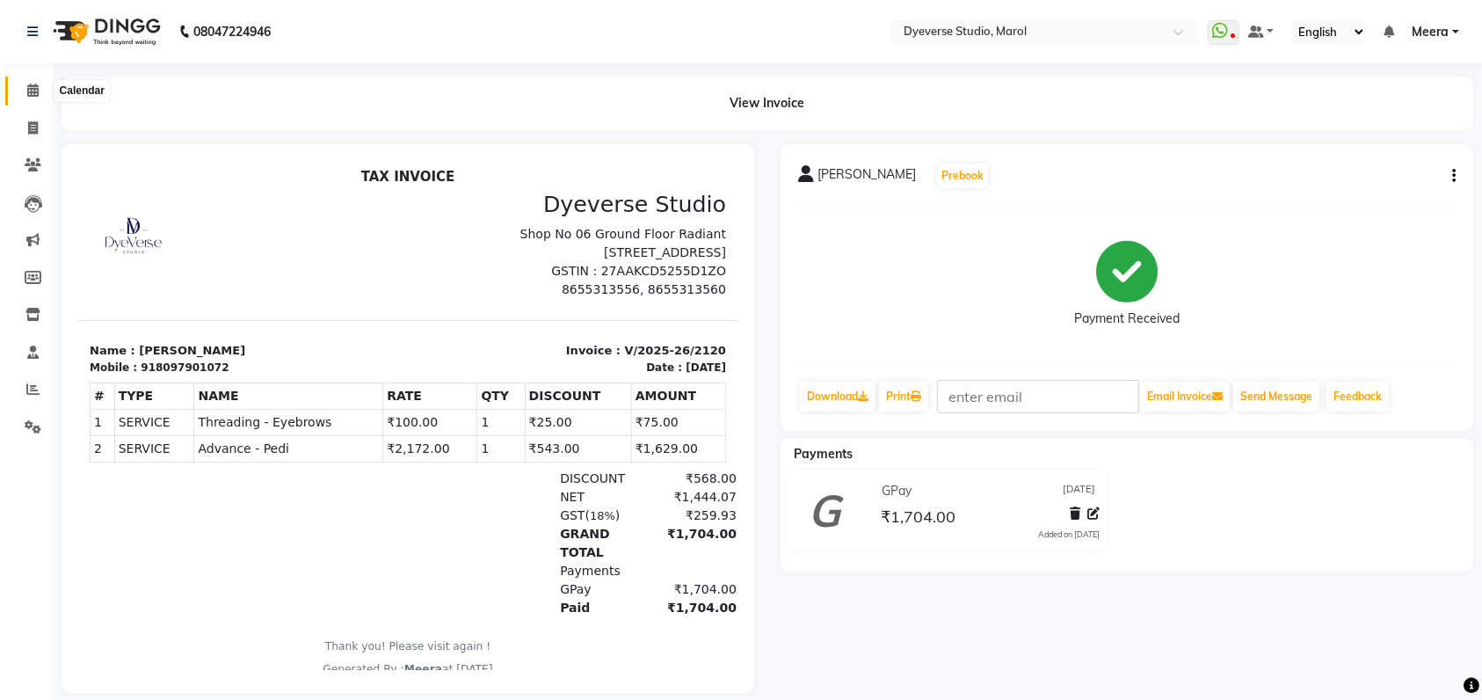
click at [33, 98] on span at bounding box center [33, 91] width 31 height 20
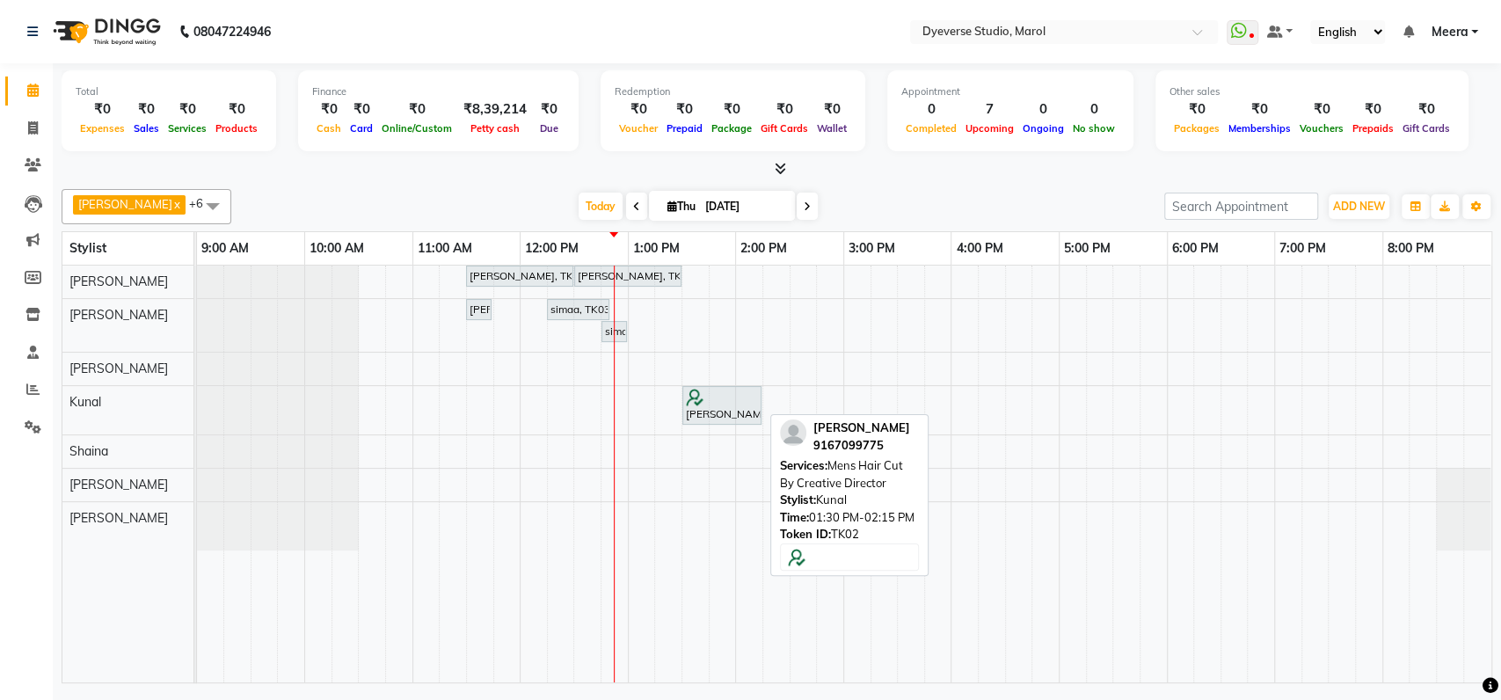
click at [710, 398] on div at bounding box center [722, 398] width 72 height 18
select select "7"
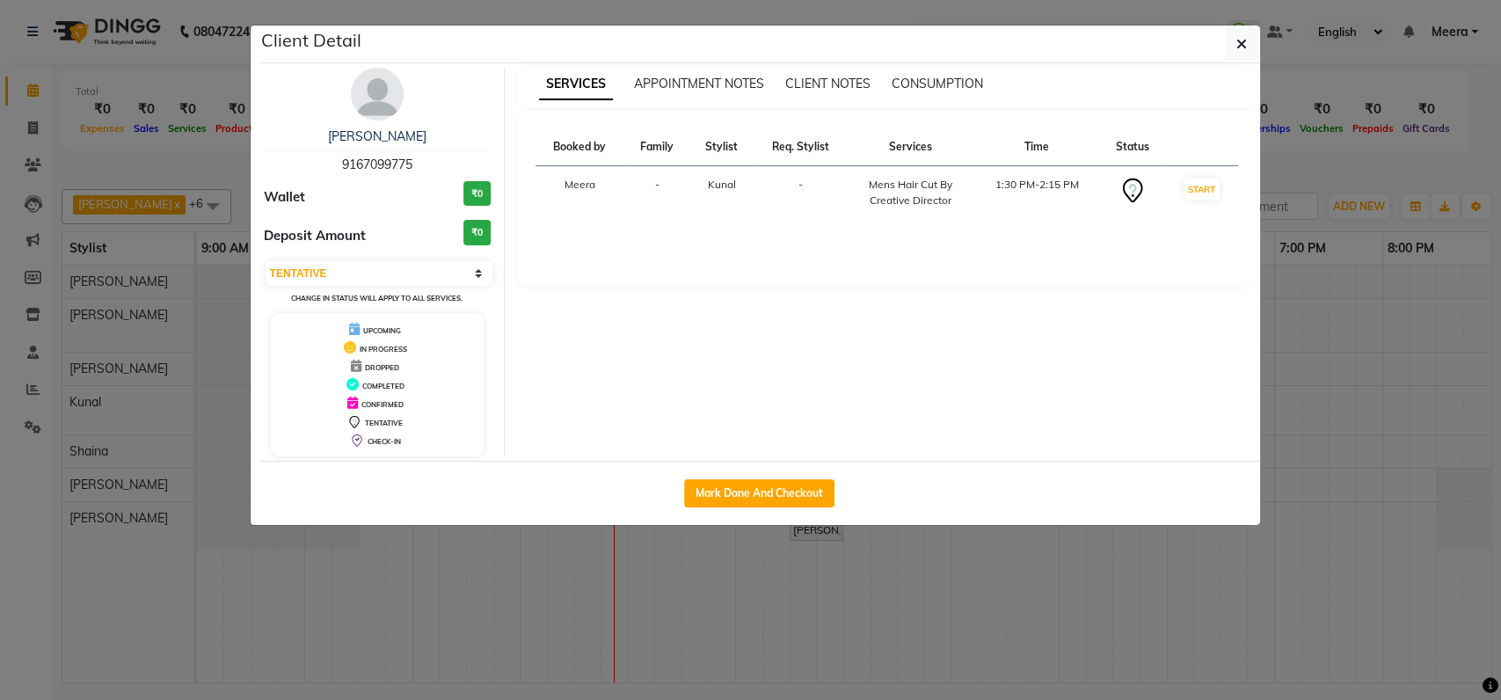
click at [382, 91] on img at bounding box center [377, 94] width 53 height 53
